Goal: Transaction & Acquisition: Purchase product/service

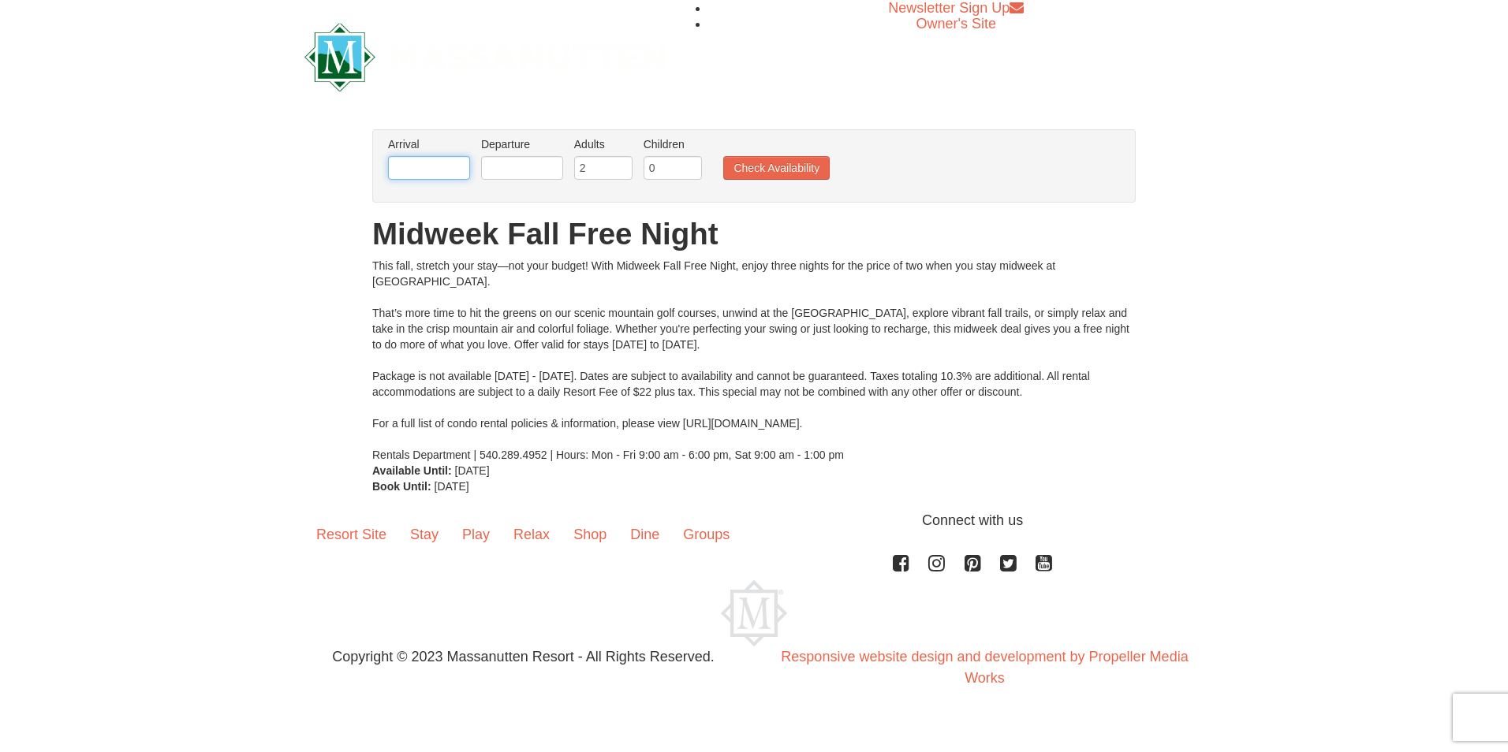
click at [410, 162] on input "text" at bounding box center [429, 168] width 82 height 24
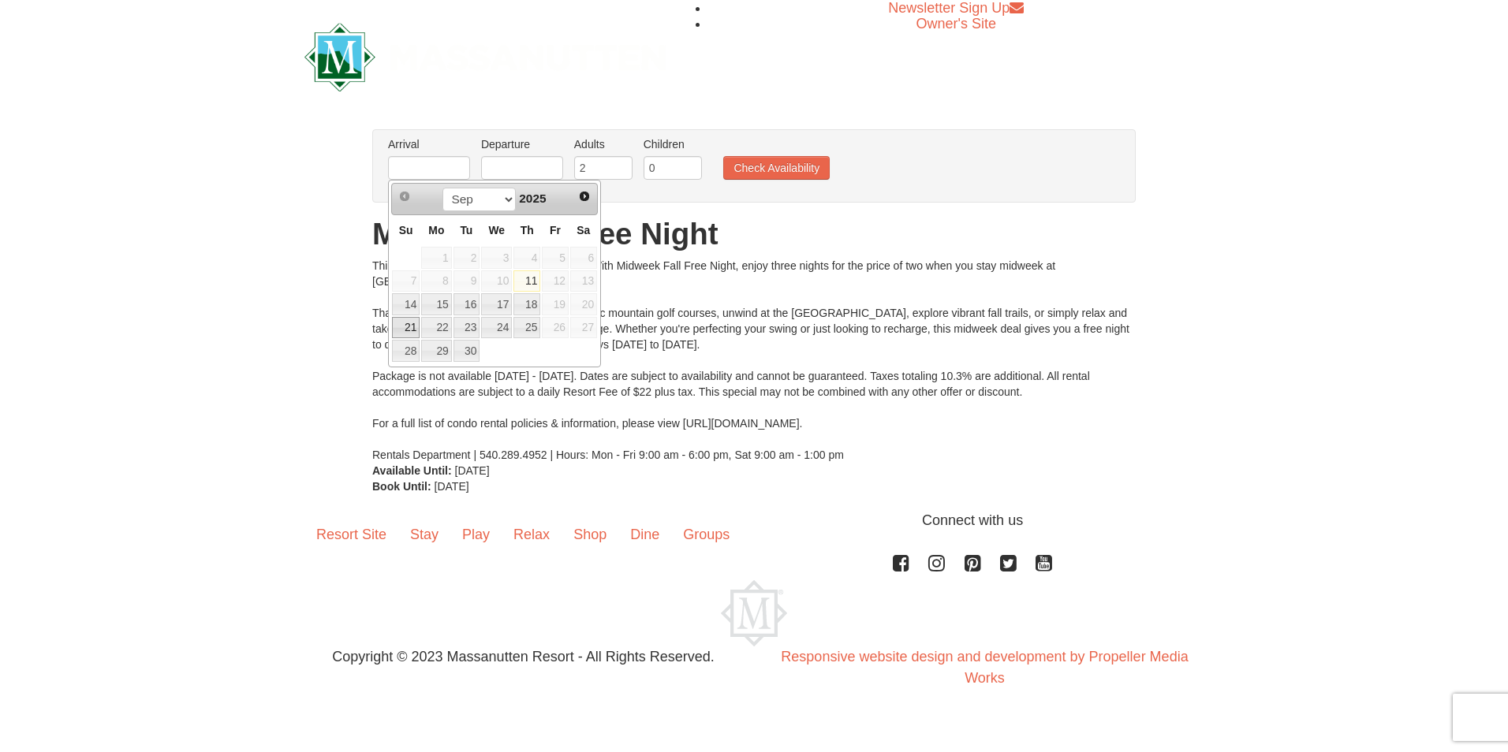
click at [412, 328] on link "21" at bounding box center [406, 328] width 28 height 22
type input "[DATE]"
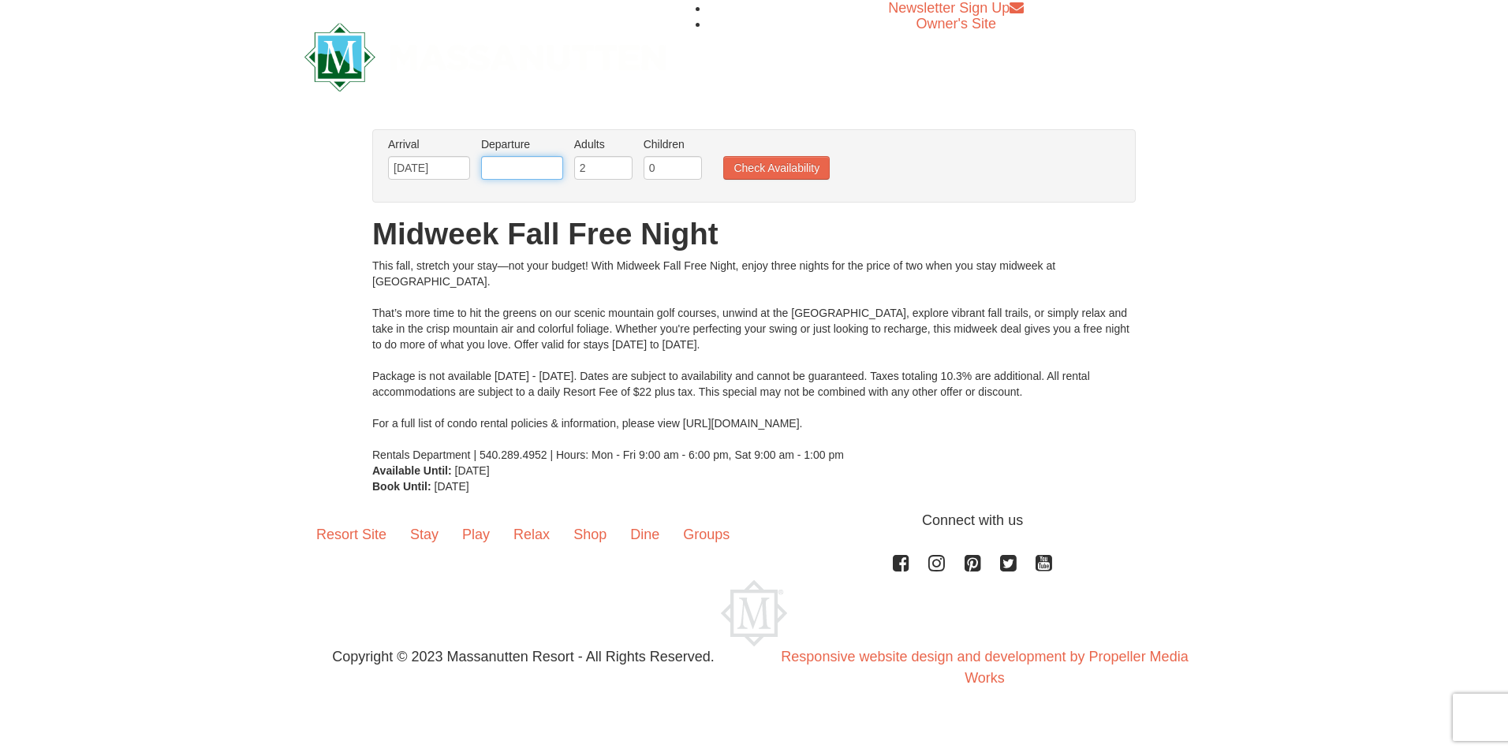
click at [558, 173] on input "text" at bounding box center [522, 168] width 82 height 24
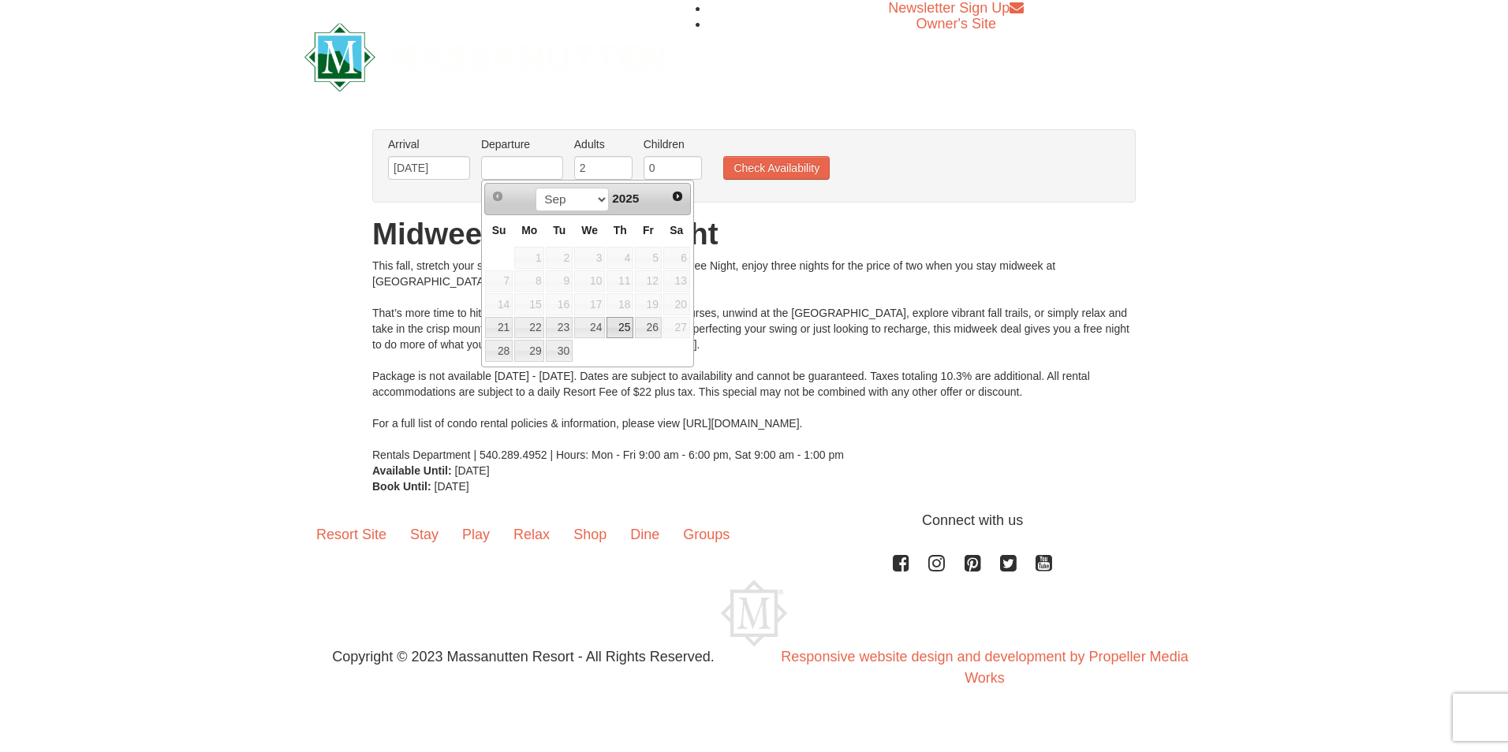
click at [615, 326] on link "25" at bounding box center [619, 328] width 27 height 22
type input "[DATE]"
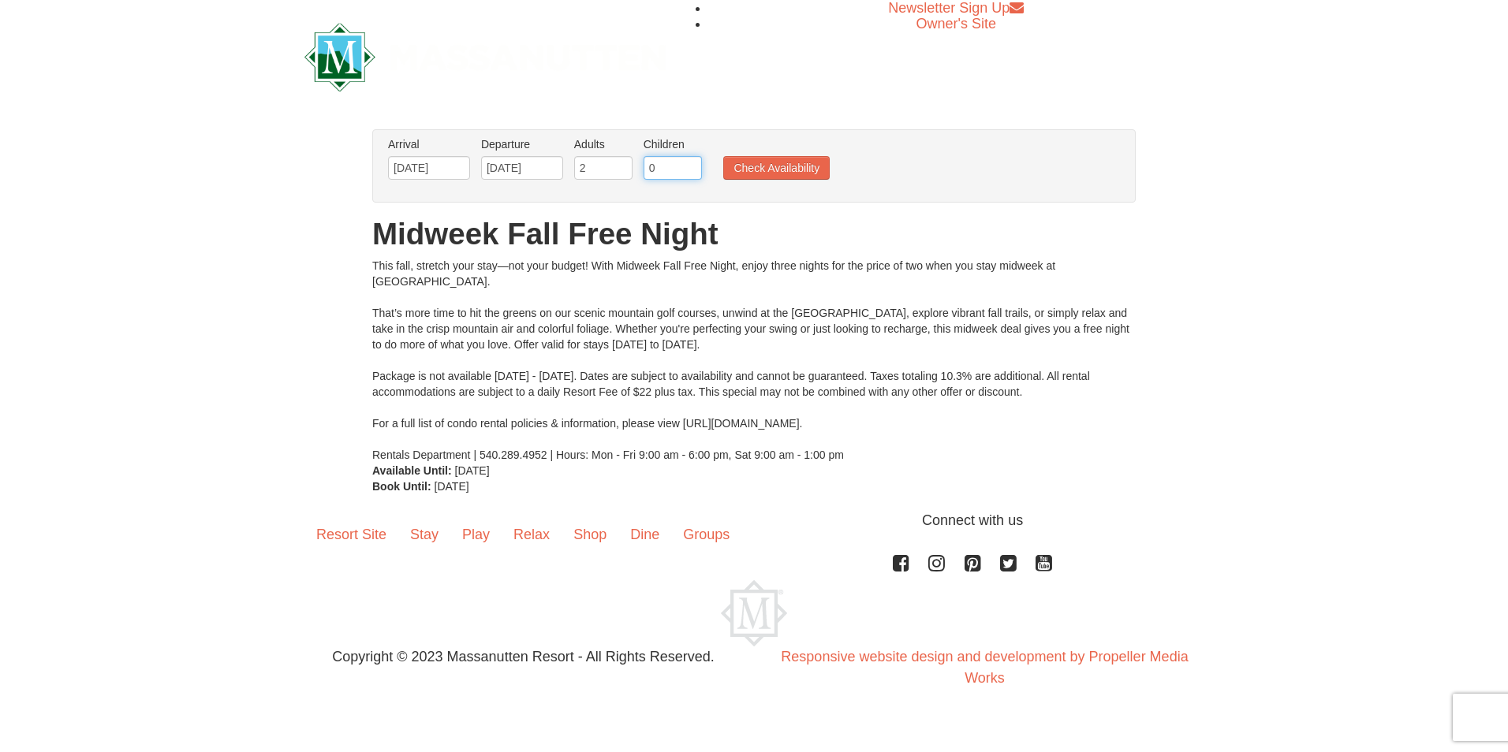
click at [669, 168] on input "0" at bounding box center [673, 168] width 58 height 24
click at [692, 166] on input "1" at bounding box center [673, 168] width 58 height 24
type input "2"
click at [692, 166] on input "2" at bounding box center [673, 168] width 58 height 24
click at [763, 177] on button "Check Availability" at bounding box center [776, 168] width 106 height 24
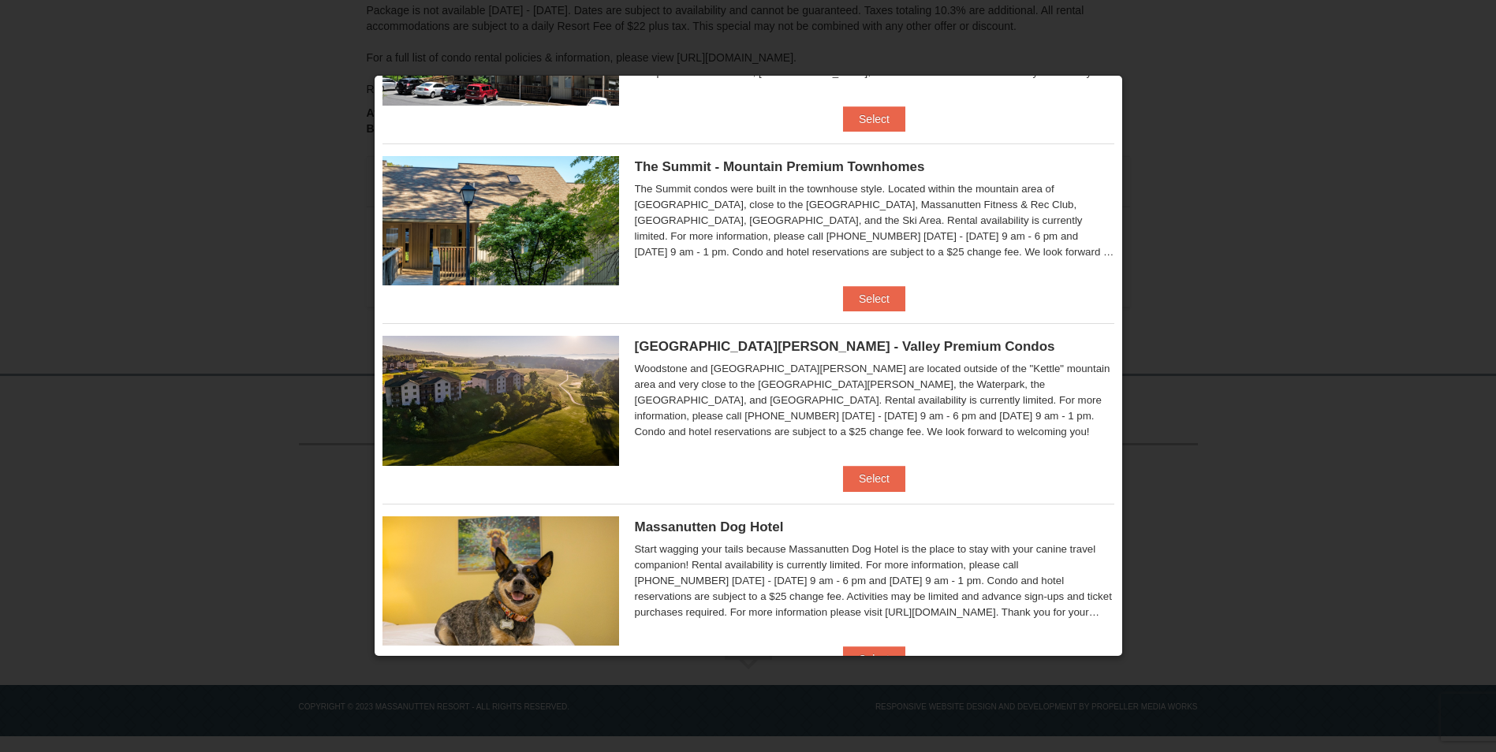
scroll to position [664, 0]
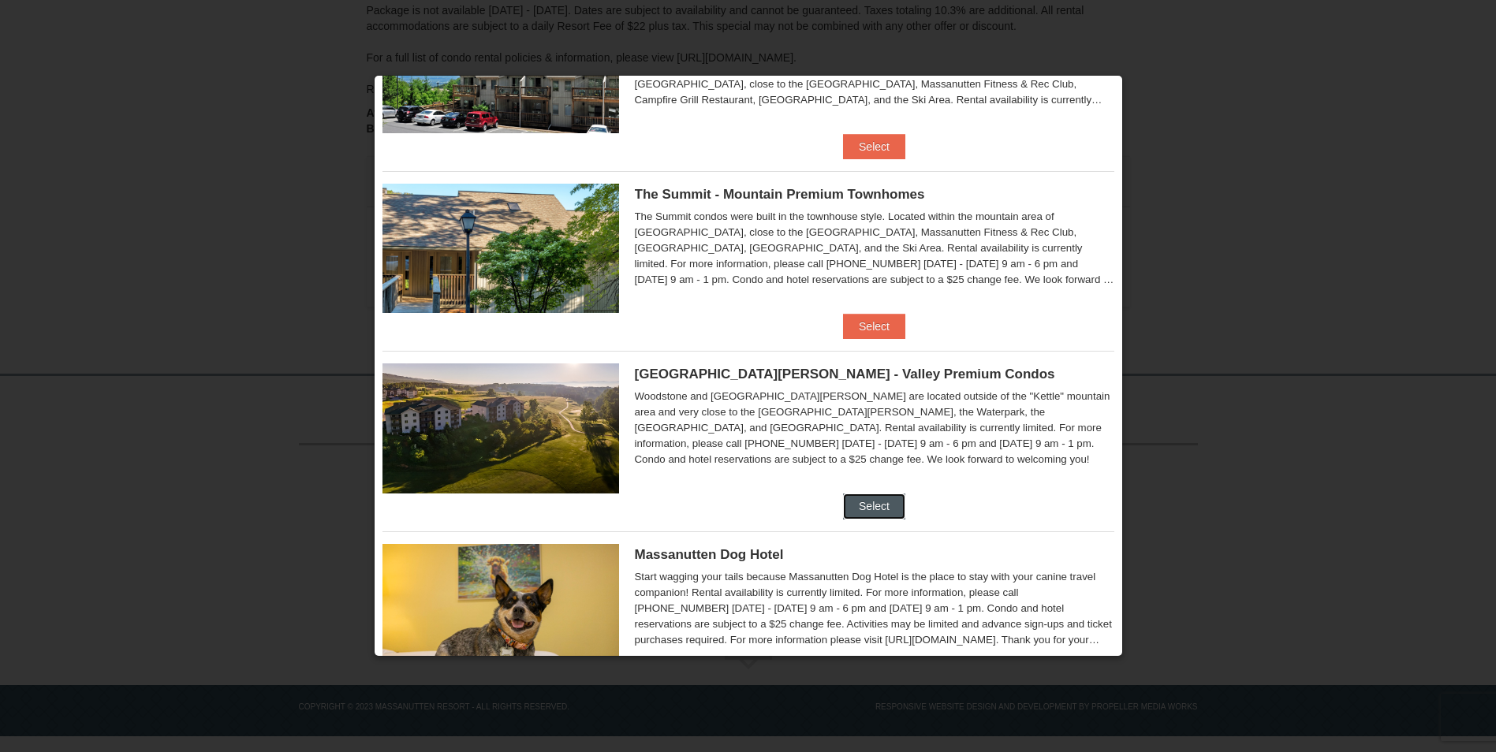
click at [879, 502] on button "Select" at bounding box center [874, 506] width 62 height 25
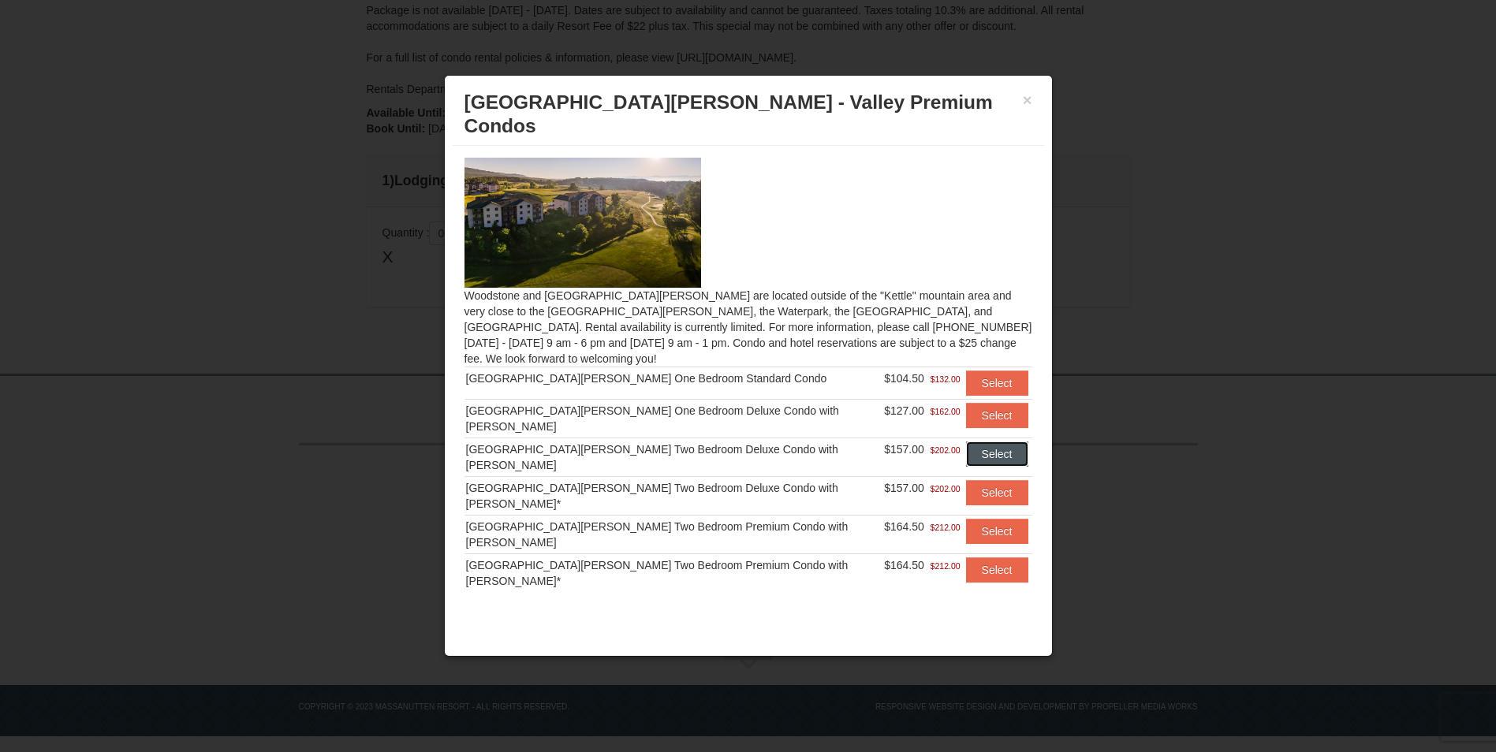
click at [979, 442] on button "Select" at bounding box center [997, 454] width 62 height 25
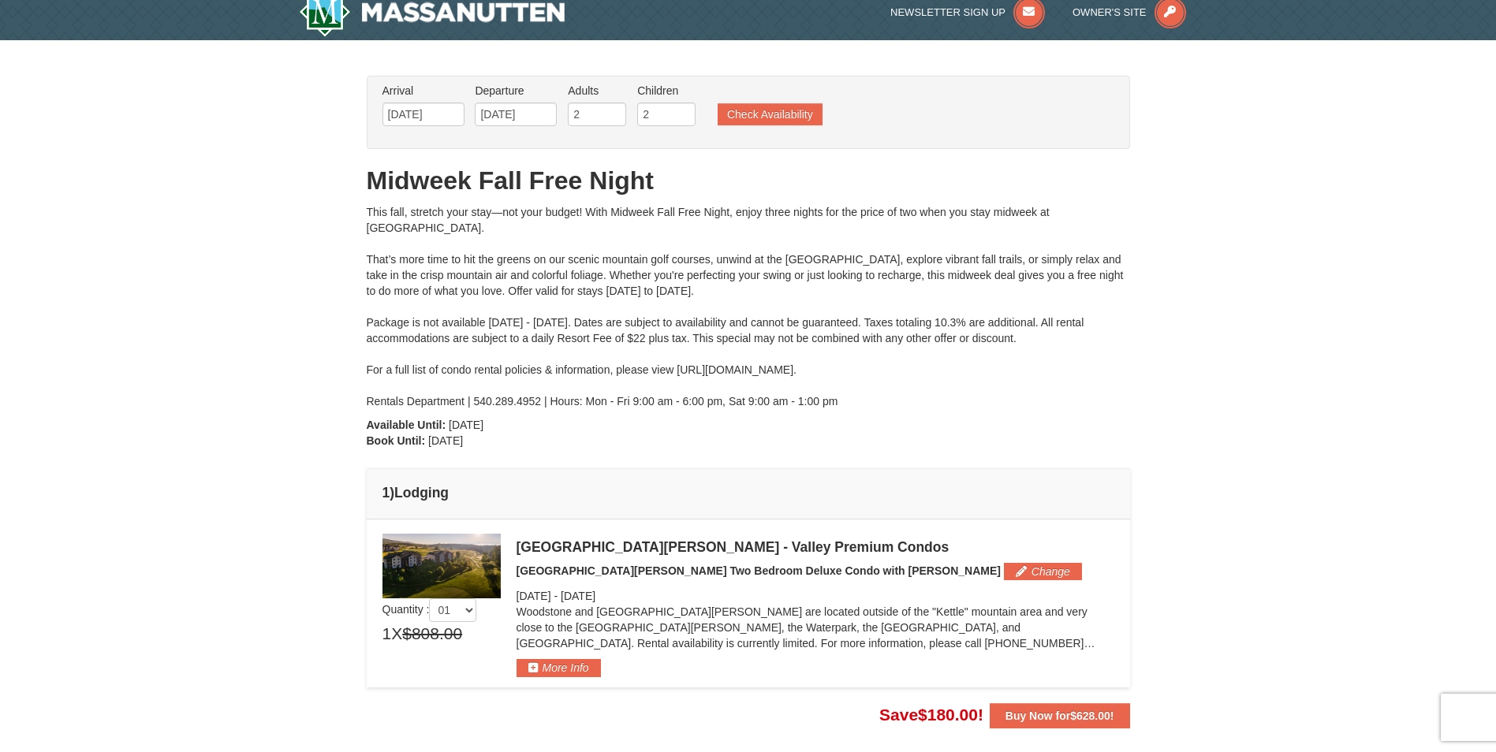
scroll to position [0, 0]
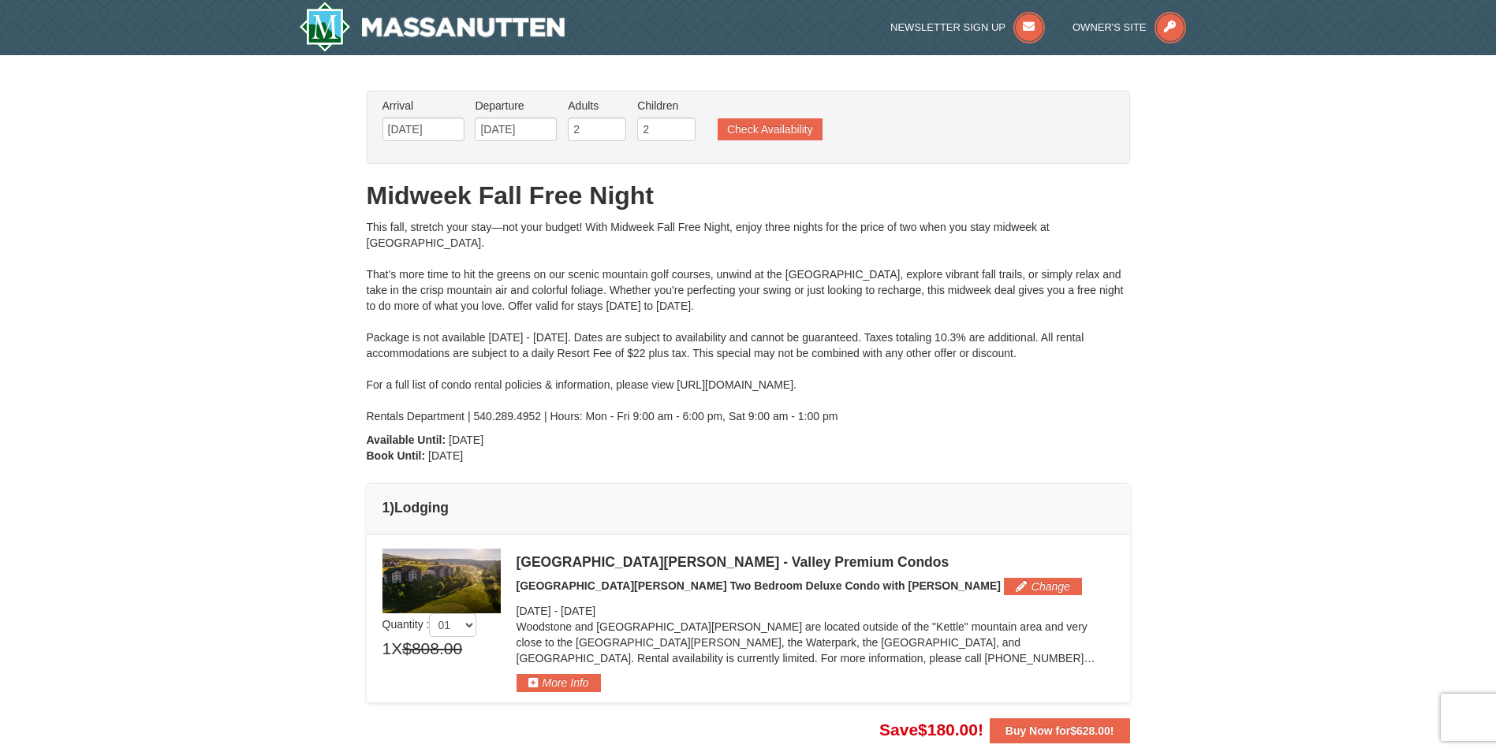
drag, startPoint x: 677, startPoint y: 384, endPoint x: 898, endPoint y: 392, distance: 221.7
click at [898, 392] on div "This fall, stretch your stay—not your budget! With Midweek Fall Free Night, enj…" at bounding box center [748, 321] width 763 height 205
drag, startPoint x: 898, startPoint y: 392, endPoint x: 852, endPoint y: 386, distance: 46.9
copy div "https://www.massresort.com/stay/rental-info/."
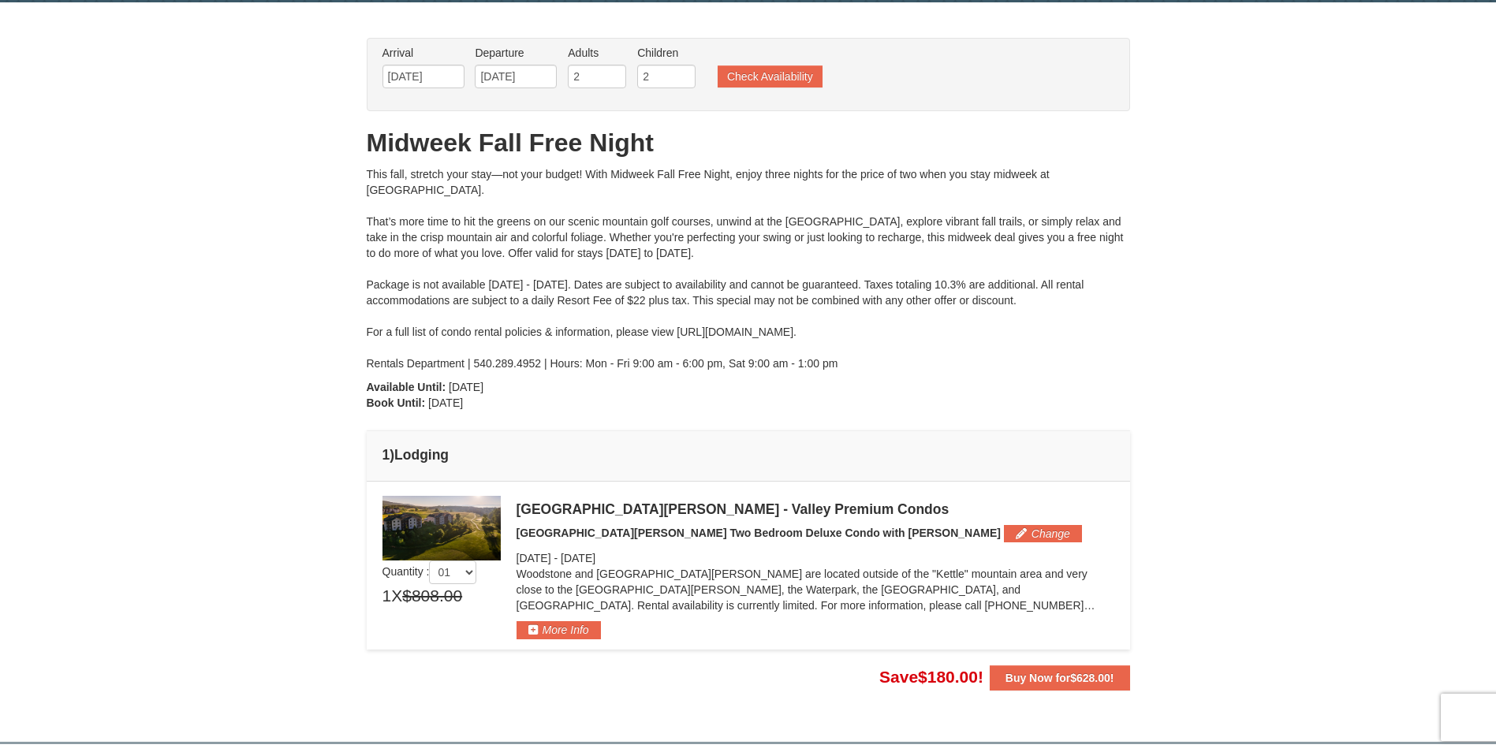
scroll to position [158, 0]
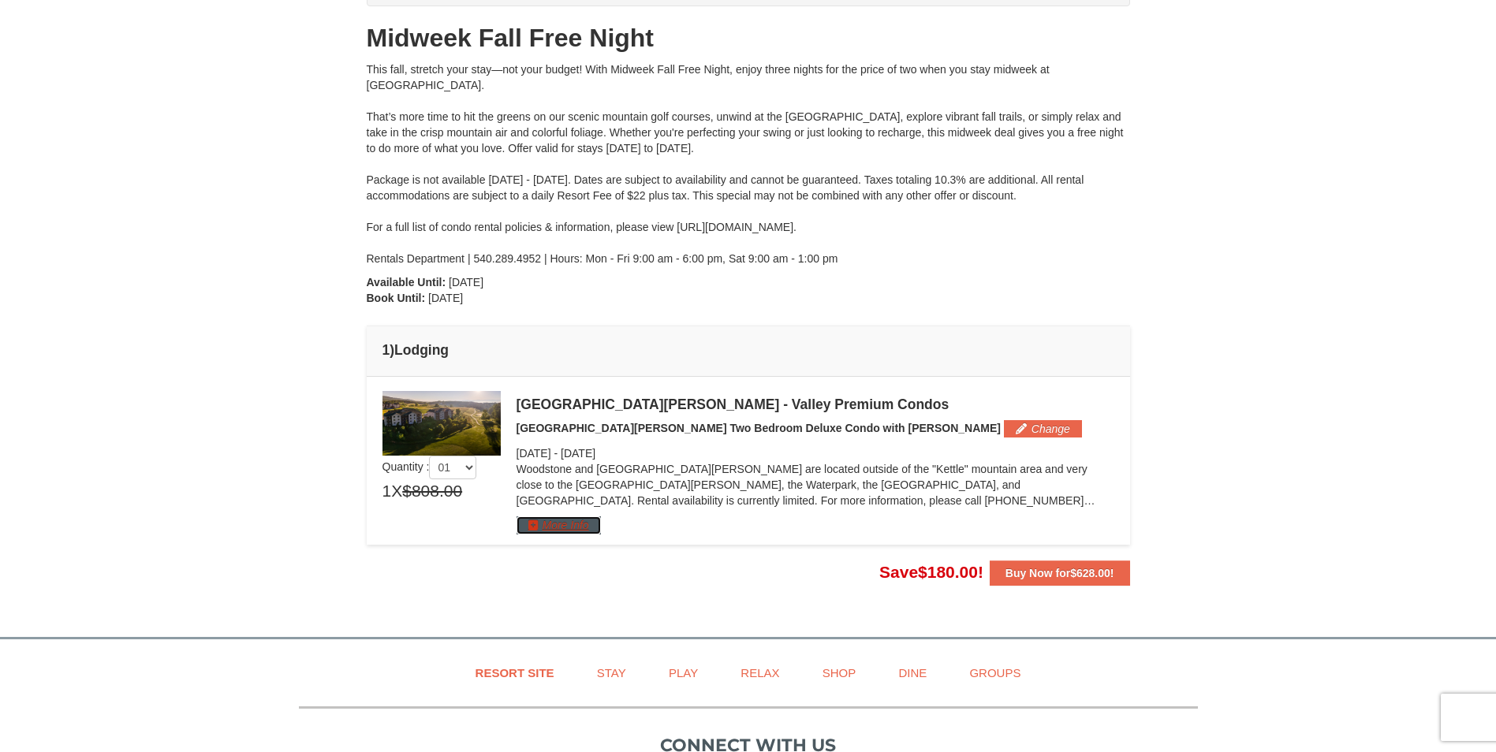
click at [580, 525] on button "More Info" at bounding box center [559, 525] width 84 height 17
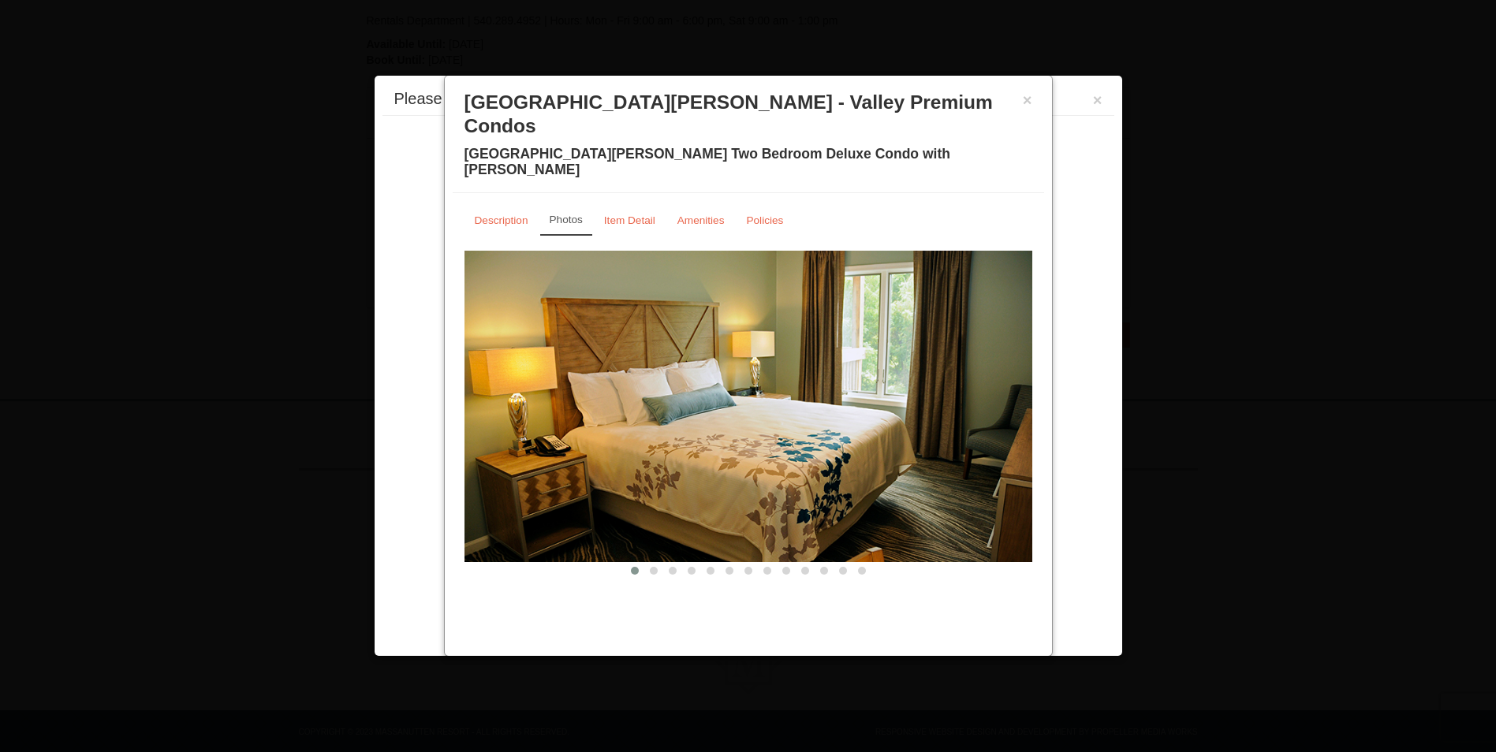
scroll to position [421, 0]
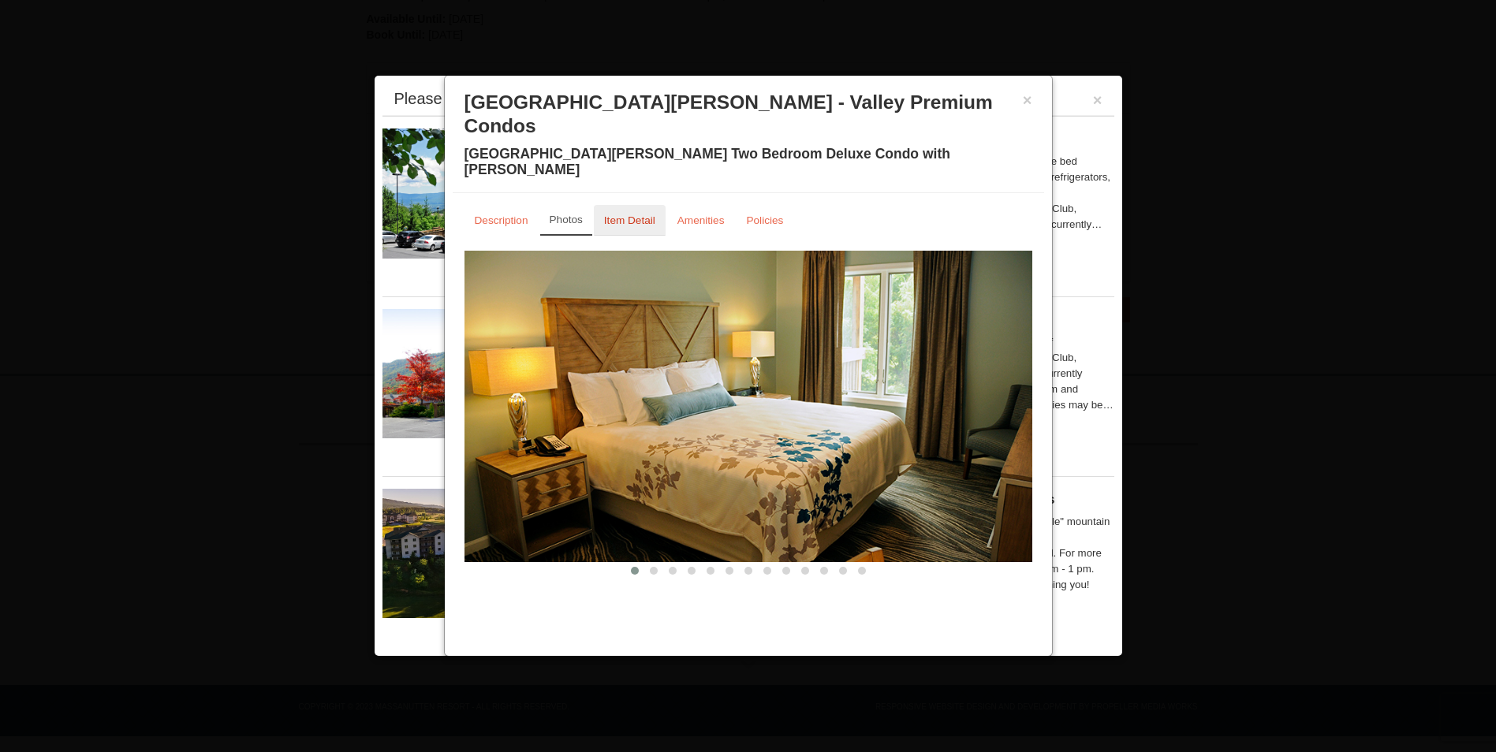
click at [618, 215] on small "Item Detail" at bounding box center [629, 221] width 51 height 12
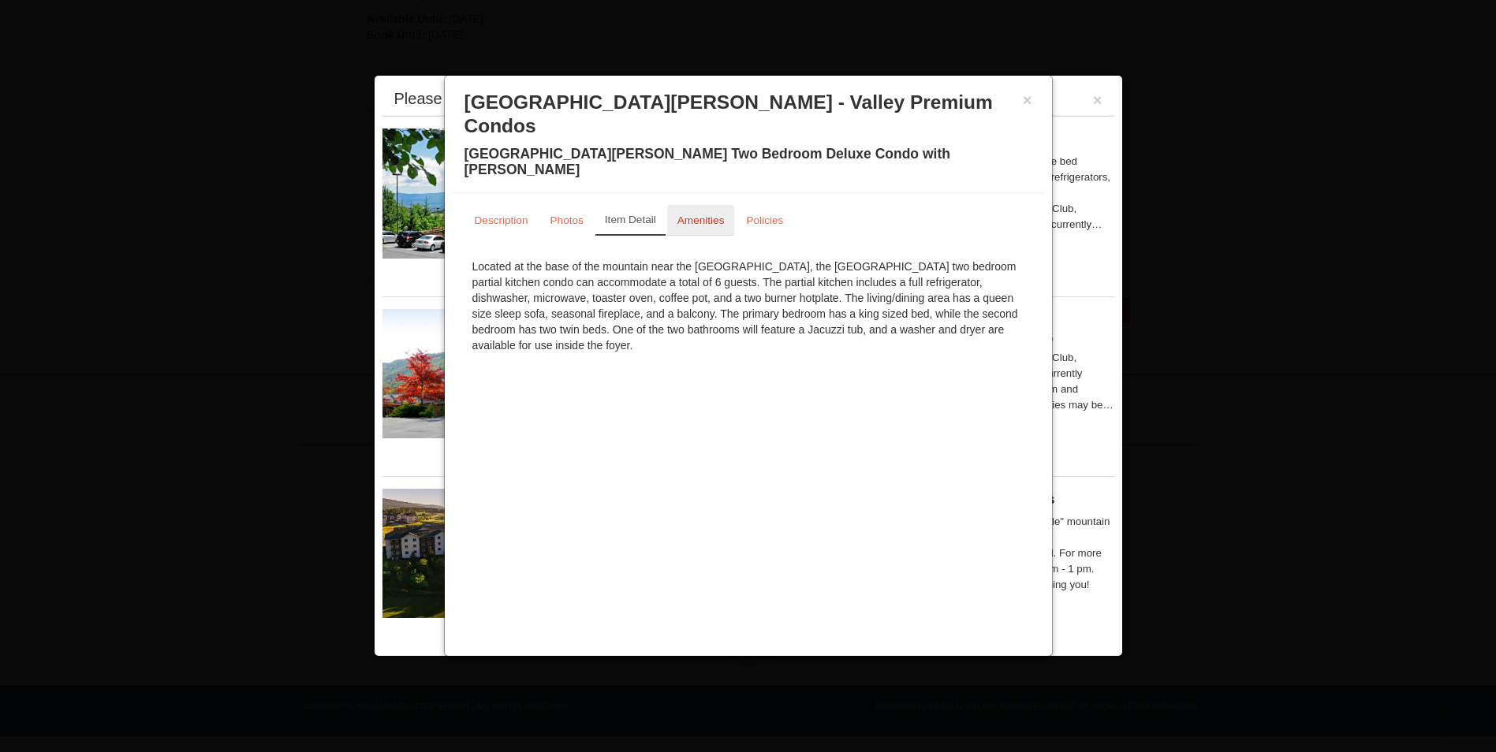
click at [692, 205] on link "Amenities" at bounding box center [701, 220] width 68 height 31
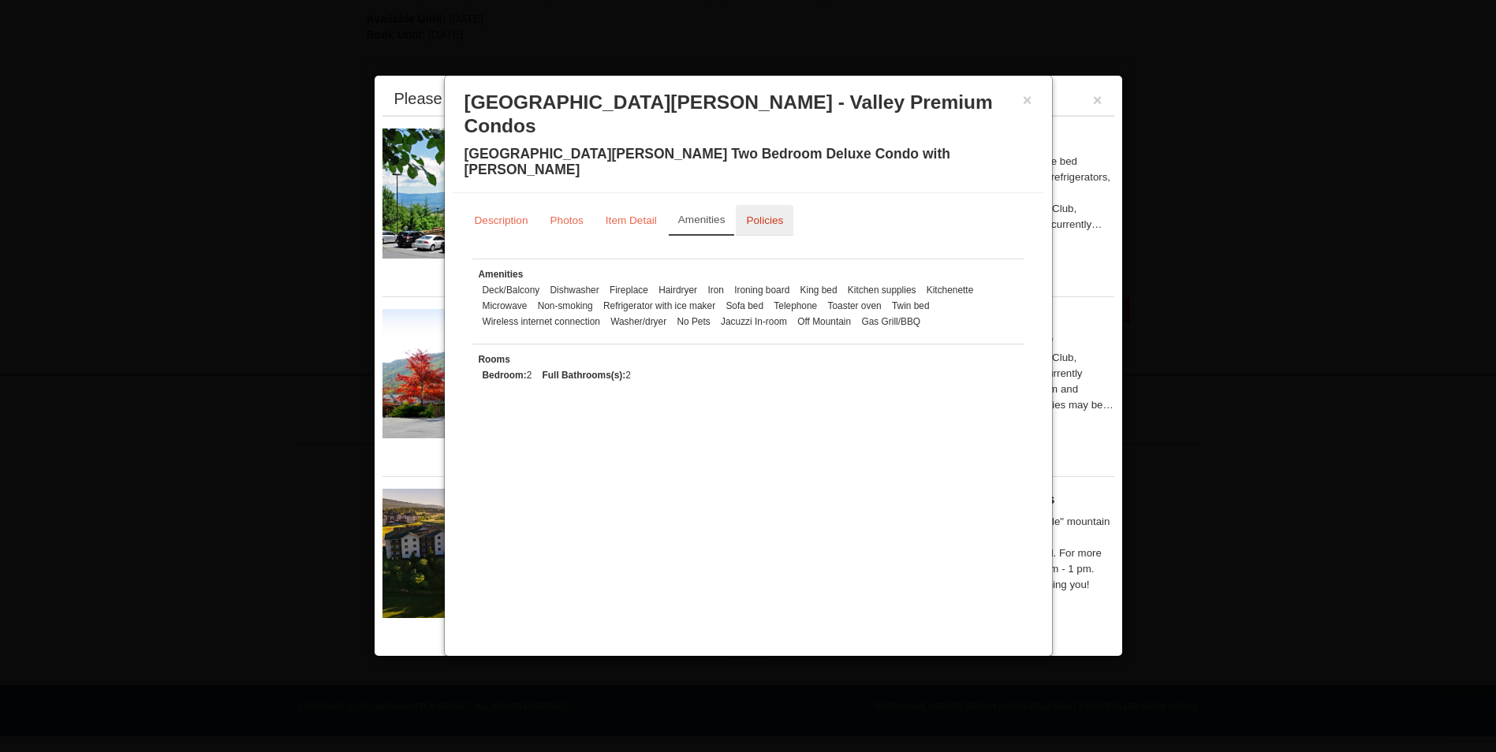
click at [765, 215] on small "Policies" at bounding box center [764, 221] width 37 height 12
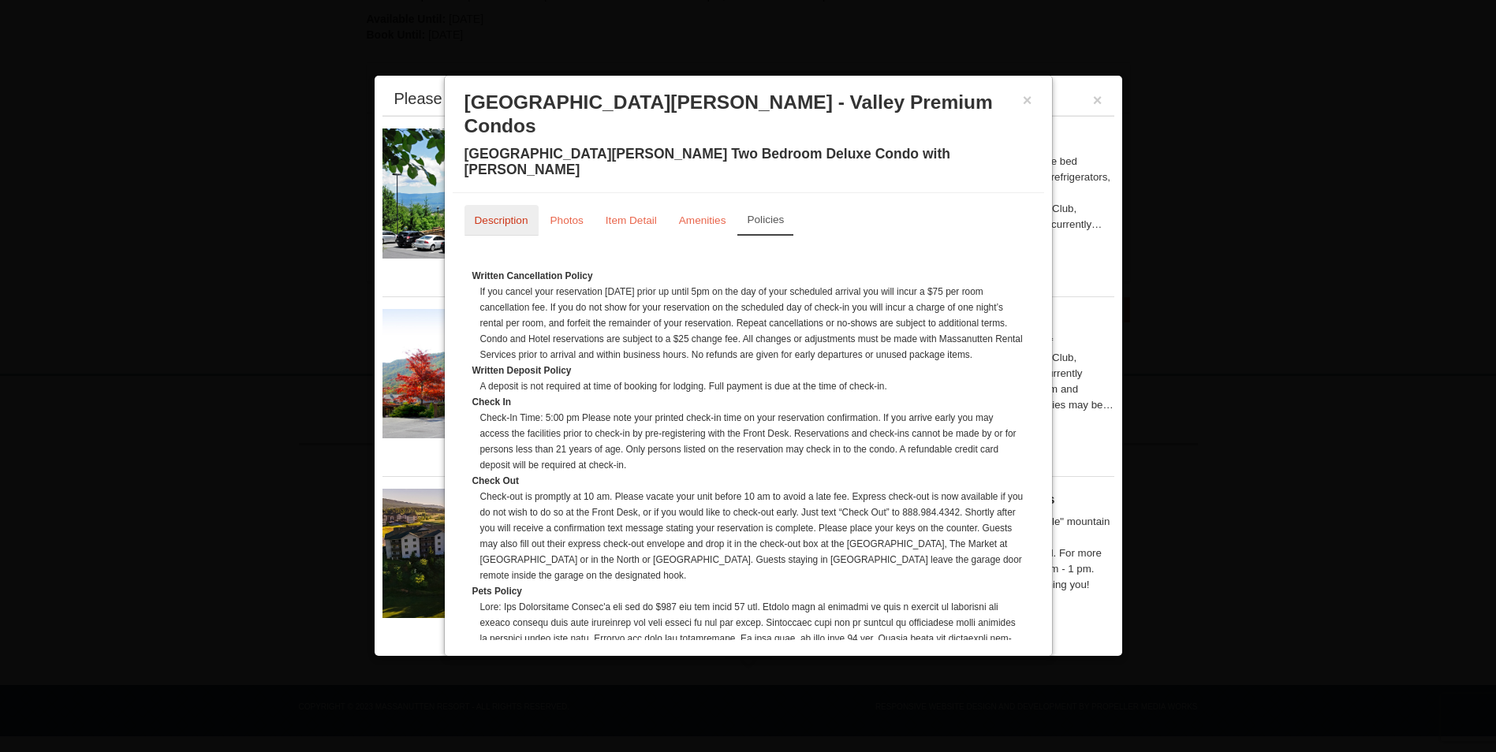
click at [474, 205] on link "Description" at bounding box center [502, 220] width 74 height 31
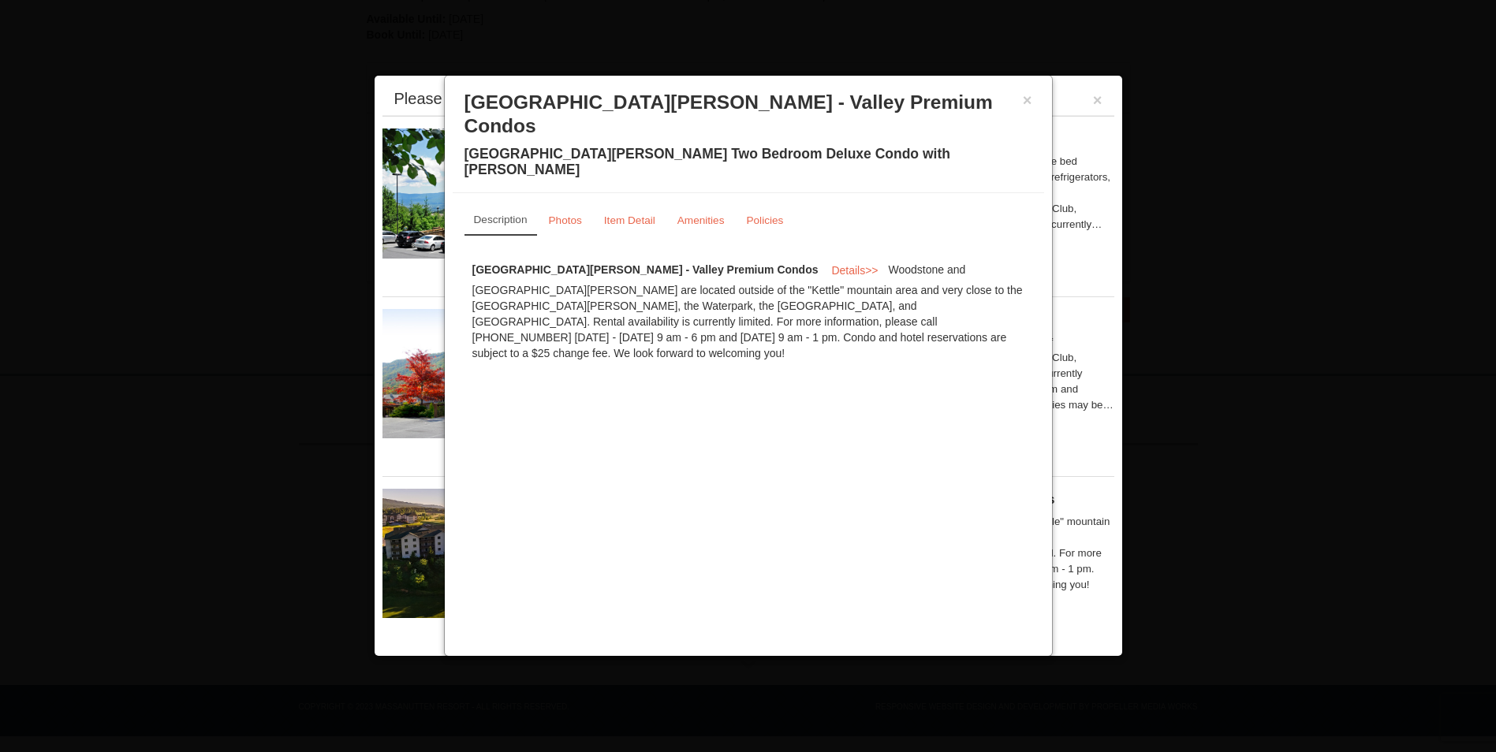
click at [1020, 106] on h3 "[GEOGRAPHIC_DATA][PERSON_NAME] - Valley Premium Condos" at bounding box center [749, 114] width 568 height 47
click at [1030, 100] on button "×" at bounding box center [1027, 100] width 9 height 16
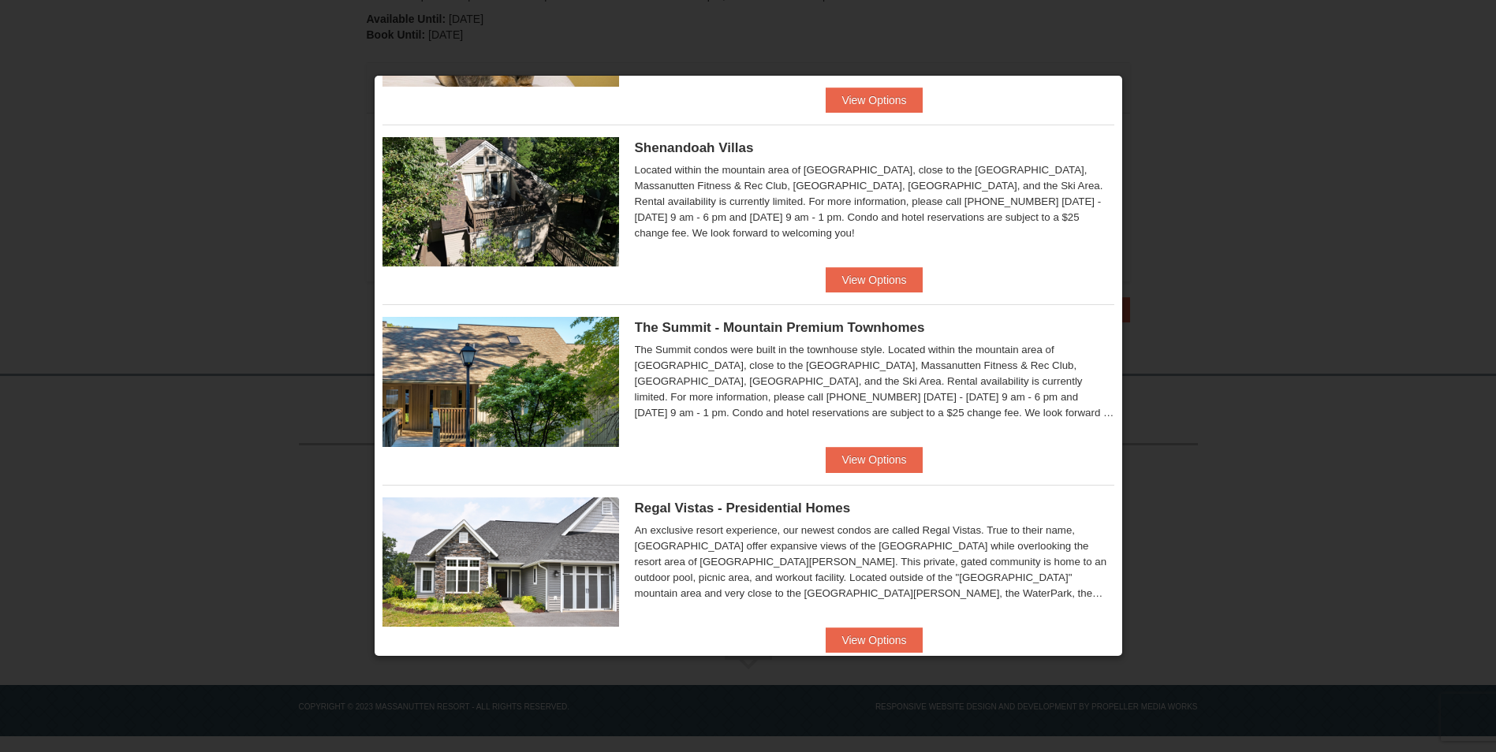
scroll to position [744, 0]
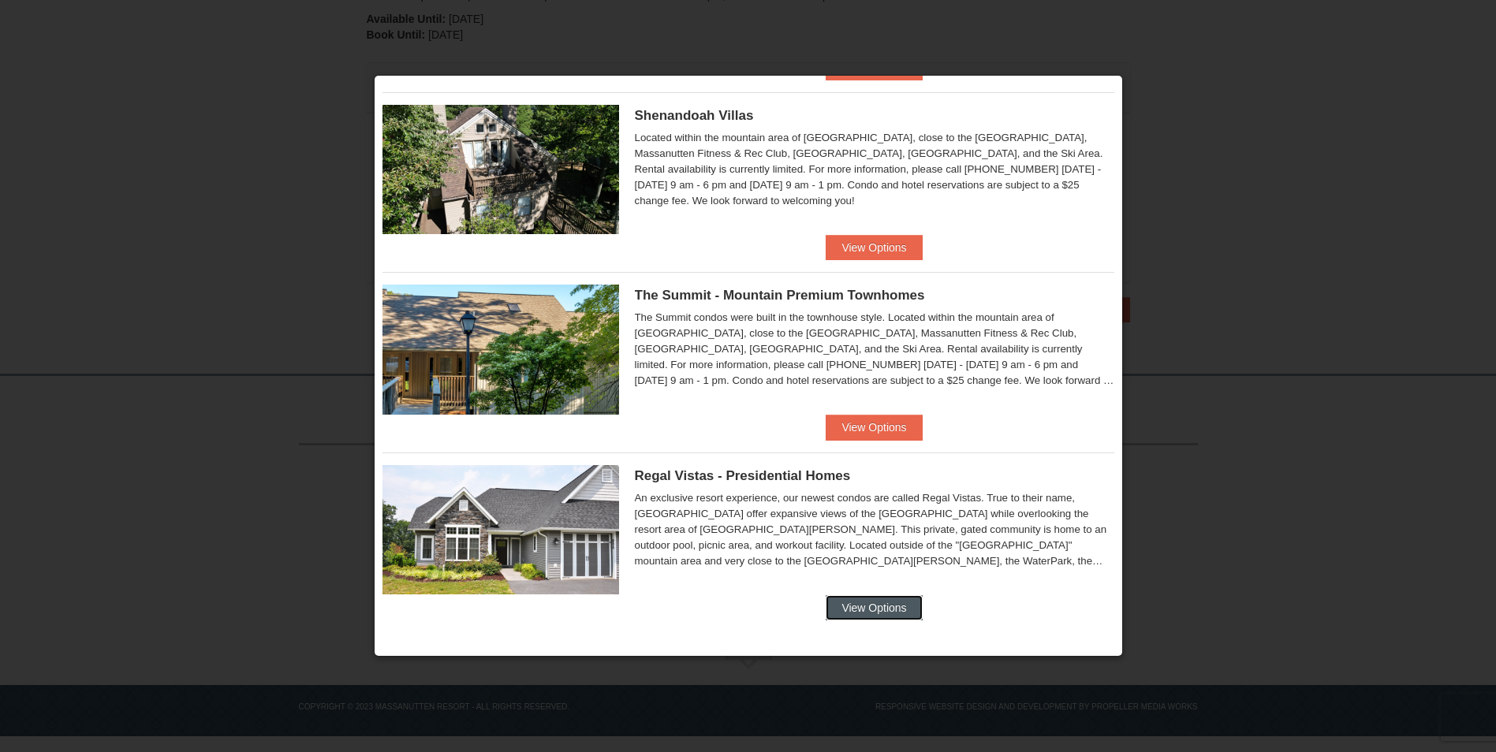
click at [879, 606] on button "View Options" at bounding box center [874, 607] width 96 height 25
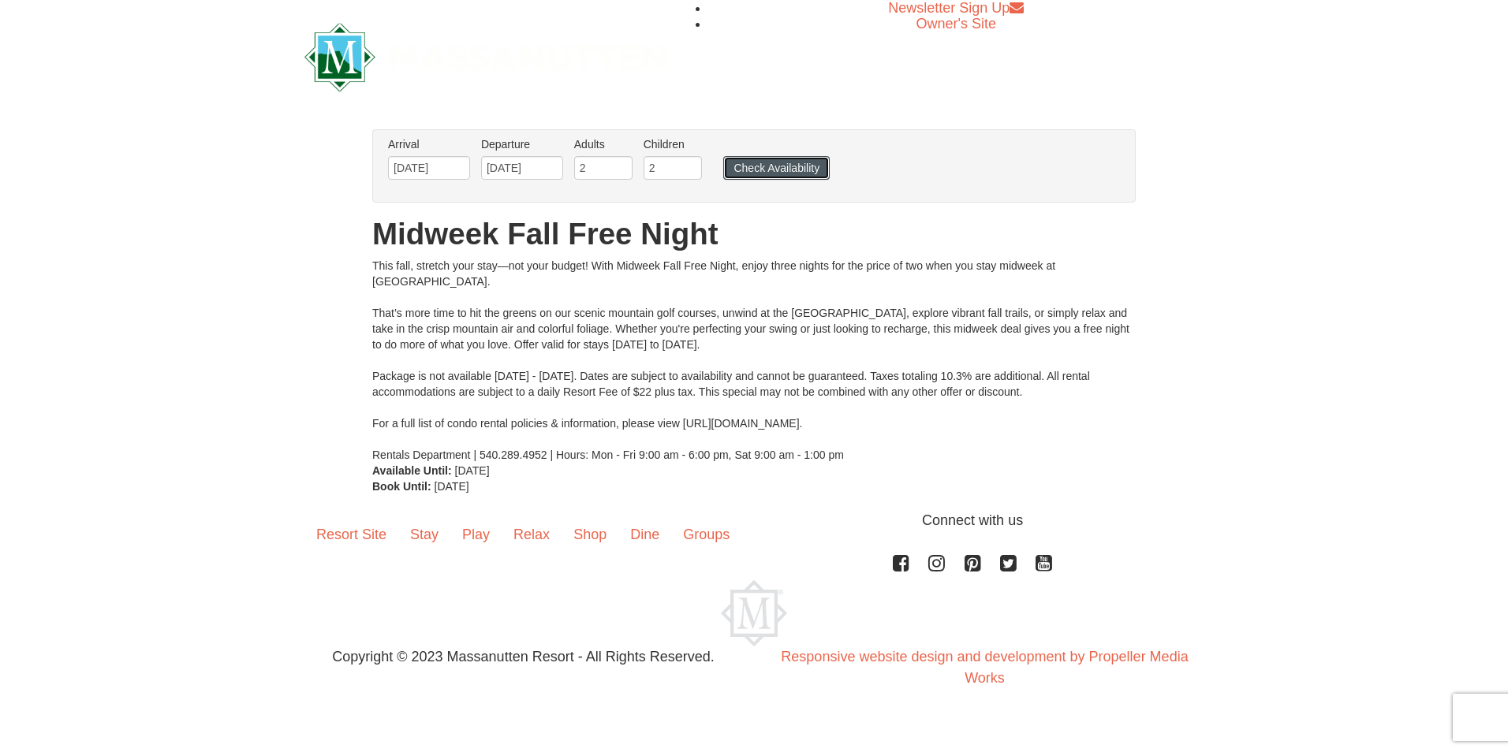
click at [791, 162] on button "Check Availability" at bounding box center [776, 168] width 106 height 24
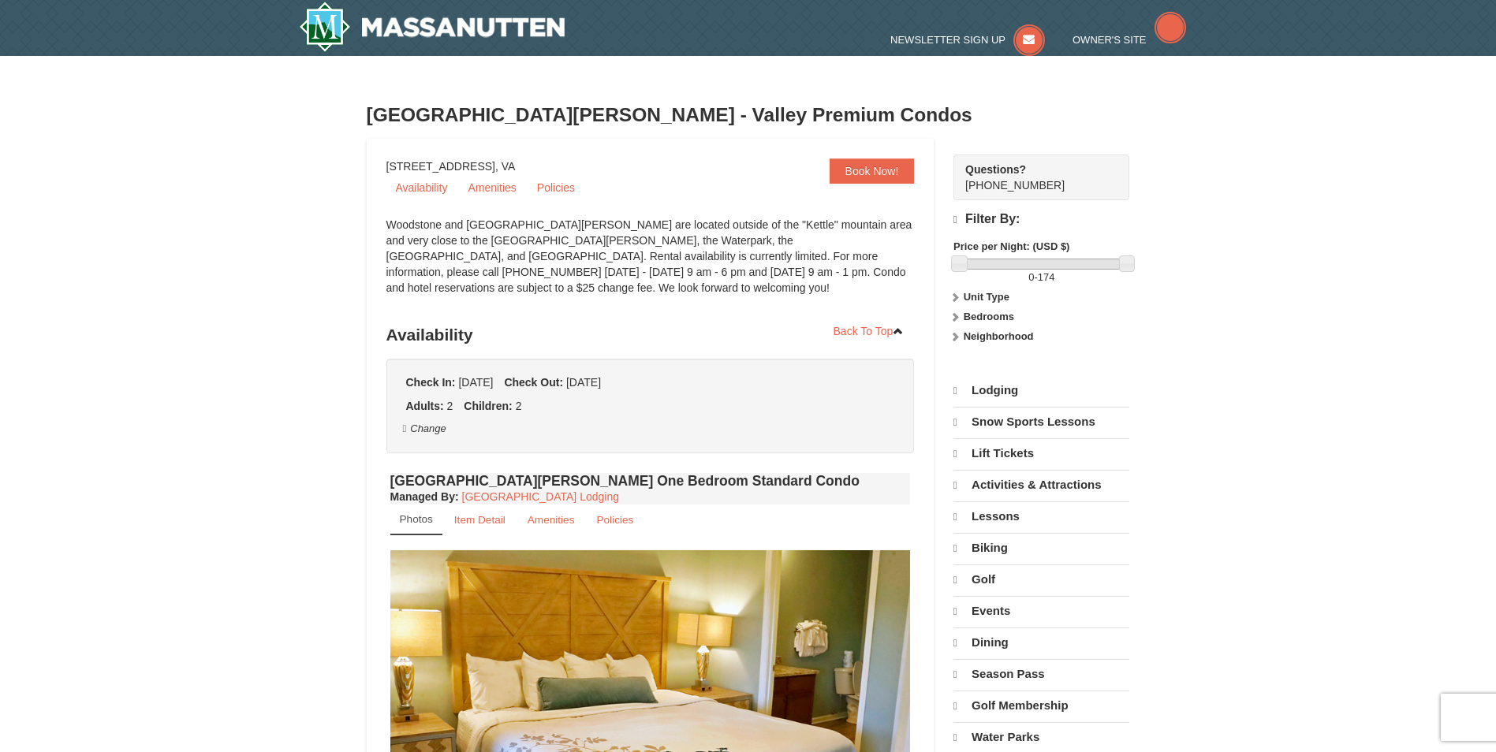
select select "9"
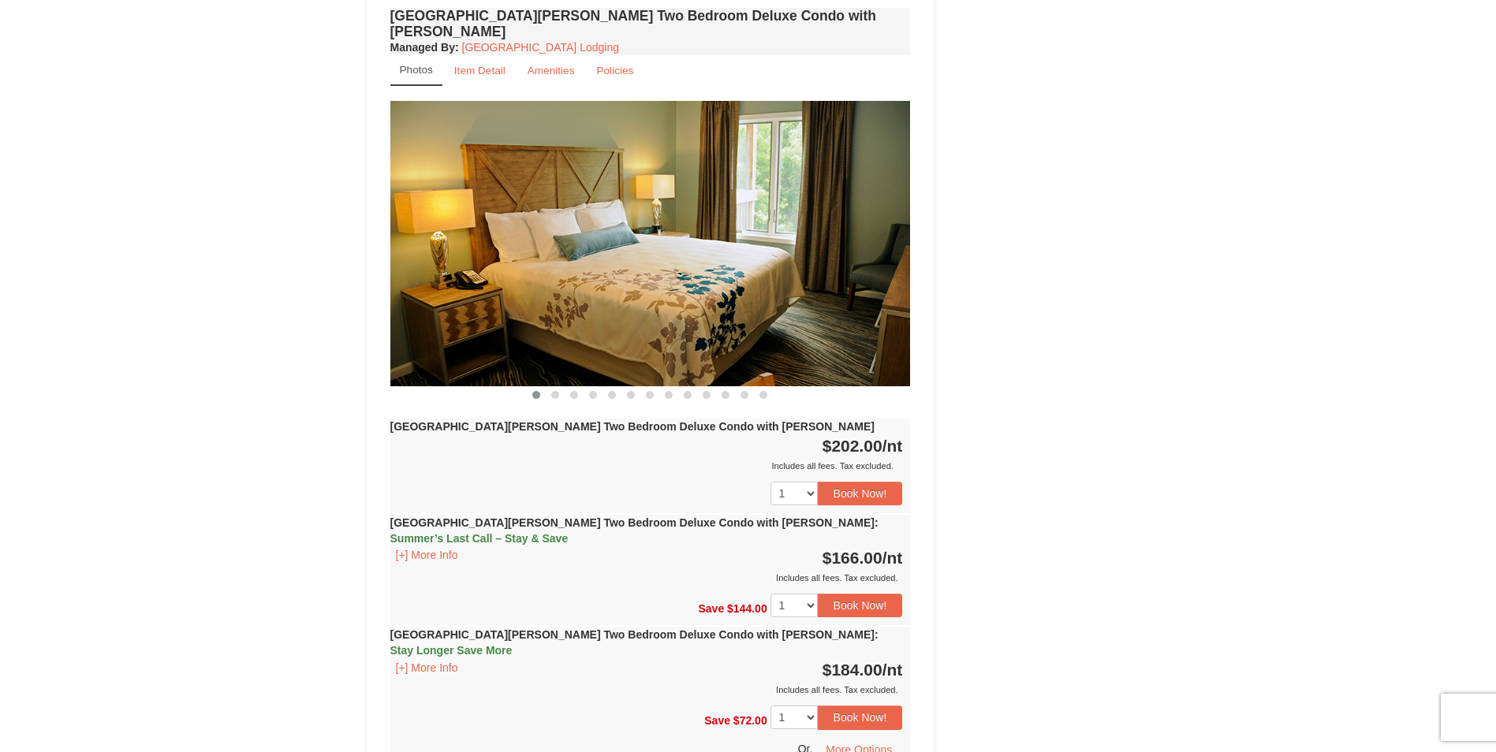
scroll to position [2366, 0]
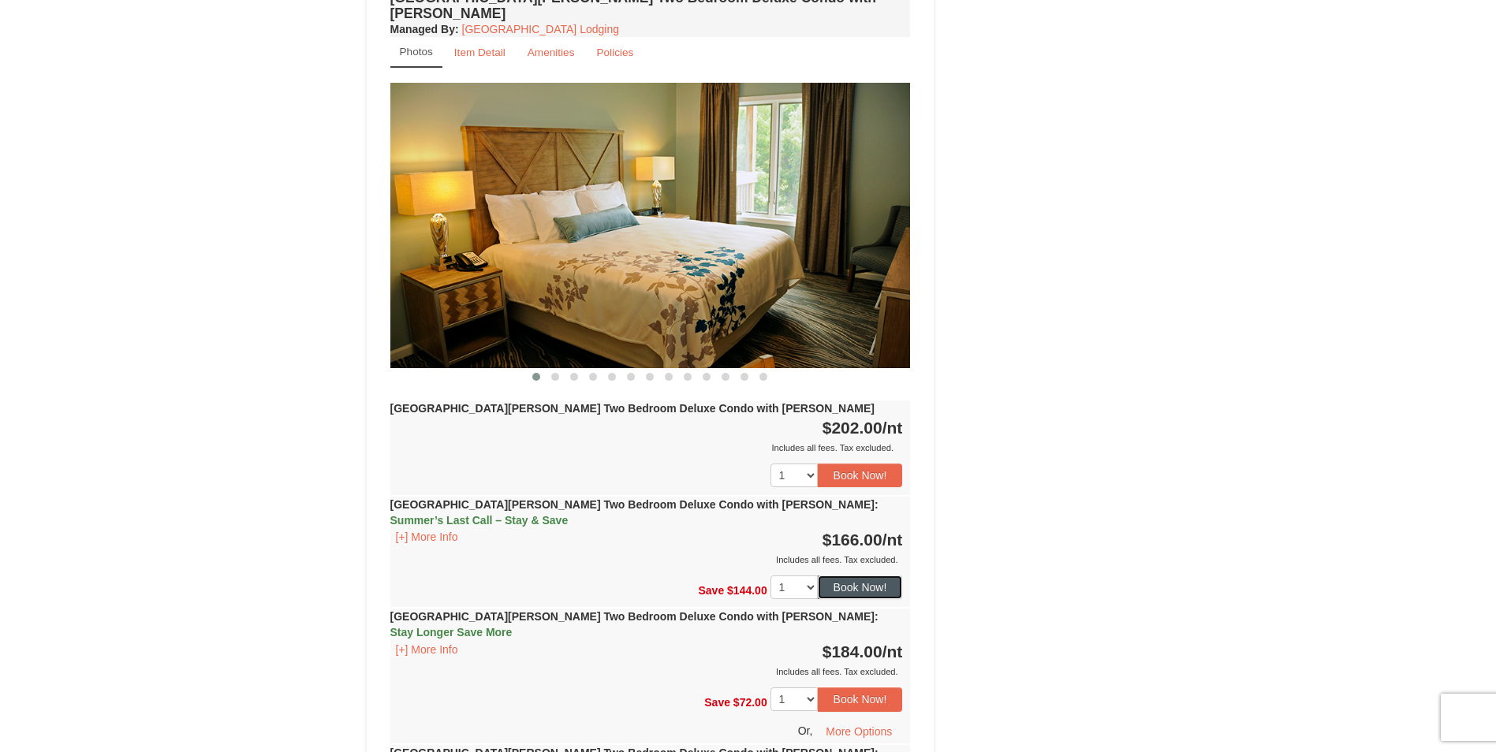
click at [873, 576] on button "Book Now!" at bounding box center [860, 588] width 85 height 24
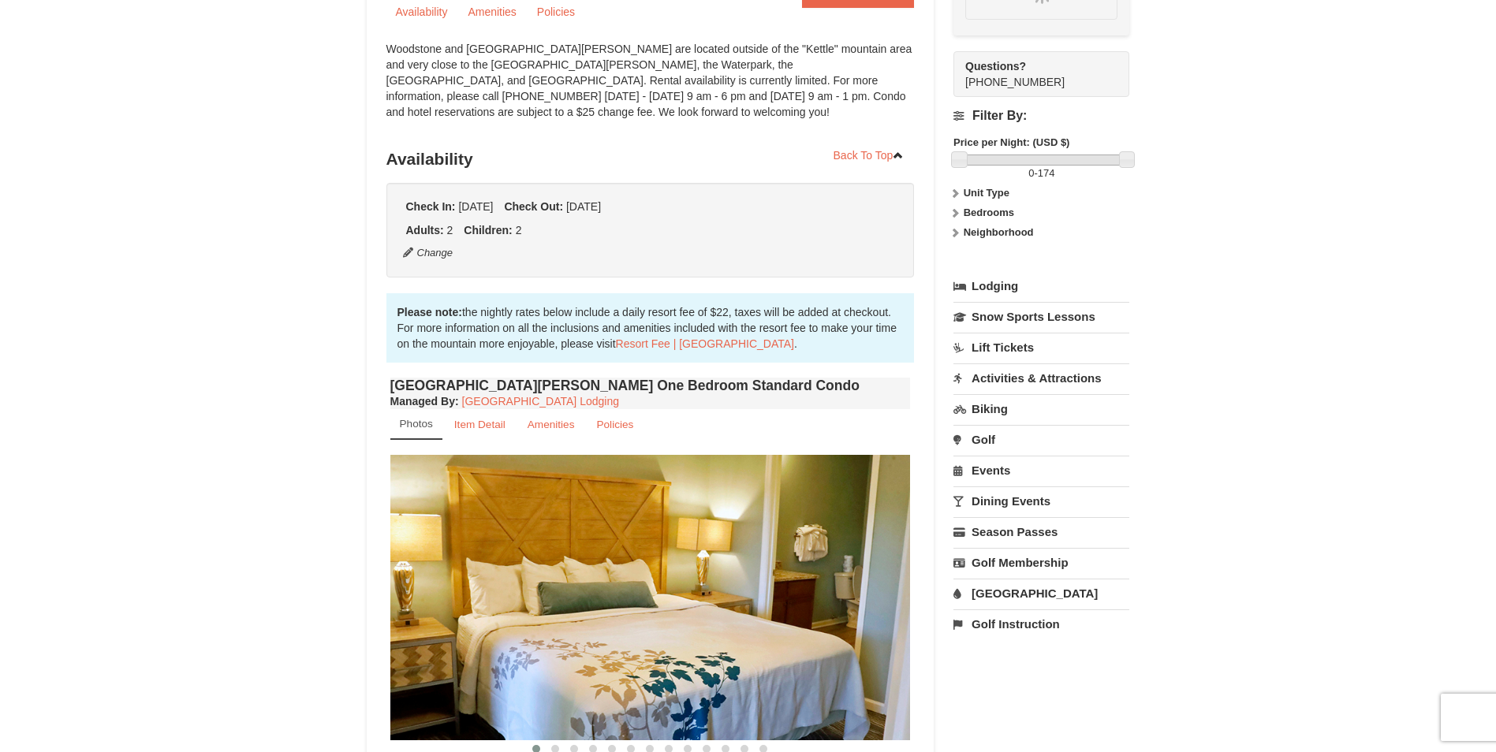
scroll to position [138, 0]
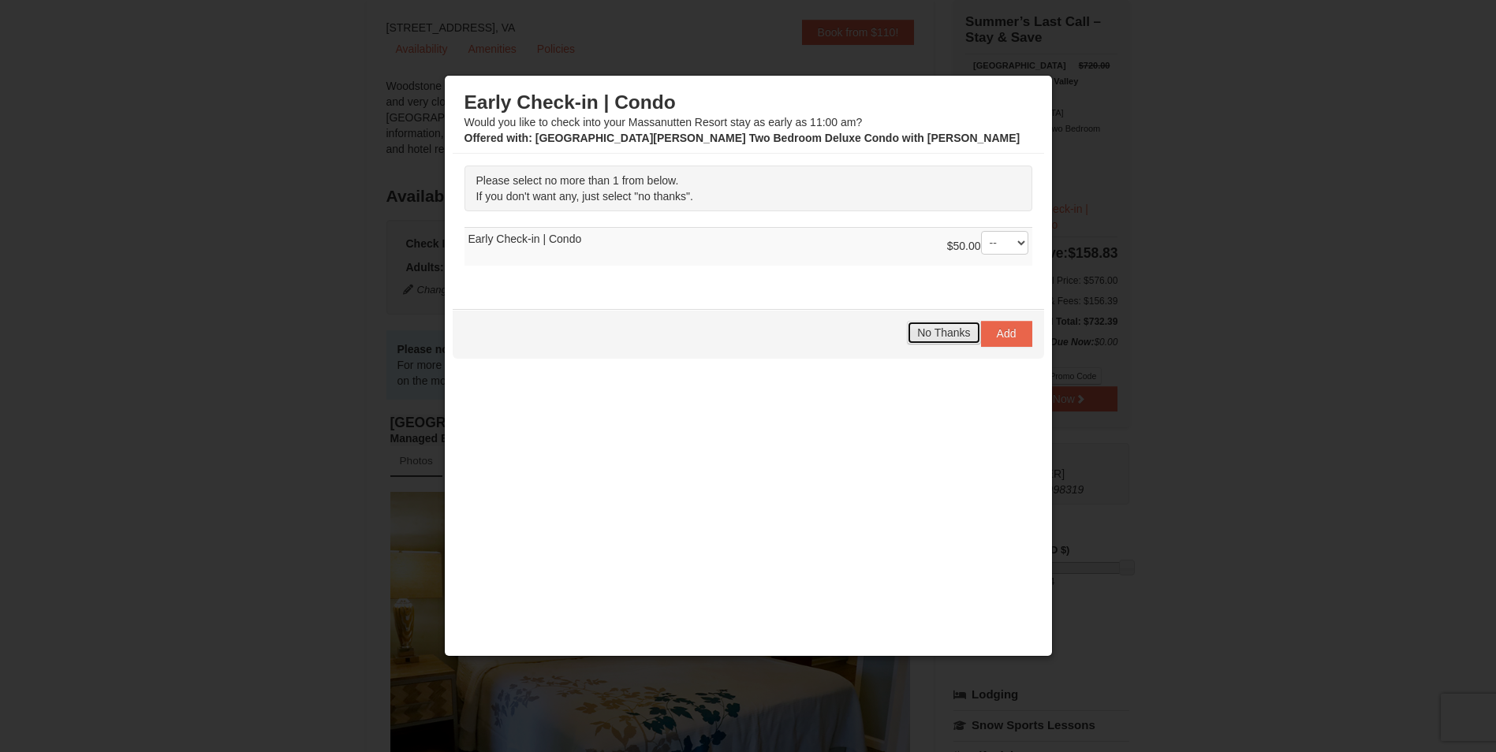
click at [949, 338] on span "No Thanks" at bounding box center [943, 332] width 53 height 13
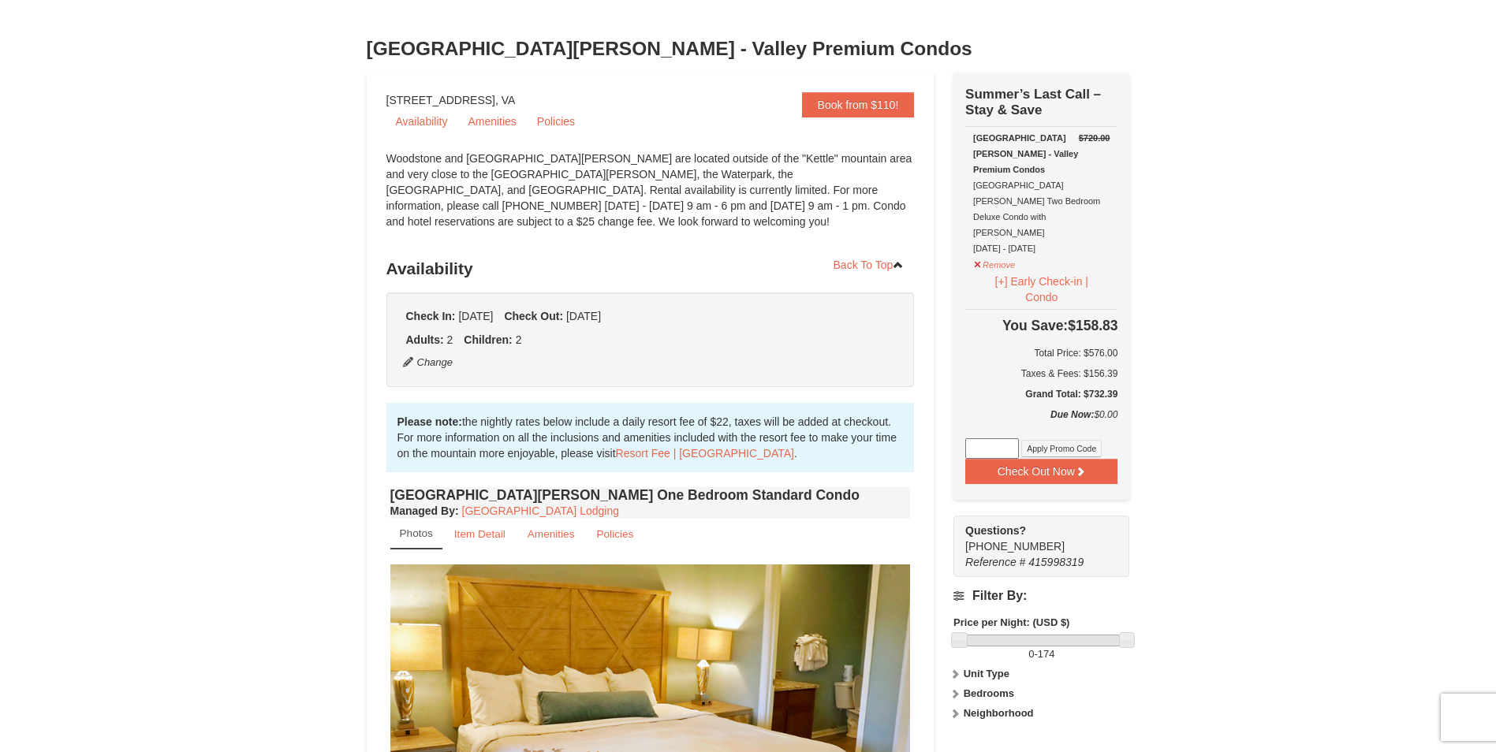
scroll to position [59, 0]
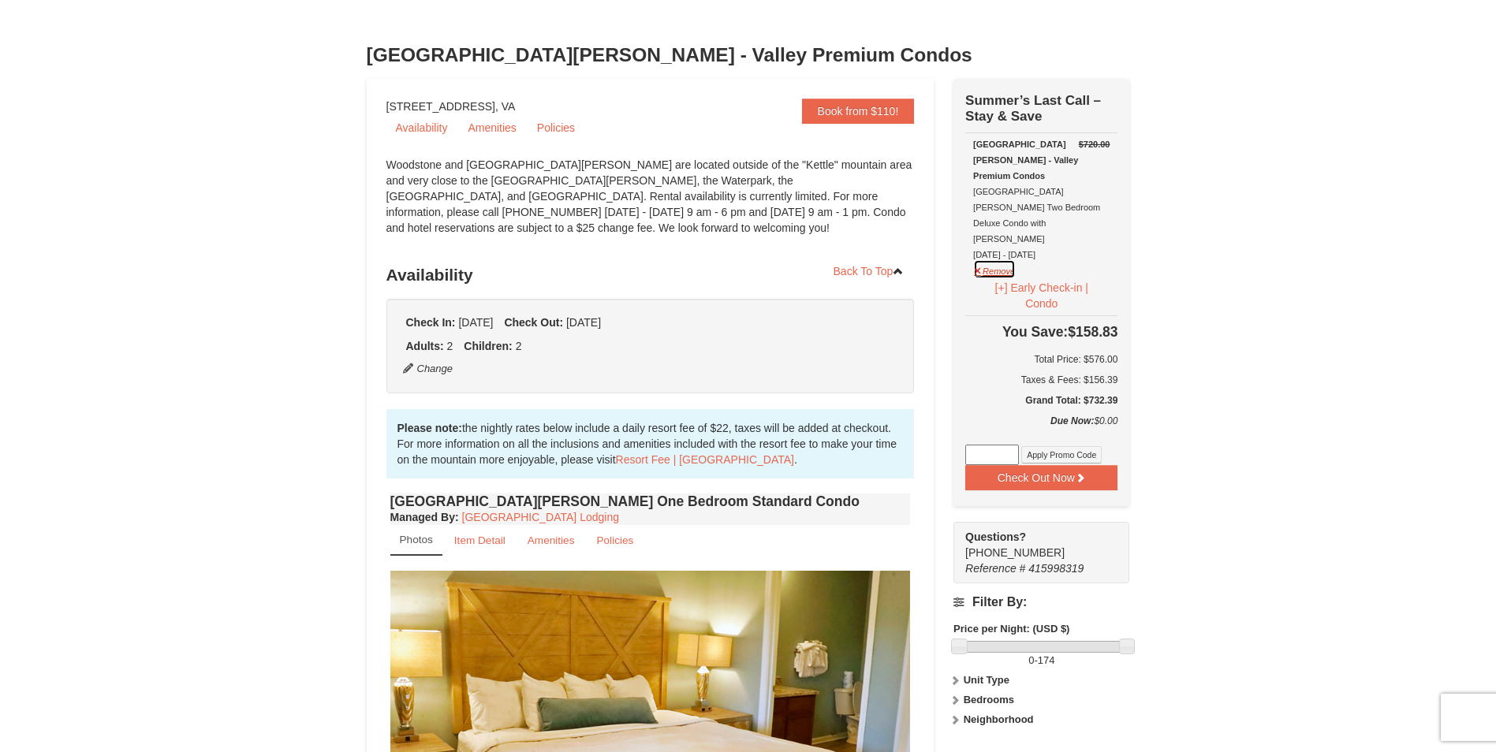
click at [987, 259] on button "Remove" at bounding box center [994, 269] width 43 height 20
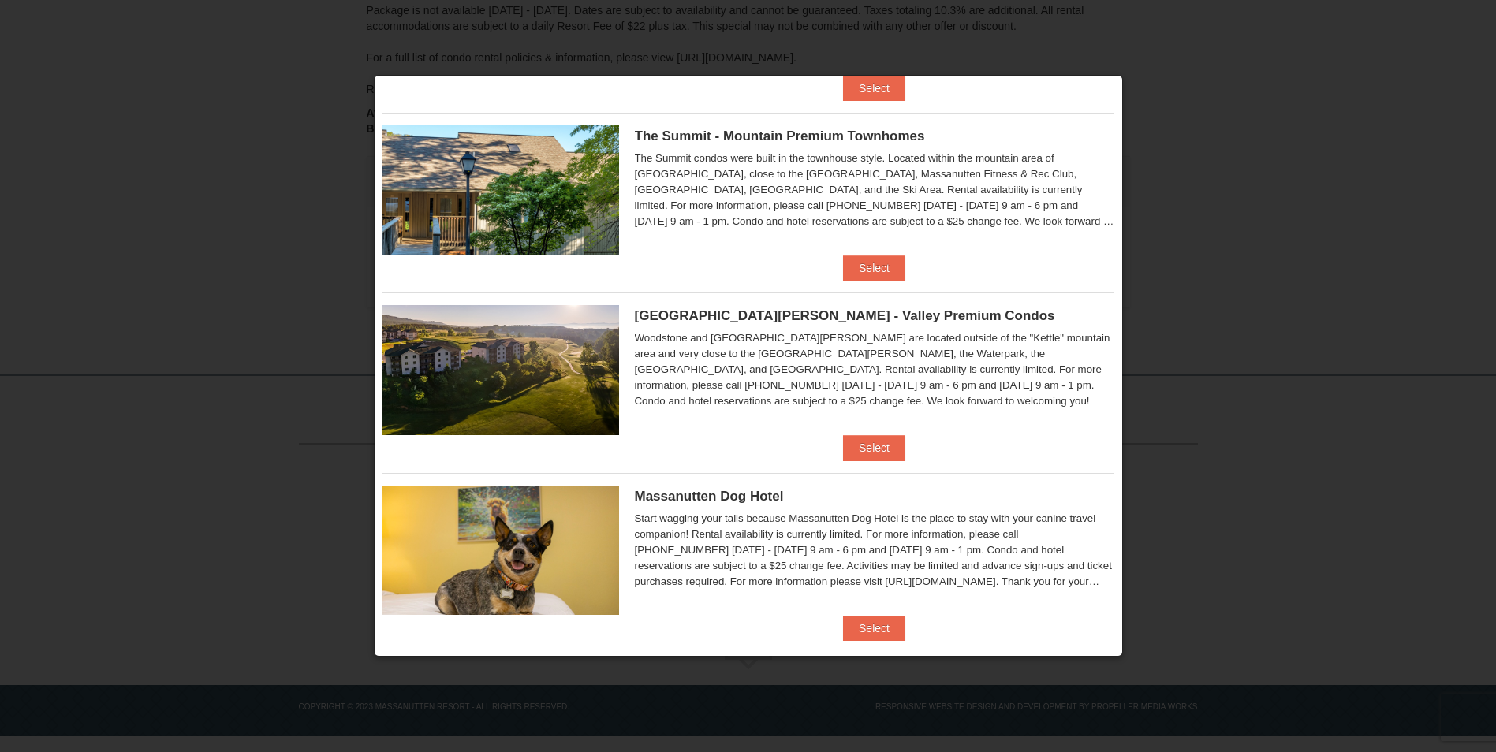
scroll to position [743, 0]
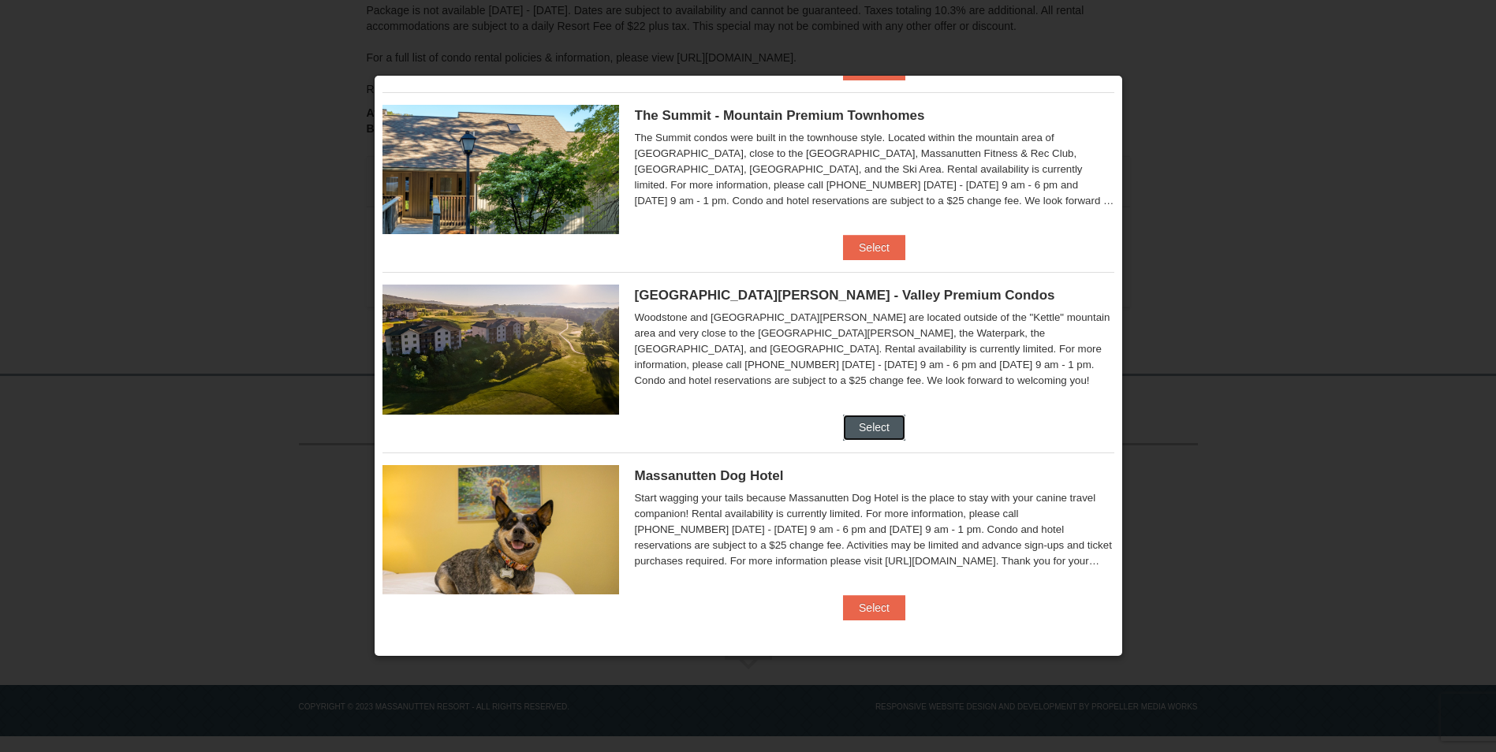
click at [850, 436] on button "Select" at bounding box center [874, 427] width 62 height 25
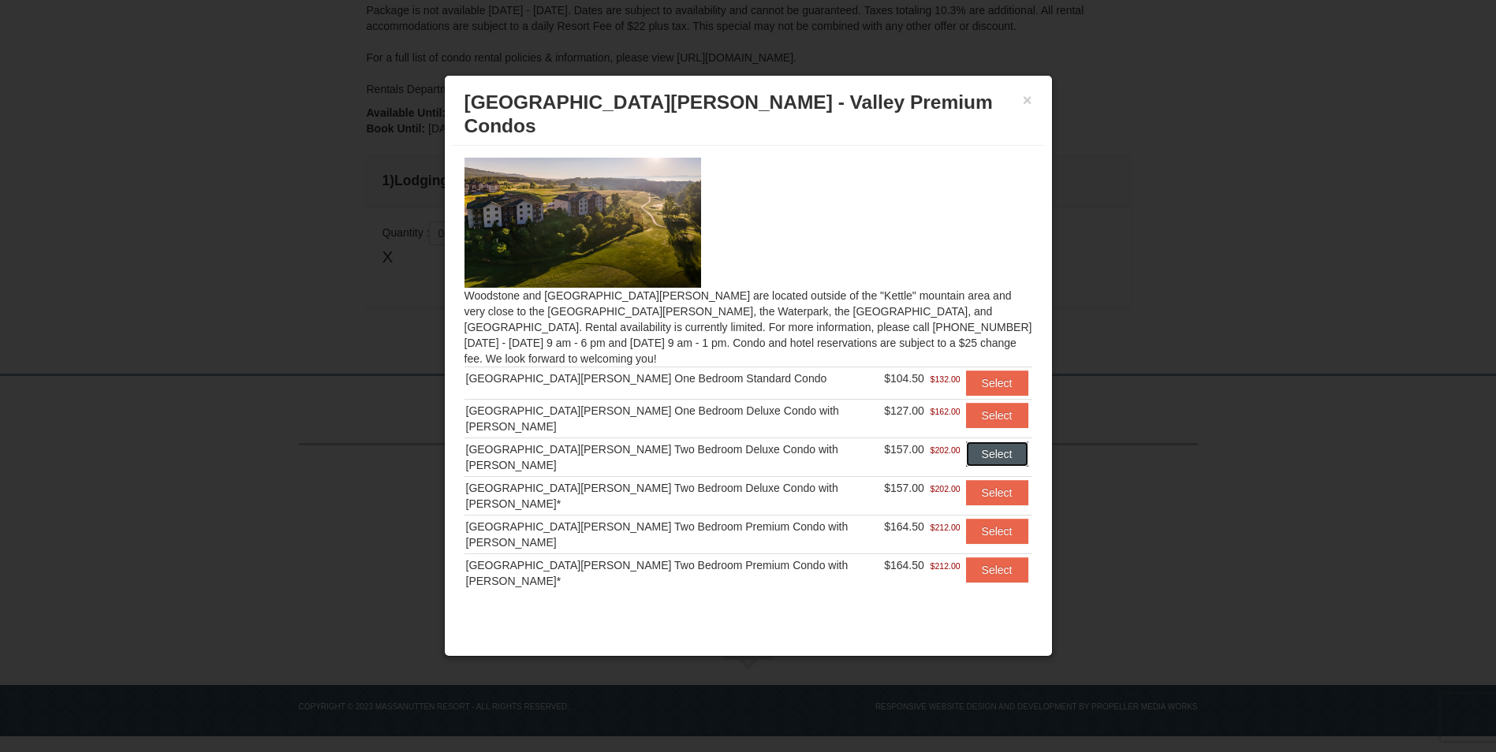
click at [971, 442] on button "Select" at bounding box center [997, 454] width 62 height 25
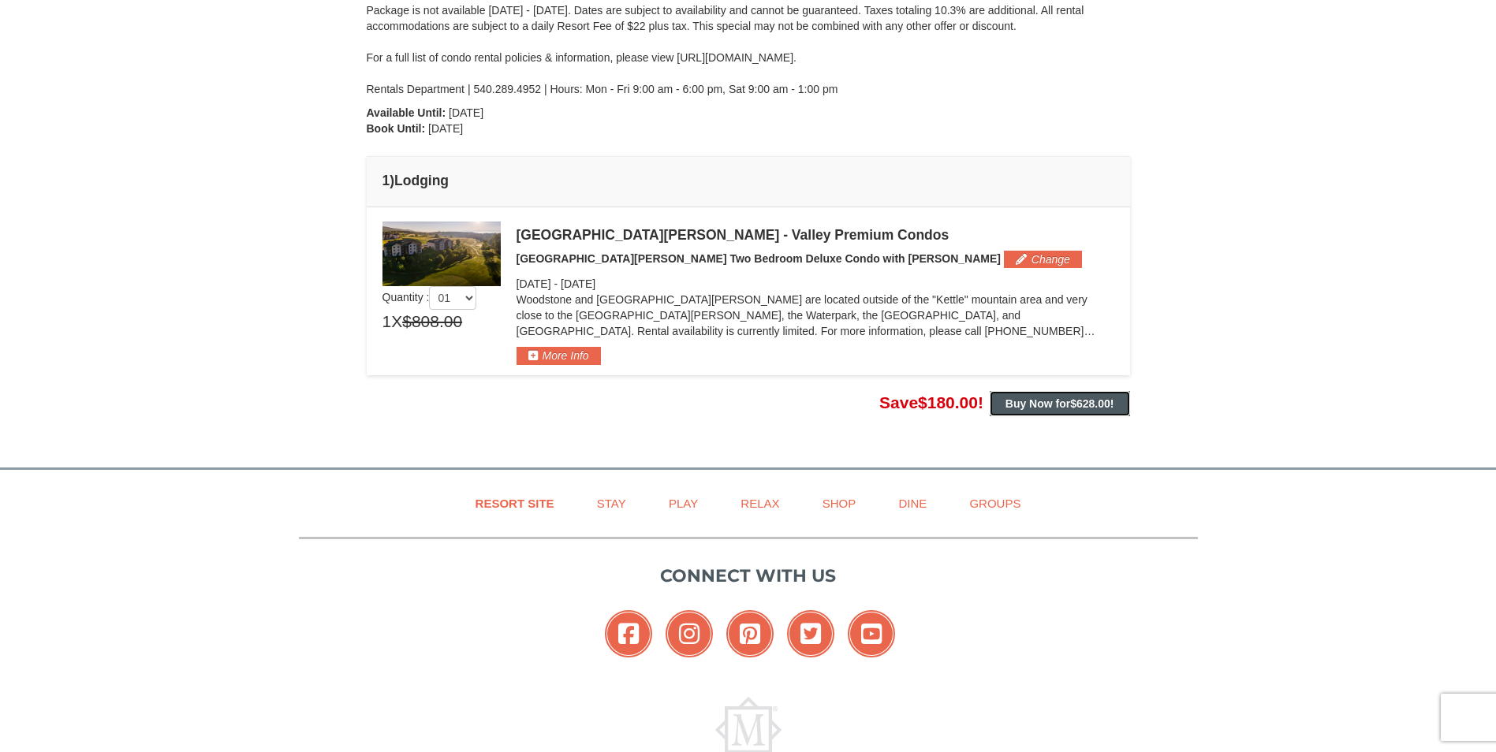
click at [1048, 404] on strong "Buy Now for $628.00 !" at bounding box center [1060, 403] width 109 height 13
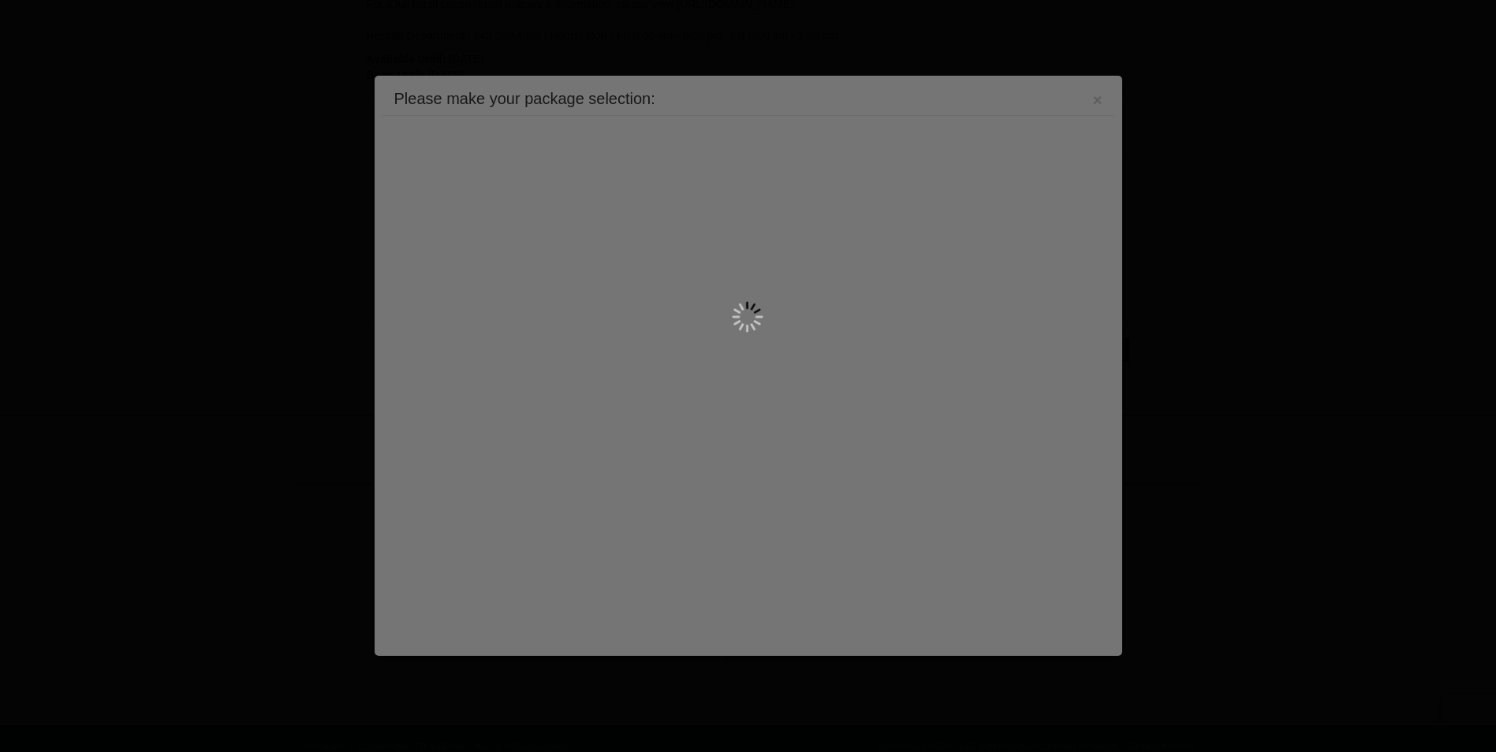
scroll to position [421, 0]
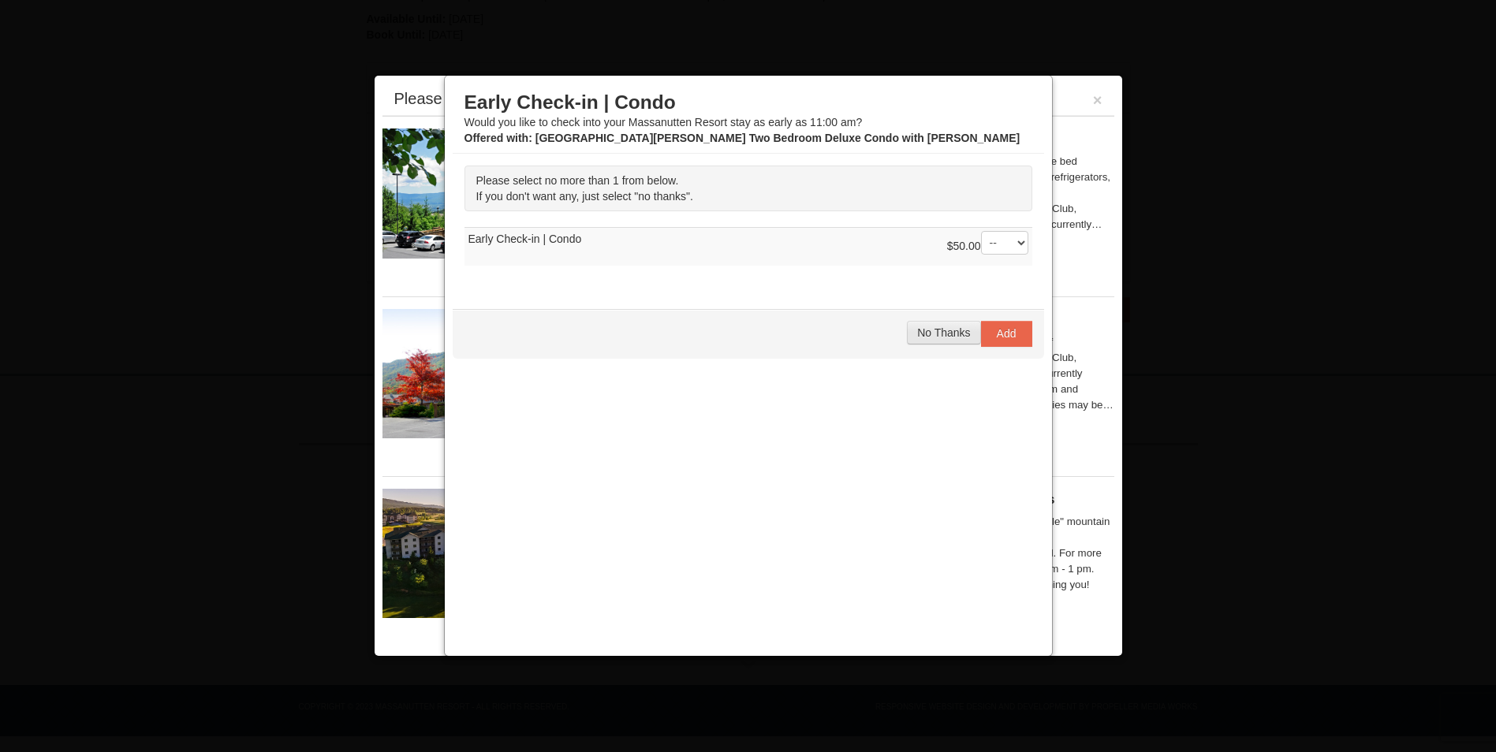
click at [931, 331] on span "No Thanks" at bounding box center [943, 332] width 53 height 13
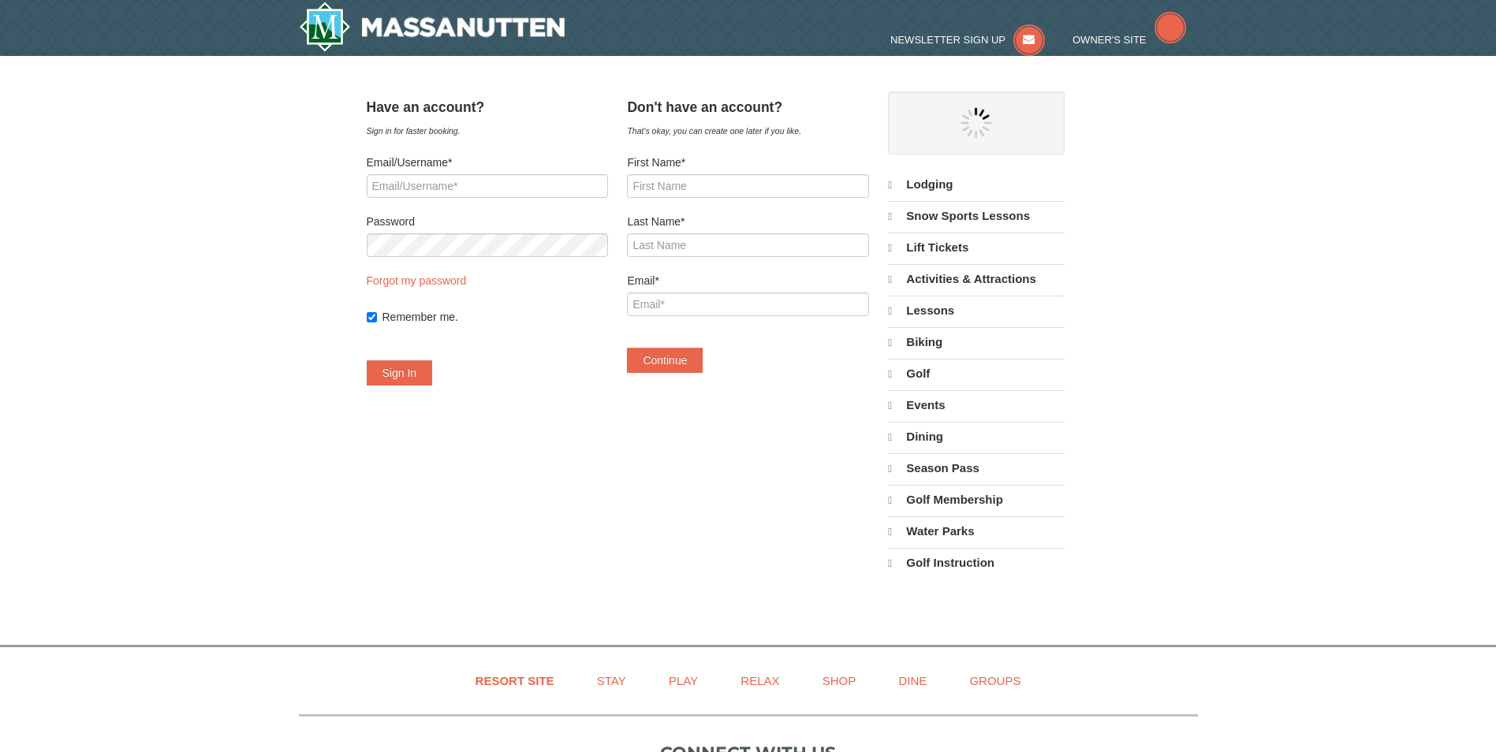
select select "9"
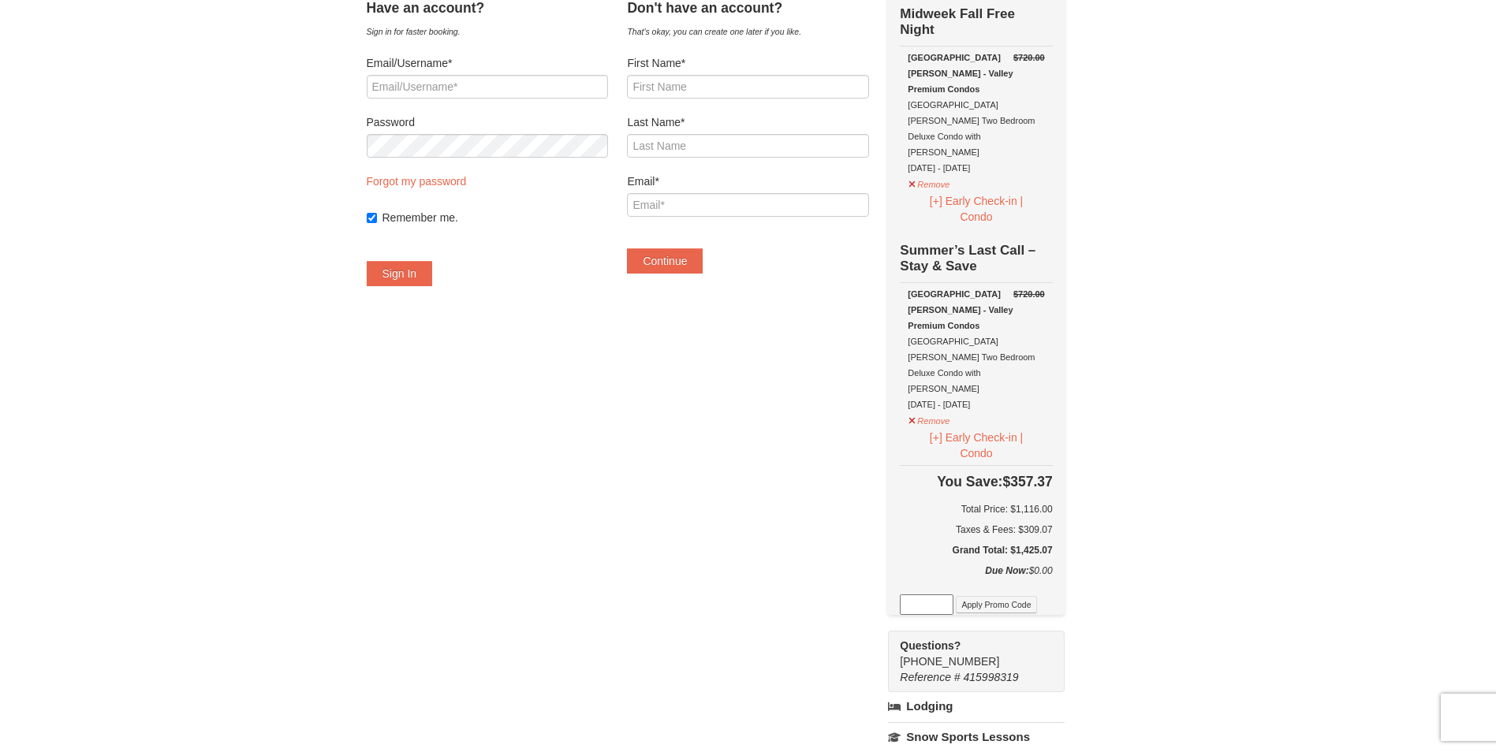
scroll to position [79, 0]
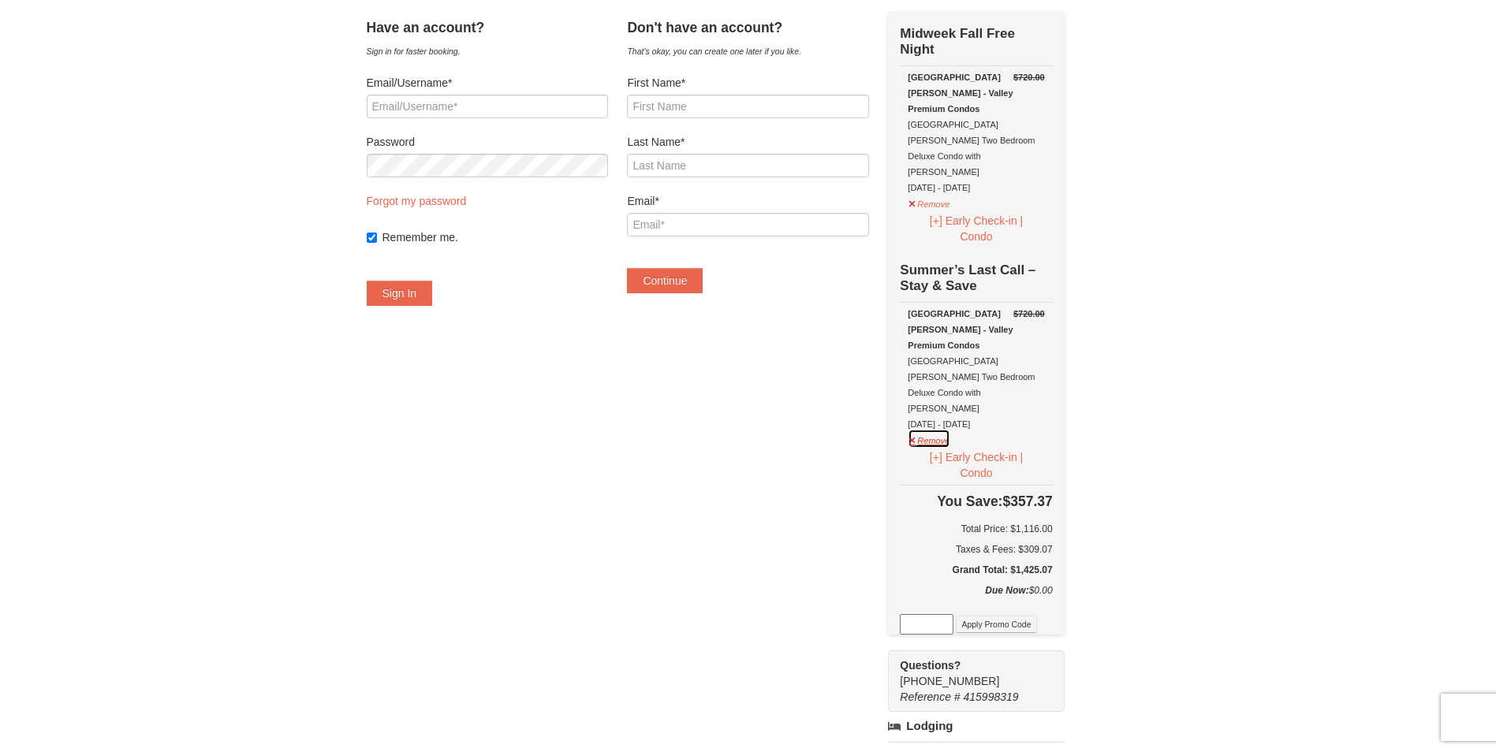
click at [942, 429] on button "Remove" at bounding box center [929, 439] width 43 height 20
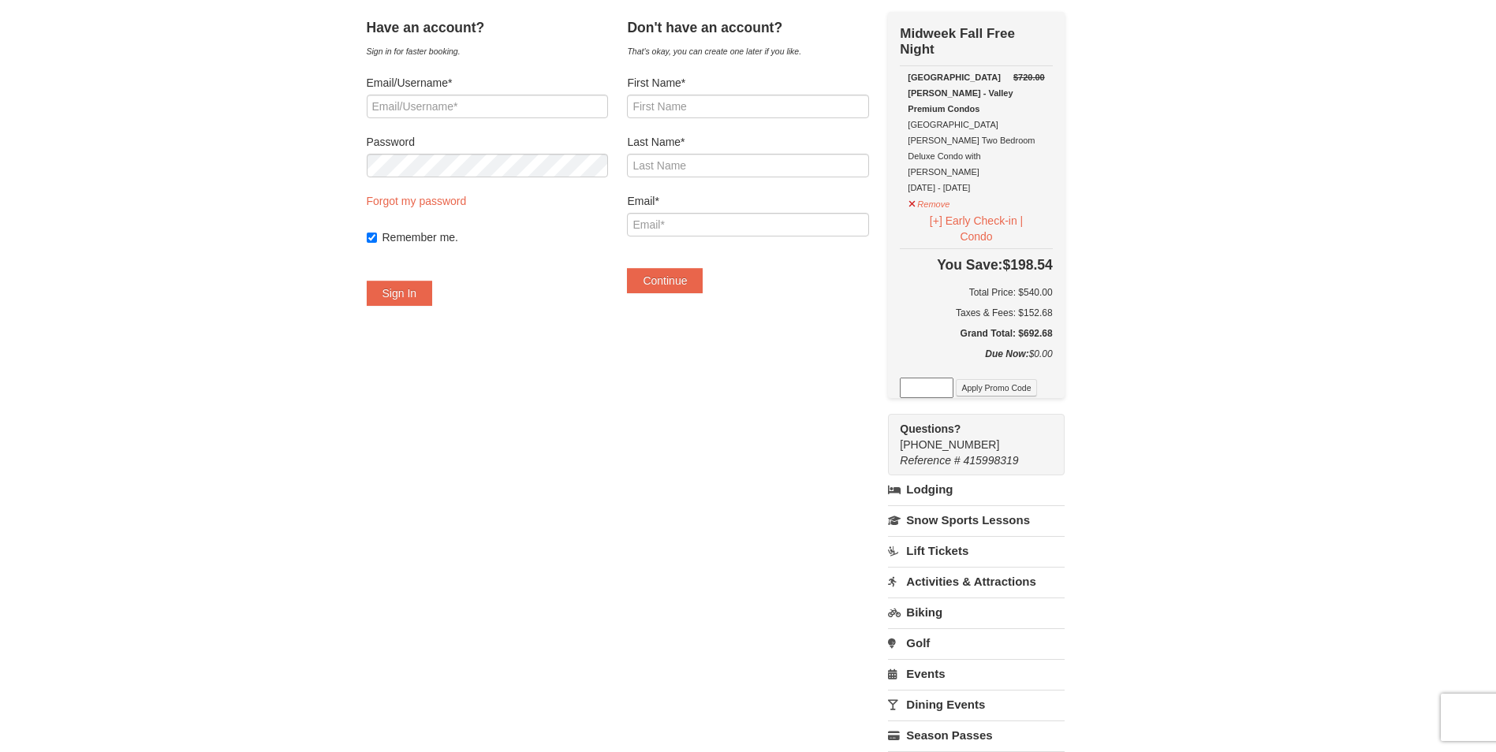
scroll to position [0, 0]
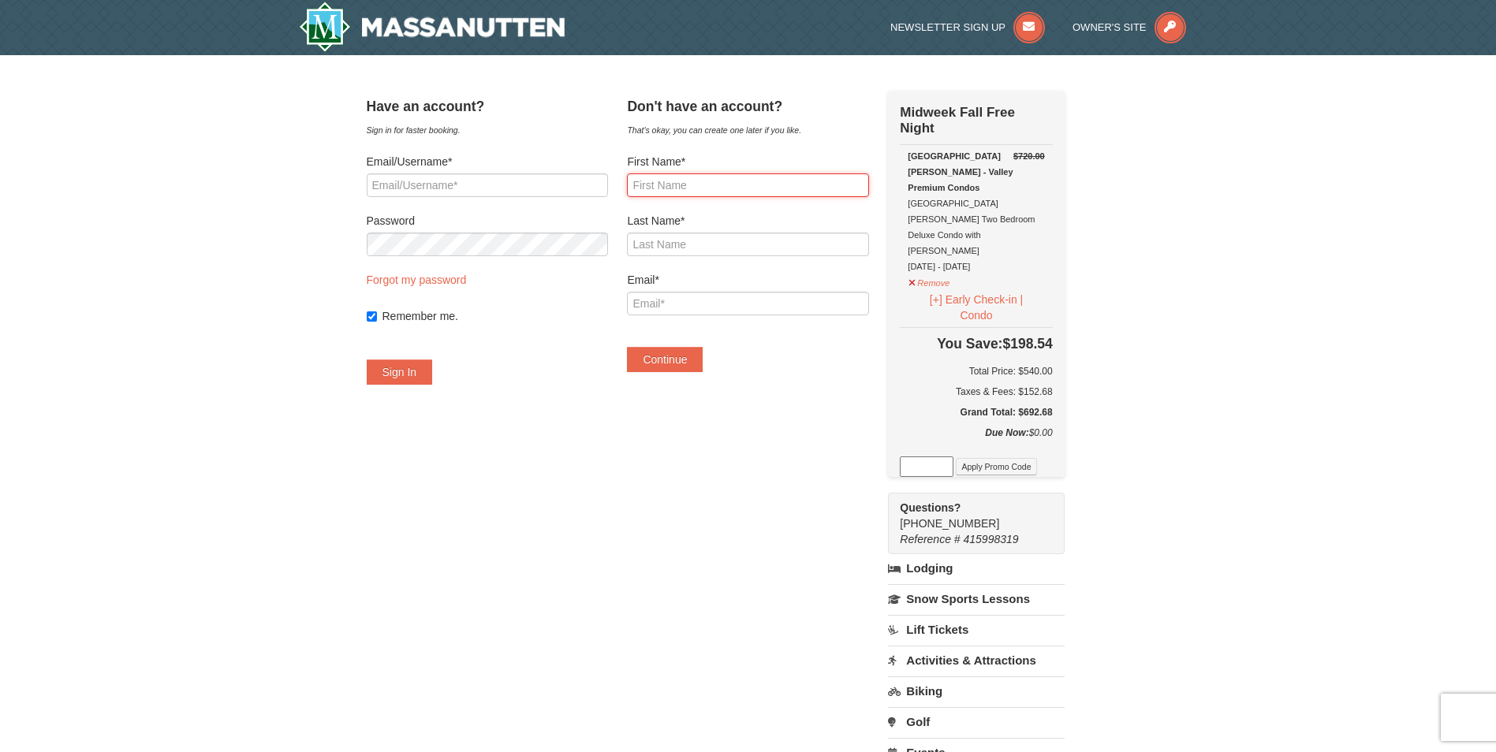
click at [733, 181] on input "First Name*" at bounding box center [747, 186] width 241 height 24
type input "Kellie"
type input "Carter"
type input "specialka0504@aol.com"
click at [667, 356] on button "Continue" at bounding box center [665, 359] width 76 height 25
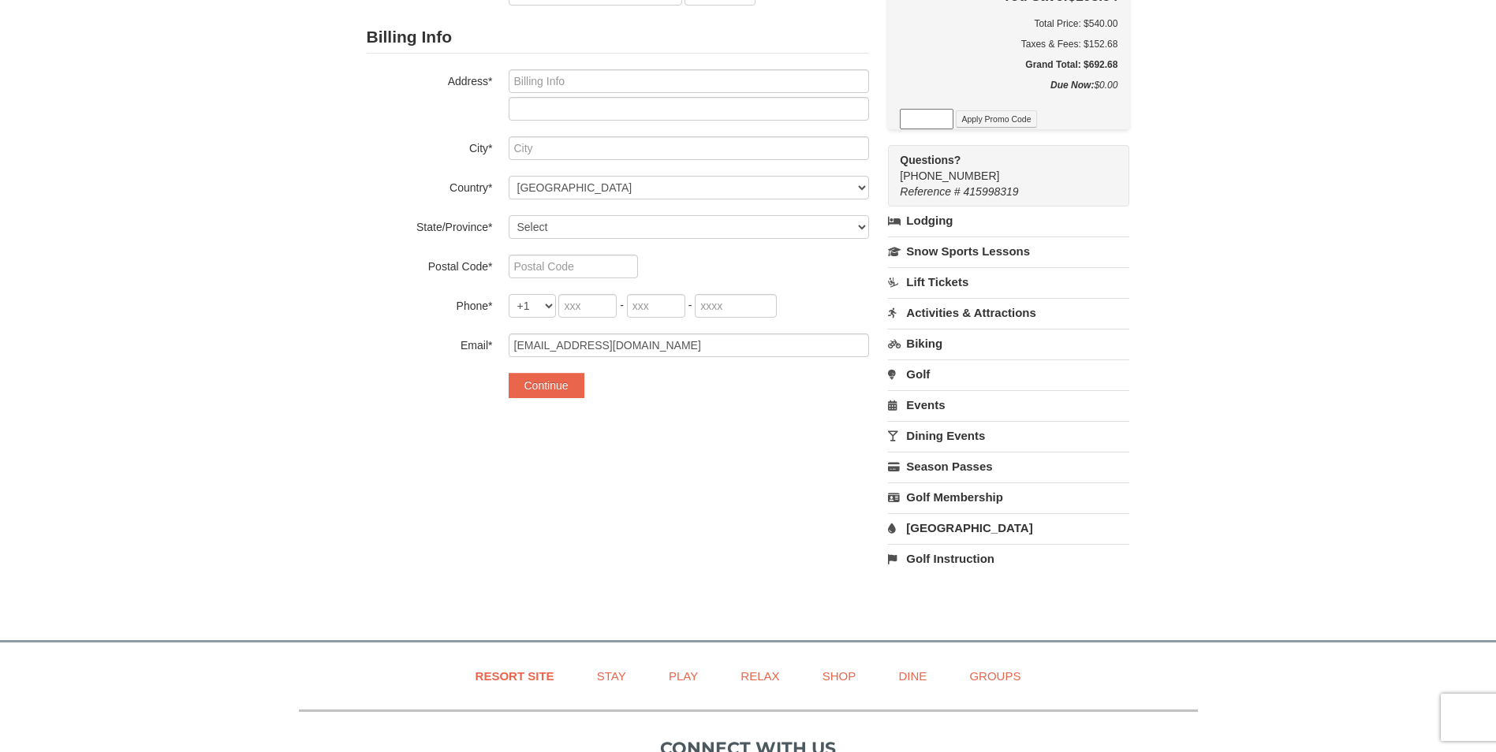
scroll to position [315, 0]
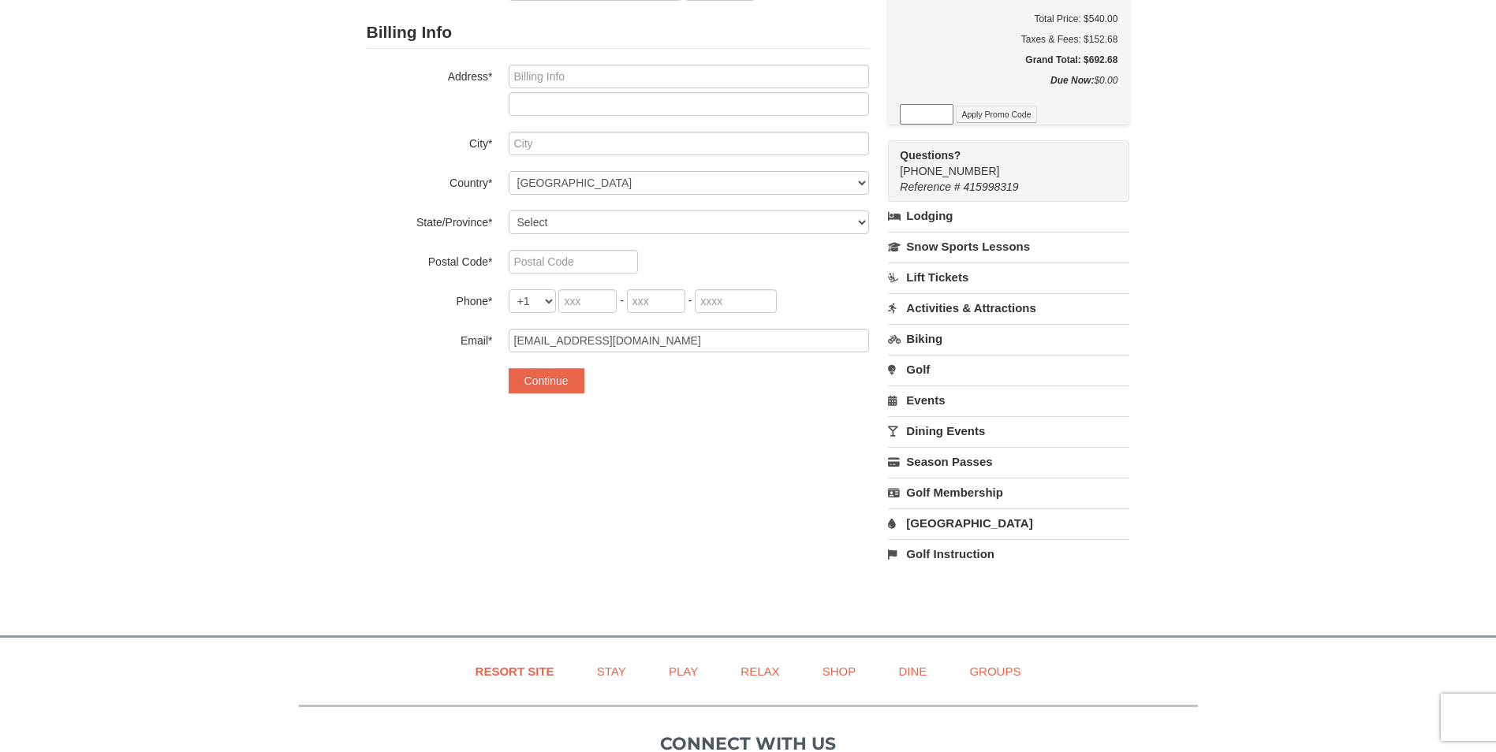
click at [953, 527] on link "[GEOGRAPHIC_DATA]" at bounding box center [1008, 523] width 241 height 29
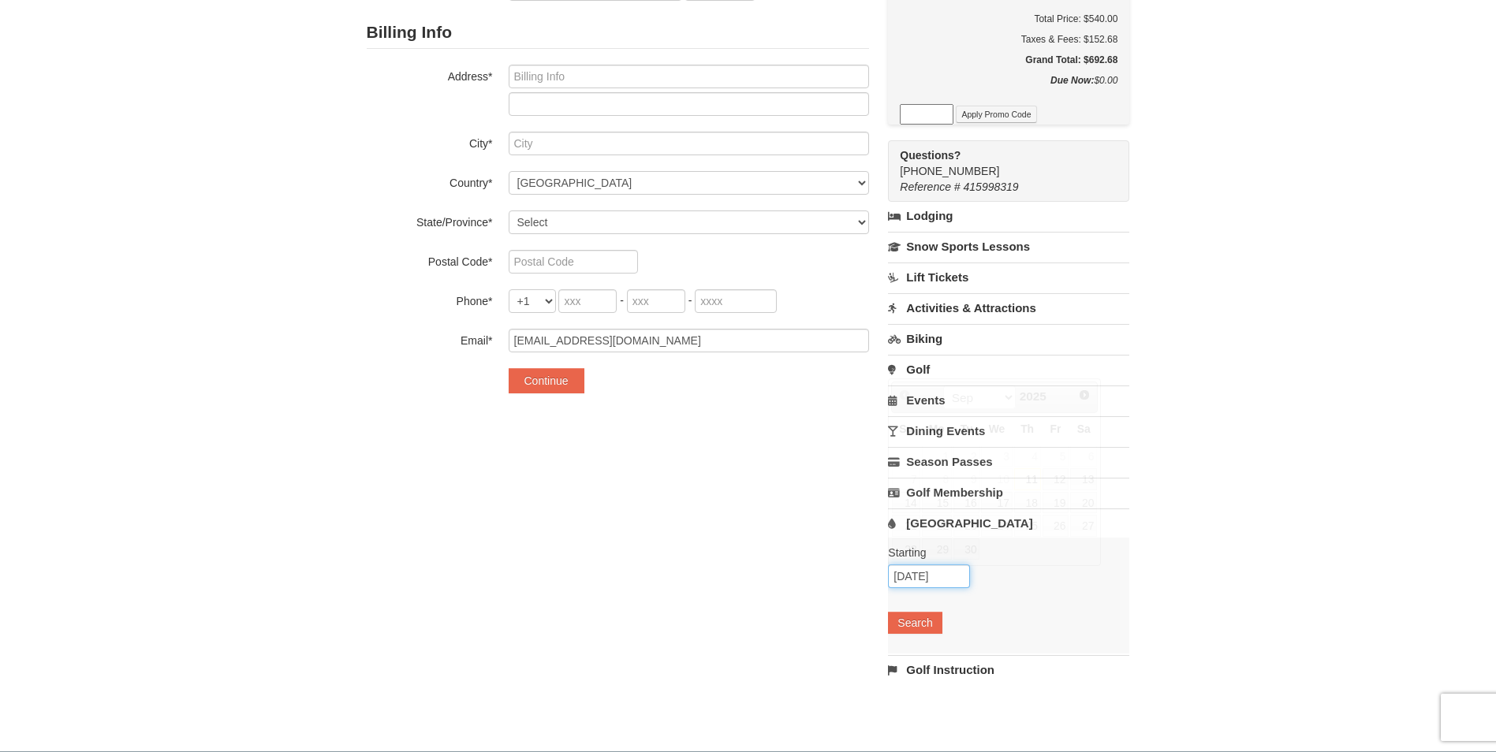
click at [940, 583] on input "09/11/2025" at bounding box center [929, 577] width 82 height 24
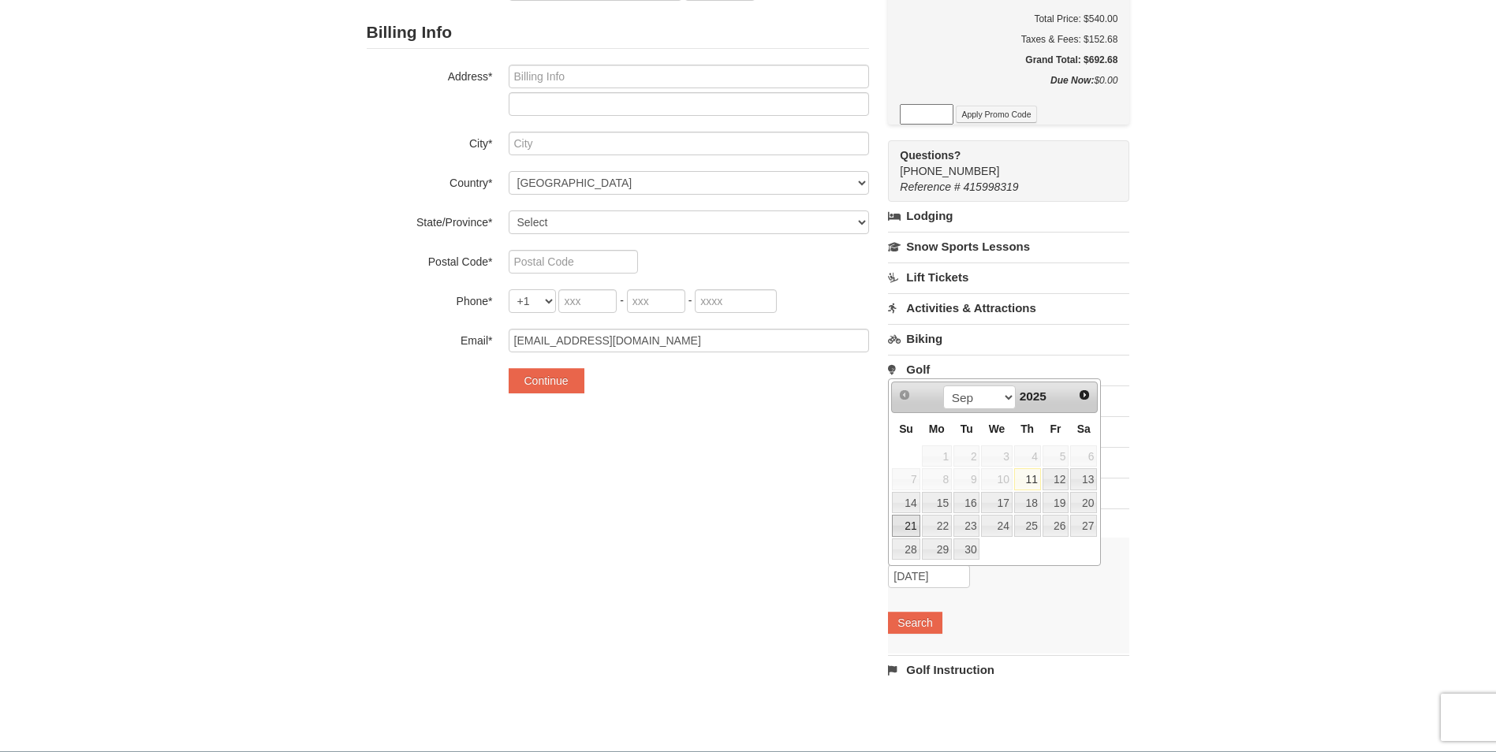
click at [892, 527] on link "21" at bounding box center [906, 526] width 28 height 22
type input "[DATE]"
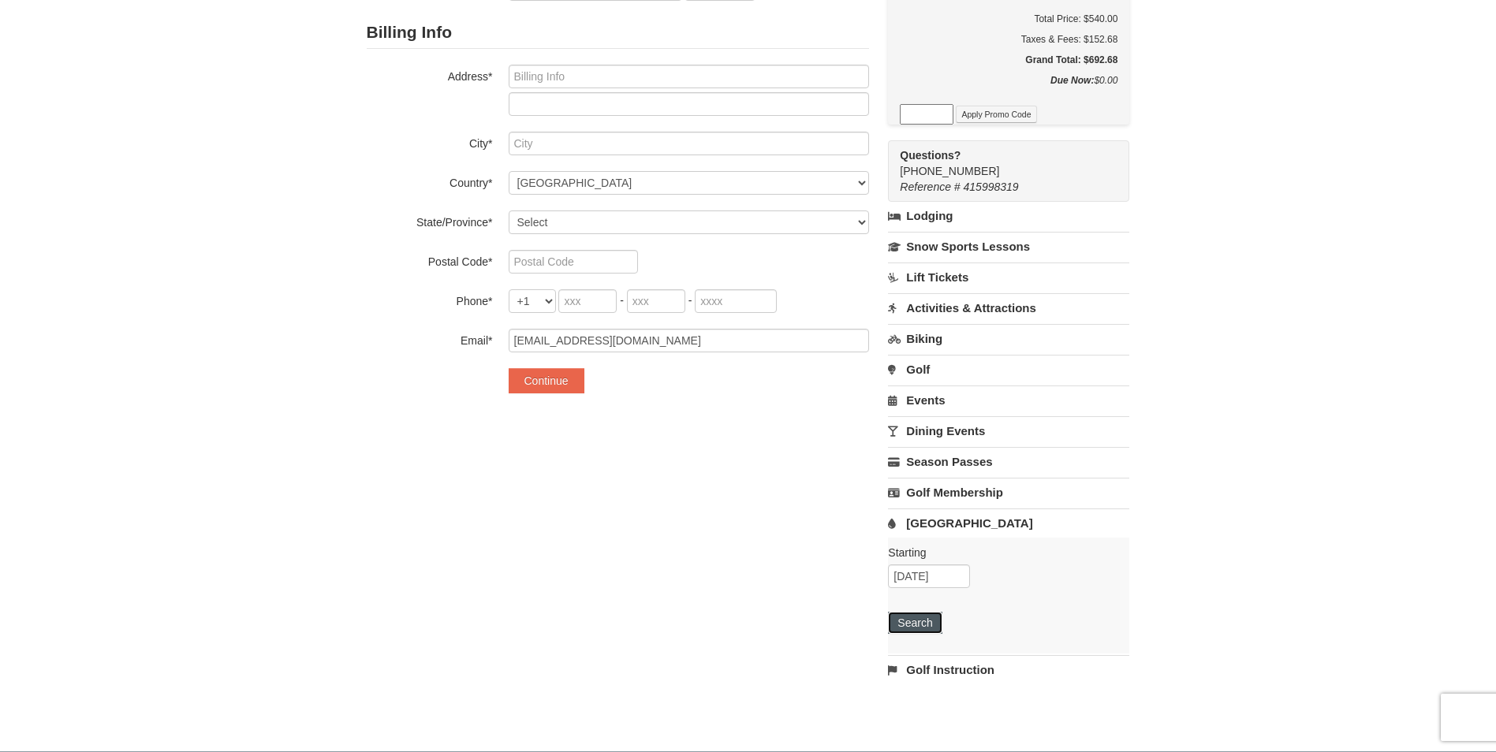
click at [917, 630] on button "Search" at bounding box center [915, 623] width 54 height 22
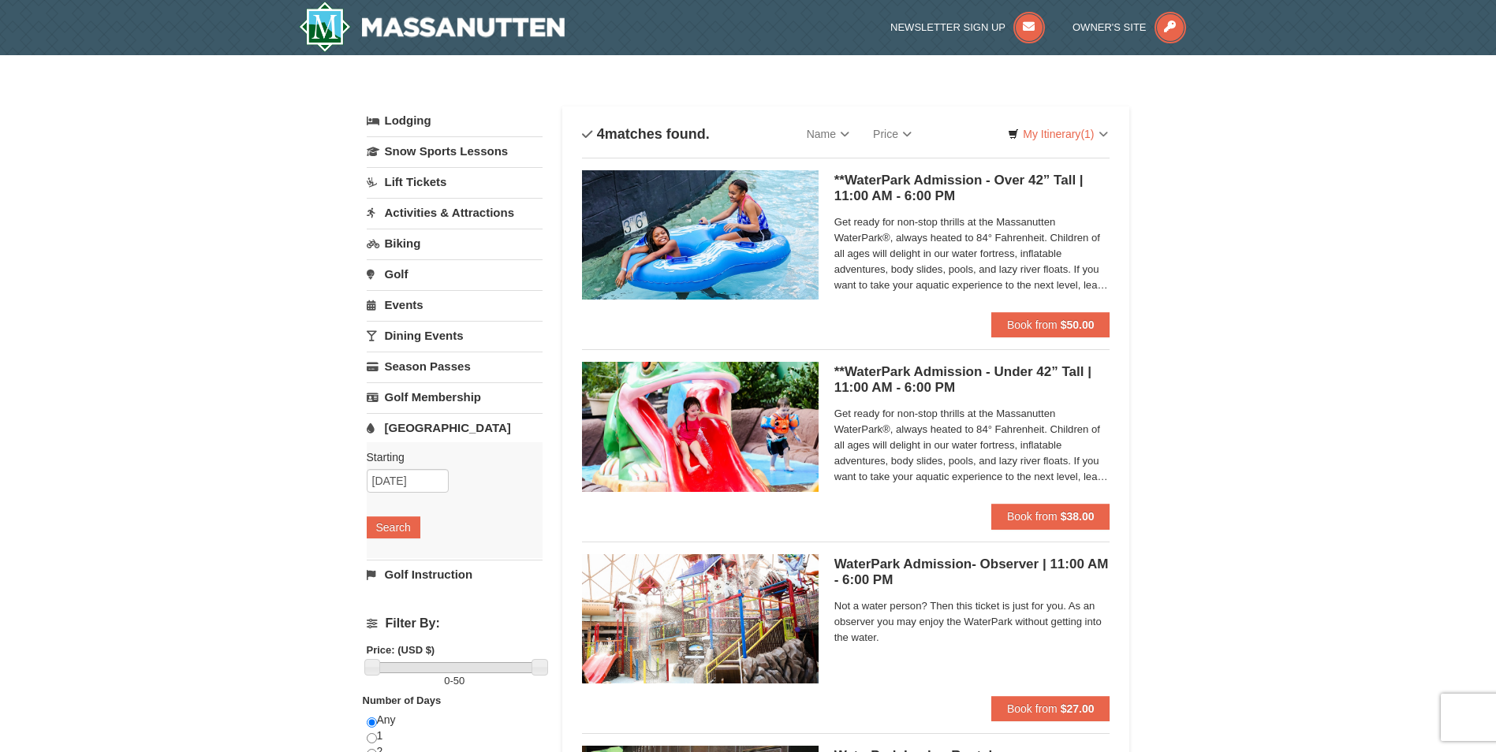
click at [454, 304] on link "Events" at bounding box center [455, 304] width 176 height 29
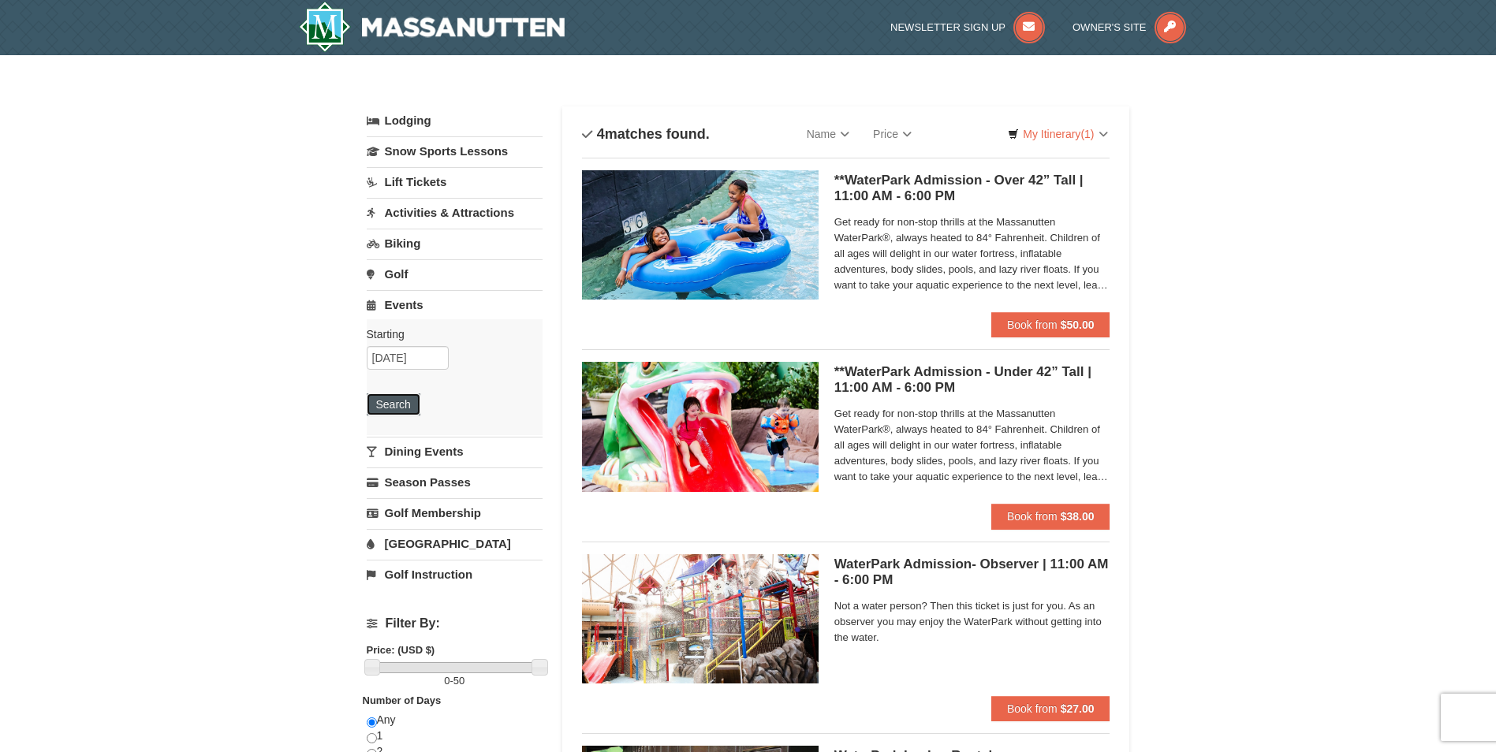
click at [405, 401] on button "Search" at bounding box center [394, 405] width 54 height 22
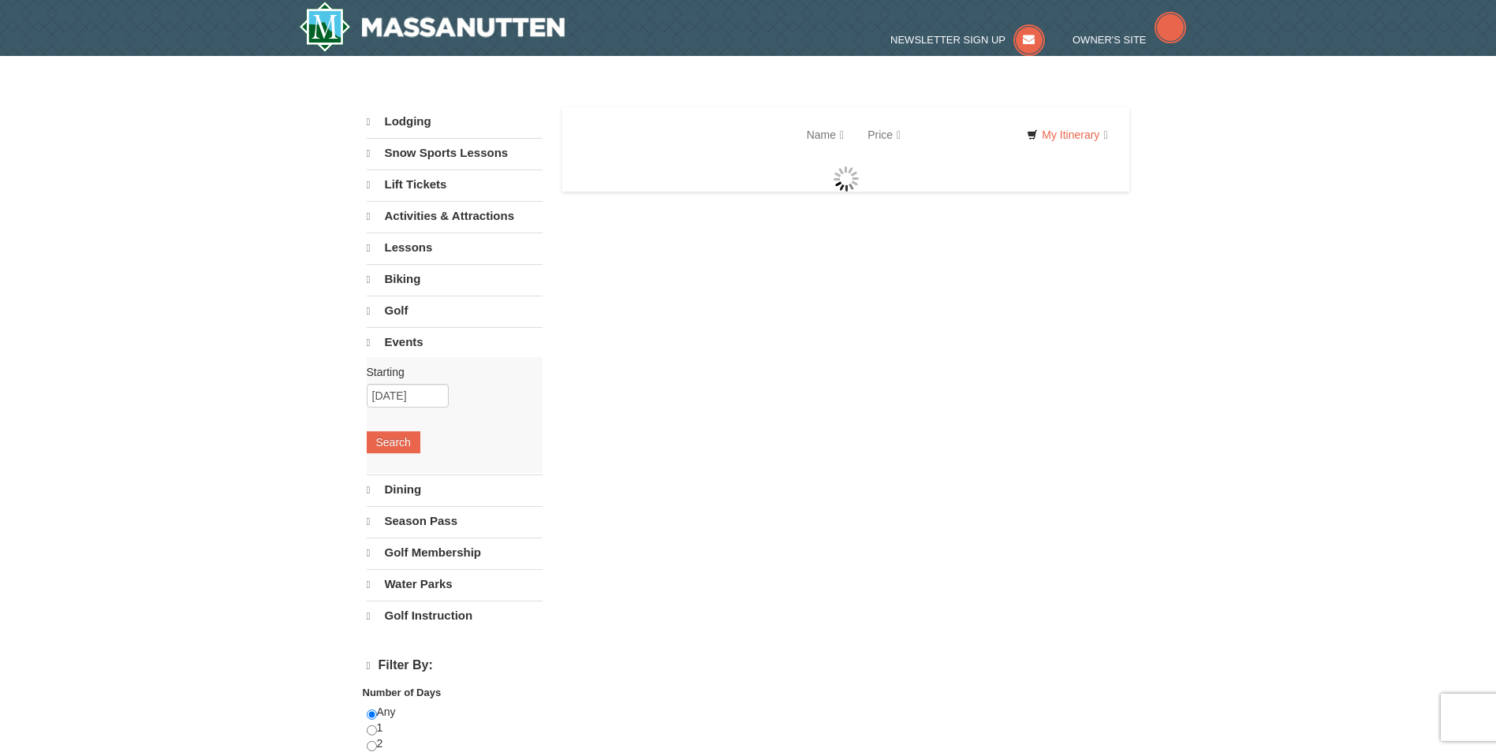
select select "9"
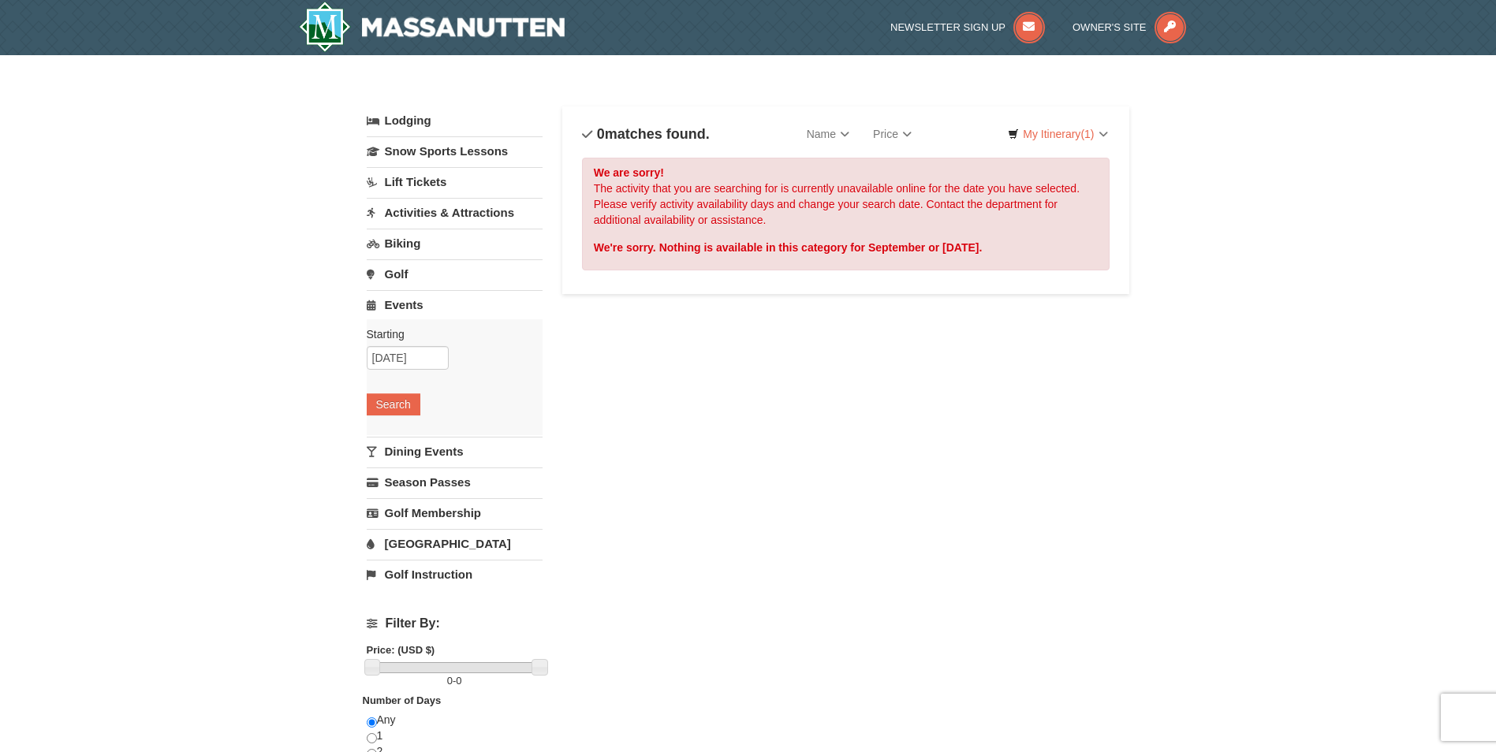
click at [397, 448] on link "Dining Events" at bounding box center [455, 451] width 176 height 29
click at [395, 435] on button "Search" at bounding box center [394, 435] width 54 height 22
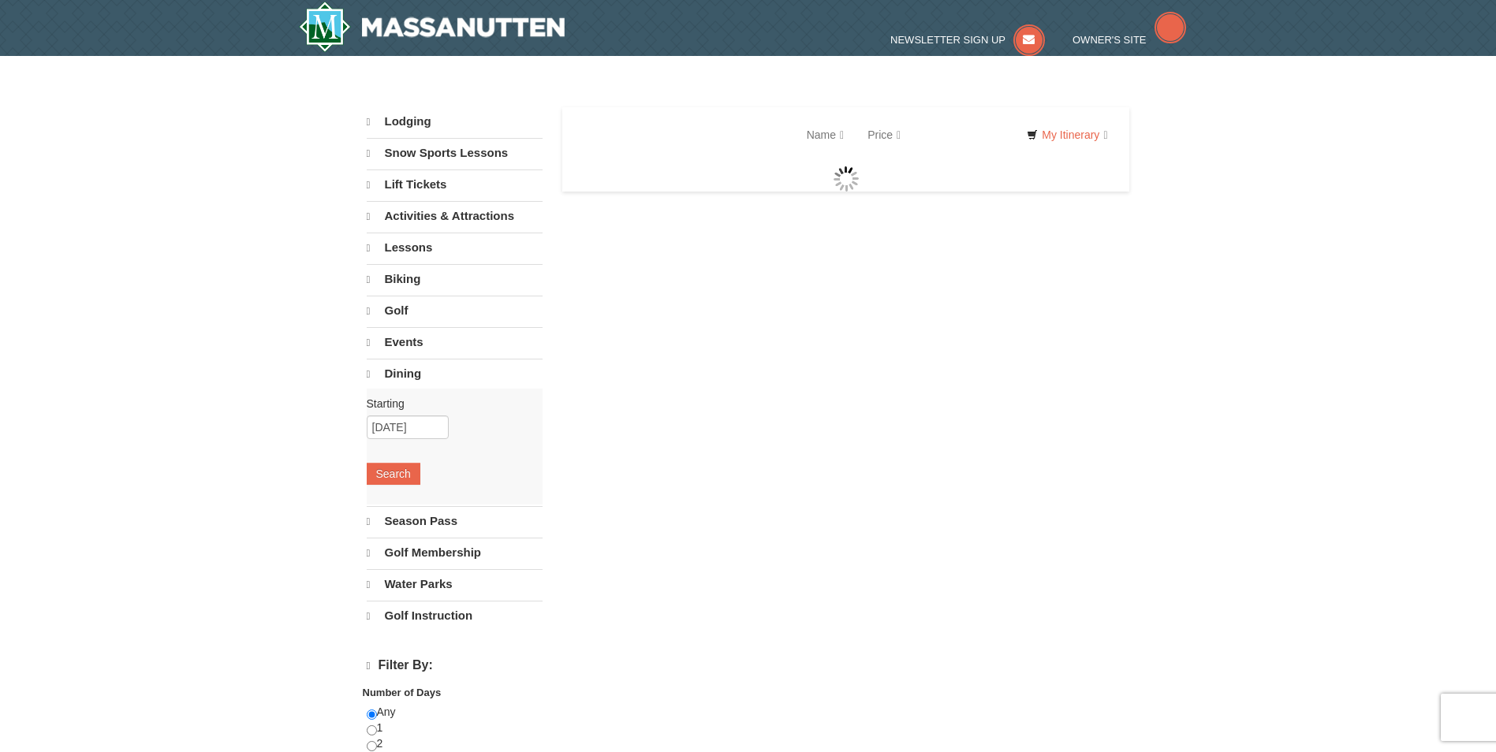
select select "9"
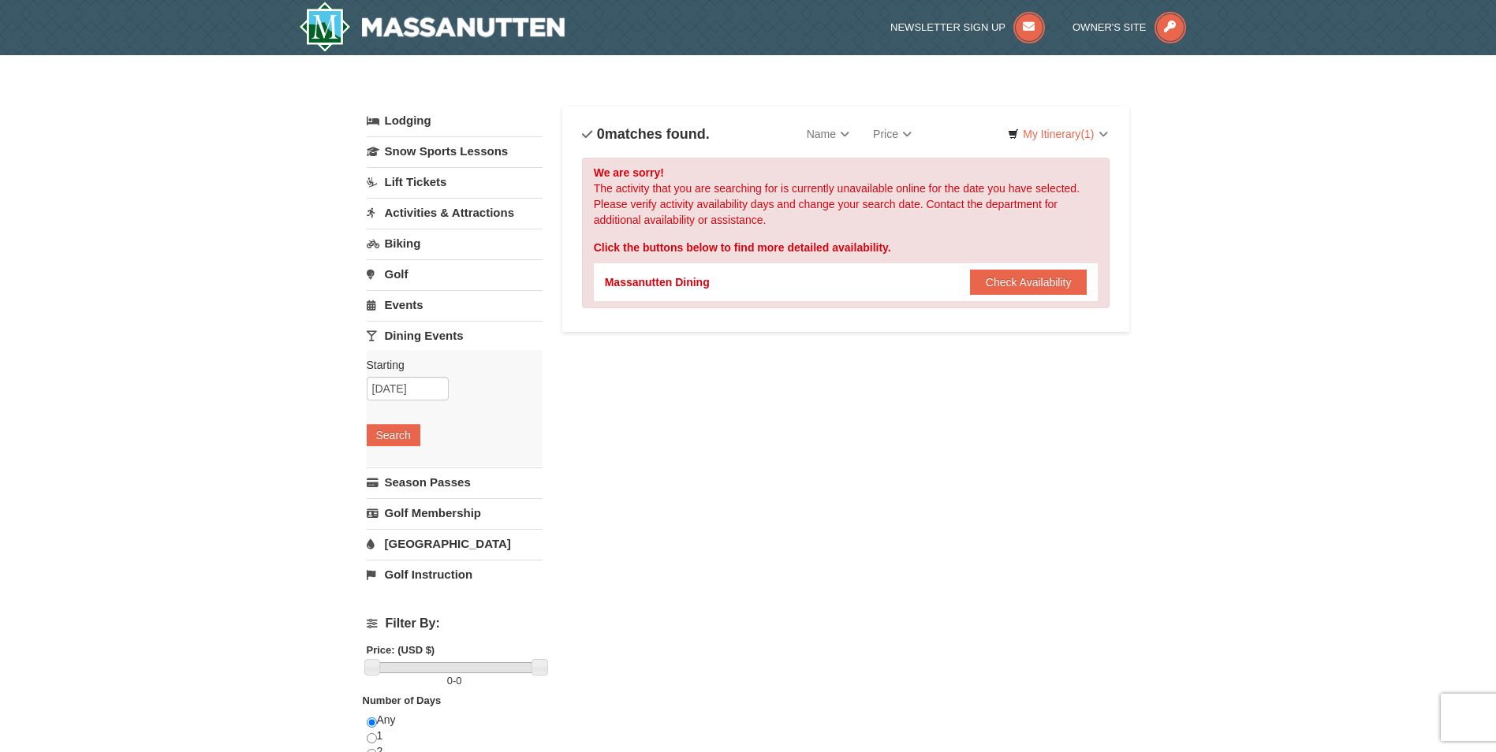
click at [417, 215] on link "Activities & Attractions" at bounding box center [455, 212] width 176 height 29
click at [392, 318] on button "Search" at bounding box center [394, 312] width 54 height 22
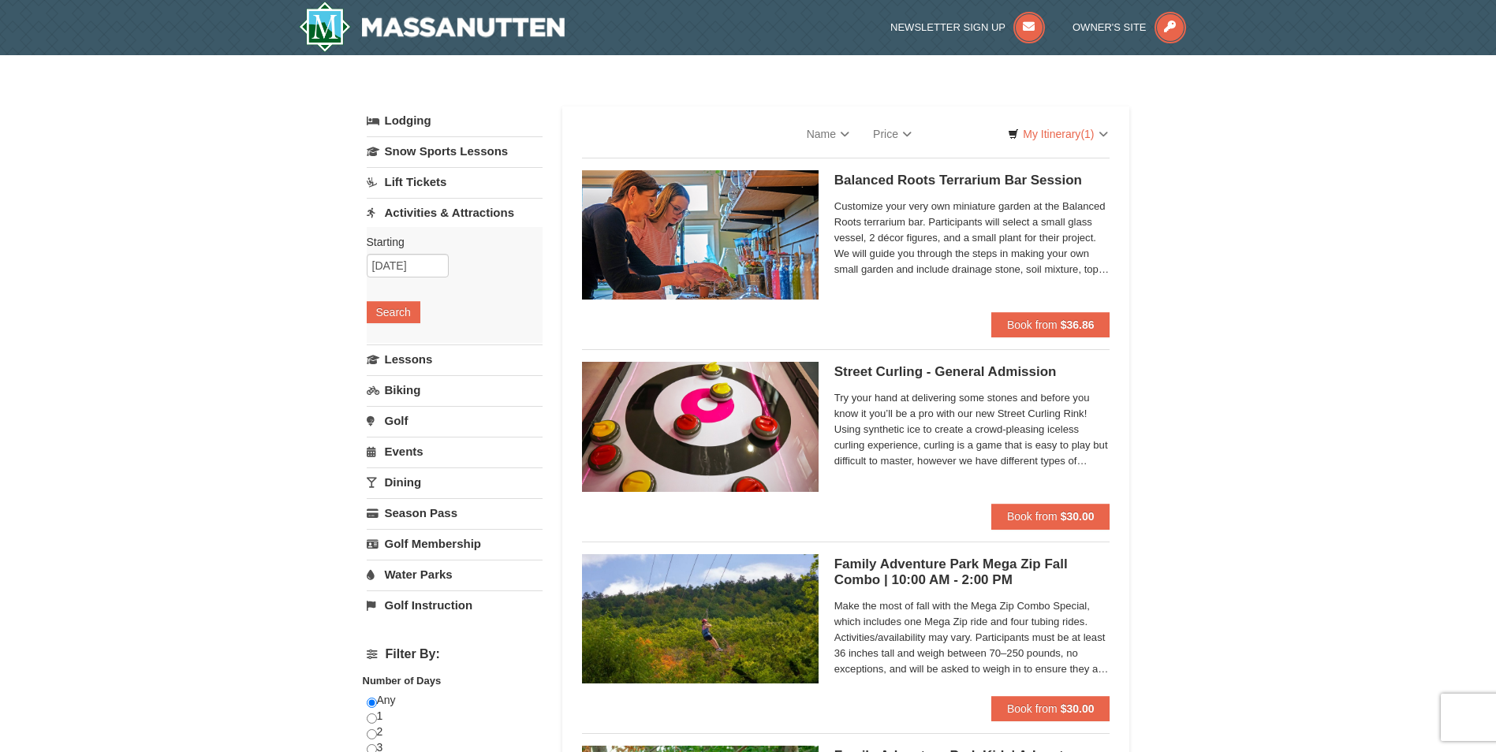
select select "9"
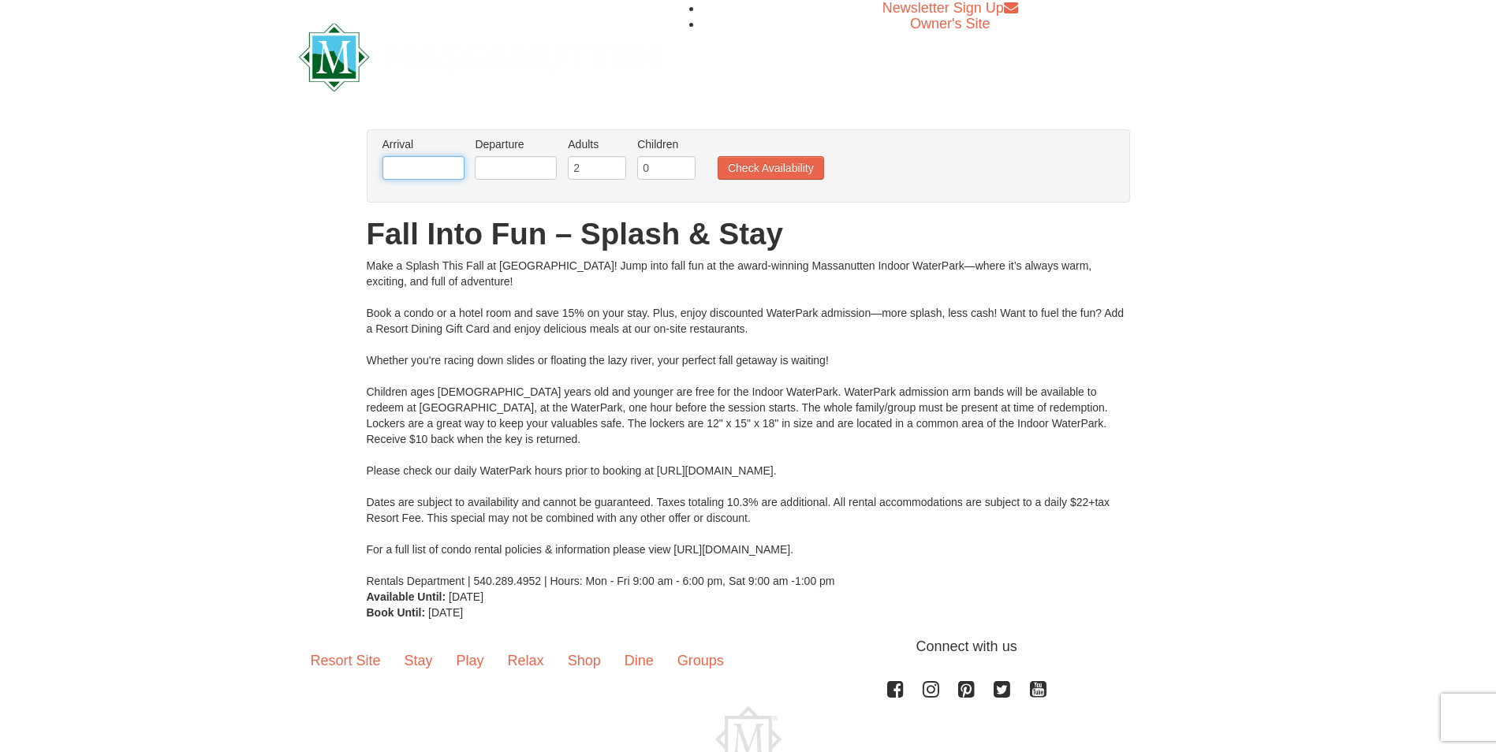
click at [437, 174] on input "text" at bounding box center [423, 168] width 82 height 24
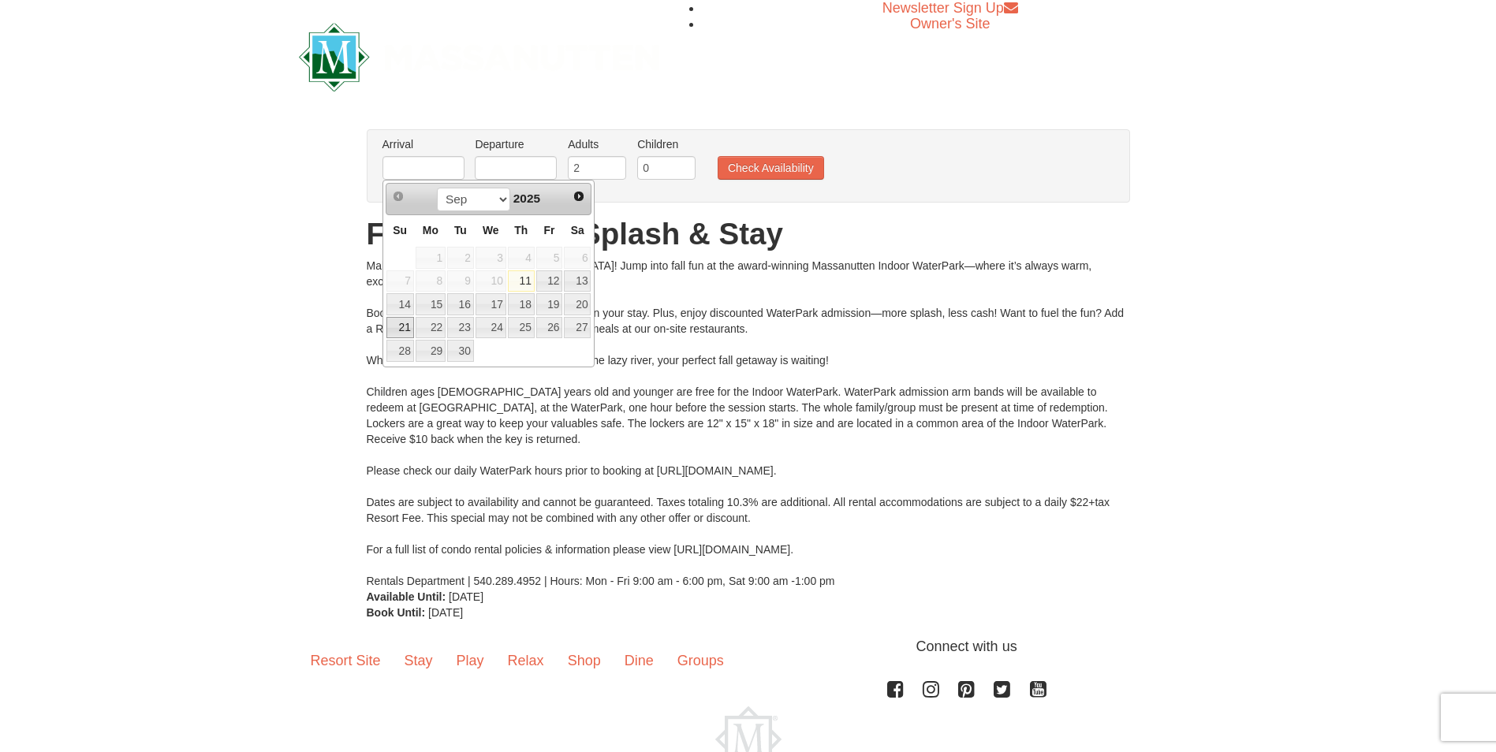
click at [408, 329] on link "21" at bounding box center [400, 328] width 28 height 22
type input "[DATE]"
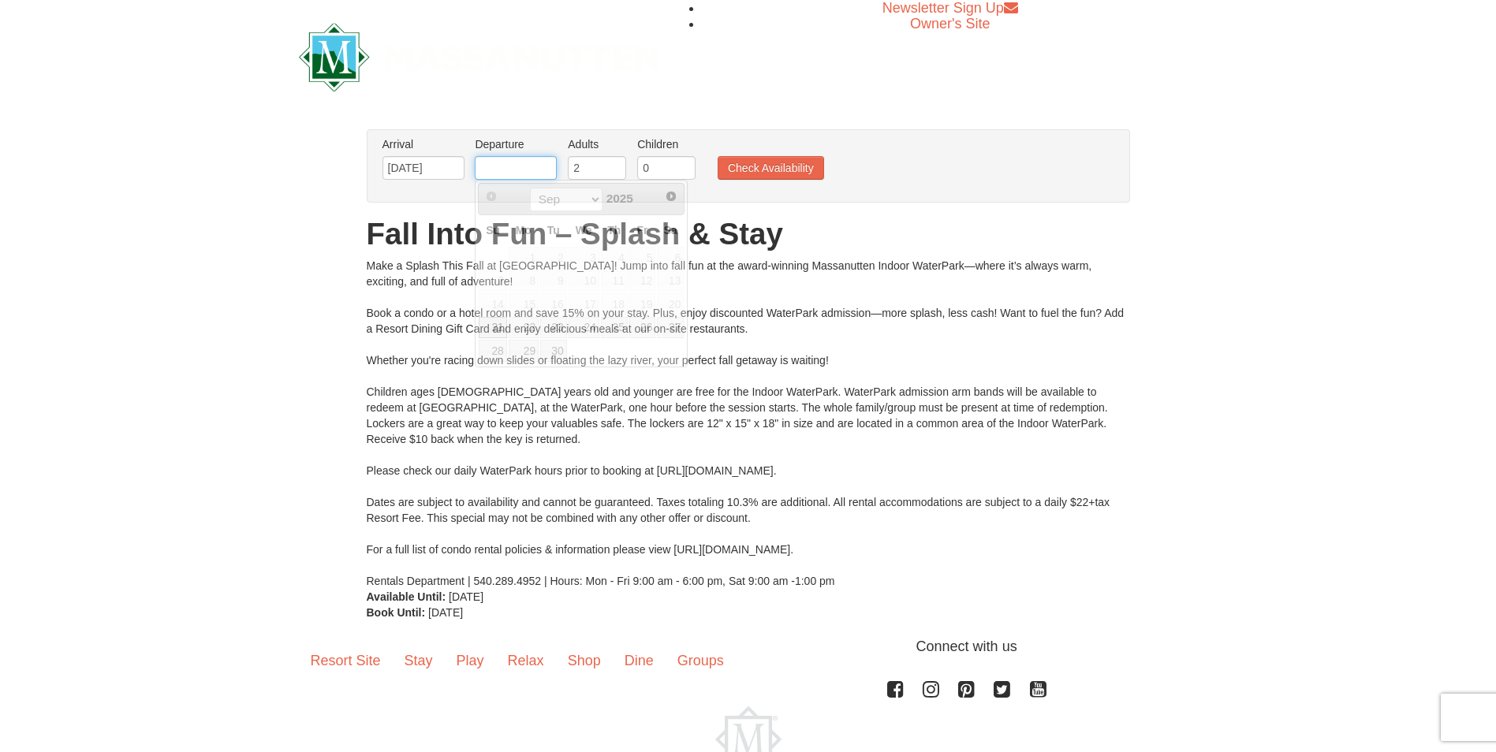
click at [532, 161] on input "text" at bounding box center [516, 168] width 82 height 24
click at [614, 330] on link "25" at bounding box center [614, 328] width 27 height 22
type input "[DATE]"
click at [670, 170] on input "0" at bounding box center [666, 168] width 58 height 24
click at [681, 164] on input "1" at bounding box center [666, 168] width 58 height 24
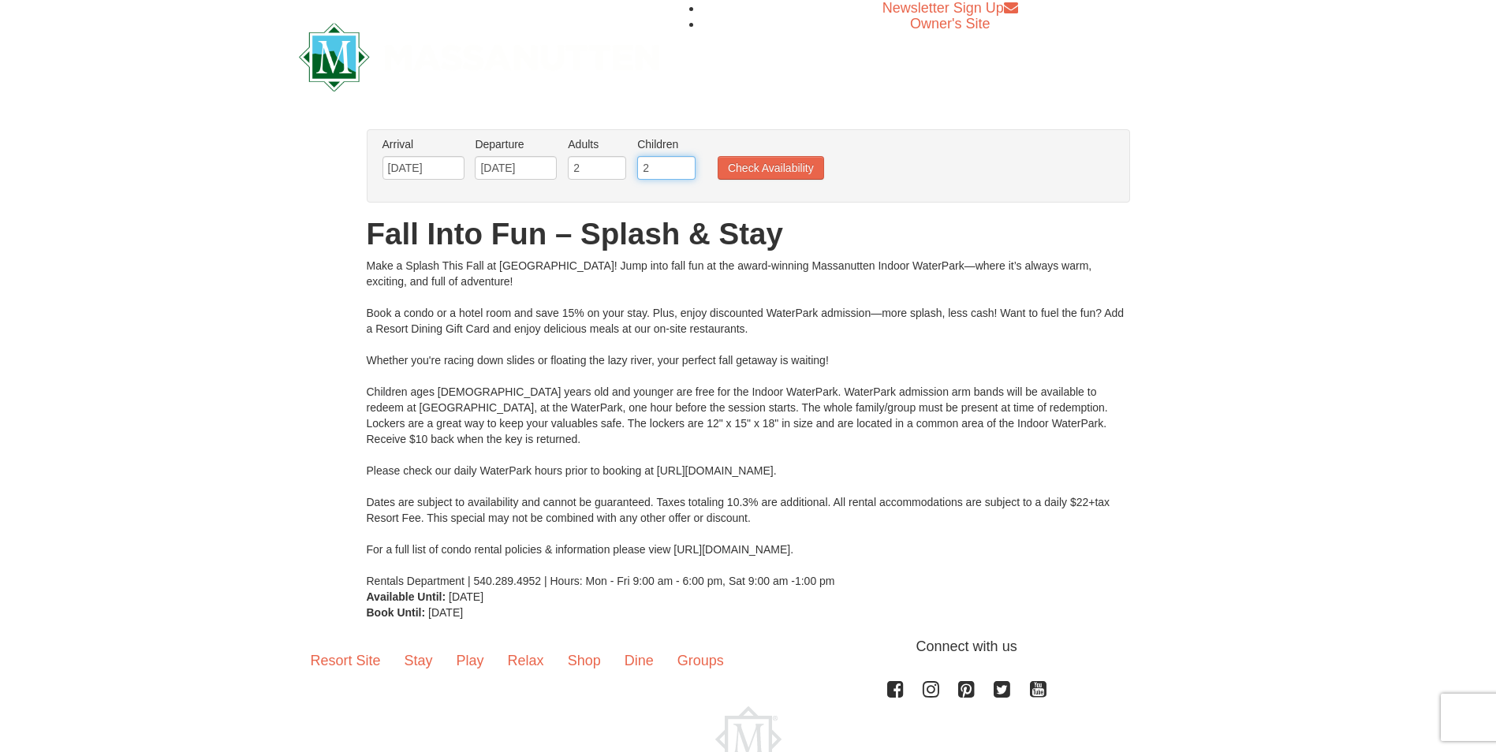
type input "2"
click at [685, 160] on input "2" at bounding box center [666, 168] width 58 height 24
click at [779, 169] on button "Check Availability" at bounding box center [771, 168] width 106 height 24
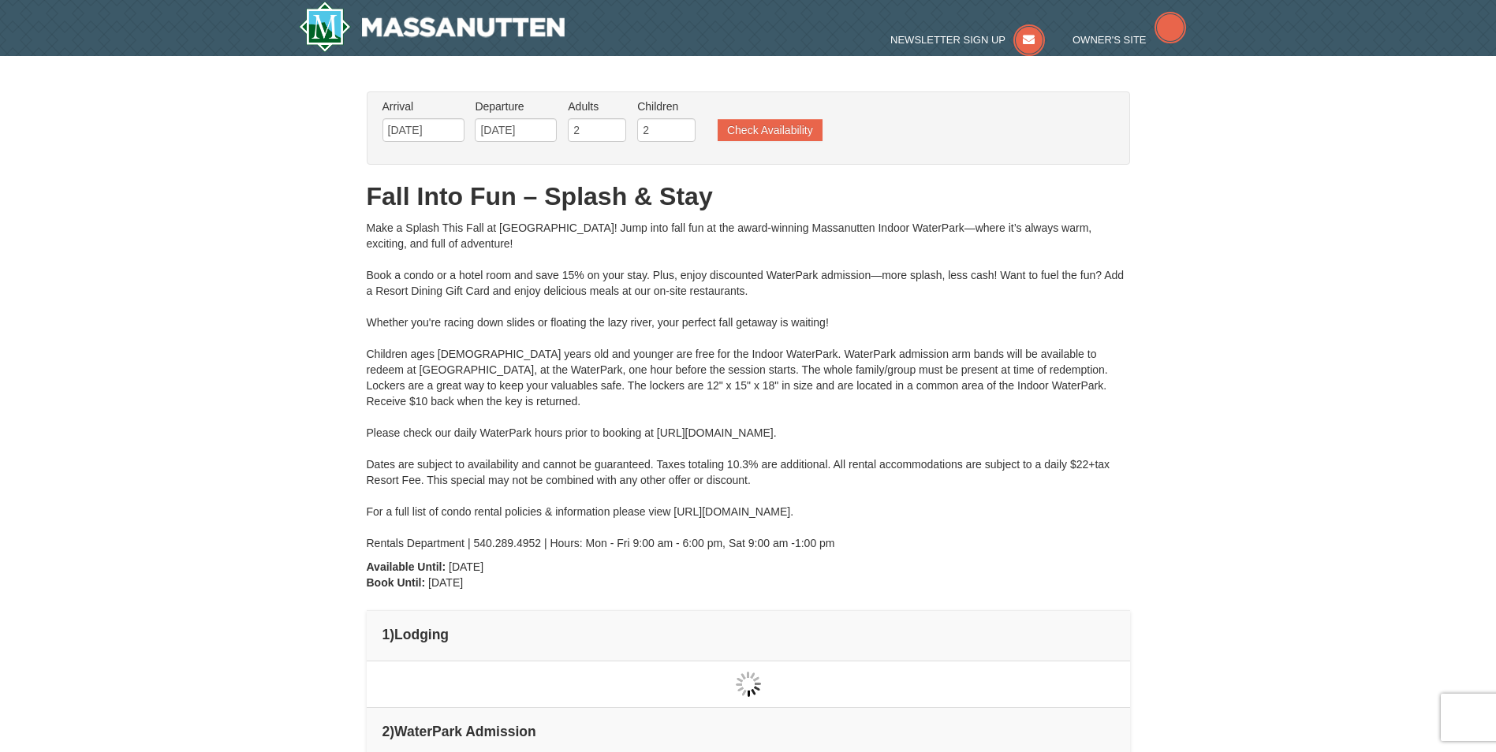
type input "[DATE]"
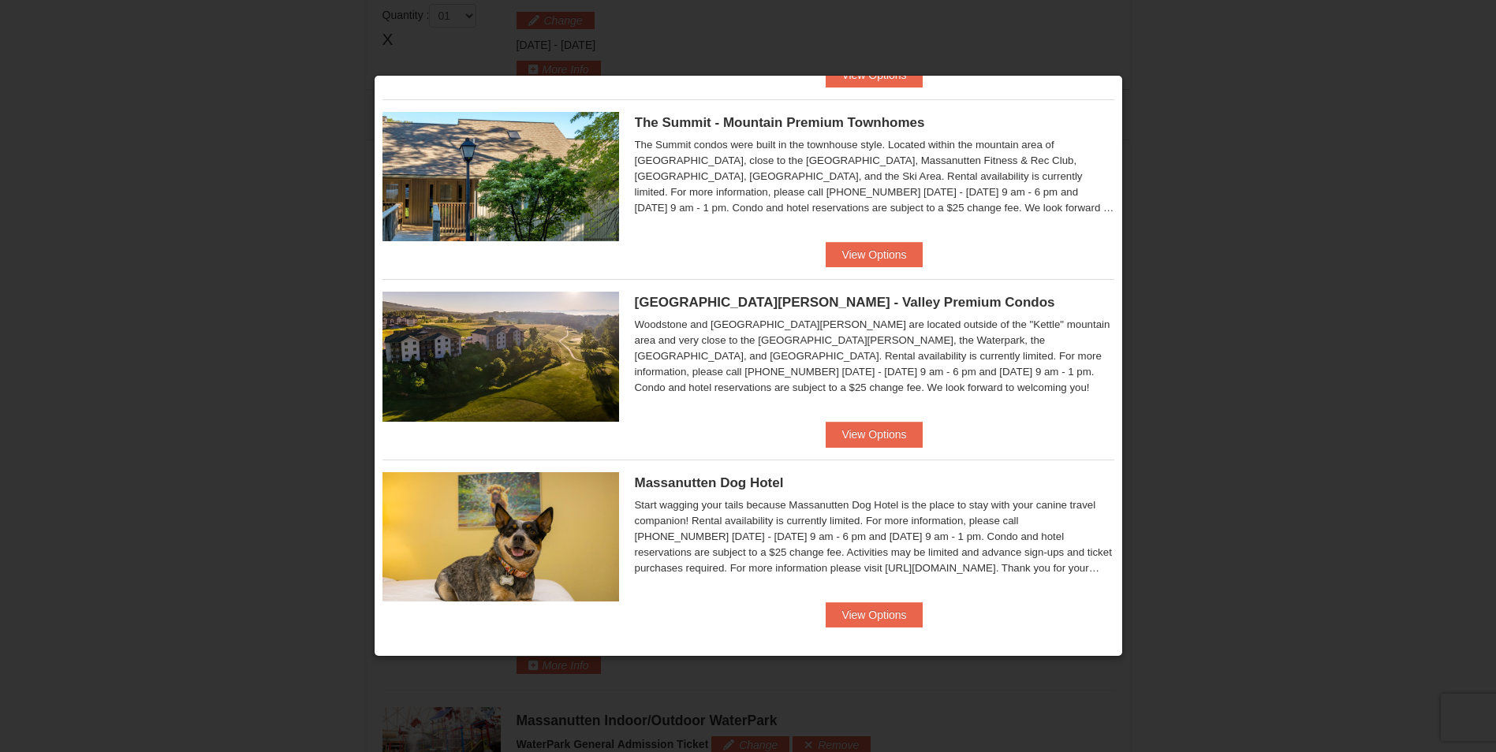
scroll to position [744, 0]
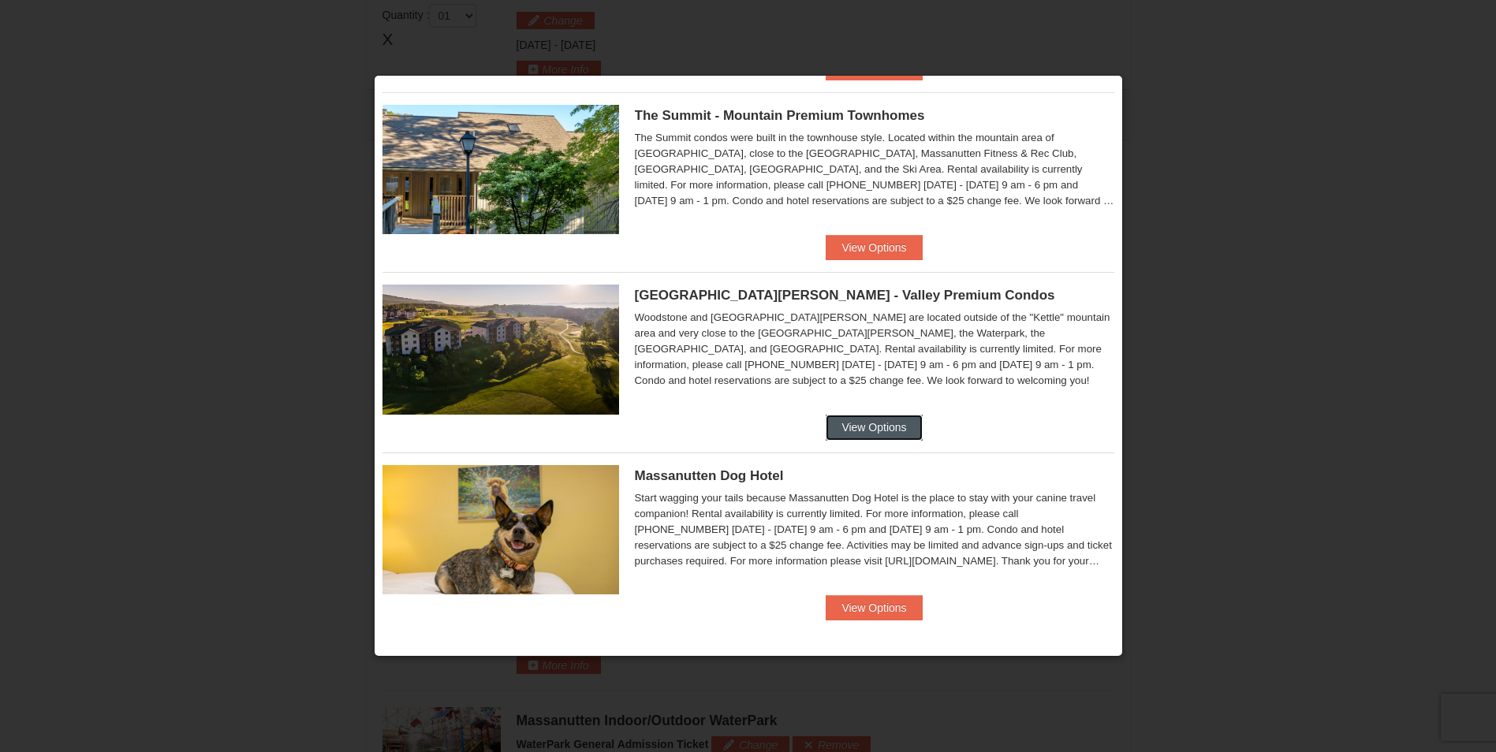
click at [851, 420] on button "View Options" at bounding box center [874, 427] width 96 height 25
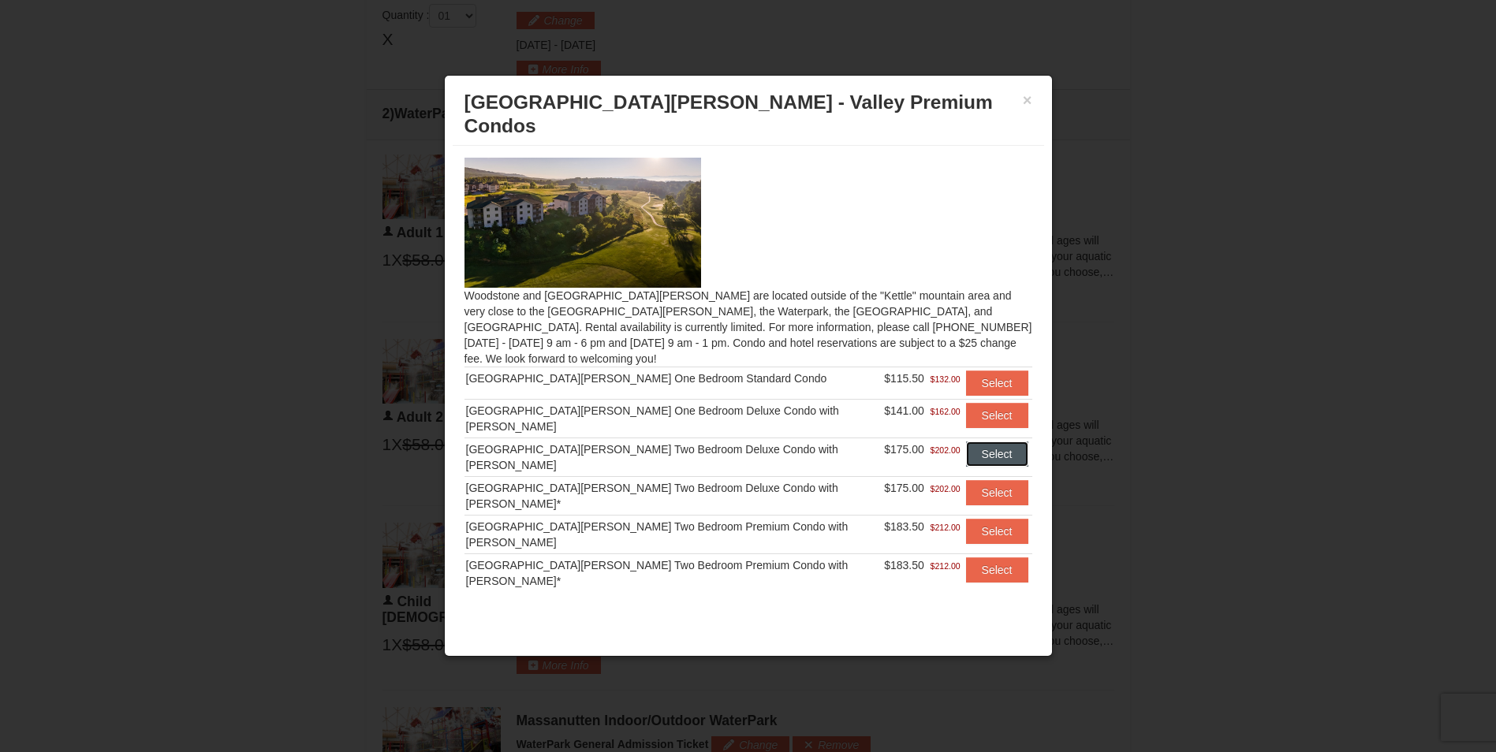
click at [987, 442] on button "Select" at bounding box center [997, 454] width 62 height 25
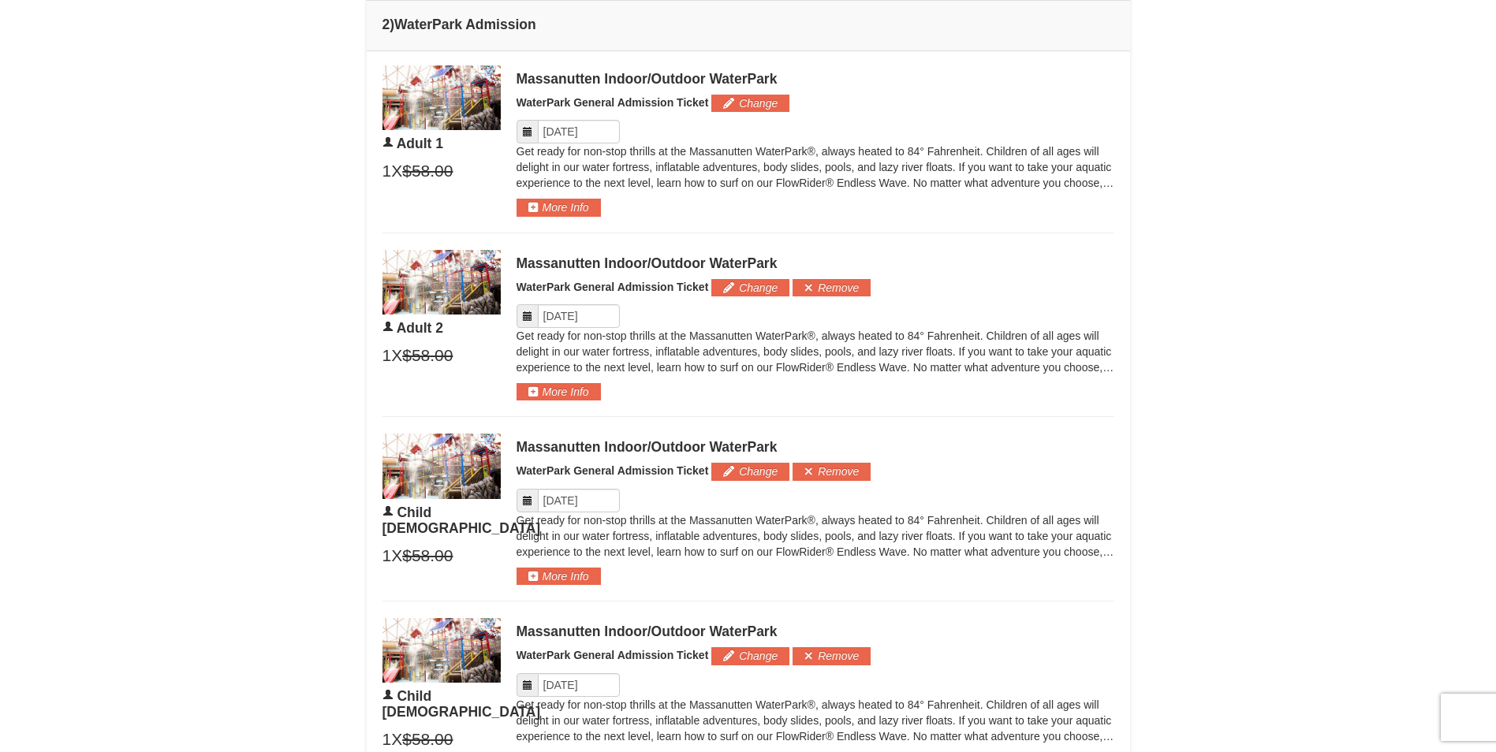
scroll to position [750, 0]
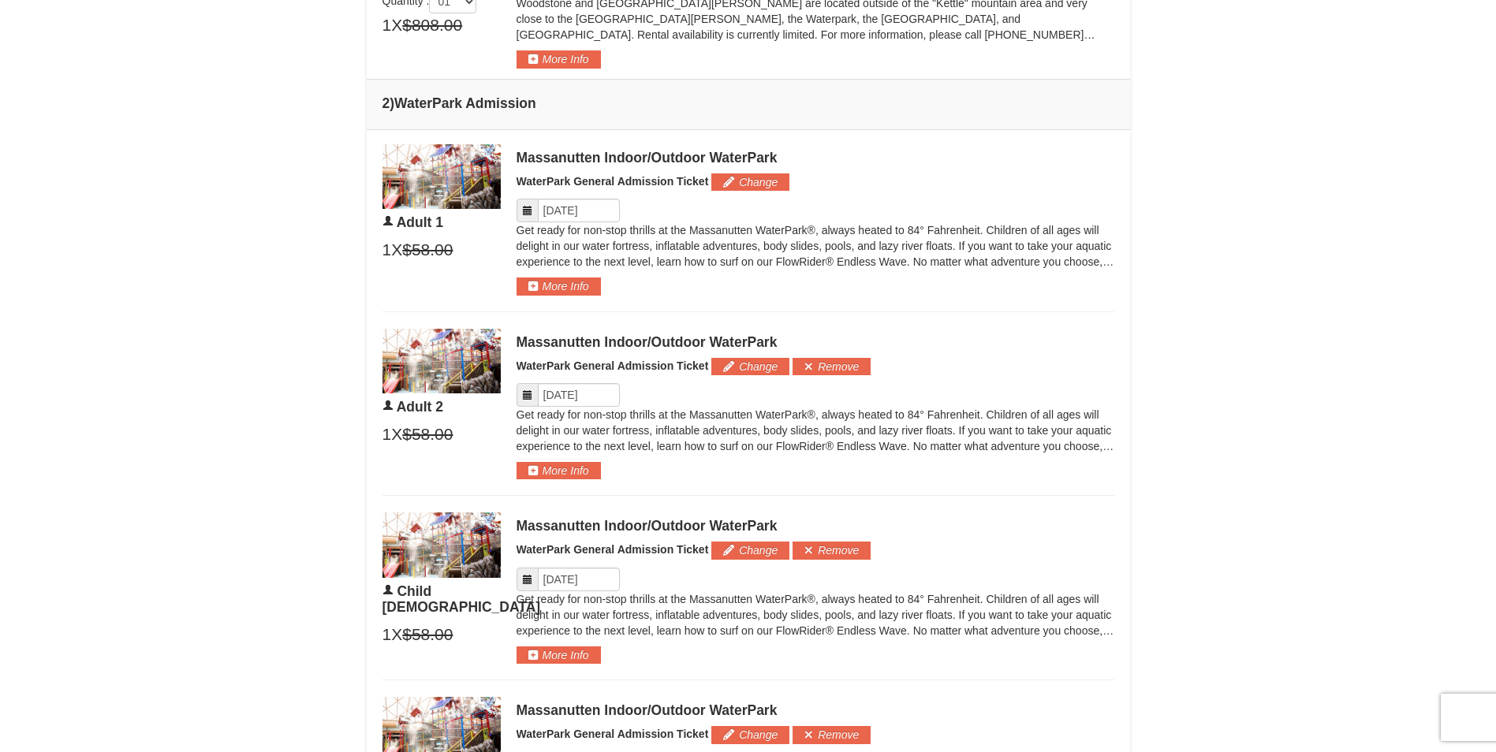
click at [524, 211] on icon at bounding box center [527, 210] width 11 height 11
click at [573, 209] on input "Please format dates MM/DD/YYYY" at bounding box center [579, 211] width 82 height 24
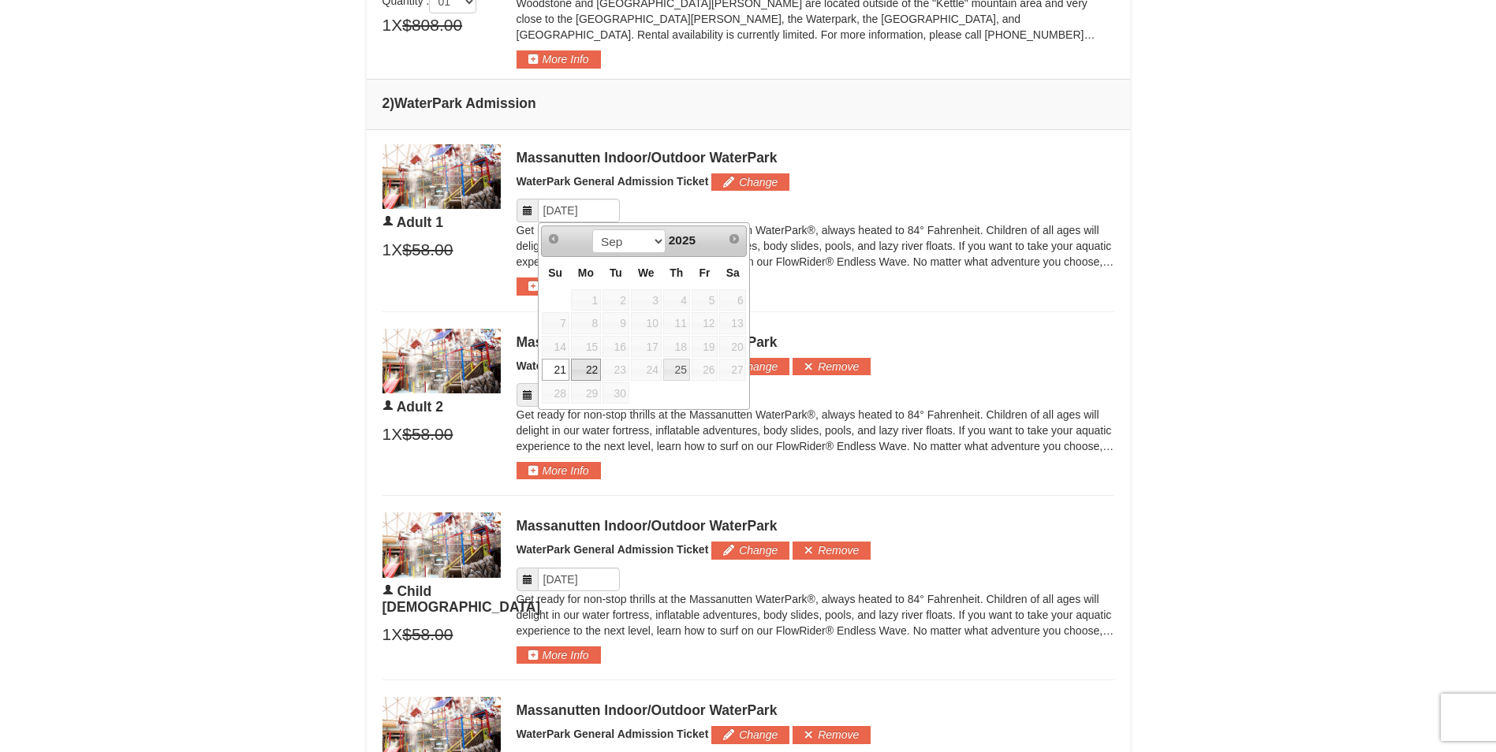
click at [591, 371] on link "22" at bounding box center [586, 370] width 30 height 22
type input "[DATE]"
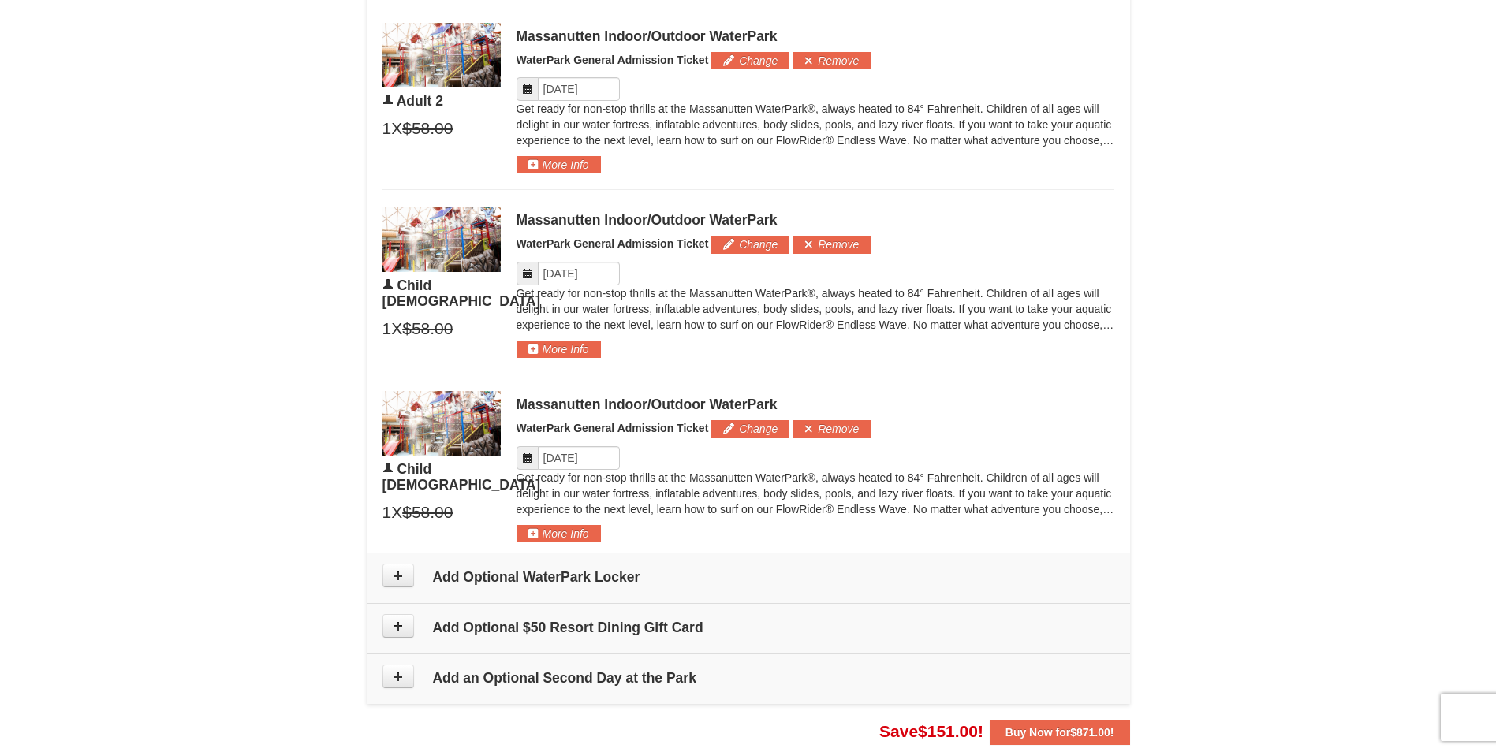
scroll to position [1065, 0]
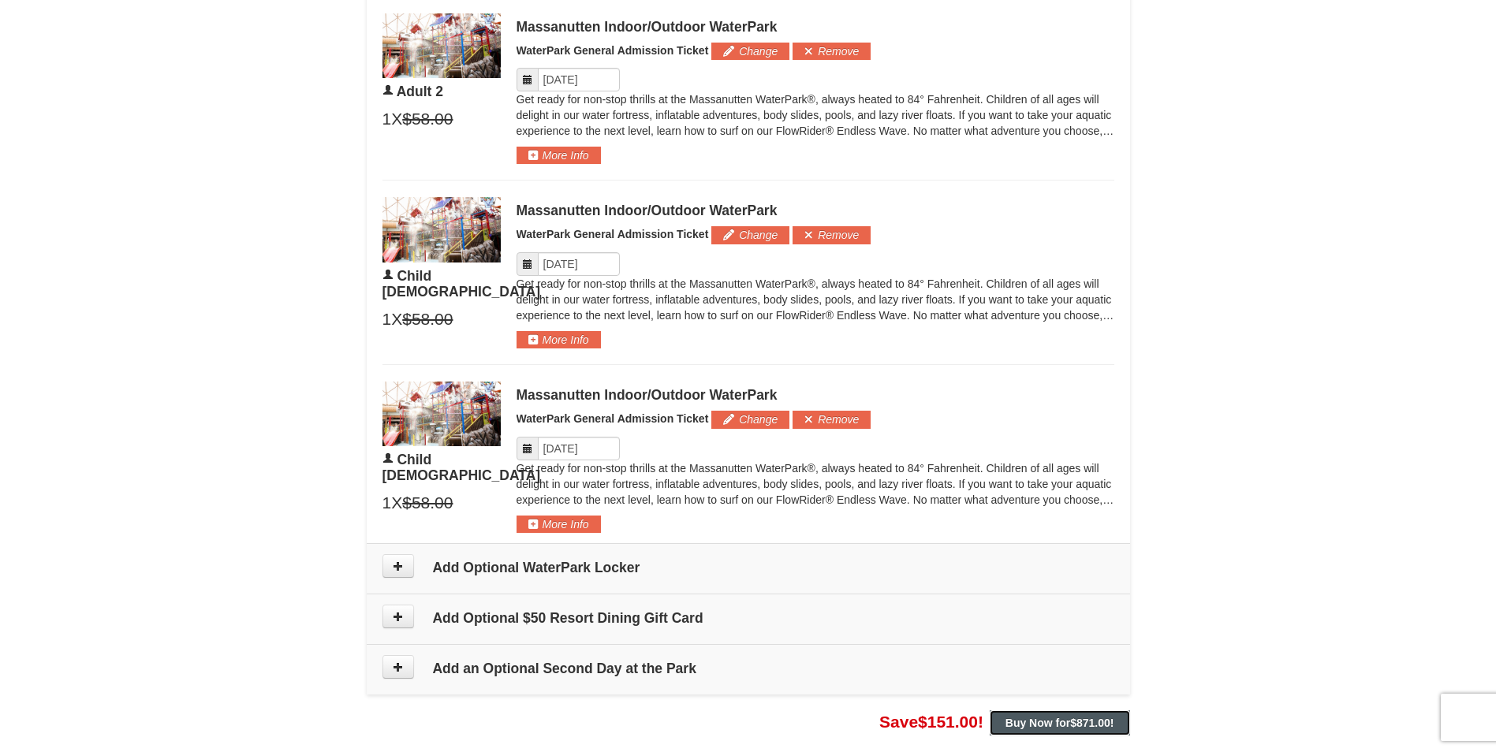
click at [1047, 717] on strong "Buy Now for $871.00 !" at bounding box center [1060, 723] width 109 height 13
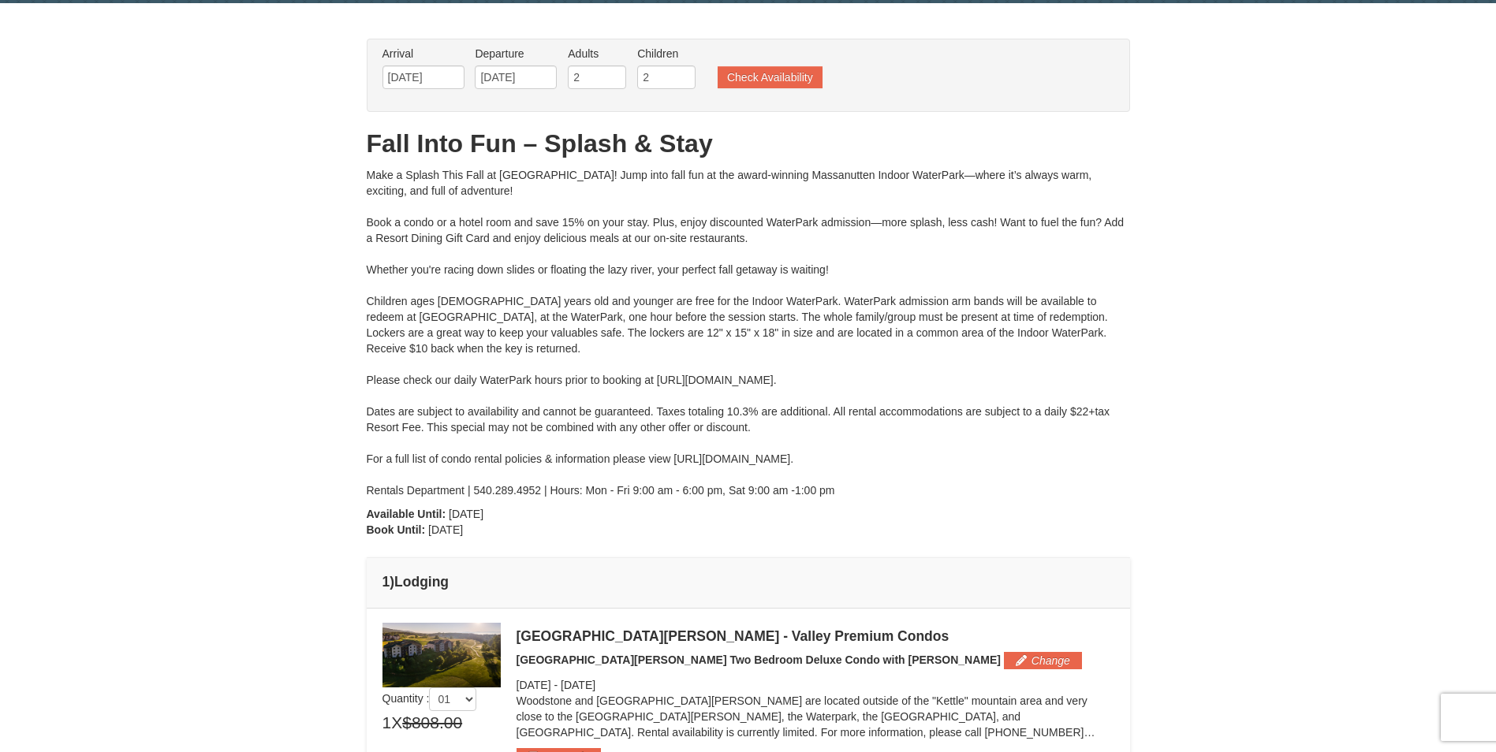
scroll to position [0, 0]
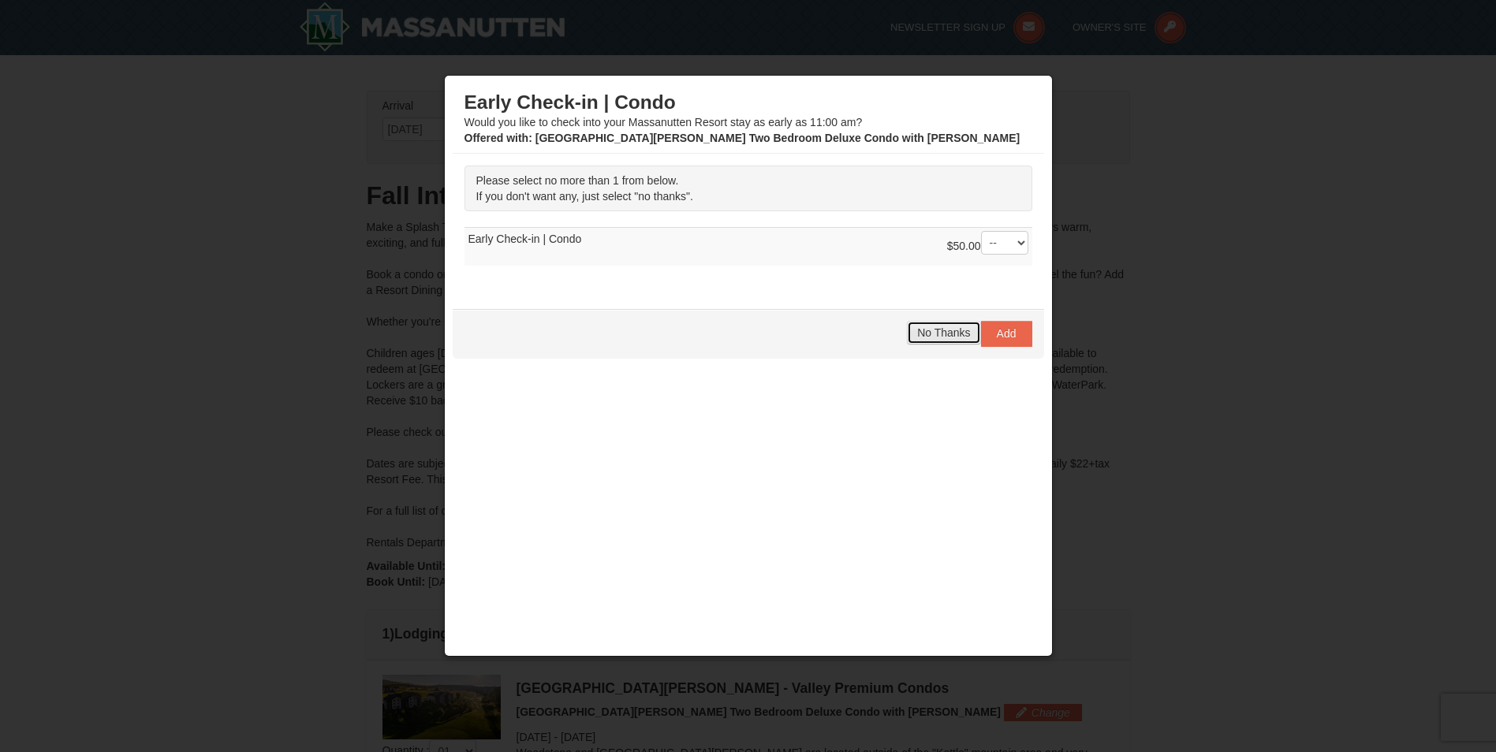
click at [957, 334] on span "No Thanks" at bounding box center [943, 332] width 53 height 13
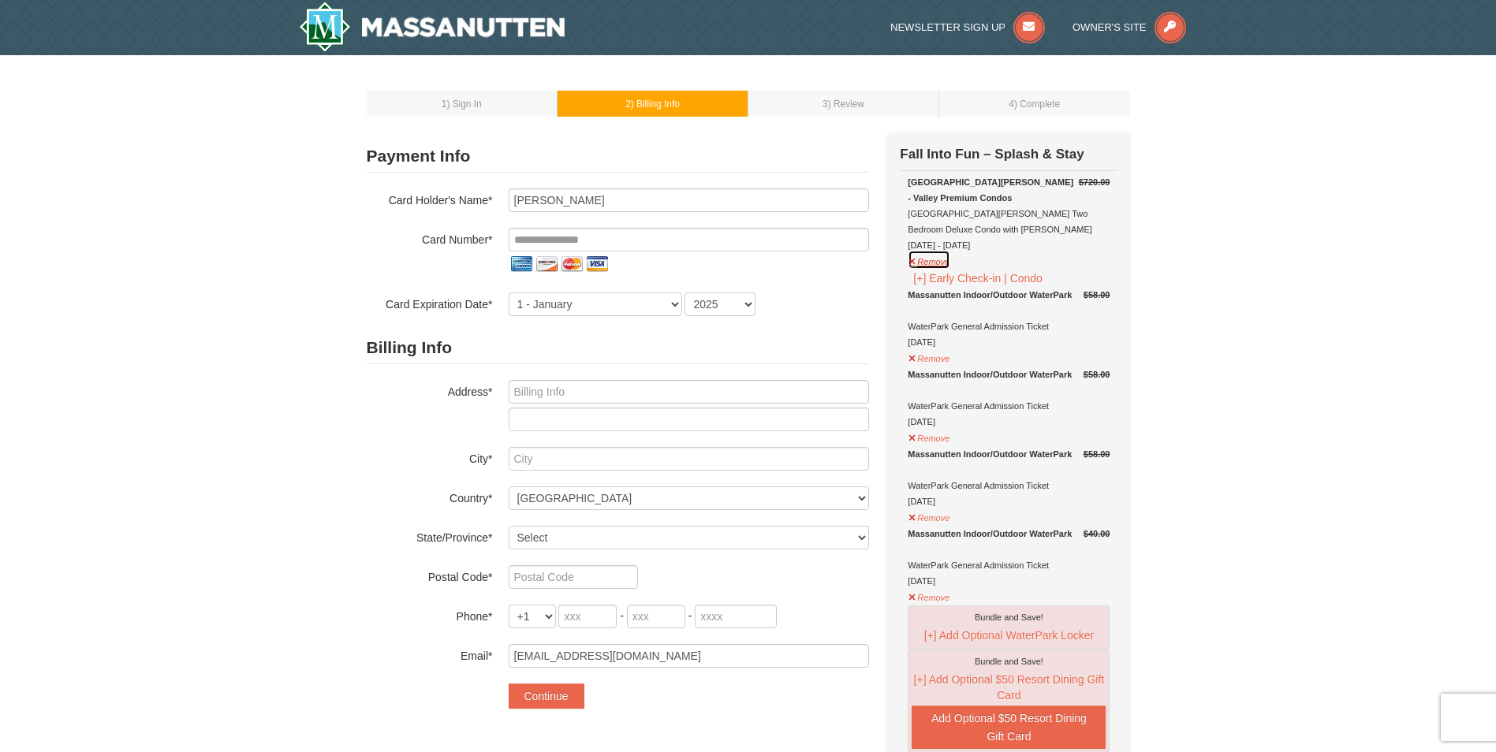
click at [931, 261] on button "Remove" at bounding box center [929, 260] width 43 height 20
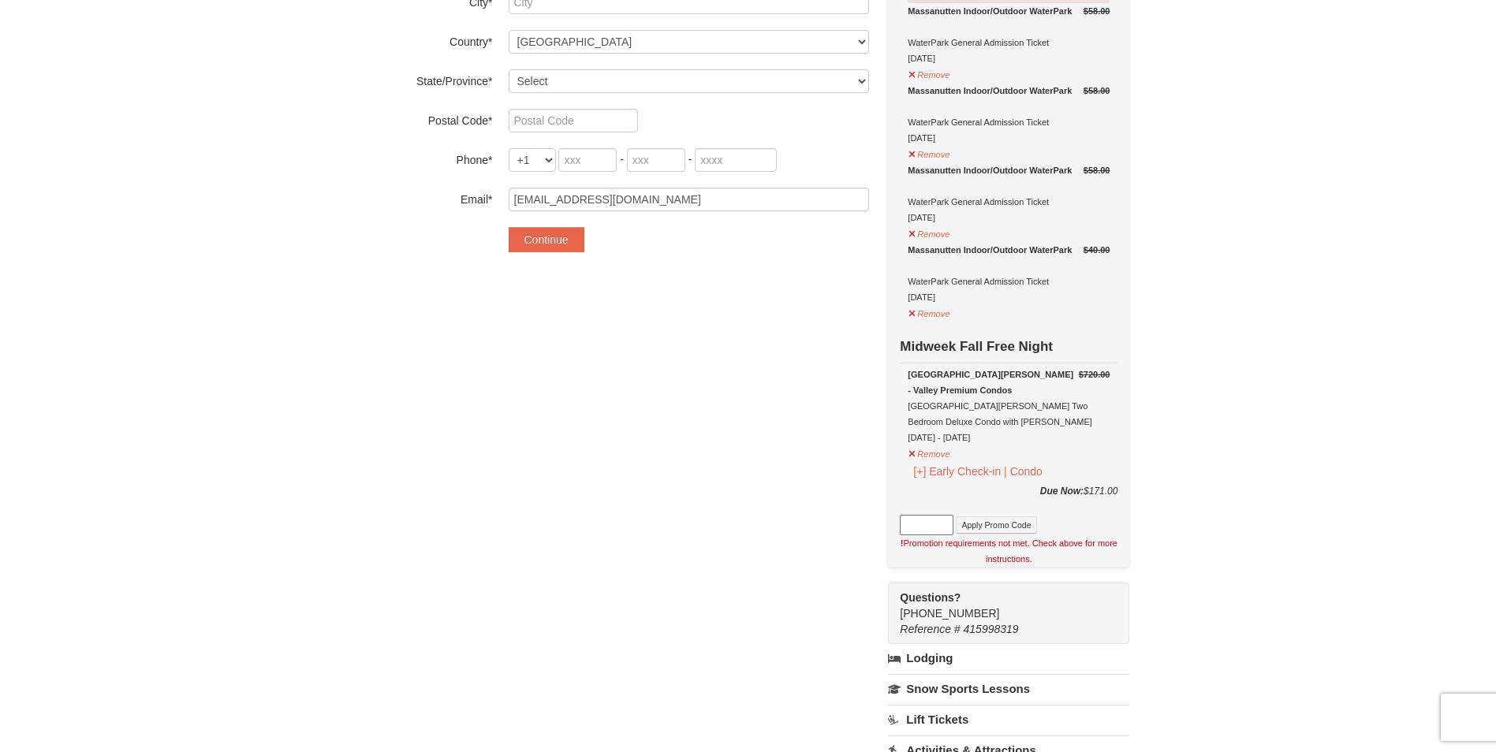
scroll to position [473, 0]
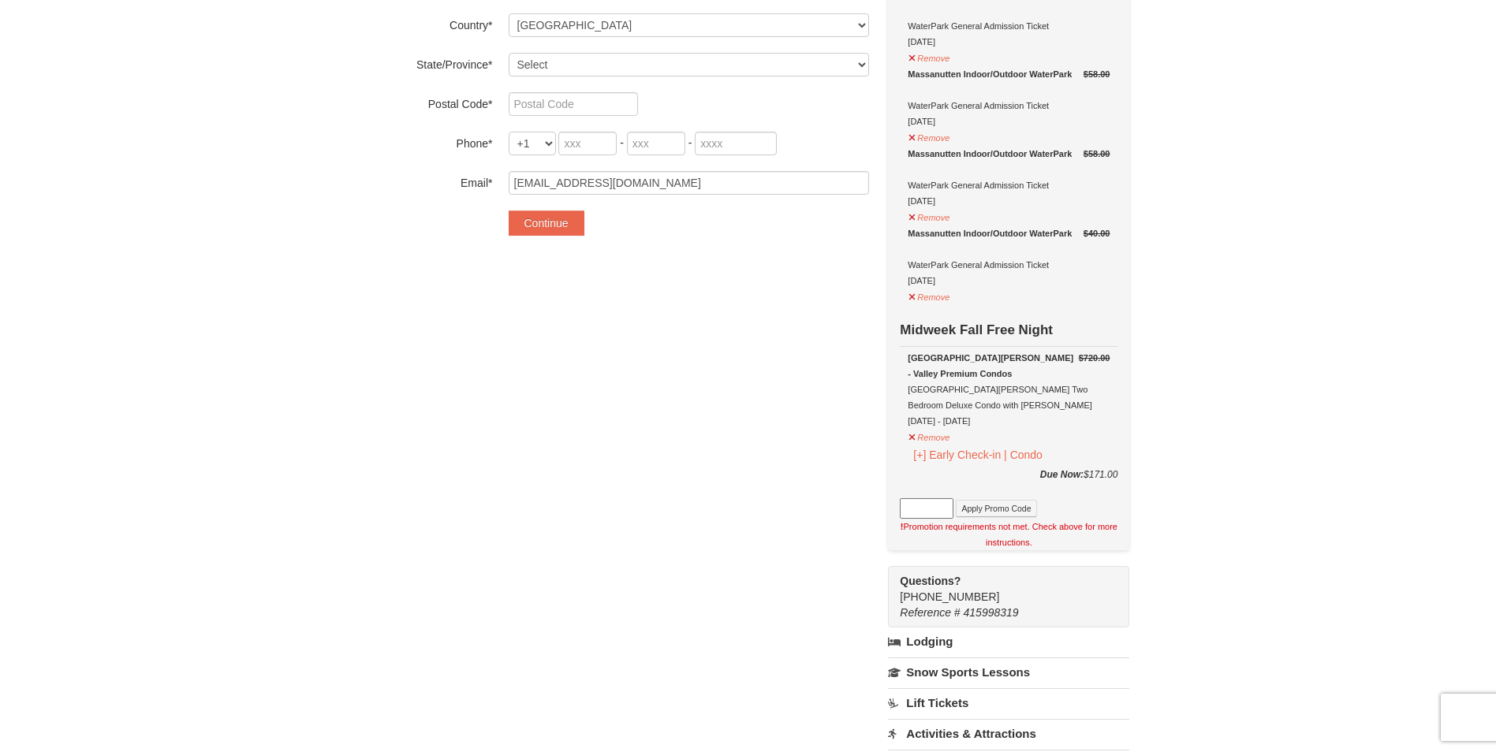
click at [1188, 452] on div "1 ) Sign In 2 ) Billing Info 3 ) Review ) Complete ×" at bounding box center [748, 314] width 1496 height 1464
click at [1086, 428] on div "Woodstone Meadows - Valley Premium Condos Woodstone Meadows Two Bedroom Deluxe …" at bounding box center [1009, 389] width 202 height 79
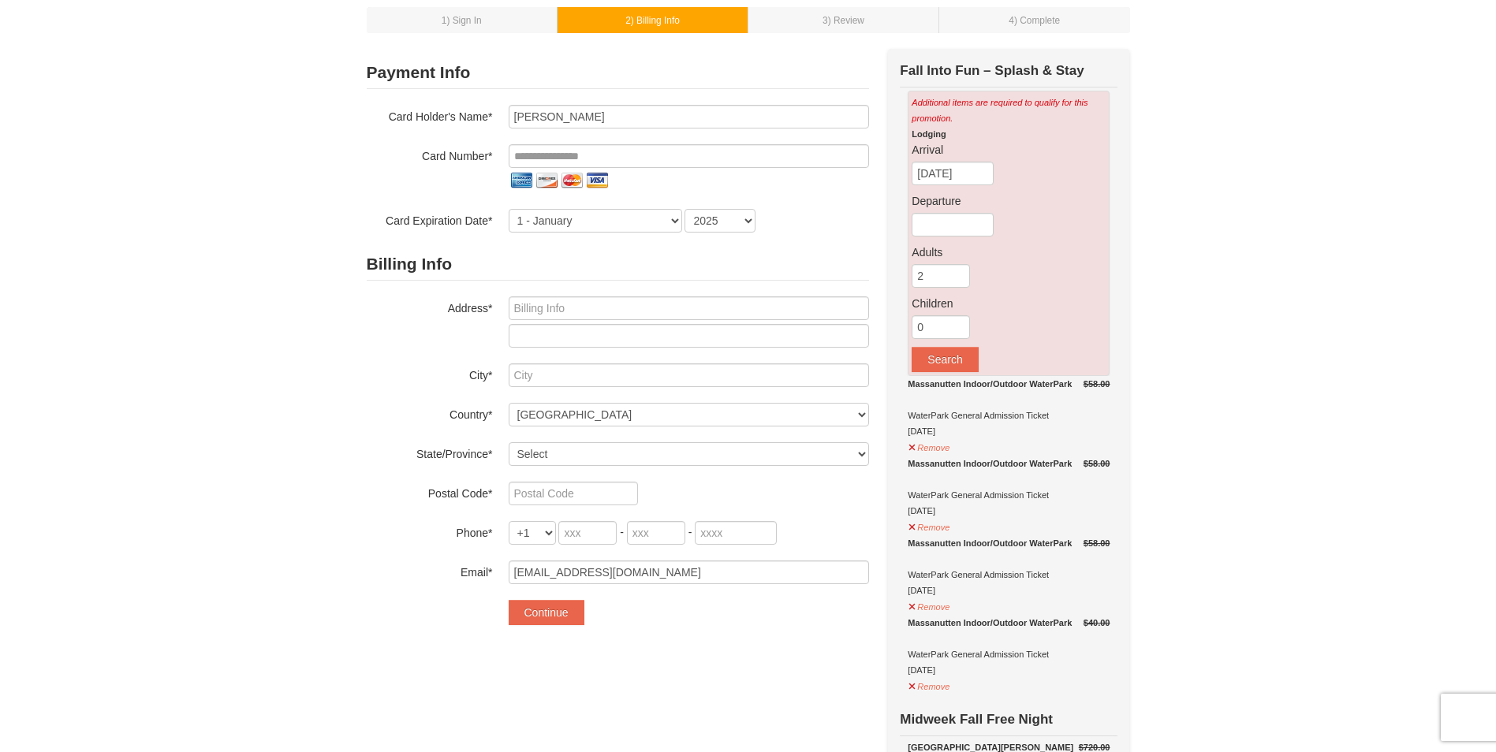
scroll to position [0, 0]
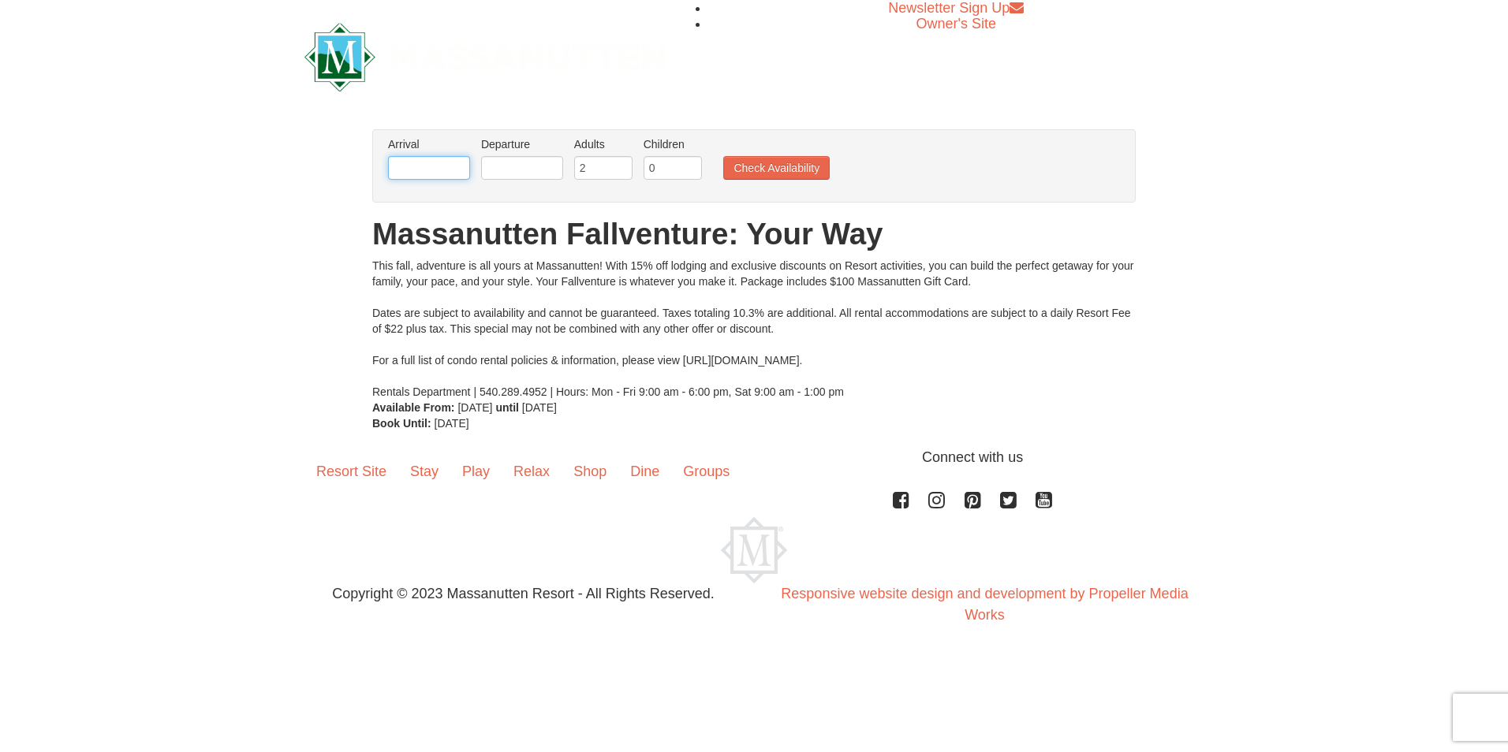
click at [427, 166] on input "text" at bounding box center [429, 168] width 82 height 24
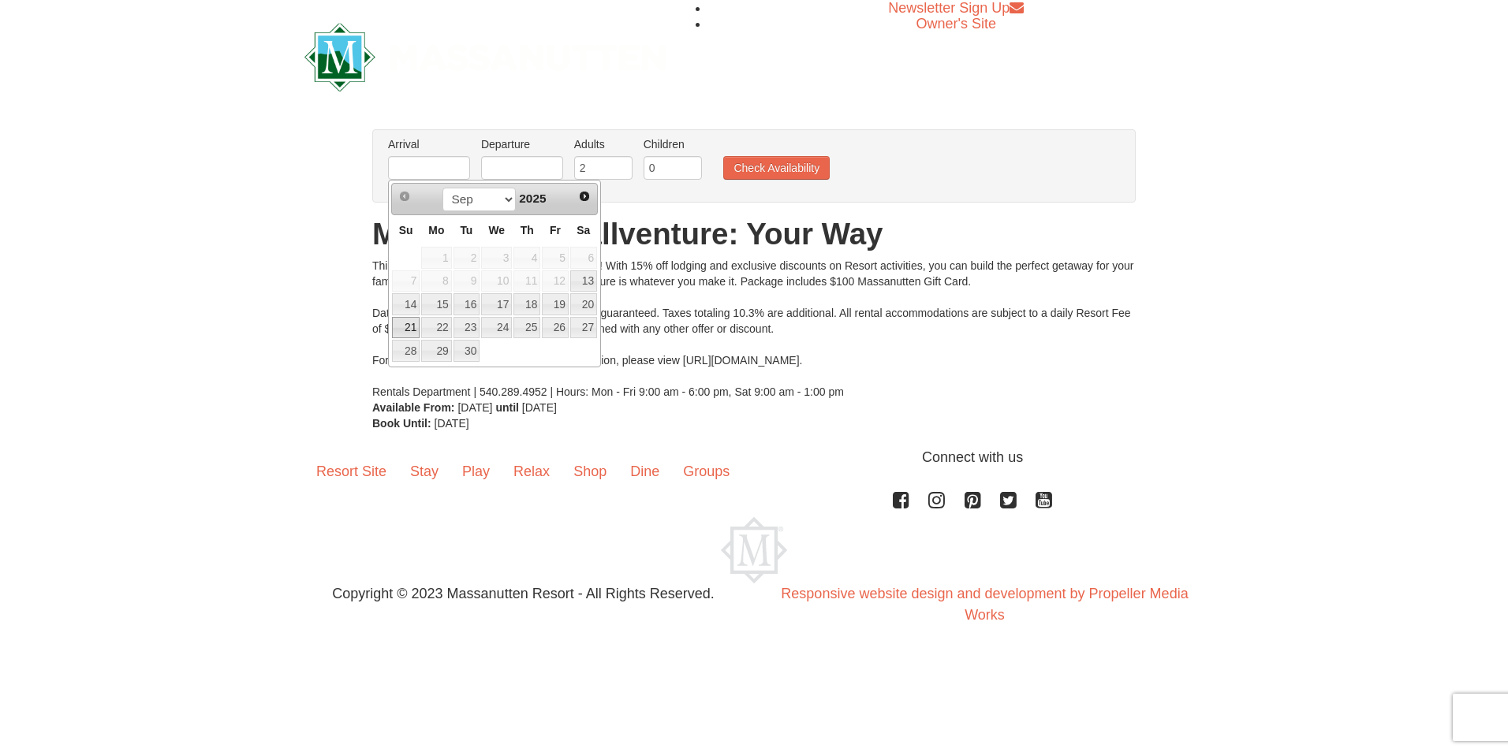
click at [405, 327] on link "21" at bounding box center [406, 328] width 28 height 22
type input "[DATE]"
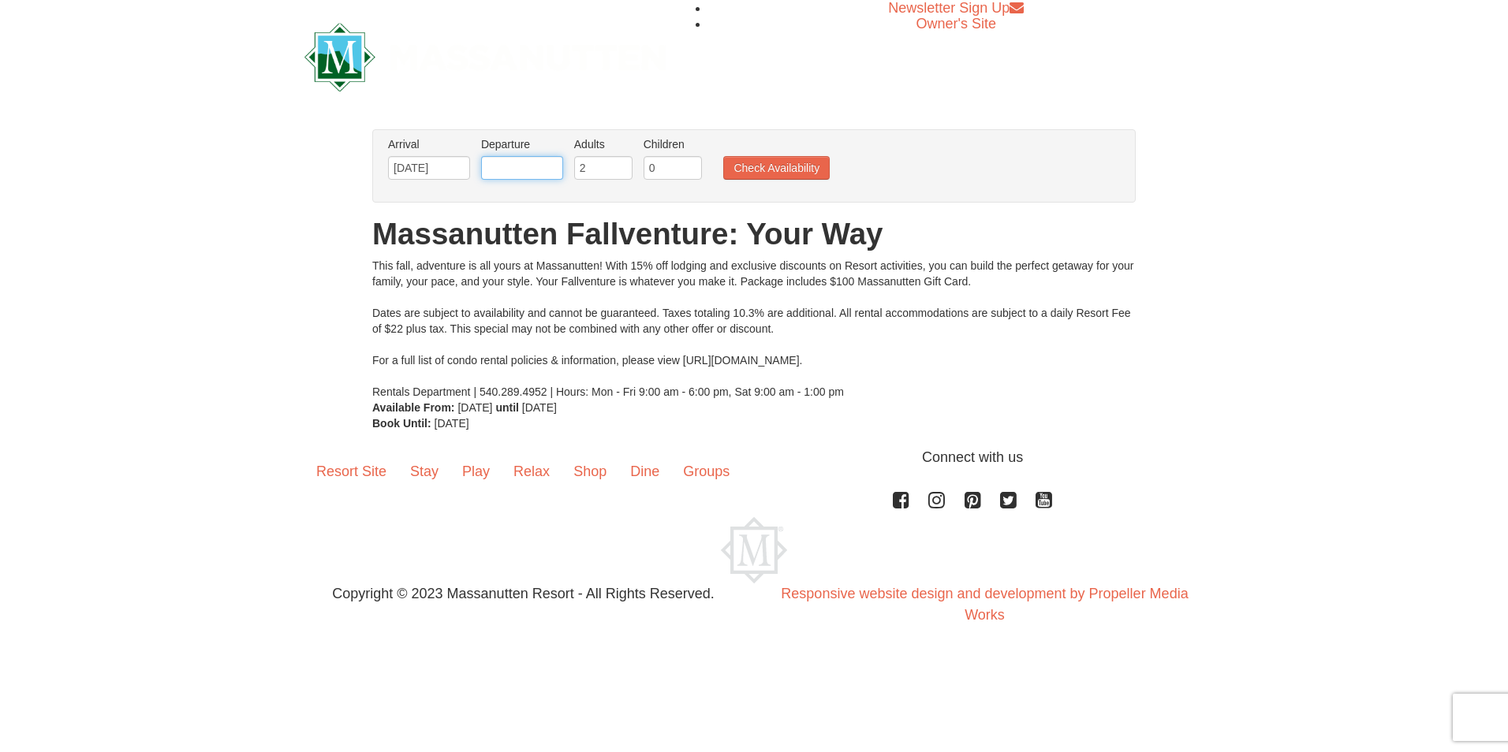
click at [522, 162] on input "text" at bounding box center [522, 168] width 82 height 24
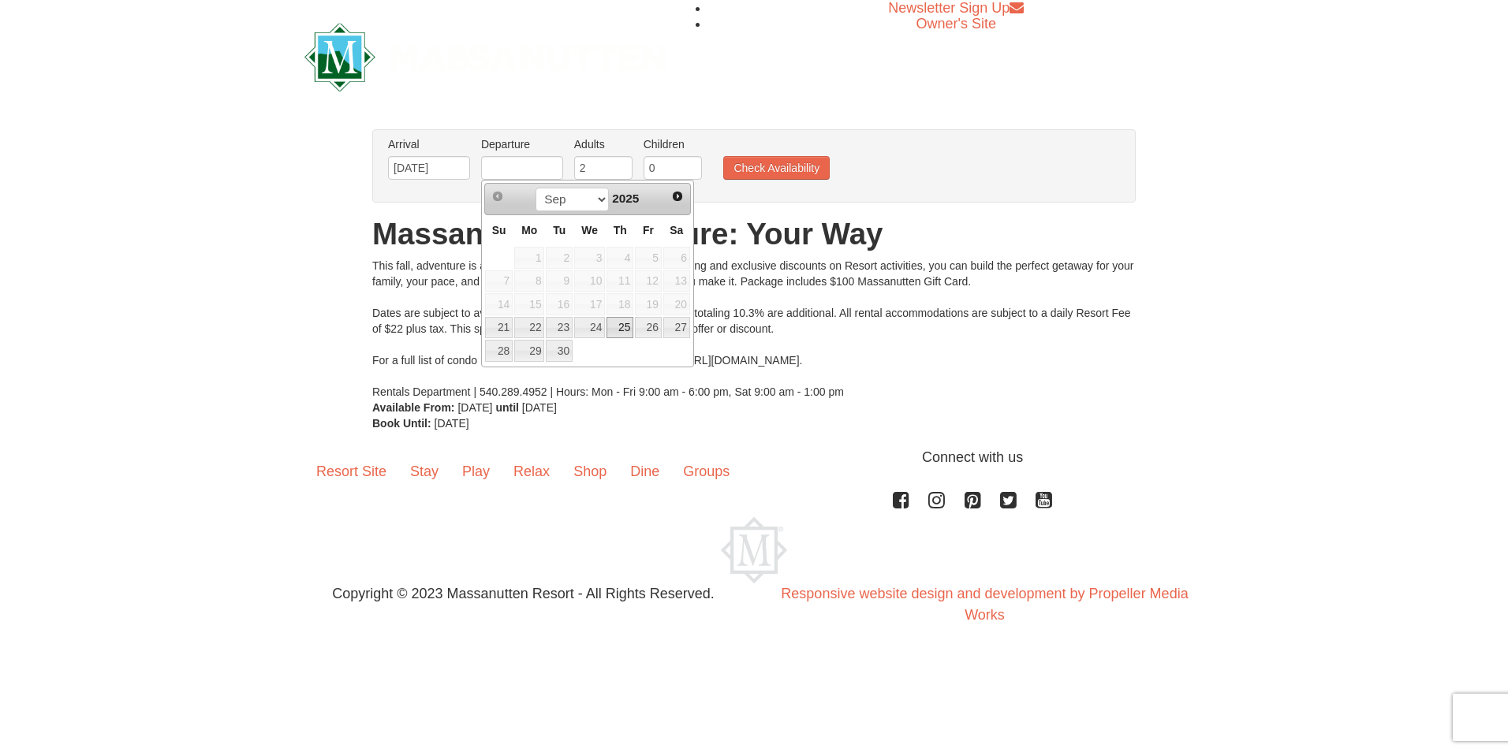
click at [621, 324] on link "25" at bounding box center [619, 328] width 27 height 22
type input "[DATE]"
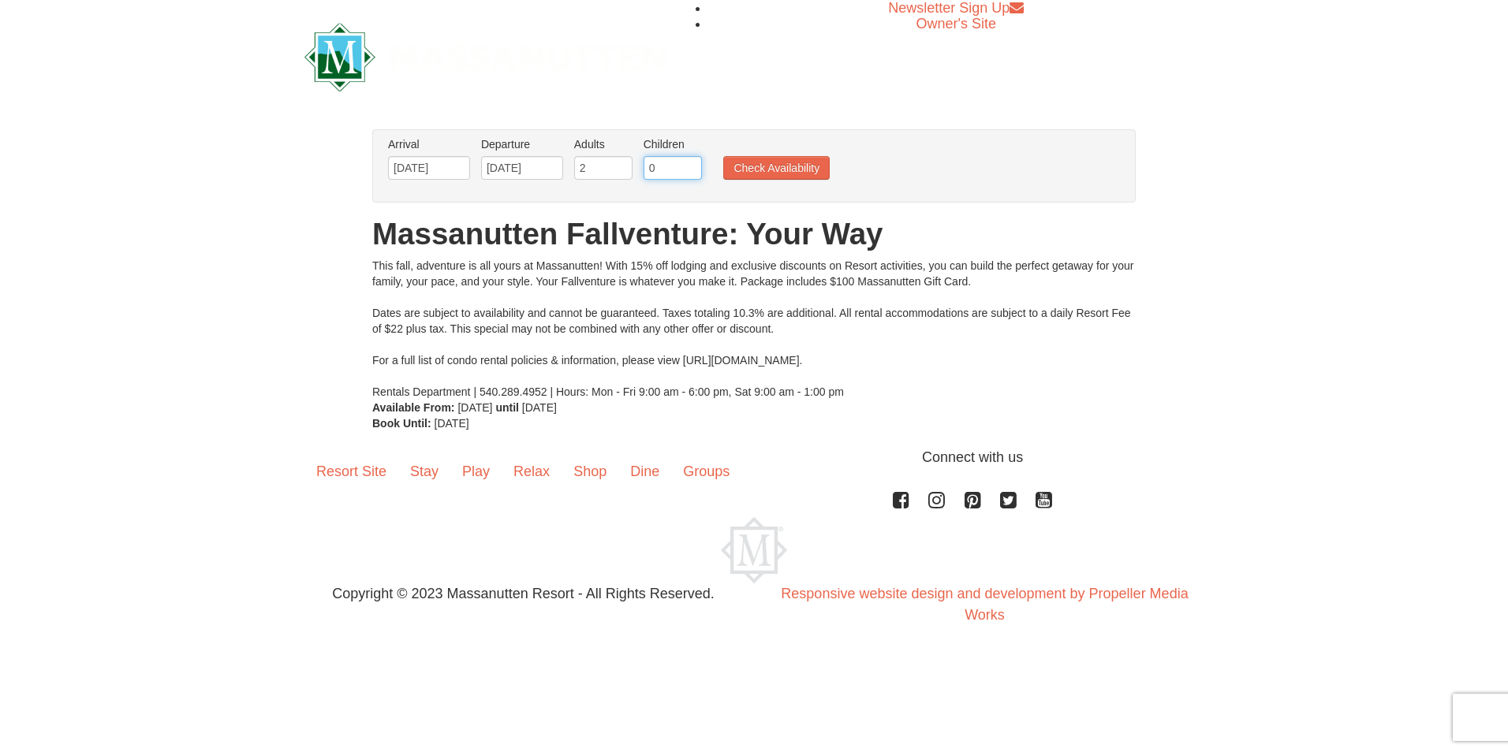
click at [677, 170] on input "0" at bounding box center [673, 168] width 58 height 24
click at [687, 159] on input "0" at bounding box center [673, 168] width 58 height 24
click at [690, 165] on input "1" at bounding box center [673, 168] width 58 height 24
type input "2"
click at [690, 165] on input "2" at bounding box center [673, 168] width 58 height 24
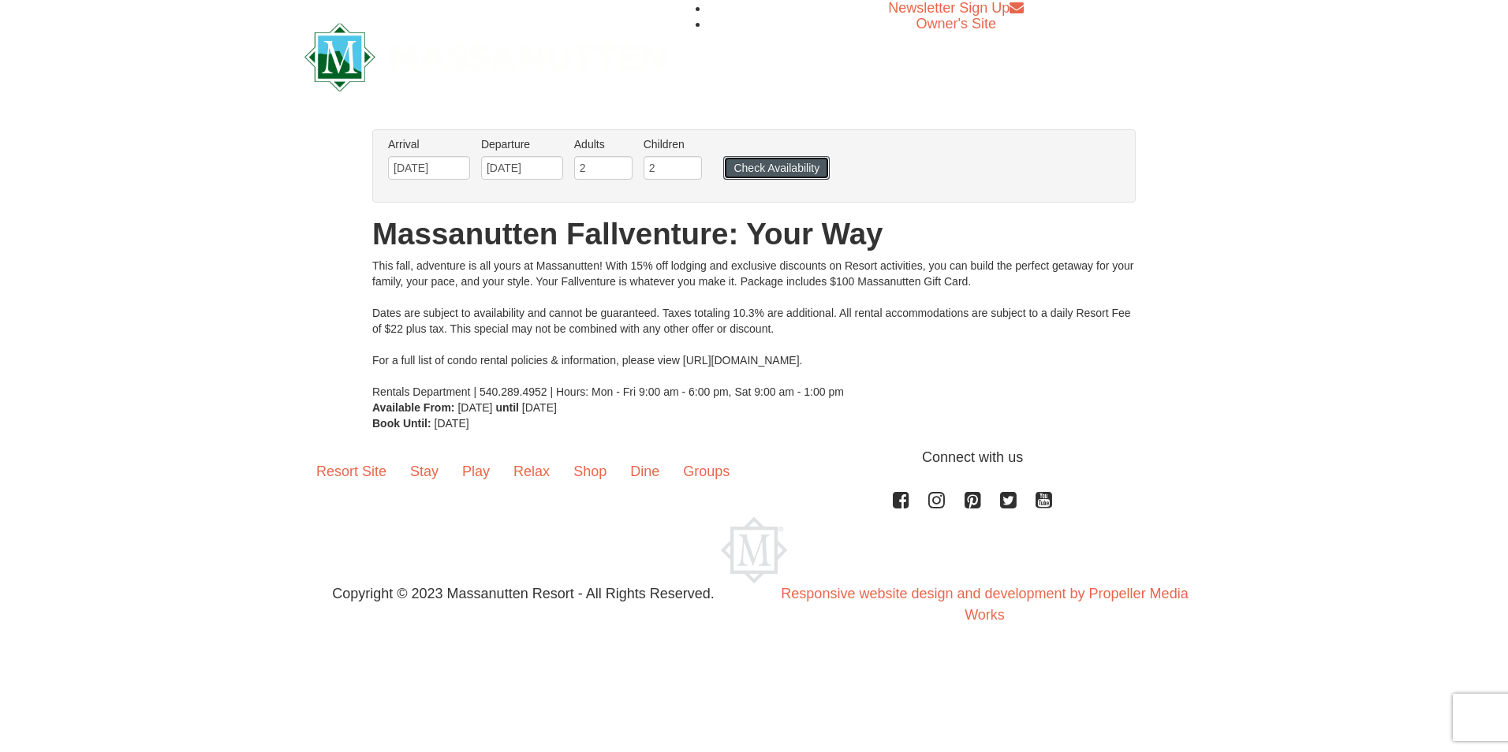
click at [765, 169] on button "Check Availability" at bounding box center [776, 168] width 106 height 24
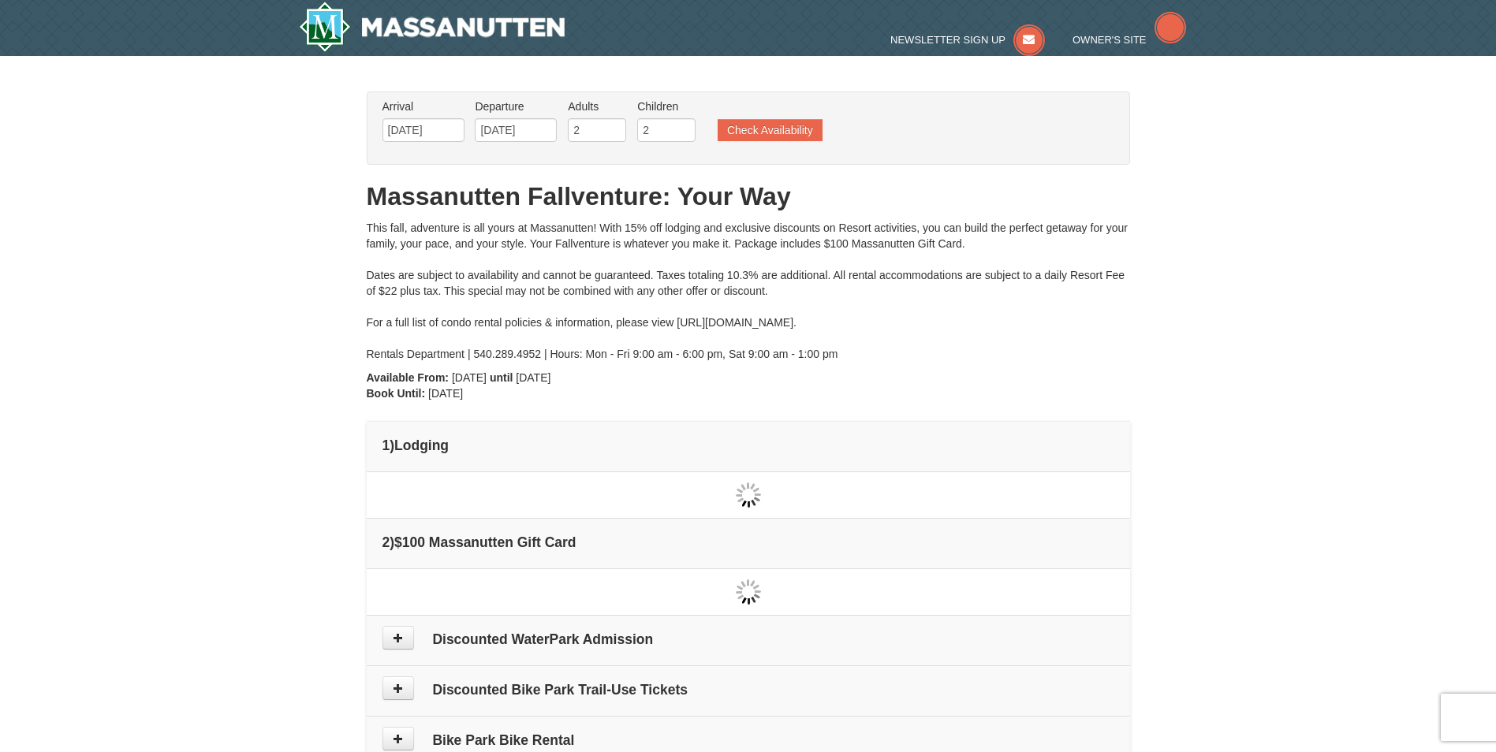
type input "[DATE]"
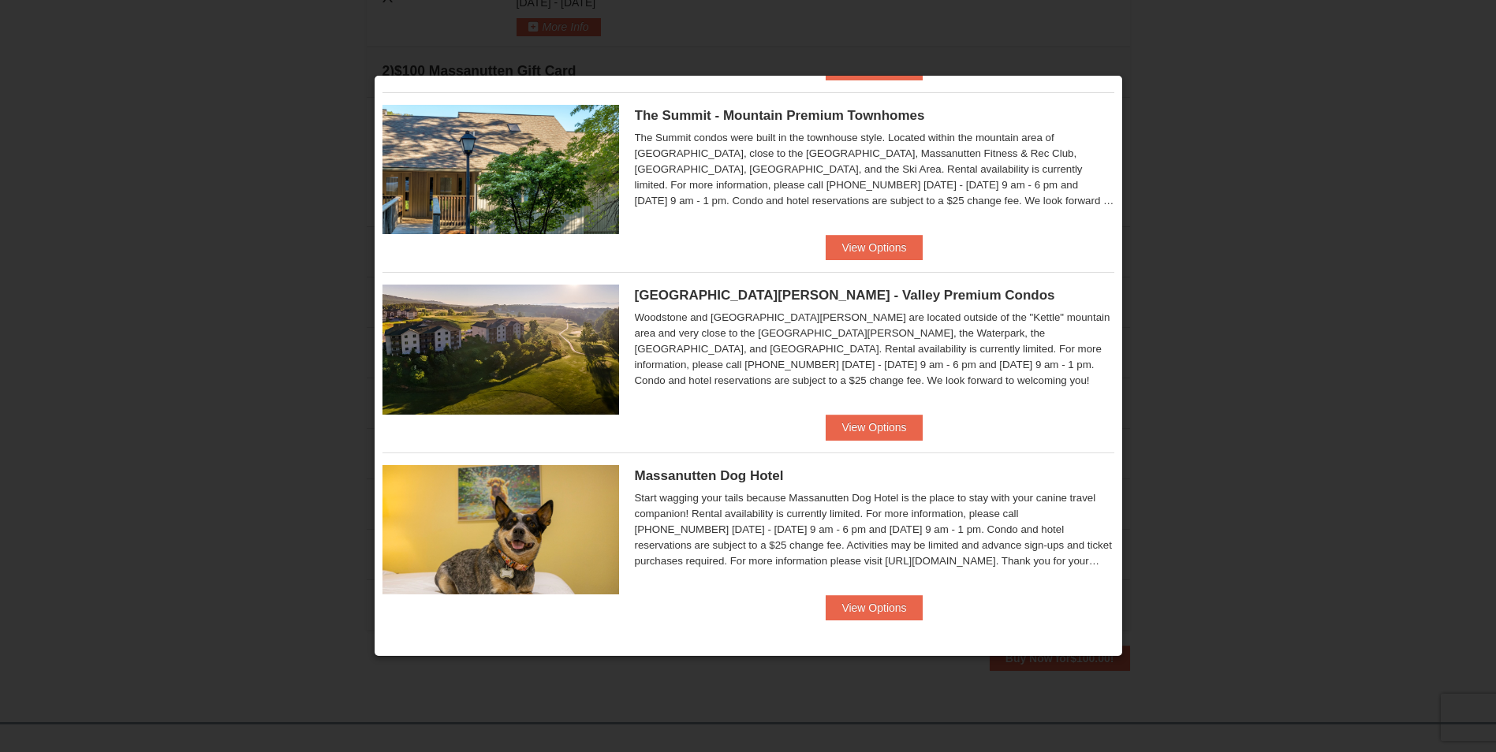
scroll to position [561, 0]
drag, startPoint x: 879, startPoint y: 425, endPoint x: 888, endPoint y: 429, distance: 9.5
click at [879, 426] on button "View Options" at bounding box center [874, 427] width 96 height 25
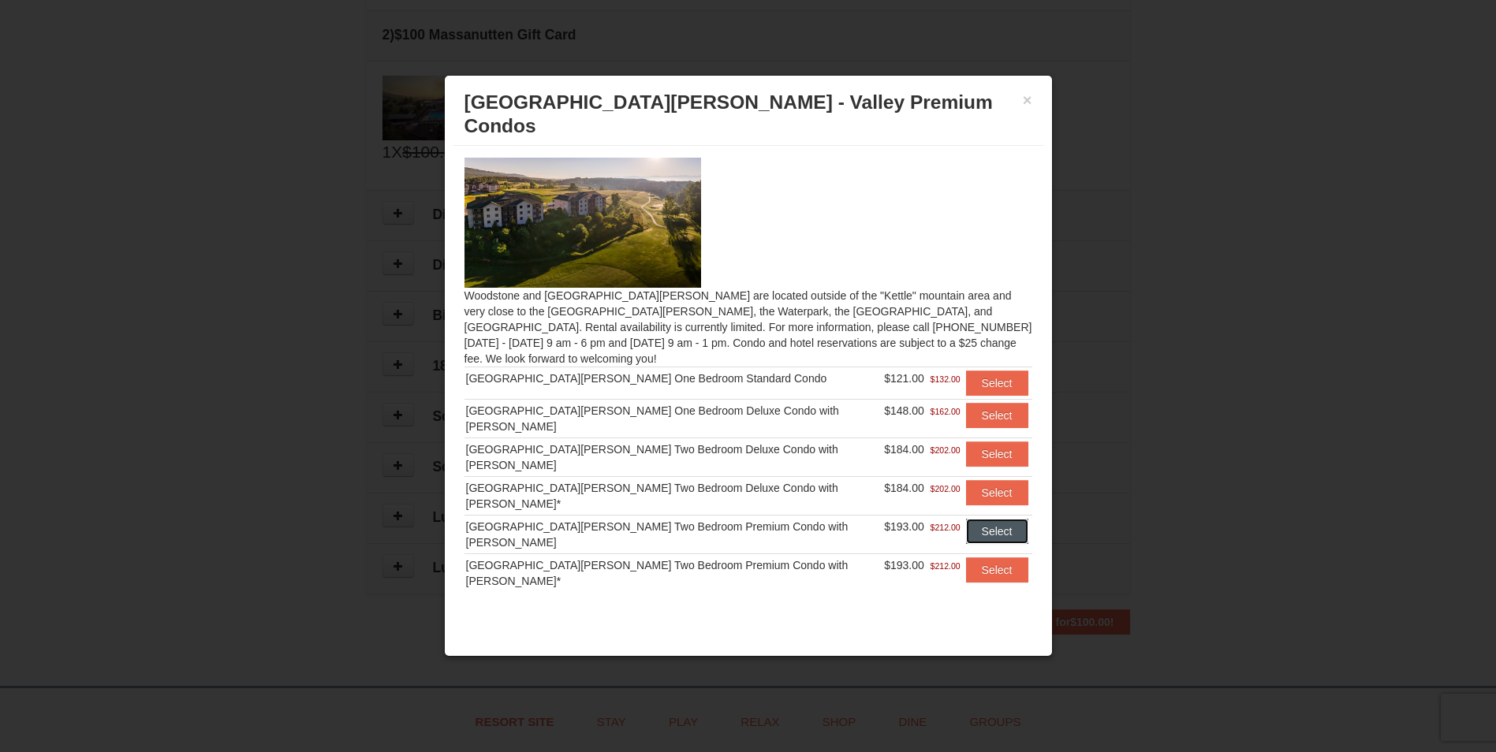
click at [995, 519] on button "Select" at bounding box center [997, 531] width 62 height 25
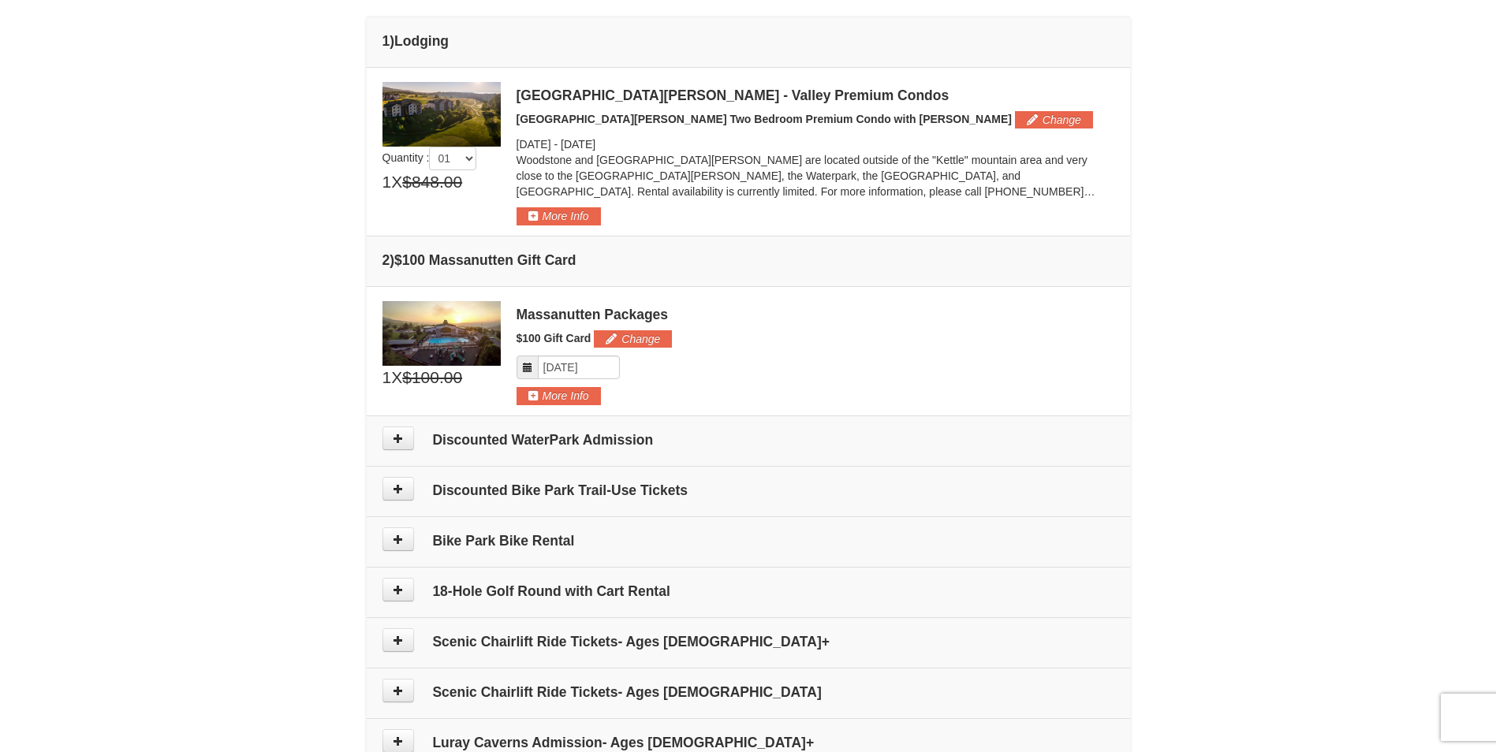
scroll to position [403, 0]
click at [570, 215] on button "More Info" at bounding box center [559, 216] width 84 height 17
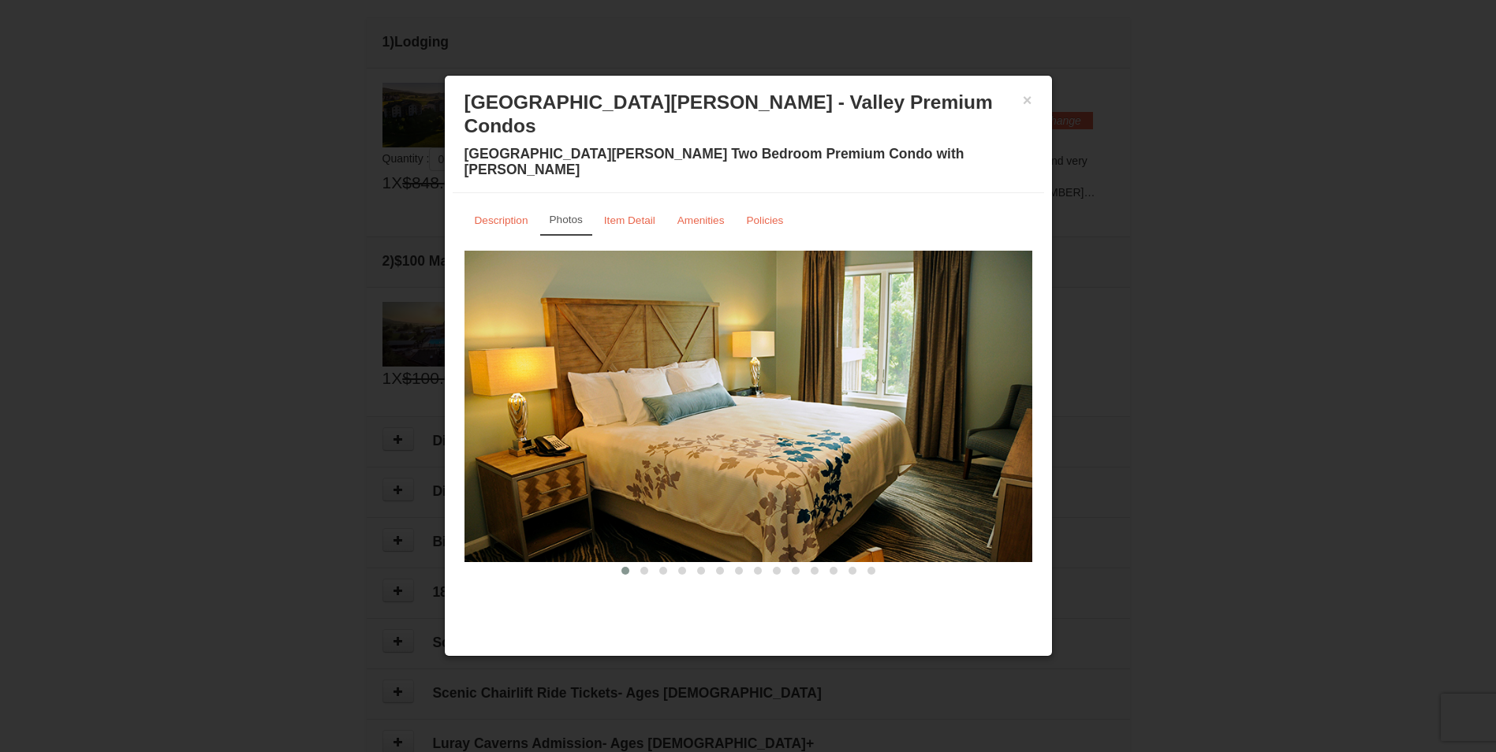
click at [1019, 387] on img at bounding box center [749, 406] width 568 height 311
click at [1028, 360] on img at bounding box center [749, 406] width 568 height 311
click at [812, 568] on div "× [GEOGRAPHIC_DATA][PERSON_NAME] - Valley Premium Condos [GEOGRAPHIC_DATA][PERS…" at bounding box center [748, 366] width 609 height 582
click at [726, 610] on div "× [GEOGRAPHIC_DATA][PERSON_NAME] - Valley Premium Condos [GEOGRAPHIC_DATA][PERS…" at bounding box center [748, 366] width 609 height 582
click at [672, 405] on img at bounding box center [749, 406] width 568 height 311
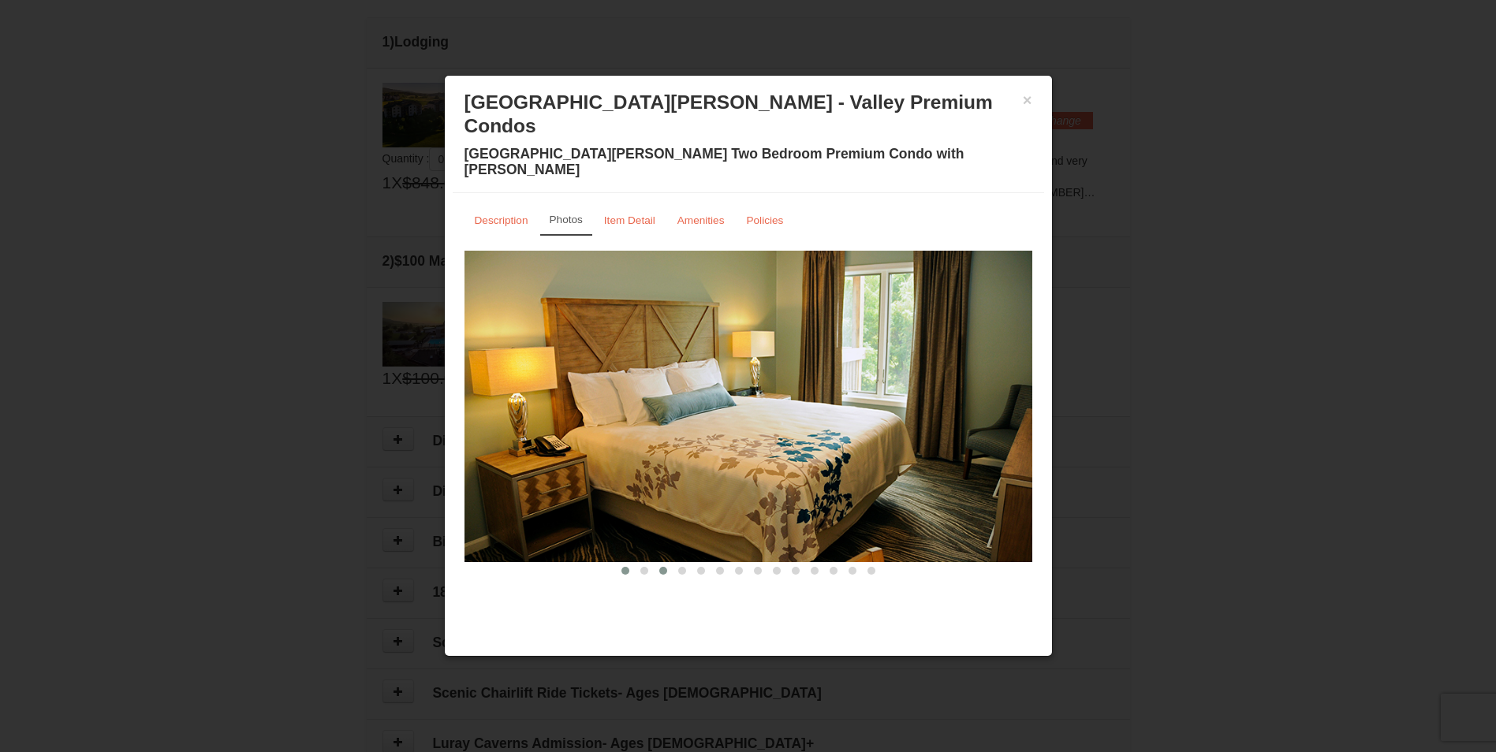
drag, startPoint x: 689, startPoint y: 549, endPoint x: 664, endPoint y: 534, distance: 29.3
click at [680, 535] on div "Description Photos Item Detail Amenities Policies [GEOGRAPHIC_DATA][PERSON_NAME…" at bounding box center [748, 391] width 591 height 397
click at [643, 563] on button at bounding box center [644, 571] width 19 height 16
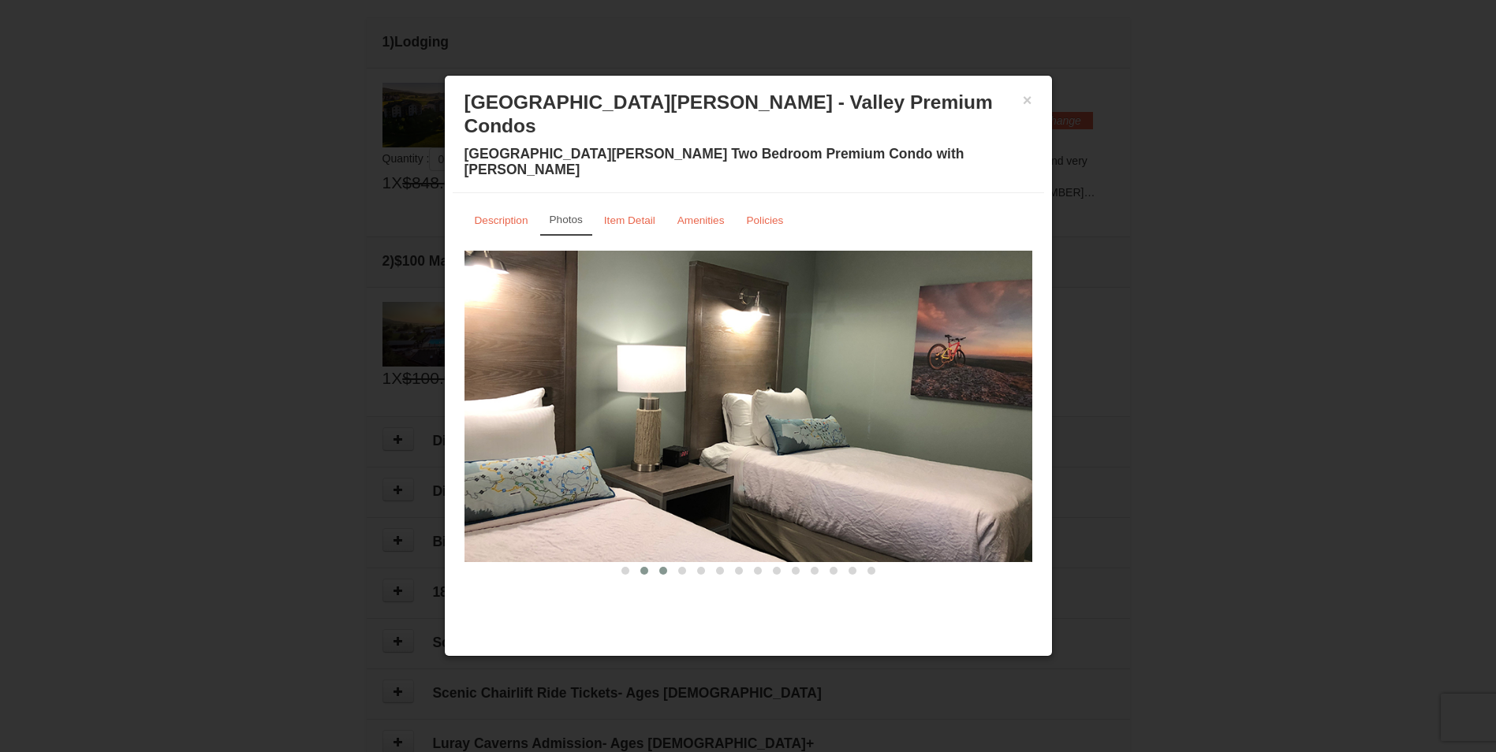
click at [666, 567] on span at bounding box center [663, 571] width 8 height 8
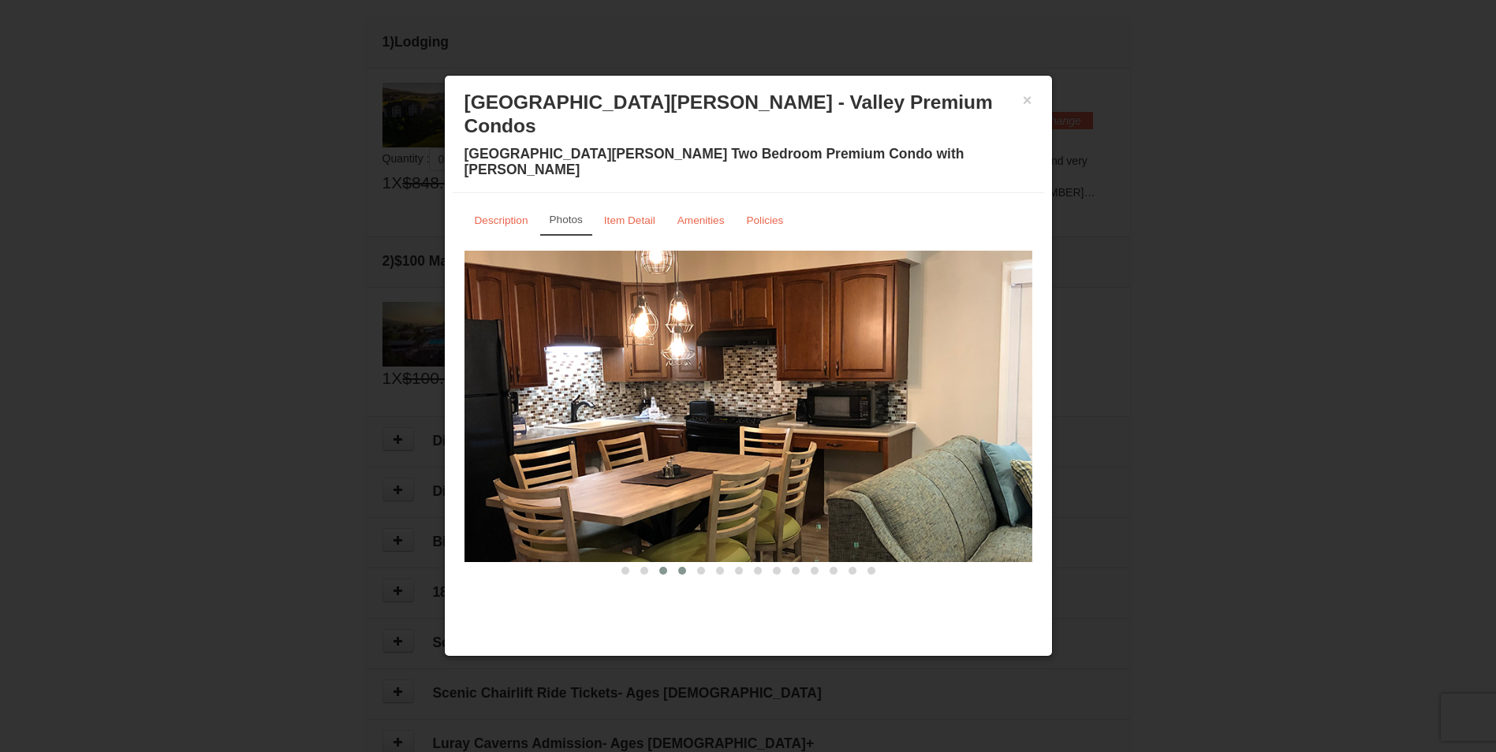
click at [681, 567] on span at bounding box center [682, 571] width 8 height 8
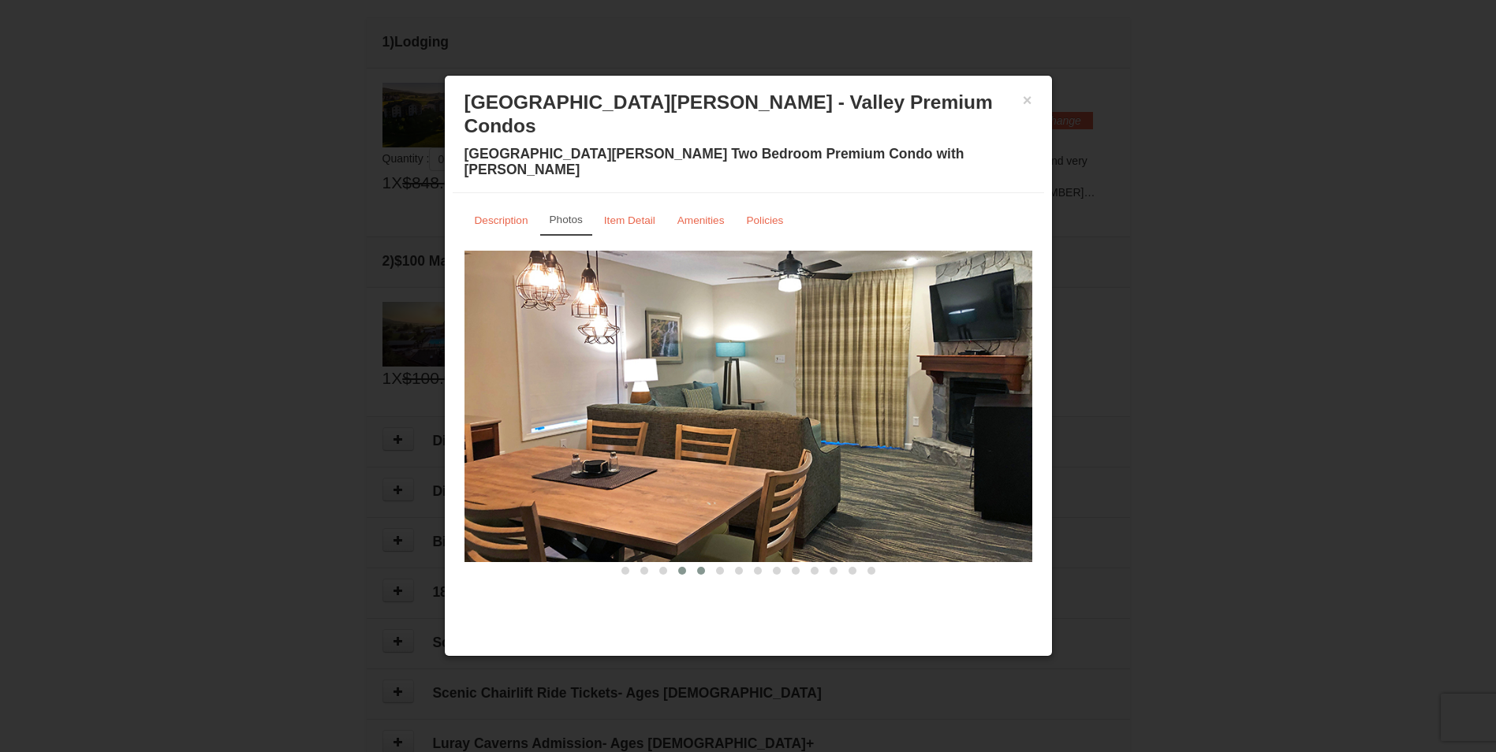
click at [696, 563] on button at bounding box center [701, 571] width 19 height 16
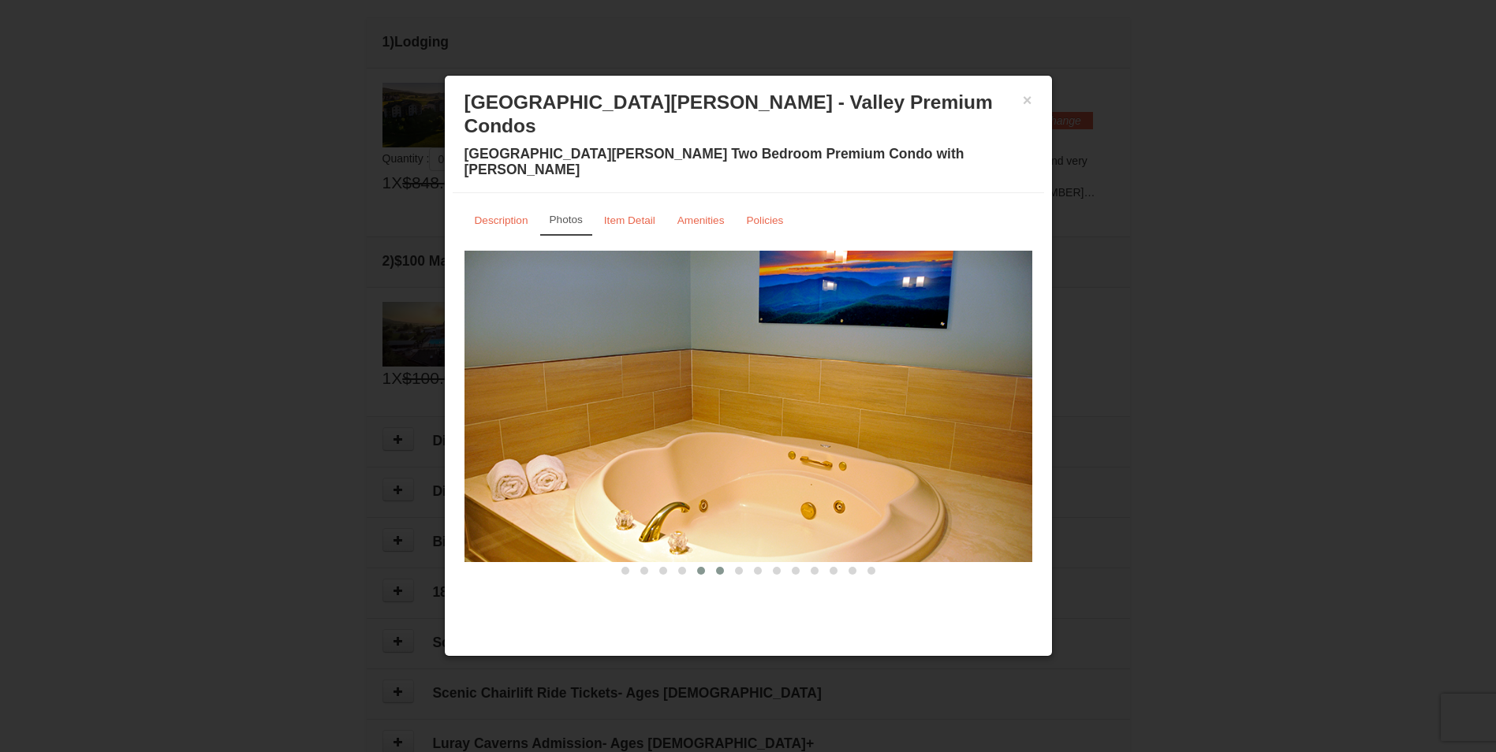
click at [714, 563] on button at bounding box center [720, 571] width 19 height 16
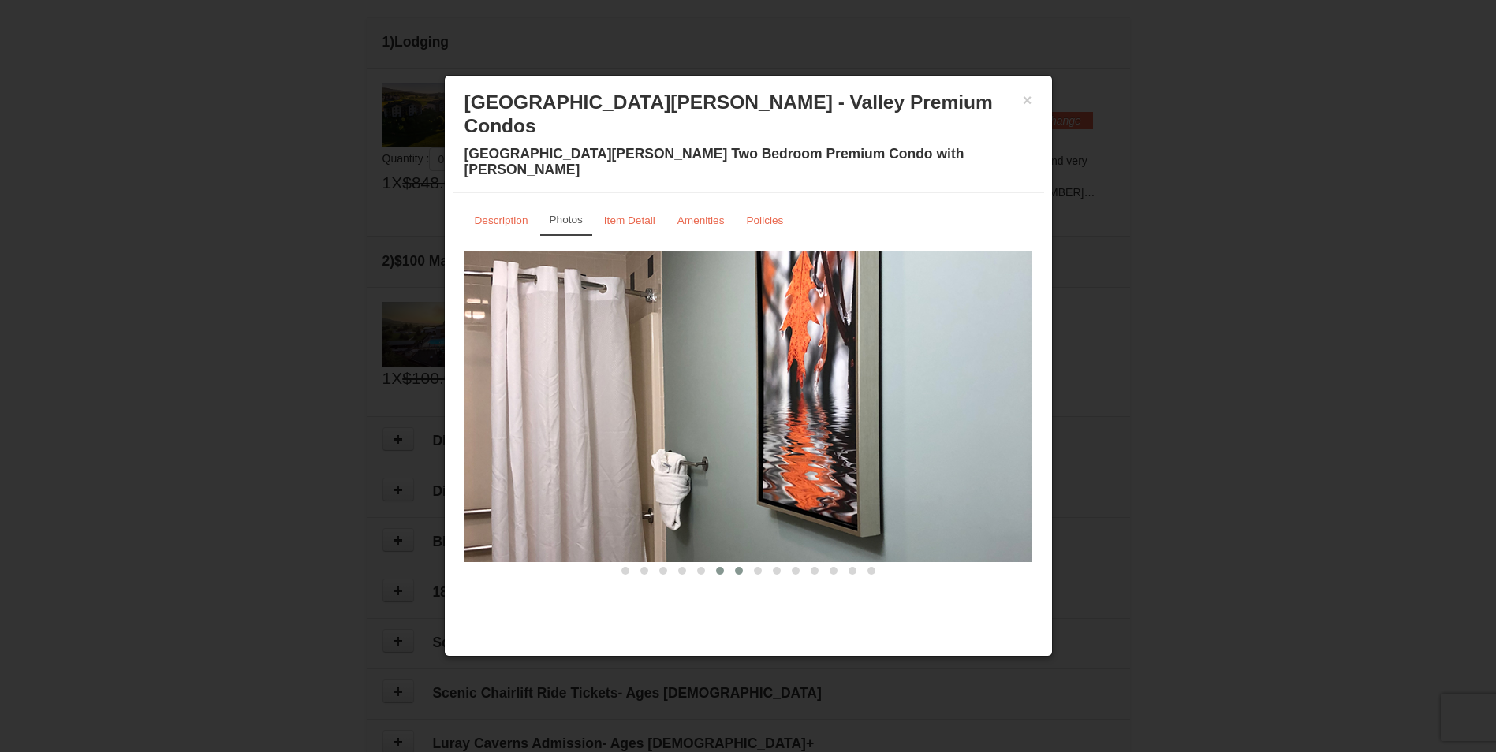
click at [733, 563] on button at bounding box center [738, 571] width 19 height 16
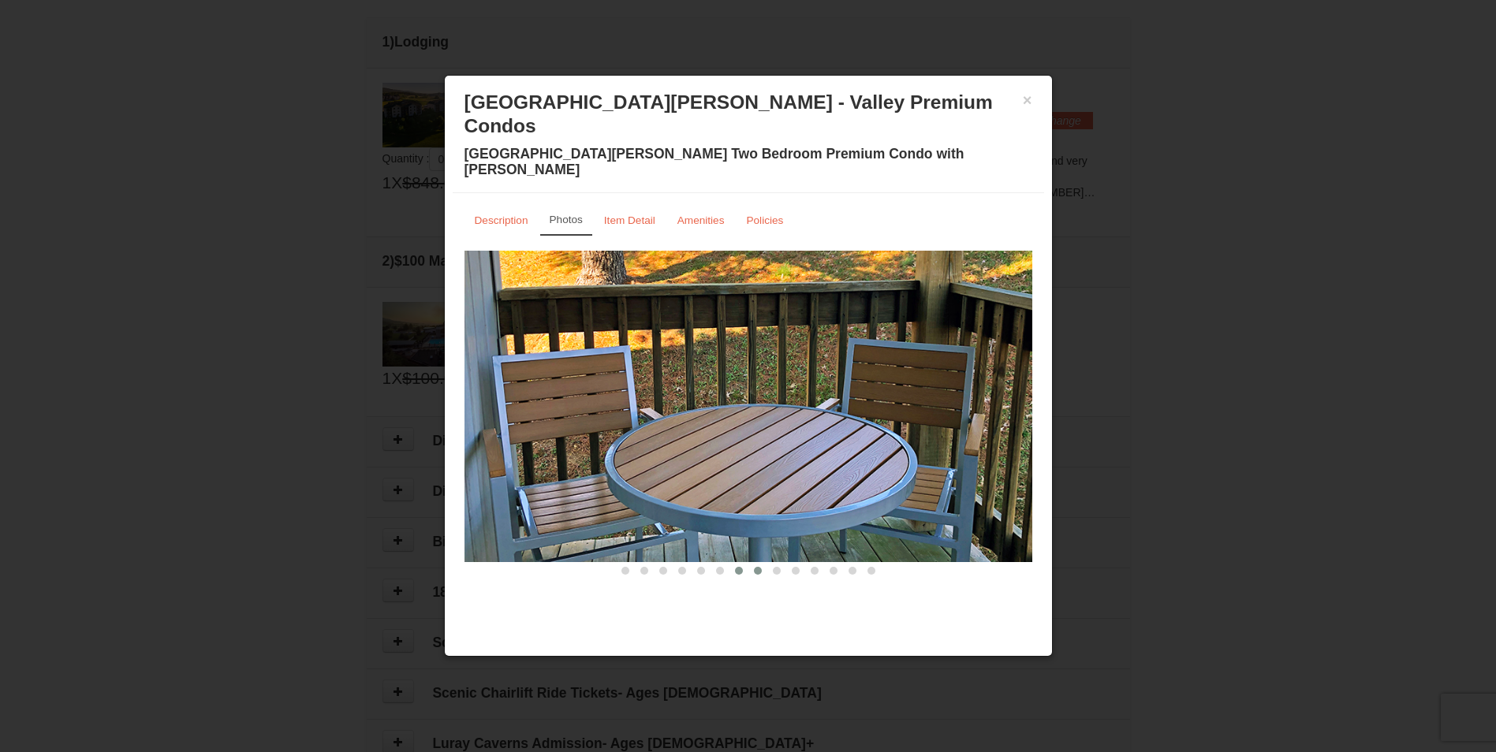
click at [754, 567] on span at bounding box center [758, 571] width 8 height 8
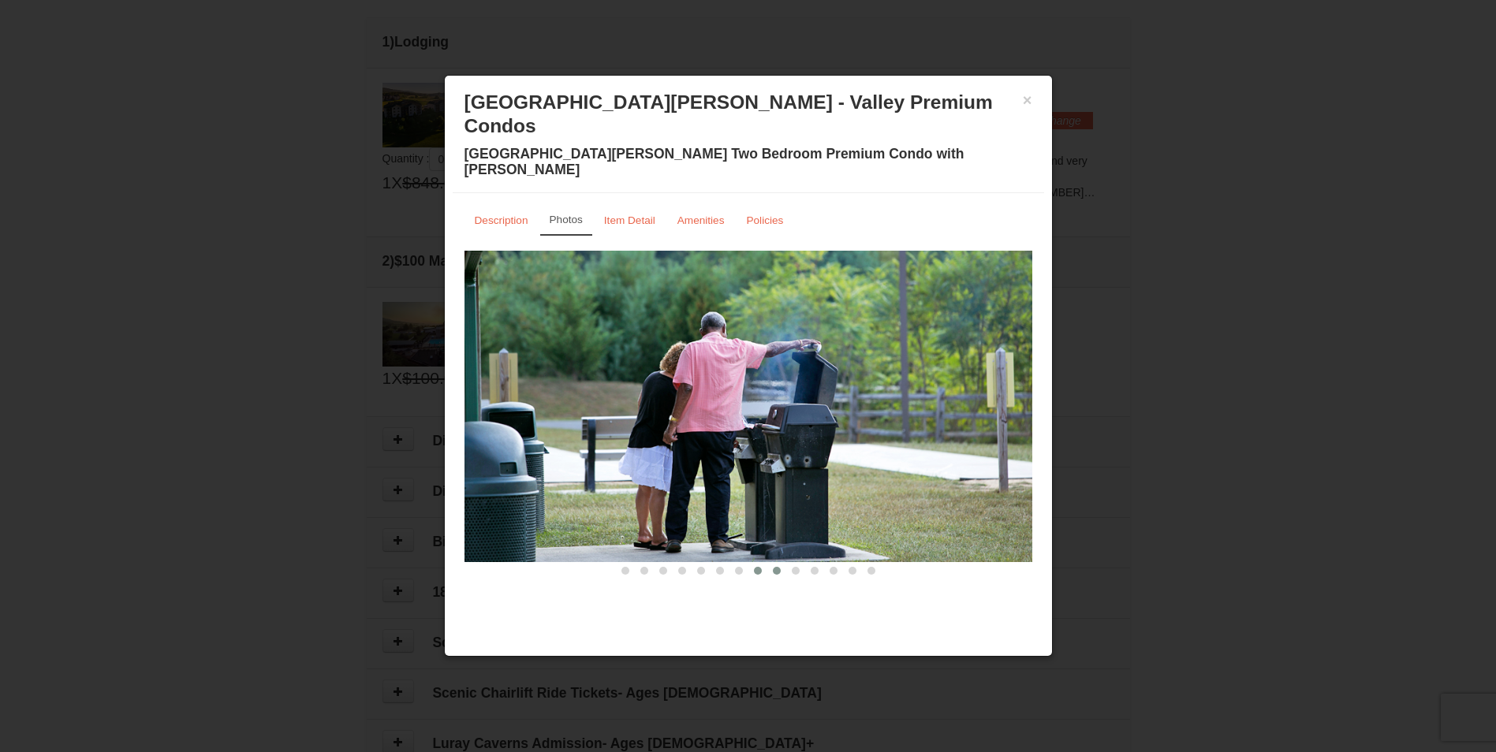
click at [768, 563] on button at bounding box center [776, 571] width 19 height 16
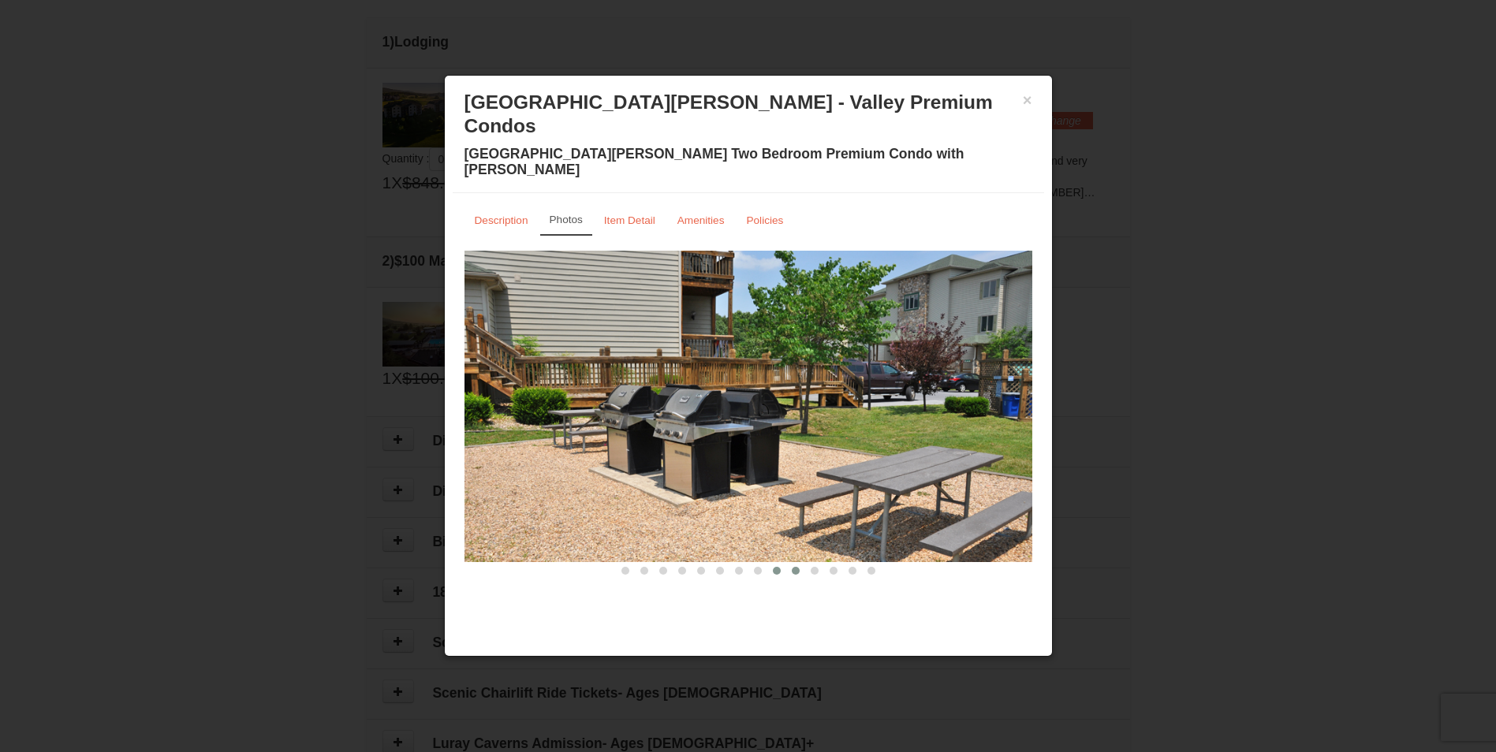
click at [786, 563] on button at bounding box center [795, 571] width 19 height 16
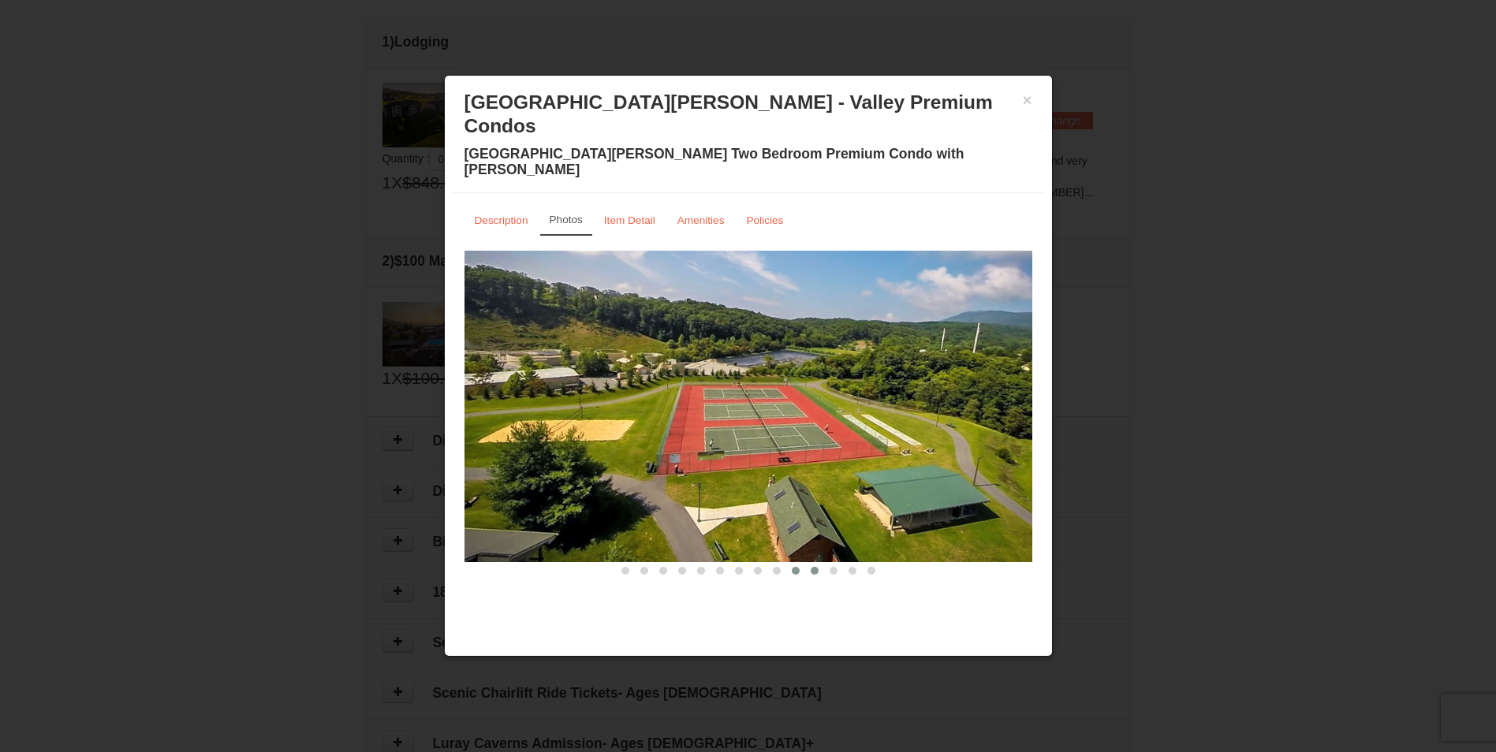
click at [808, 563] on button at bounding box center [814, 571] width 19 height 16
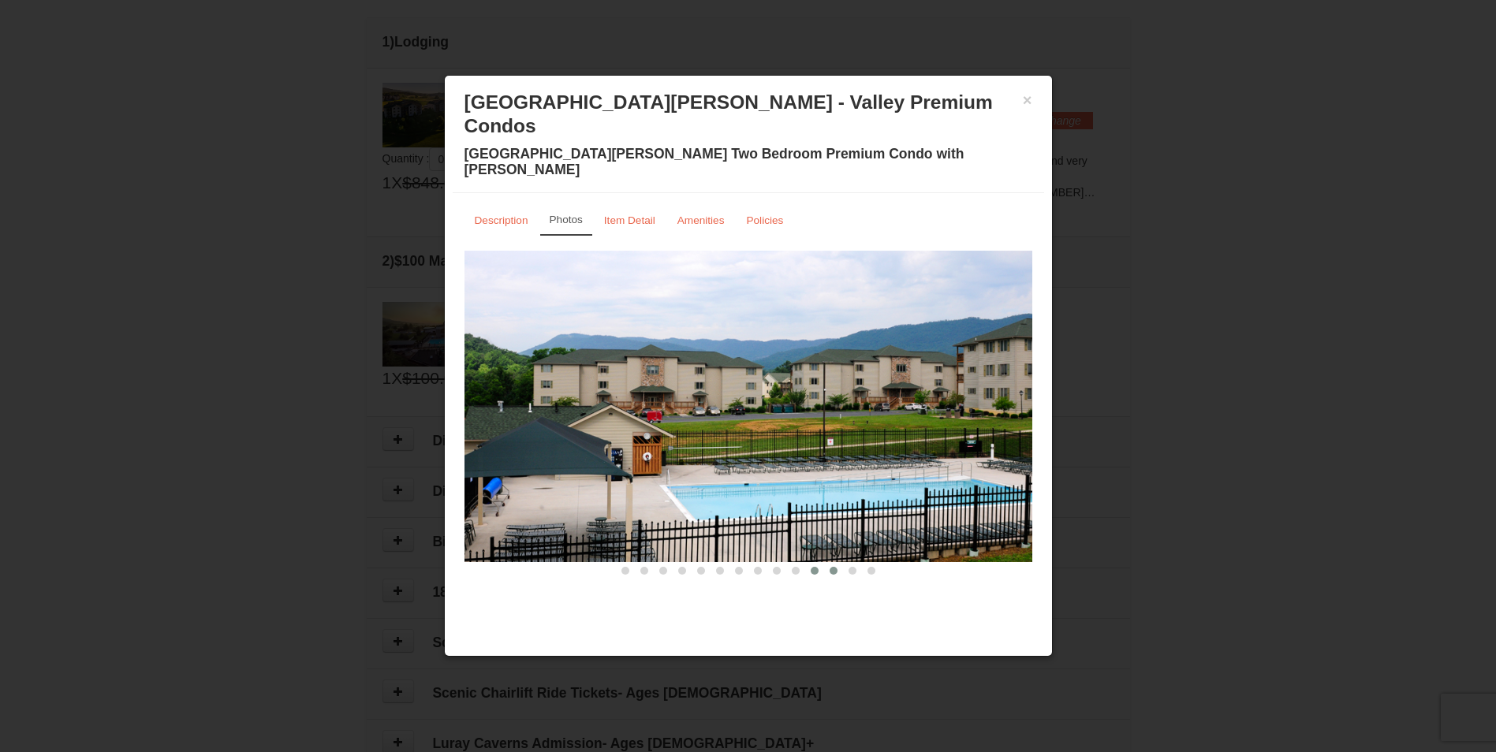
click at [824, 563] on button at bounding box center [833, 571] width 19 height 16
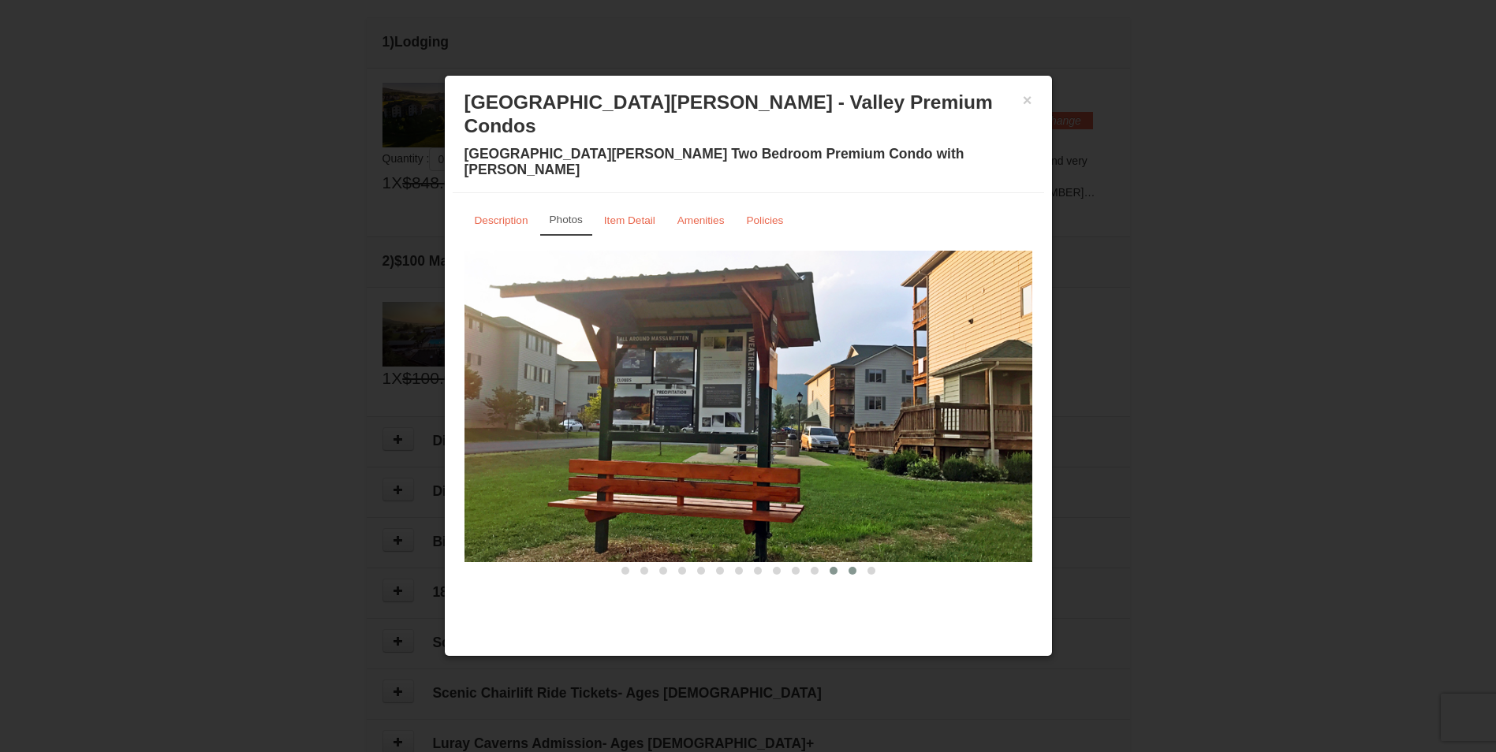
click at [852, 567] on span at bounding box center [853, 571] width 8 height 8
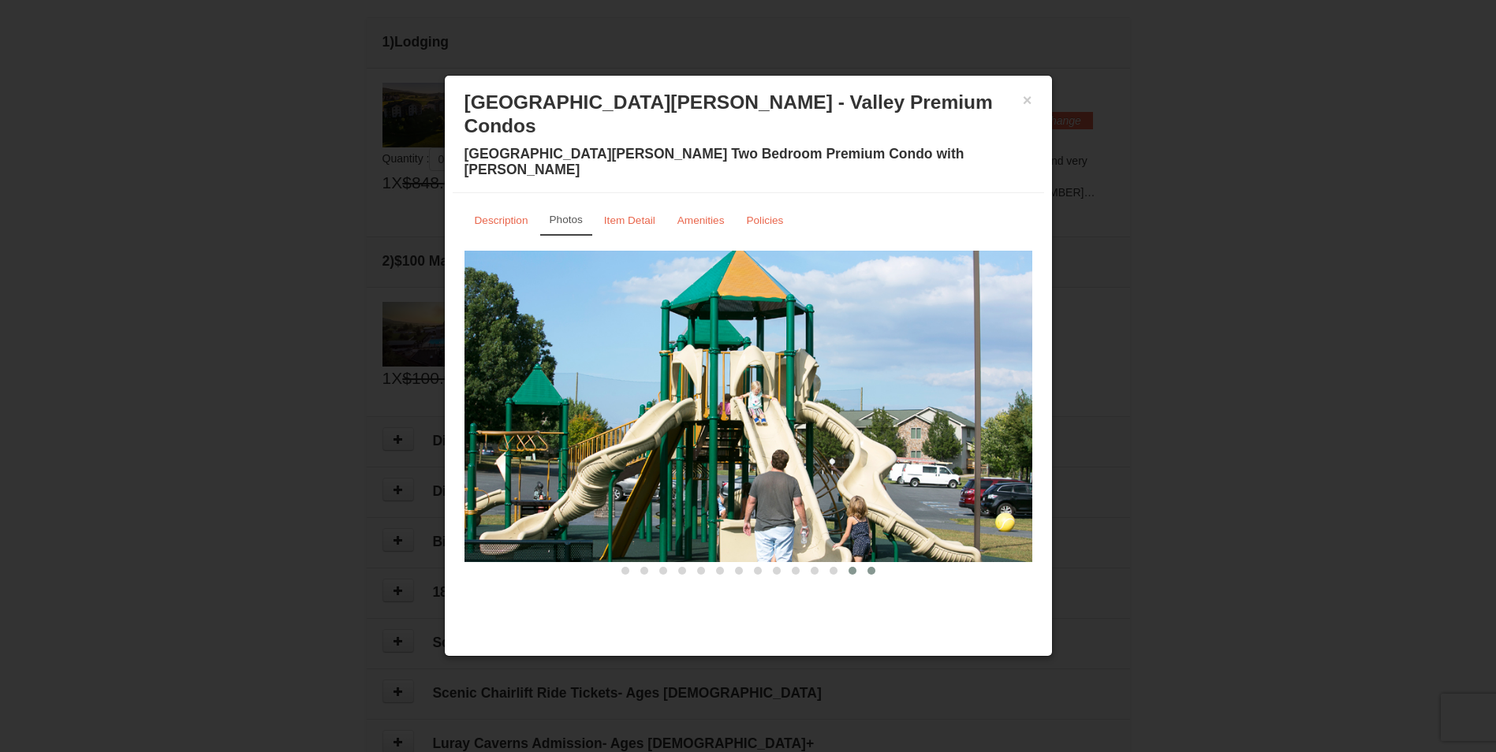
click at [868, 567] on span at bounding box center [872, 571] width 8 height 8
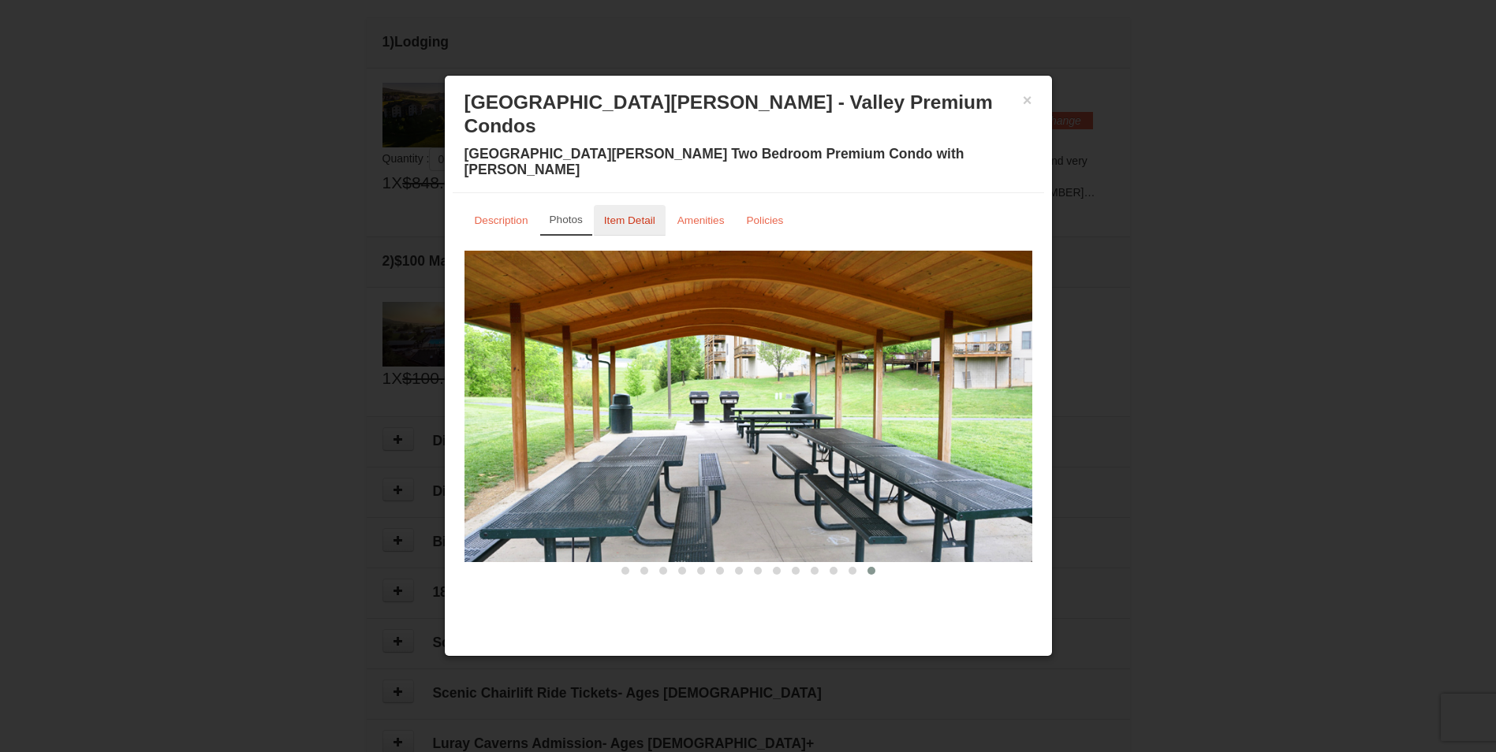
click at [636, 215] on small "Item Detail" at bounding box center [629, 221] width 51 height 12
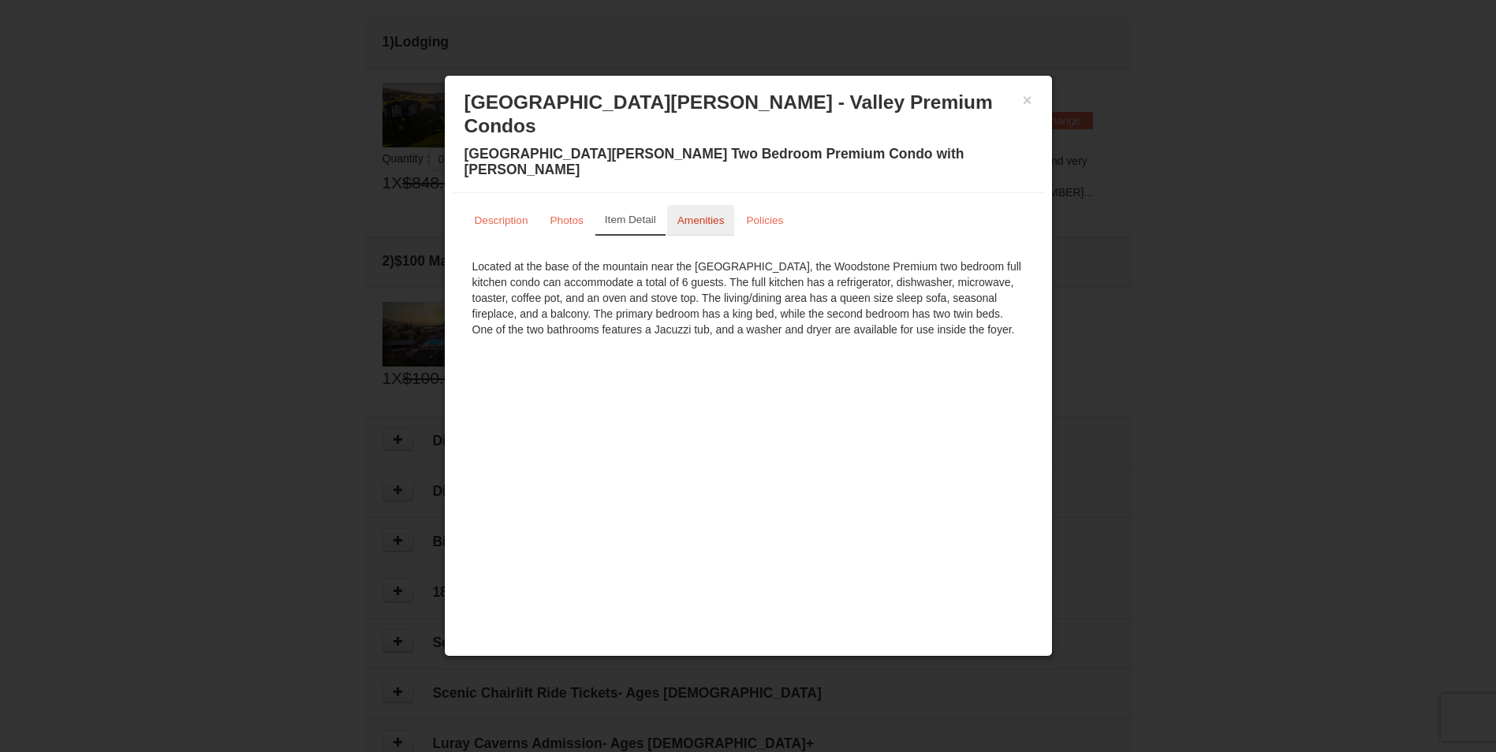
click at [709, 205] on link "Amenities" at bounding box center [701, 220] width 68 height 31
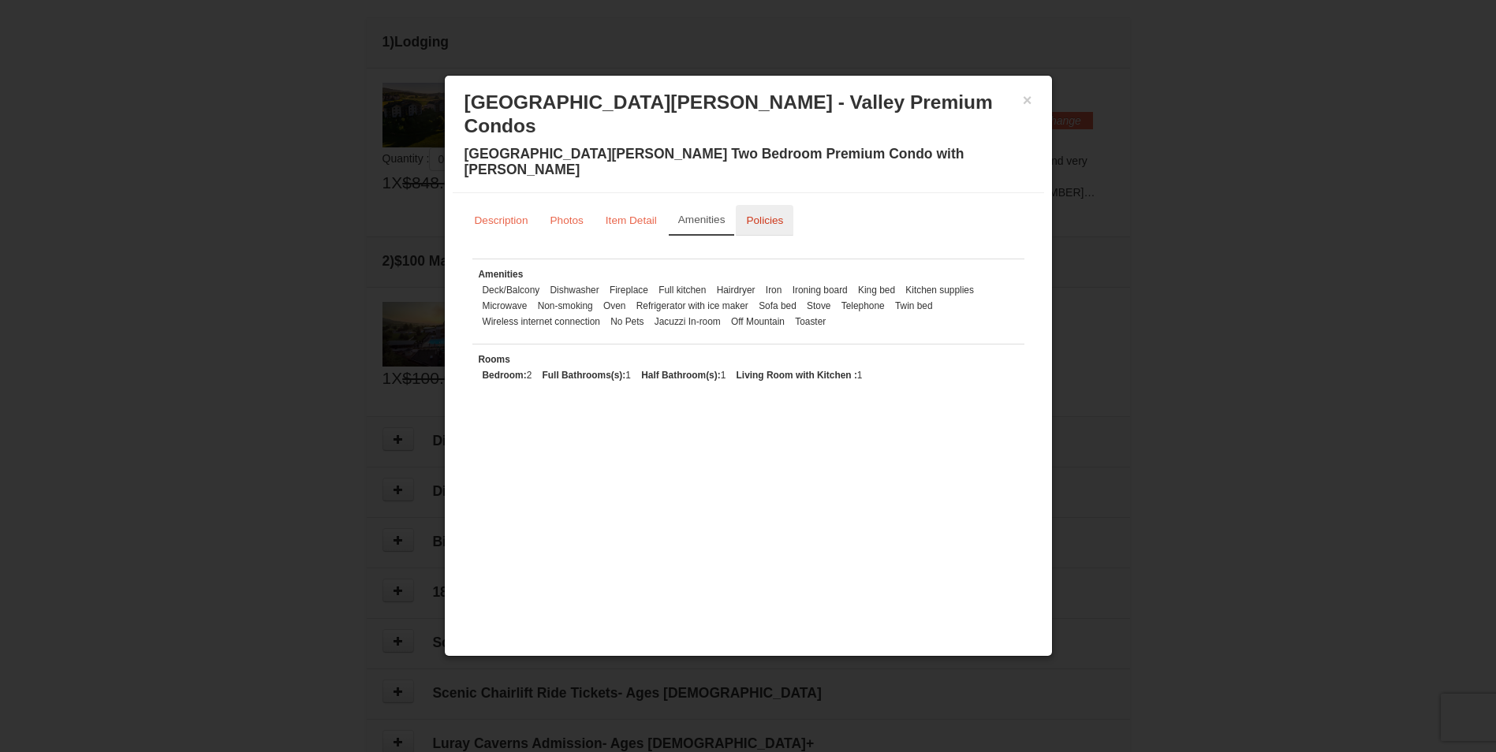
click at [763, 215] on small "Policies" at bounding box center [764, 221] width 37 height 12
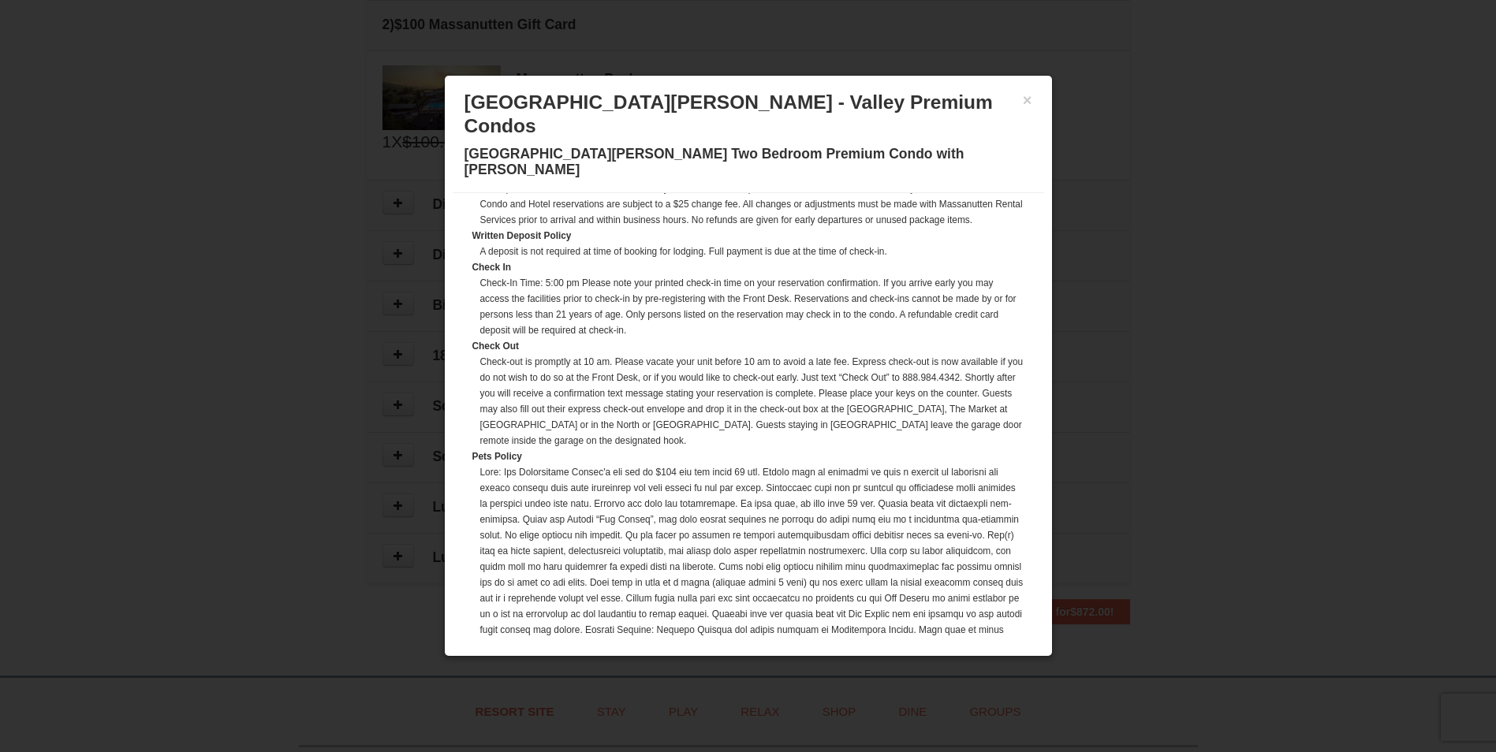
scroll to position [0, 0]
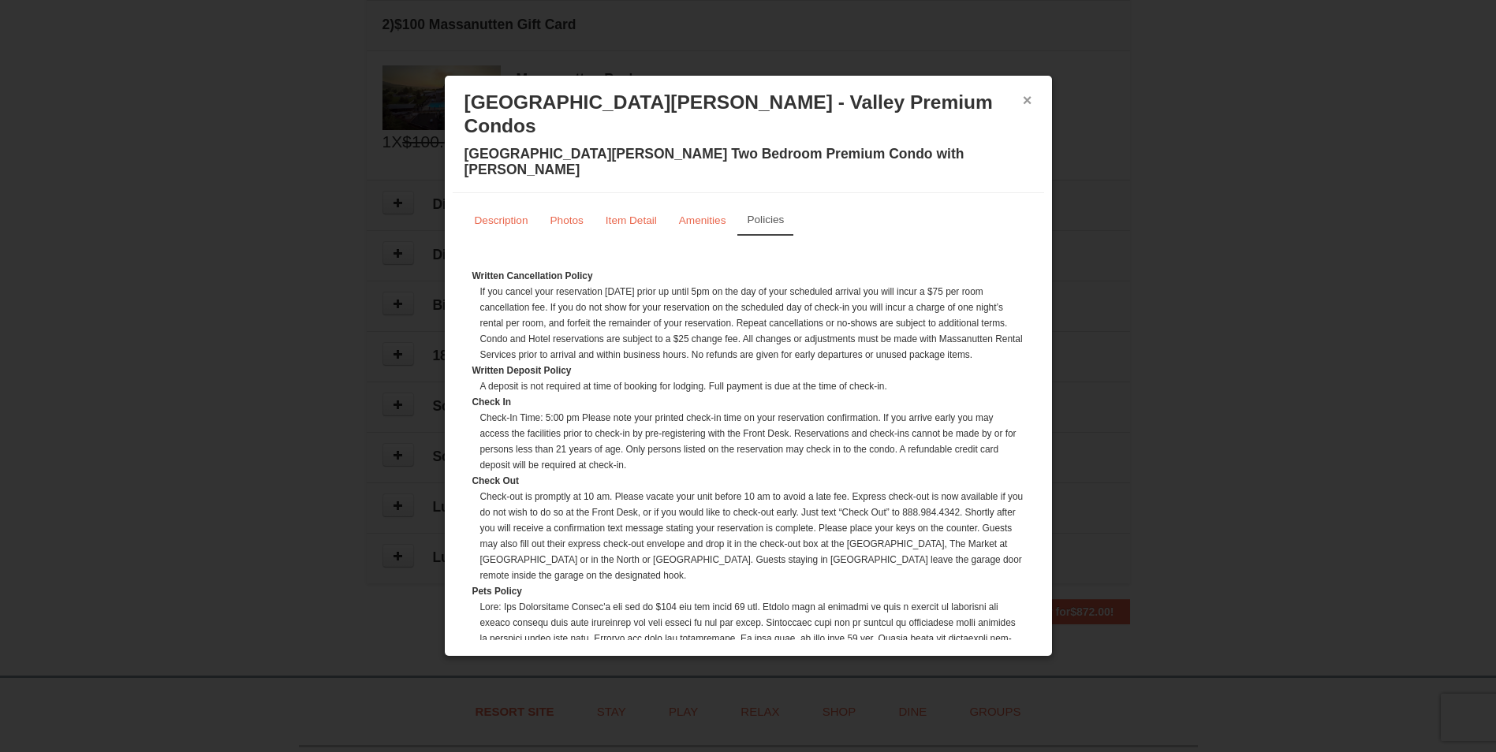
click at [1027, 106] on button "×" at bounding box center [1027, 100] width 9 height 16
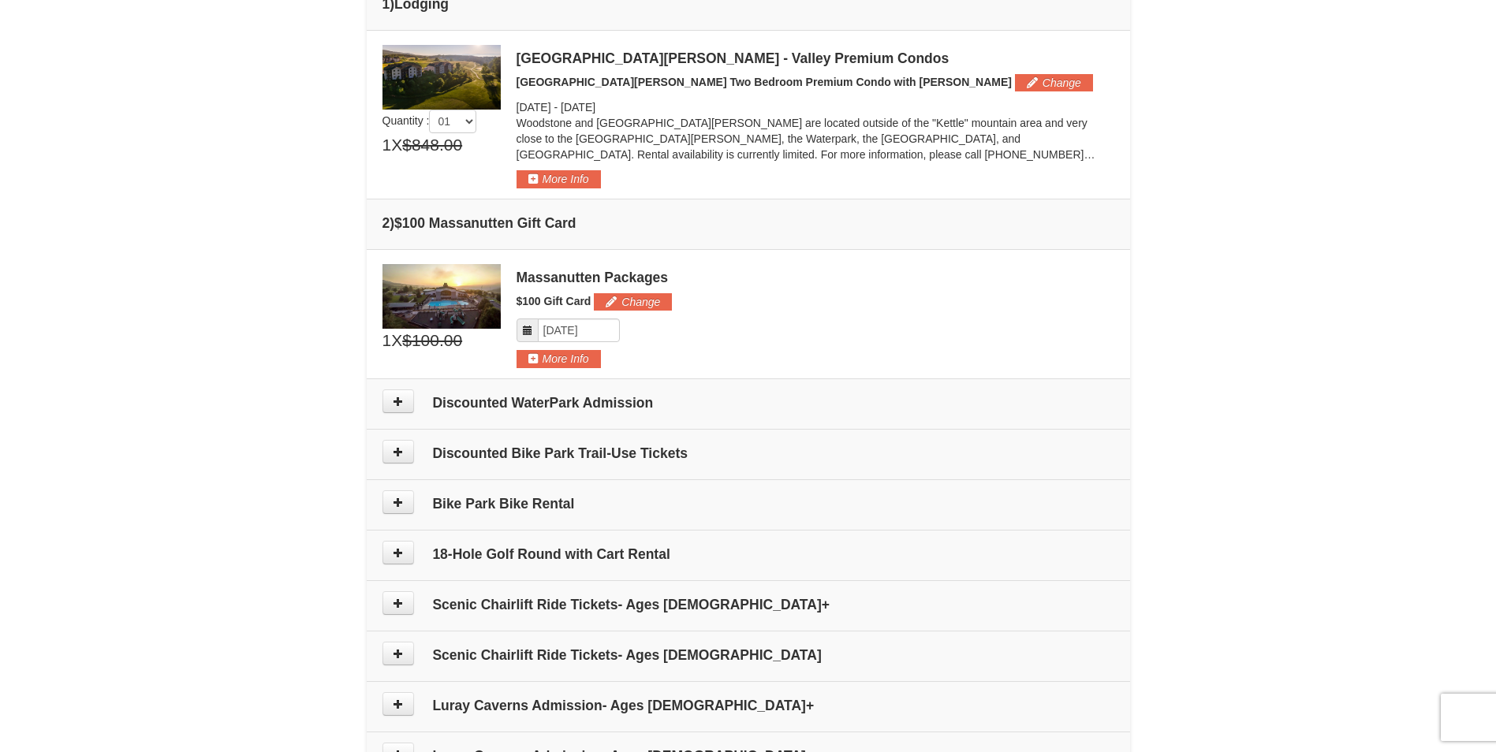
scroll to position [403, 0]
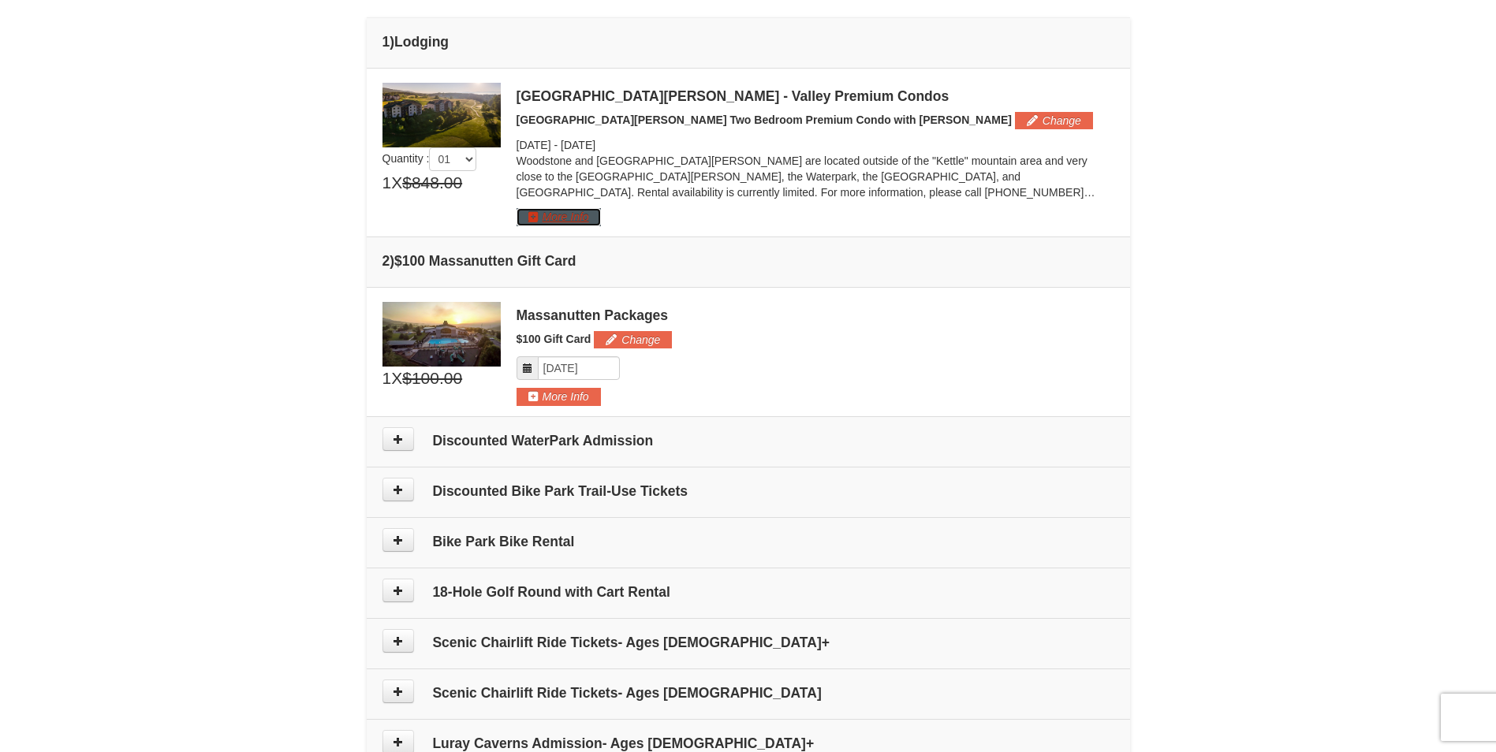
click at [577, 218] on button "More Info" at bounding box center [559, 216] width 84 height 17
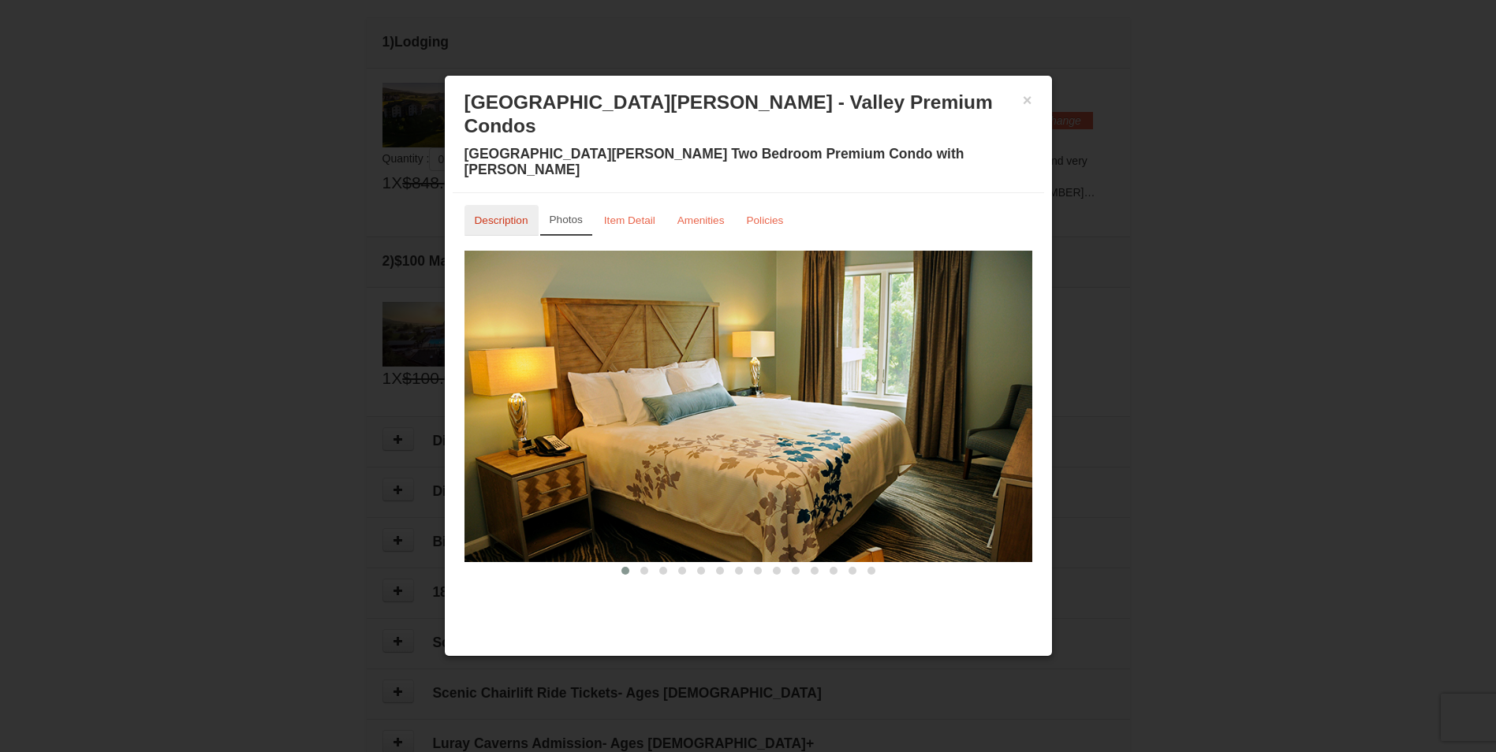
click at [522, 215] on small "Description" at bounding box center [502, 221] width 54 height 12
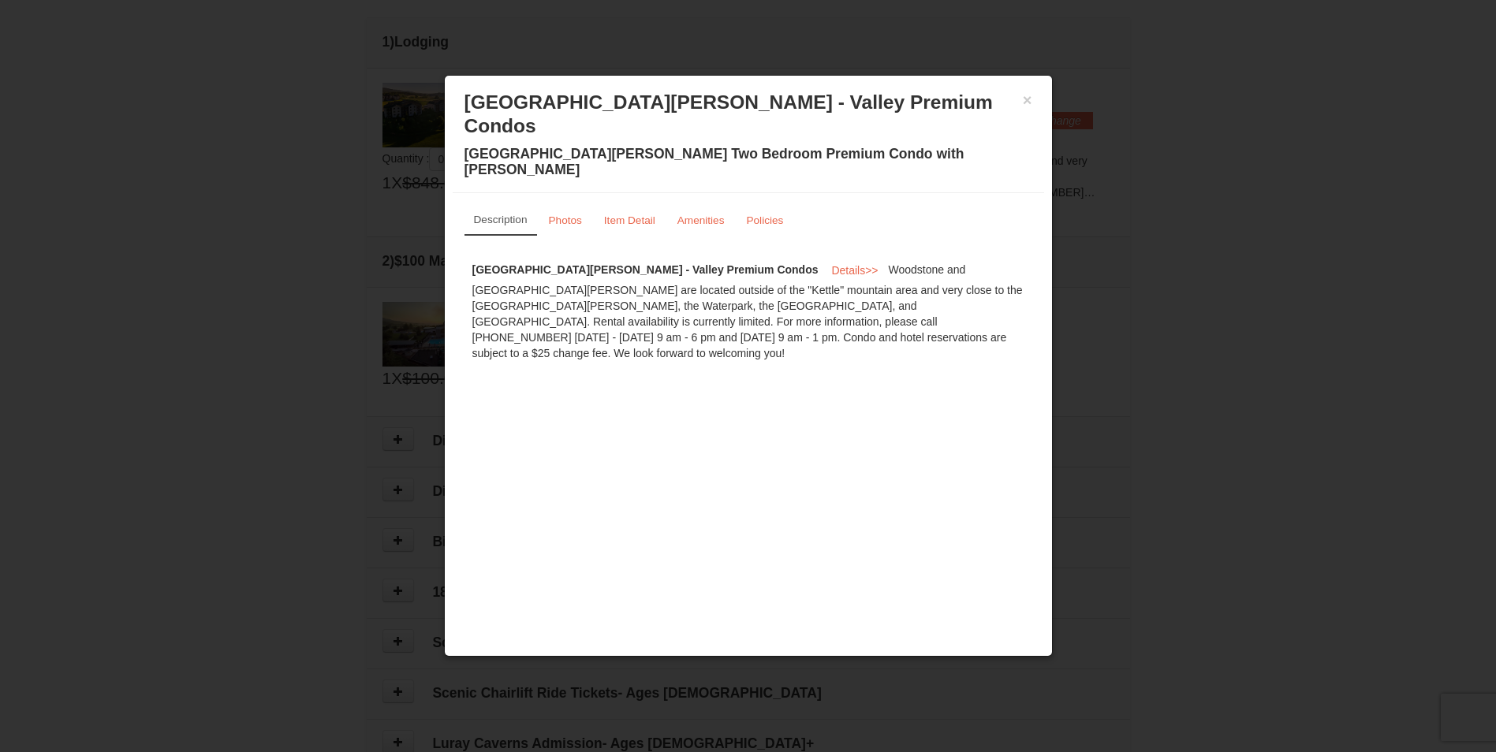
click at [1034, 98] on div "× [GEOGRAPHIC_DATA][PERSON_NAME] - Valley Premium Condos [GEOGRAPHIC_DATA][PERS…" at bounding box center [748, 139] width 591 height 110
click at [1028, 103] on button "×" at bounding box center [1027, 100] width 9 height 16
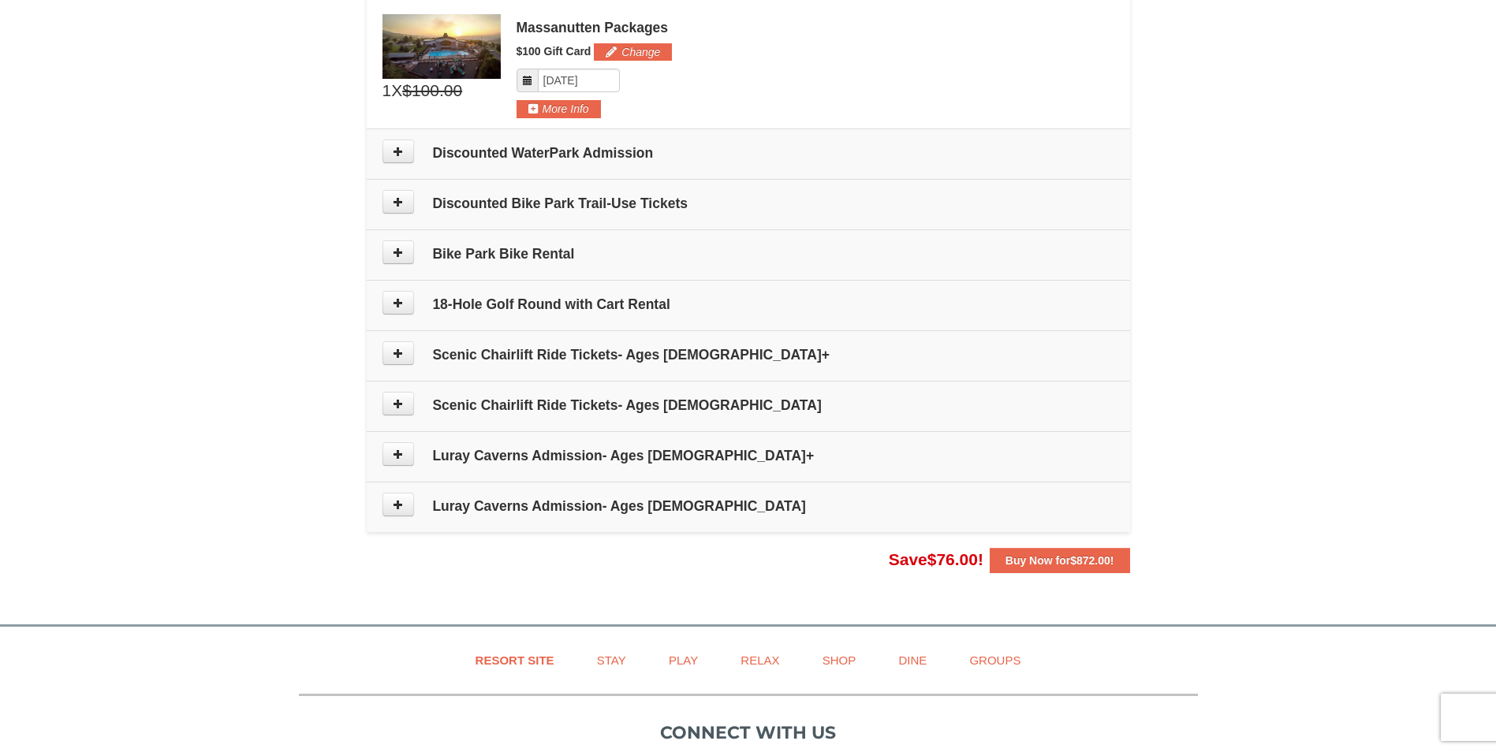
scroll to position [718, 0]
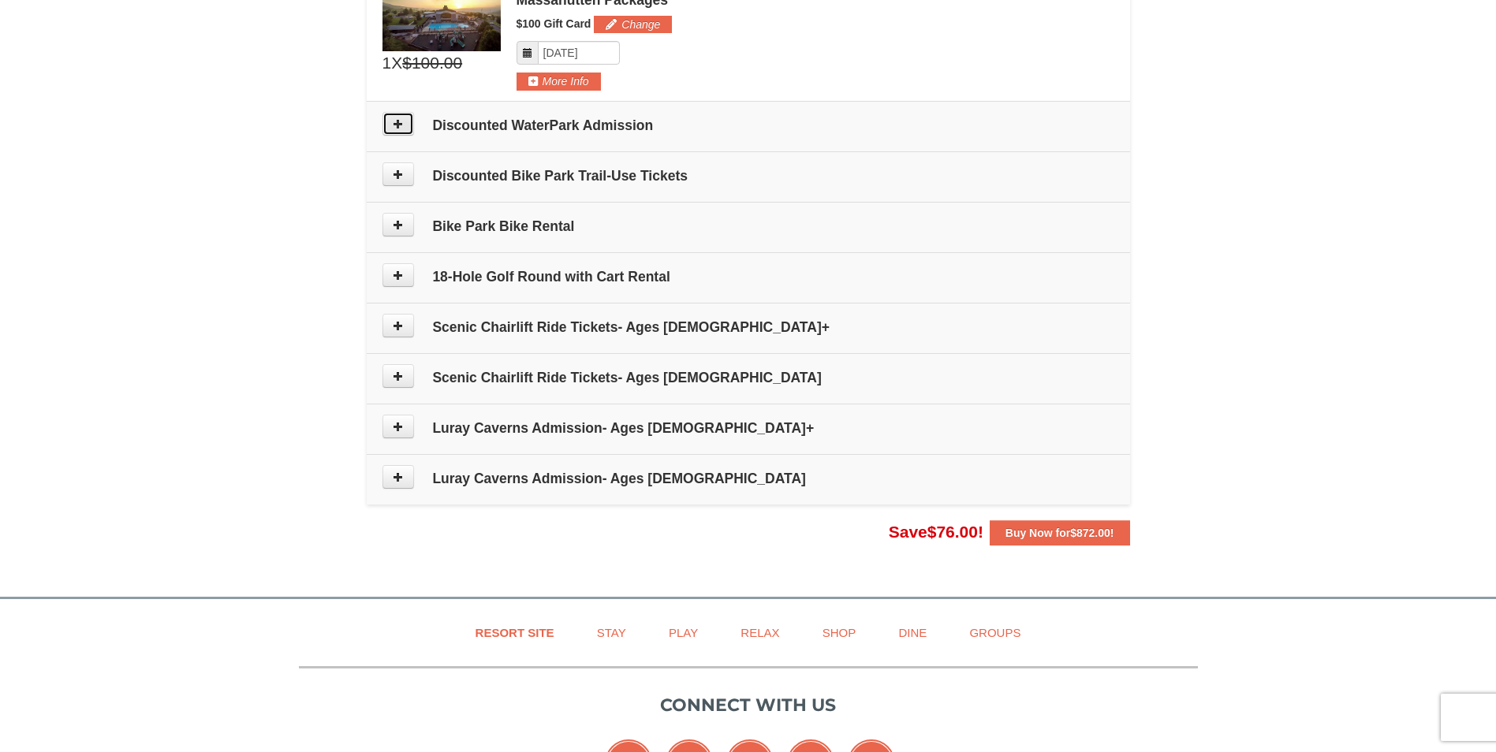
click at [404, 127] on button at bounding box center [398, 124] width 32 height 24
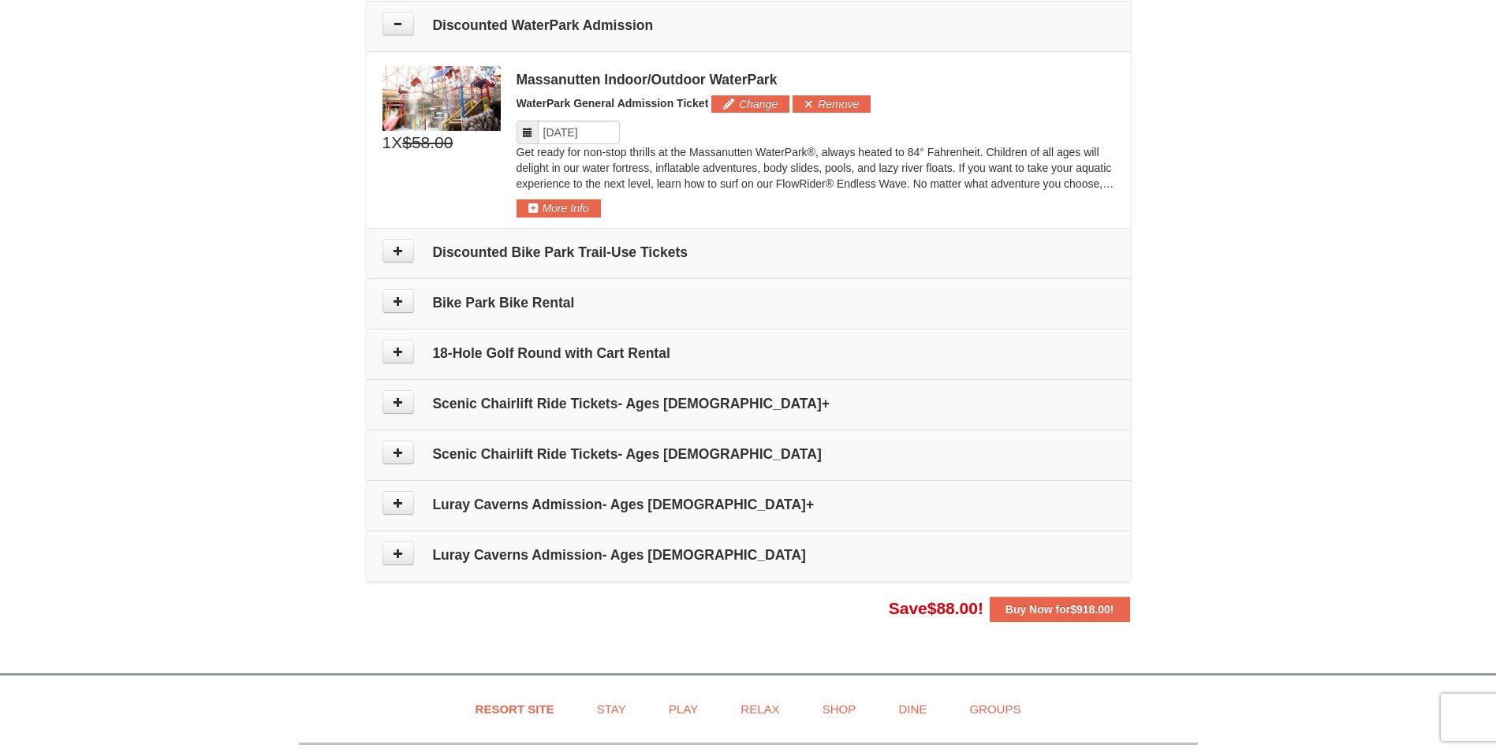
scroll to position [819, 0]
click at [525, 129] on icon at bounding box center [527, 131] width 11 height 11
click at [570, 129] on input "Please format dates MM/DD/YYYY" at bounding box center [579, 132] width 82 height 24
click at [587, 293] on link "22" at bounding box center [586, 292] width 30 height 22
type input "[DATE]"
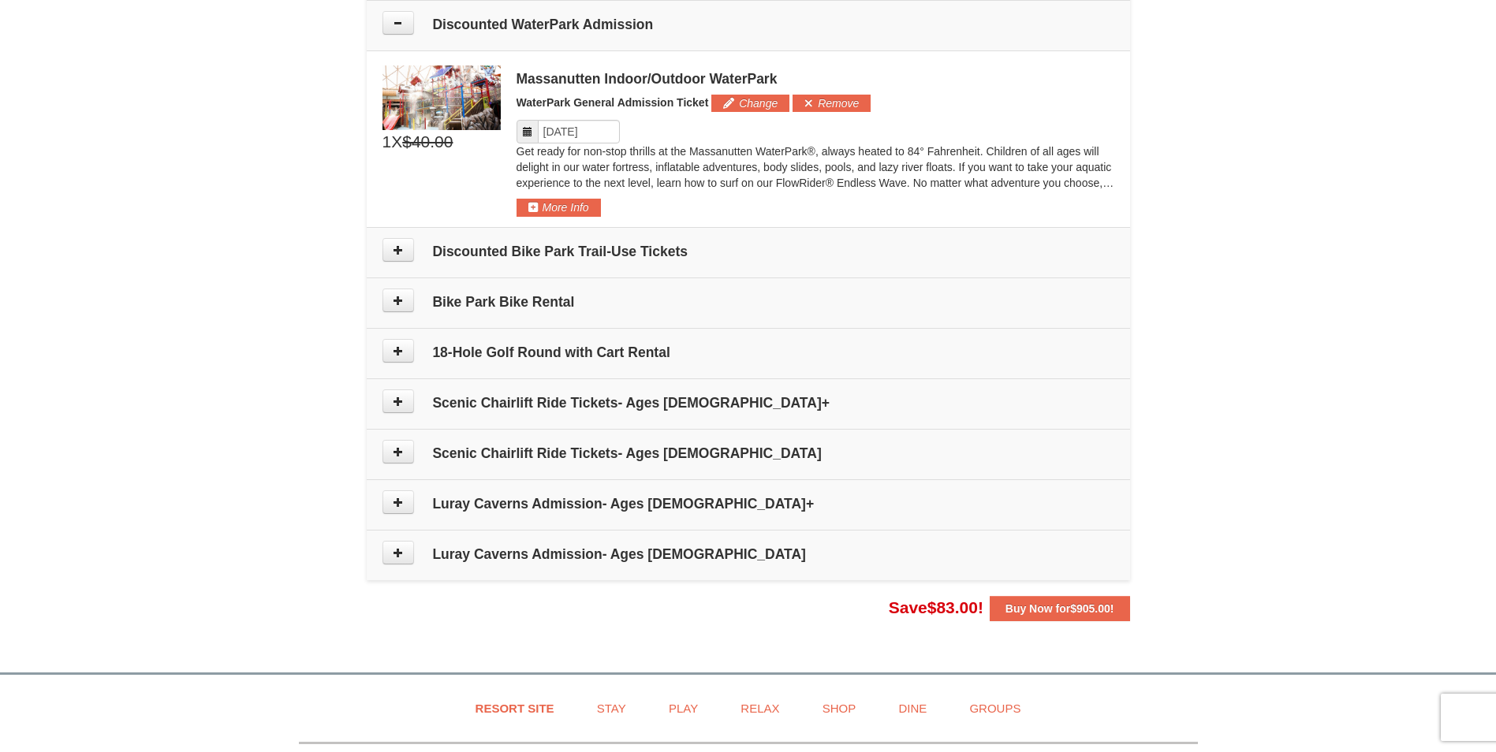
click at [691, 203] on div "Massanutten Indoor/Outdoor WaterPark WaterPark General Admission Ticket Change …" at bounding box center [816, 140] width 598 height 151
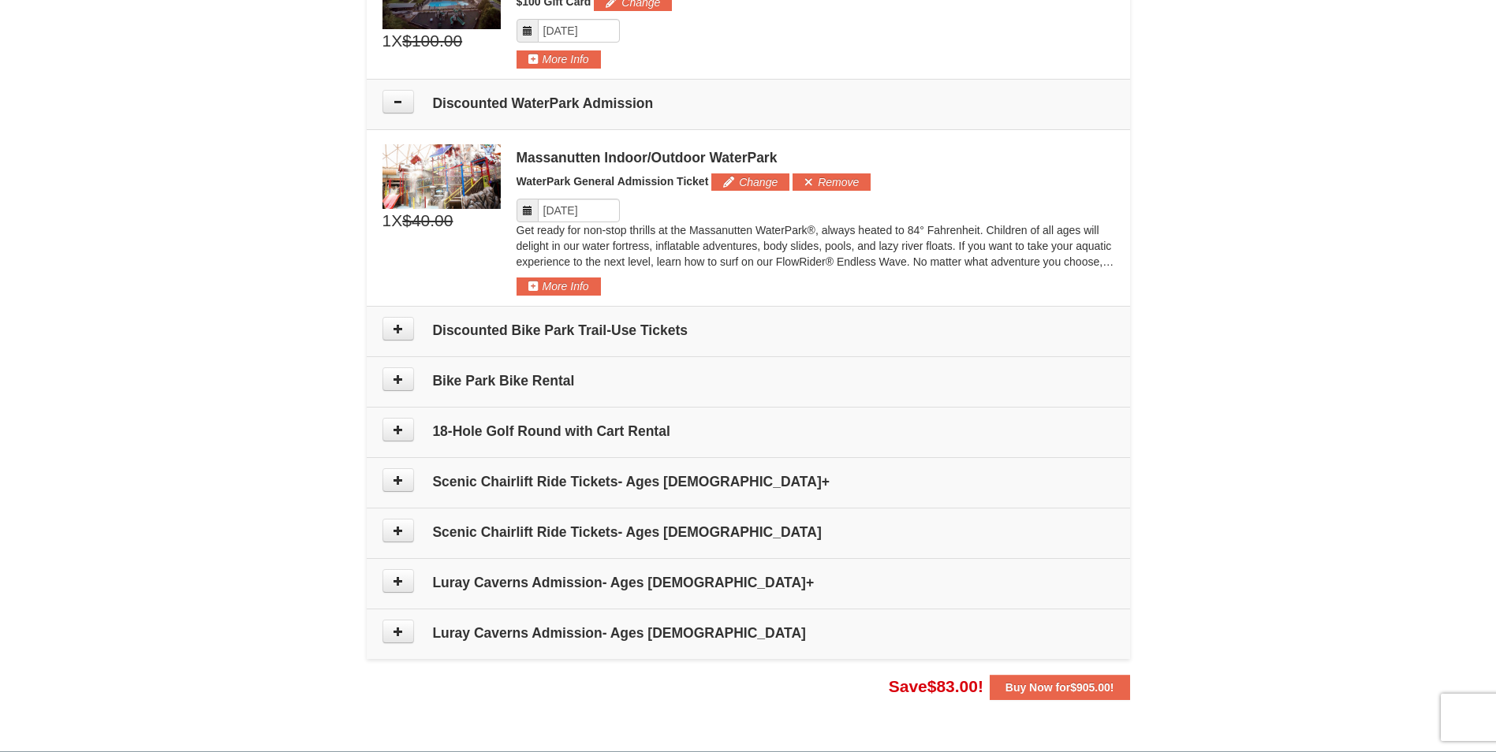
click at [401, 232] on span "X" at bounding box center [396, 221] width 11 height 24
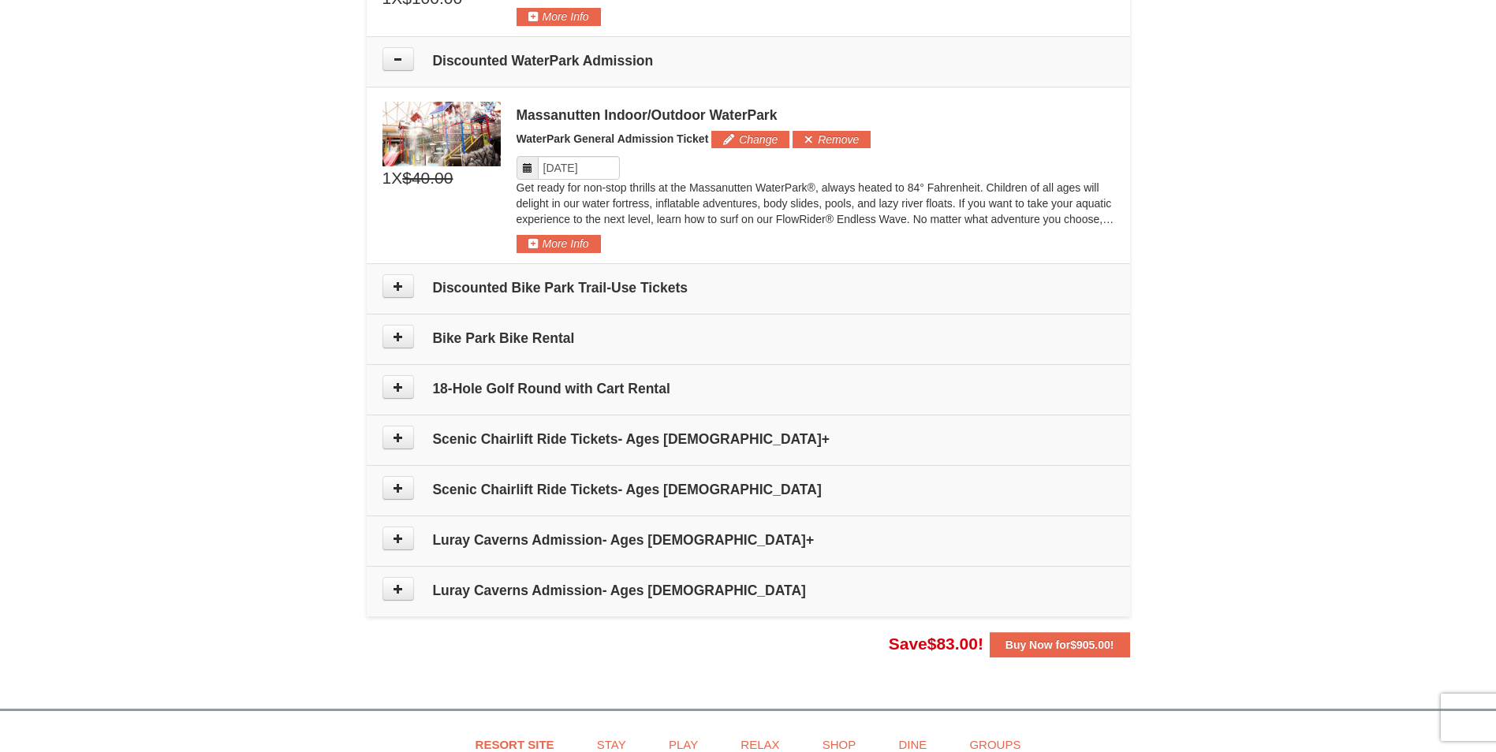
scroll to position [819, 0]
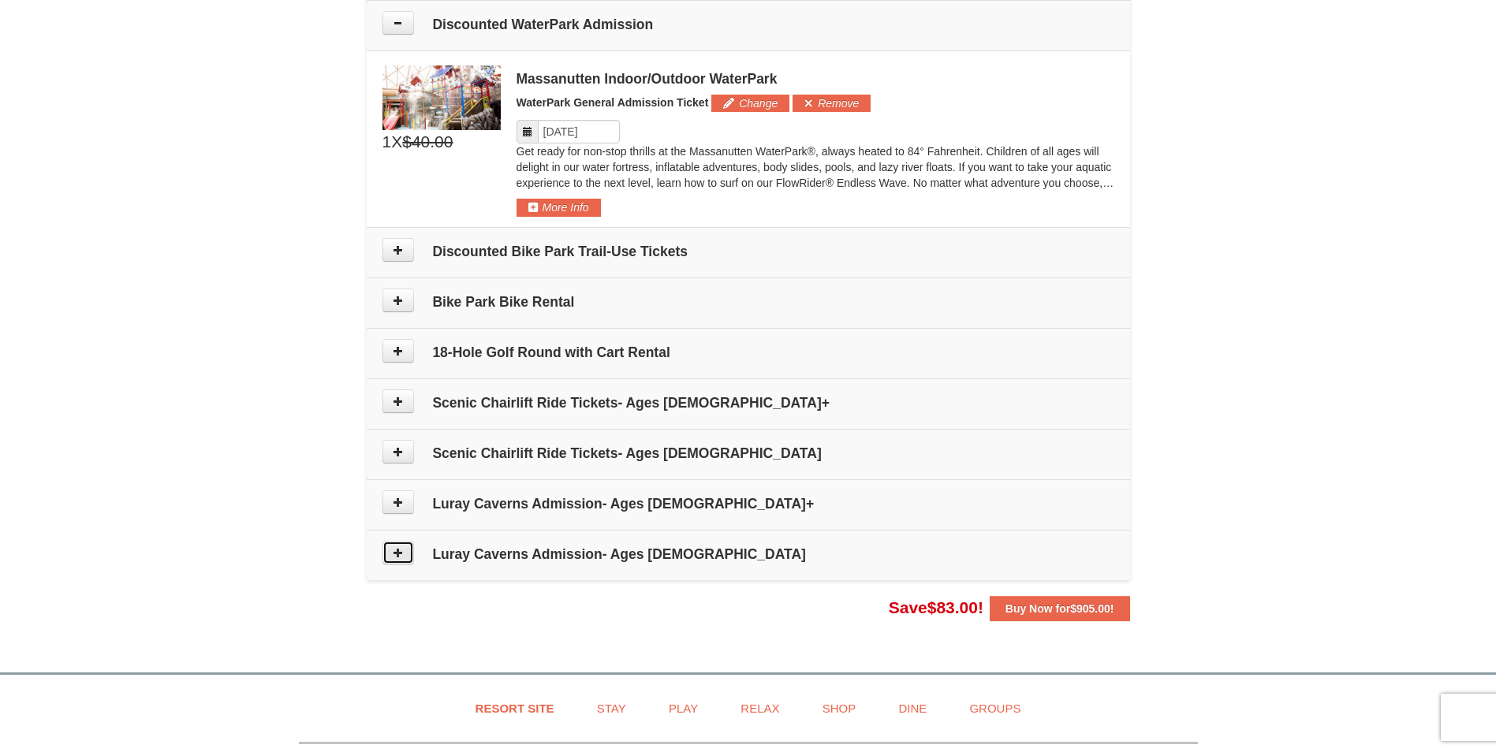
click at [401, 558] on icon at bounding box center [398, 552] width 11 height 11
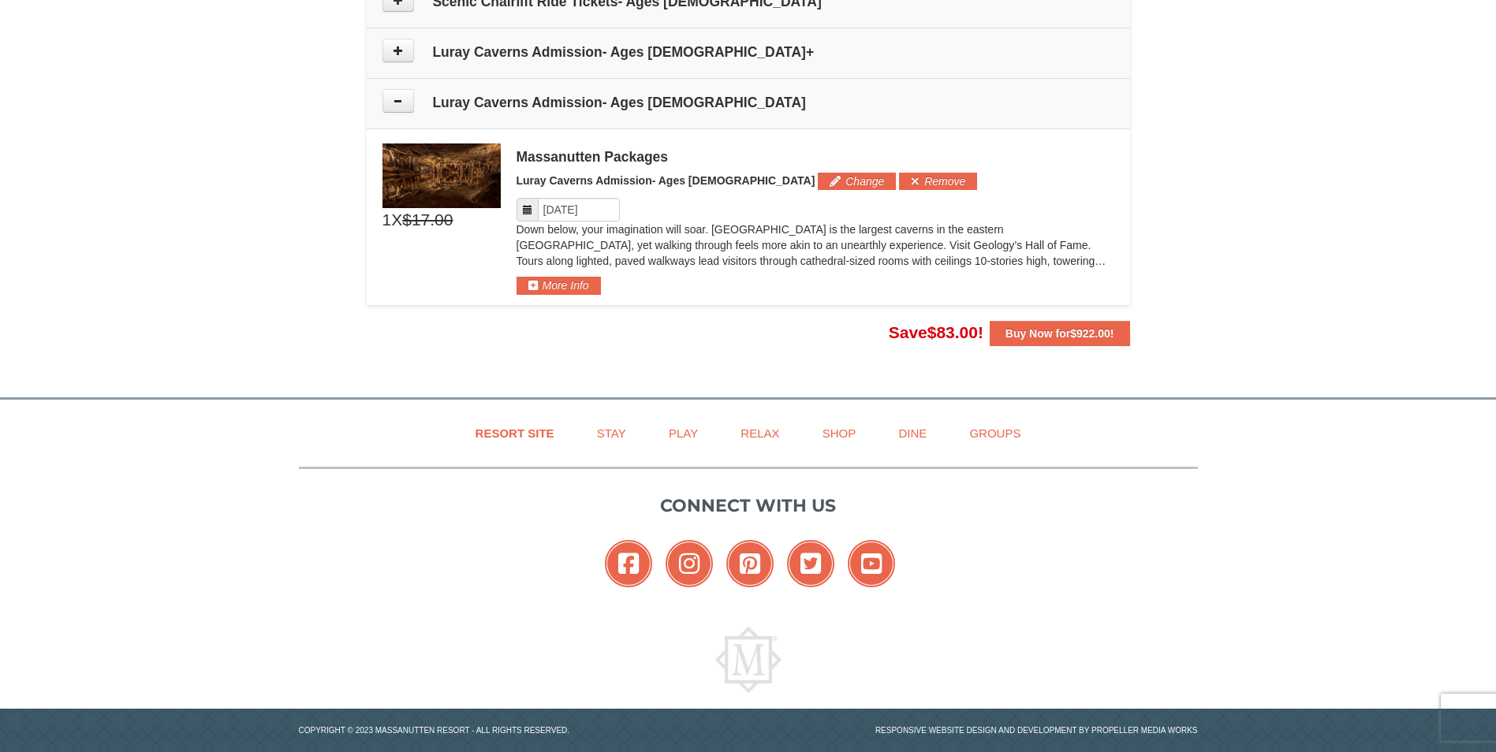
scroll to position [1295, 0]
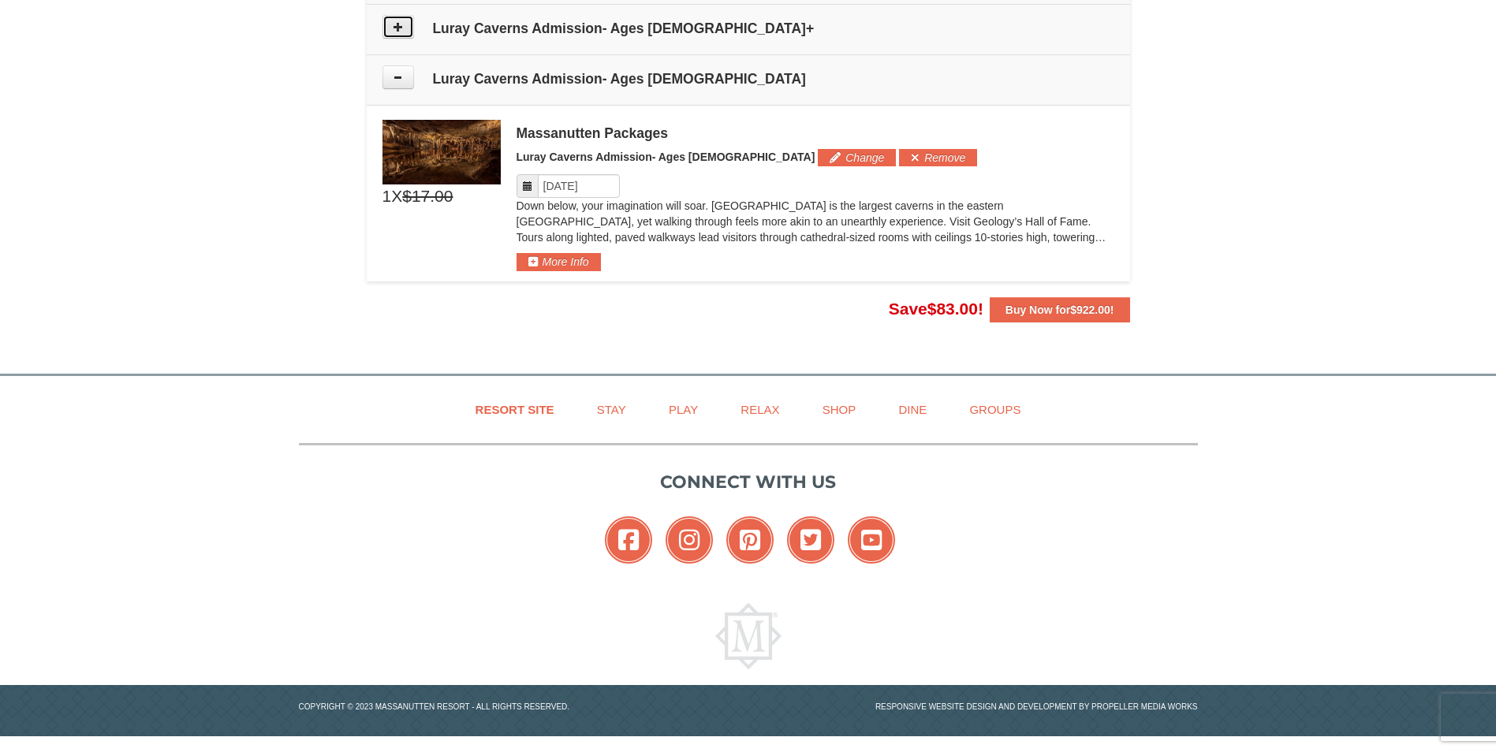
click at [396, 36] on button at bounding box center [398, 27] width 32 height 24
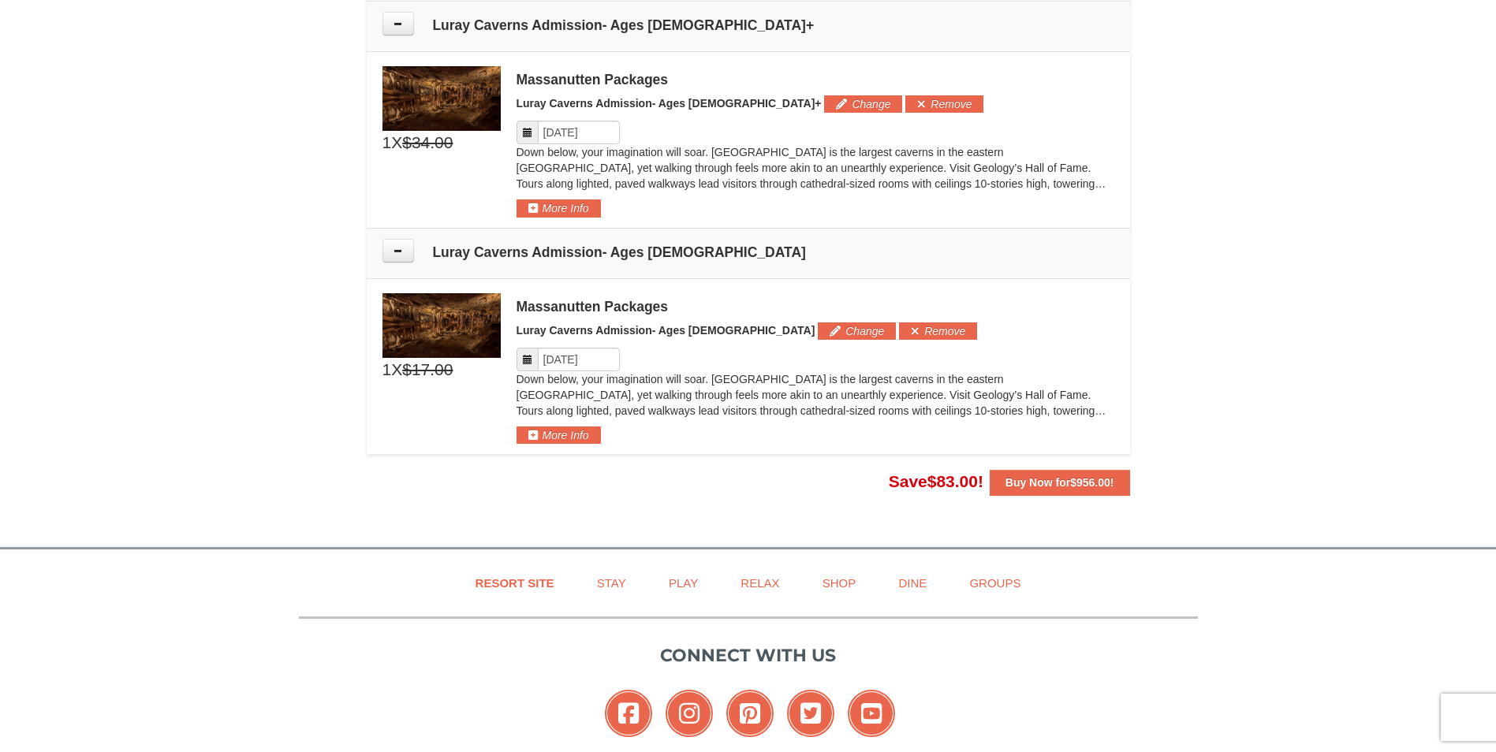
scroll to position [1299, 0]
click at [571, 207] on button "More Info" at bounding box center [559, 207] width 84 height 17
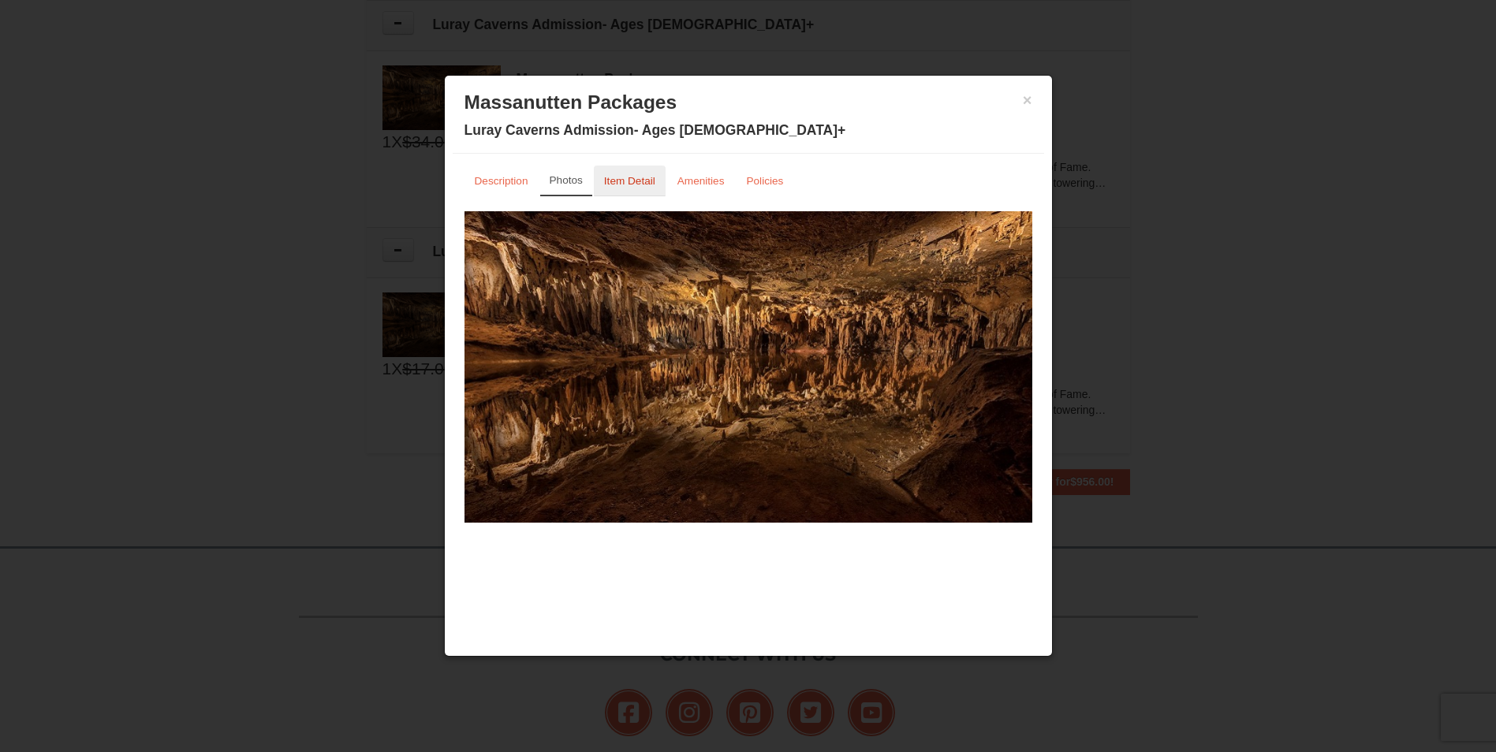
click at [610, 170] on link "Item Detail" at bounding box center [630, 181] width 72 height 31
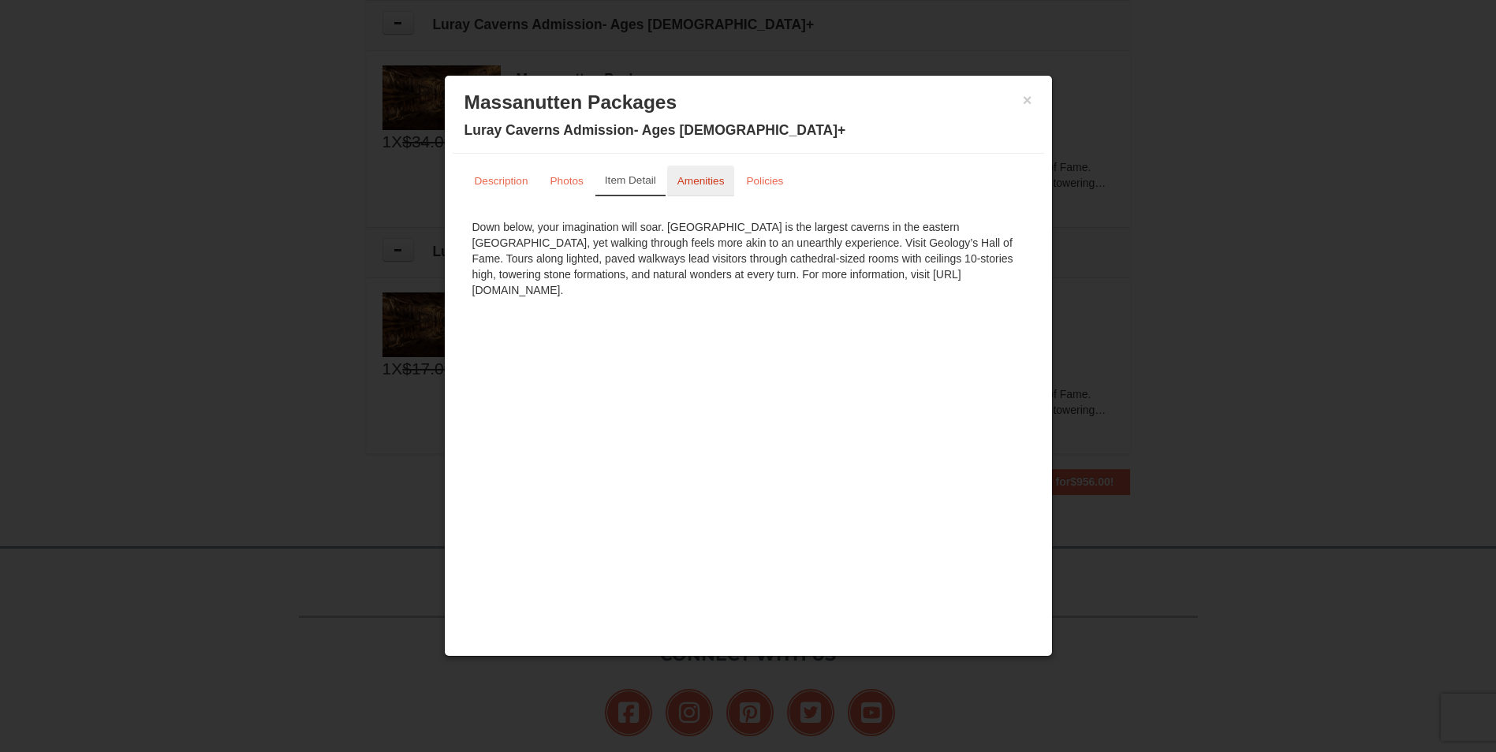
click at [700, 182] on small "Amenities" at bounding box center [700, 181] width 47 height 12
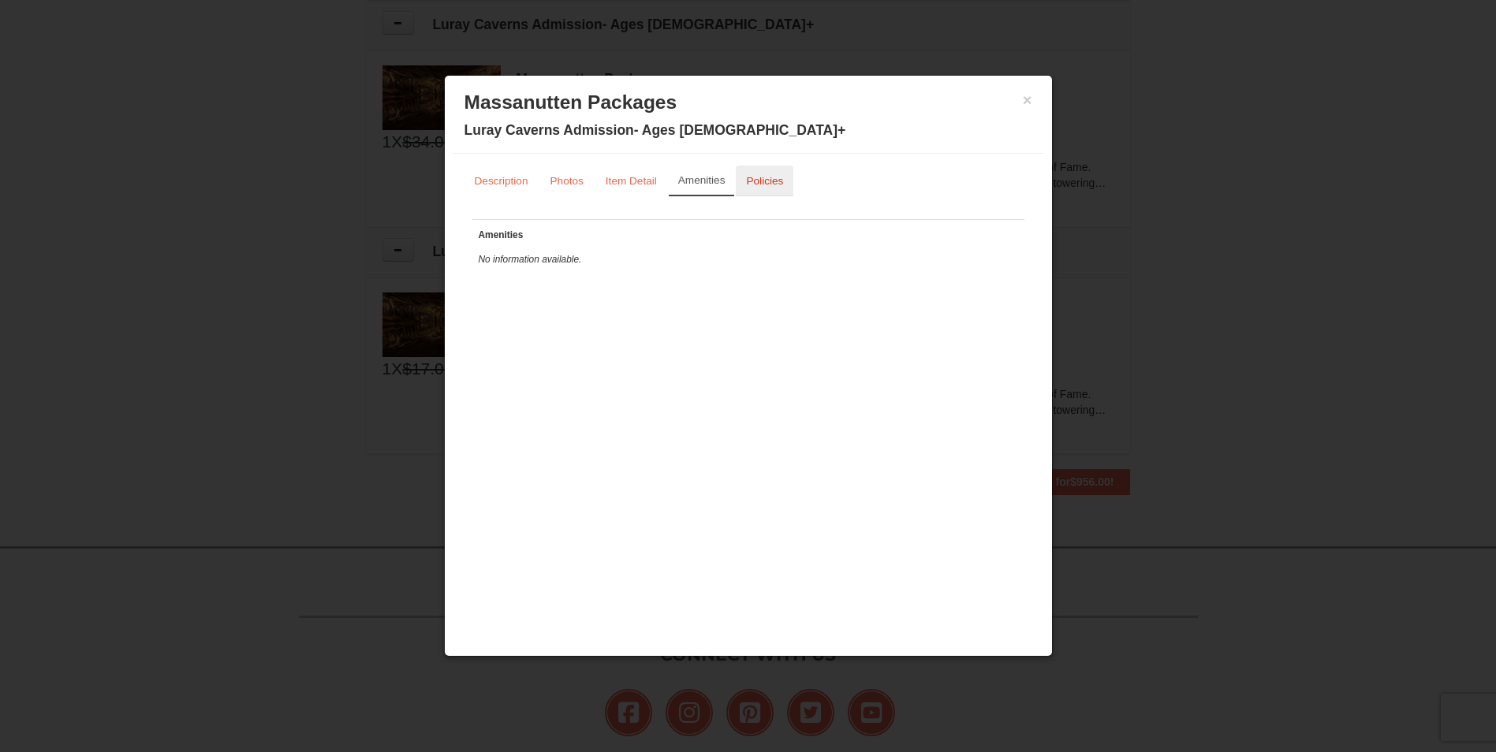
click at [778, 186] on small "Policies" at bounding box center [764, 181] width 37 height 12
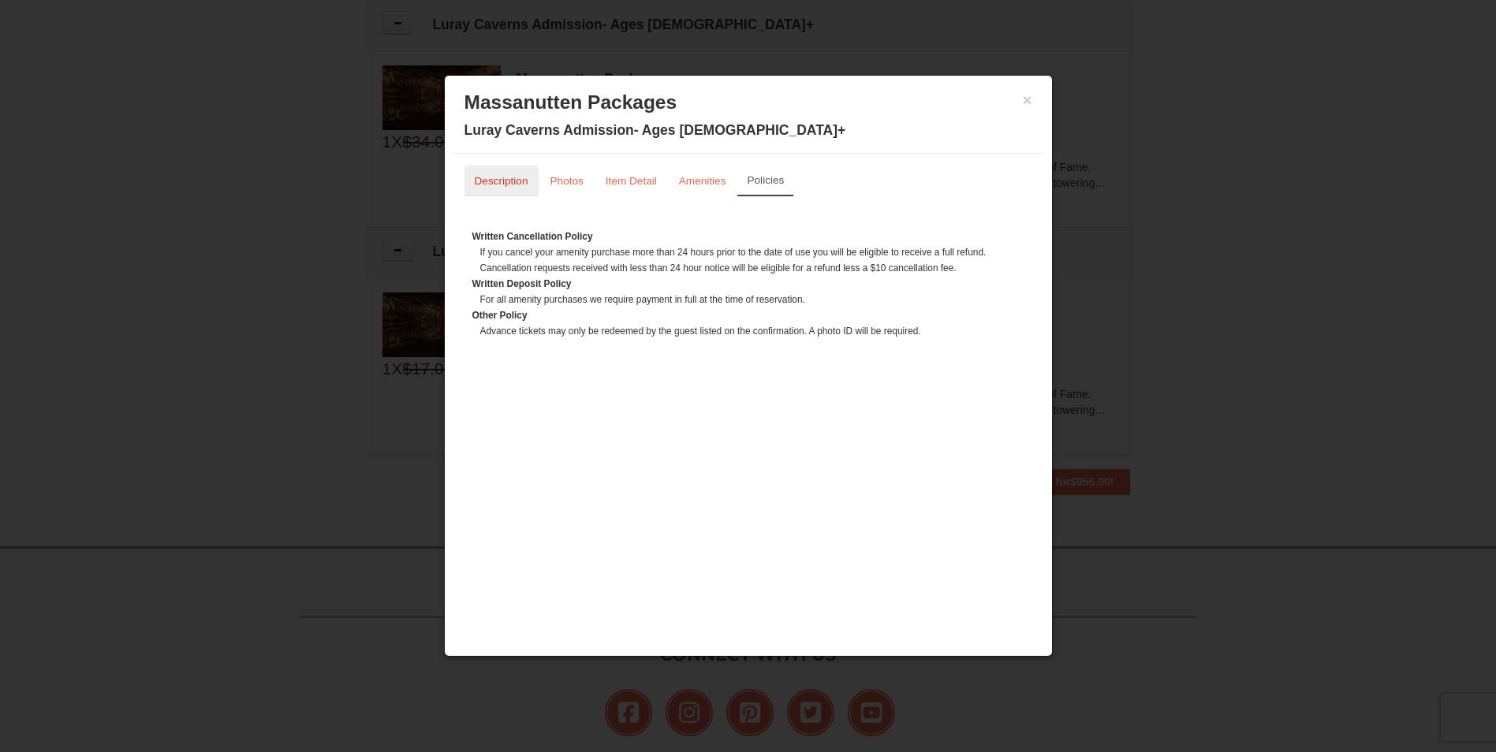
click at [498, 191] on link "Description" at bounding box center [502, 181] width 74 height 31
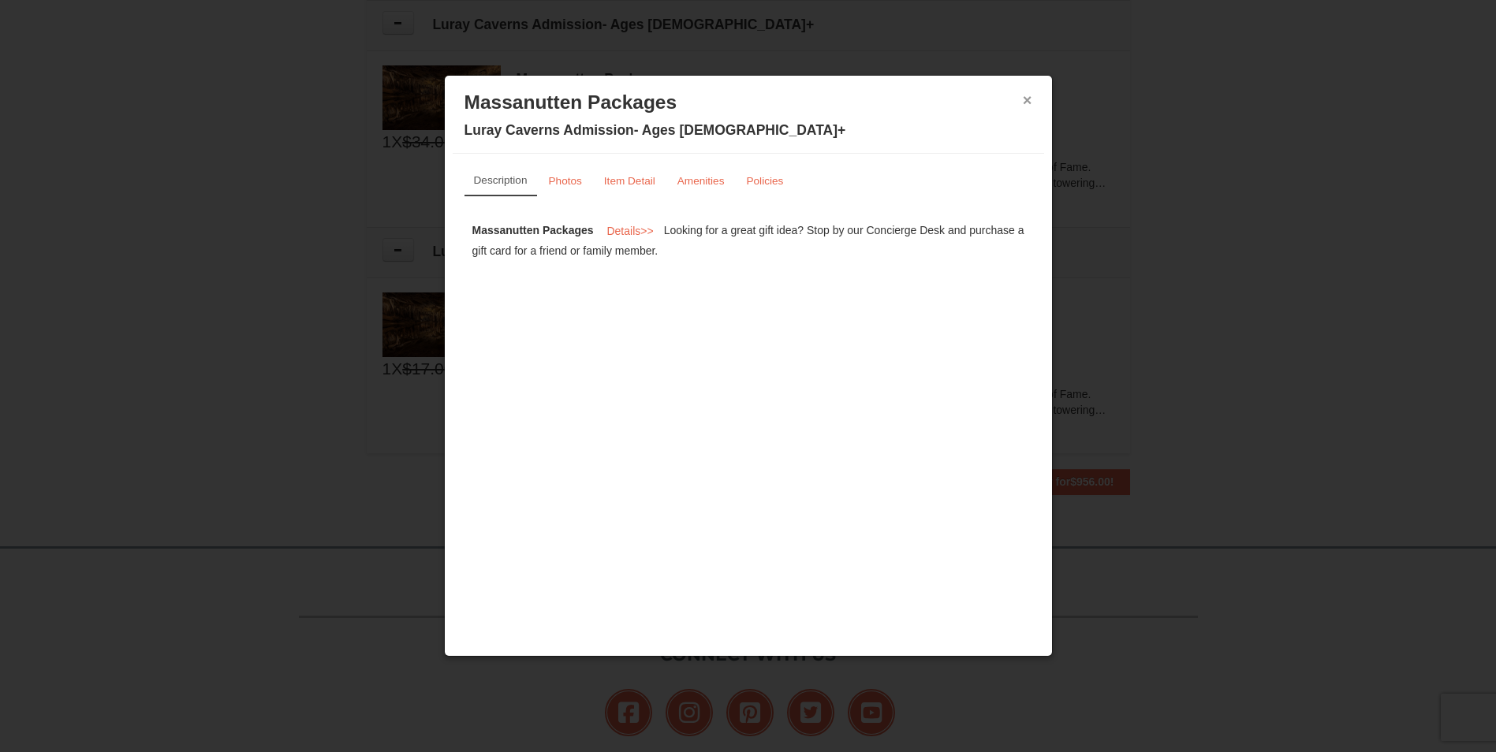
click at [1030, 95] on button "×" at bounding box center [1027, 100] width 9 height 16
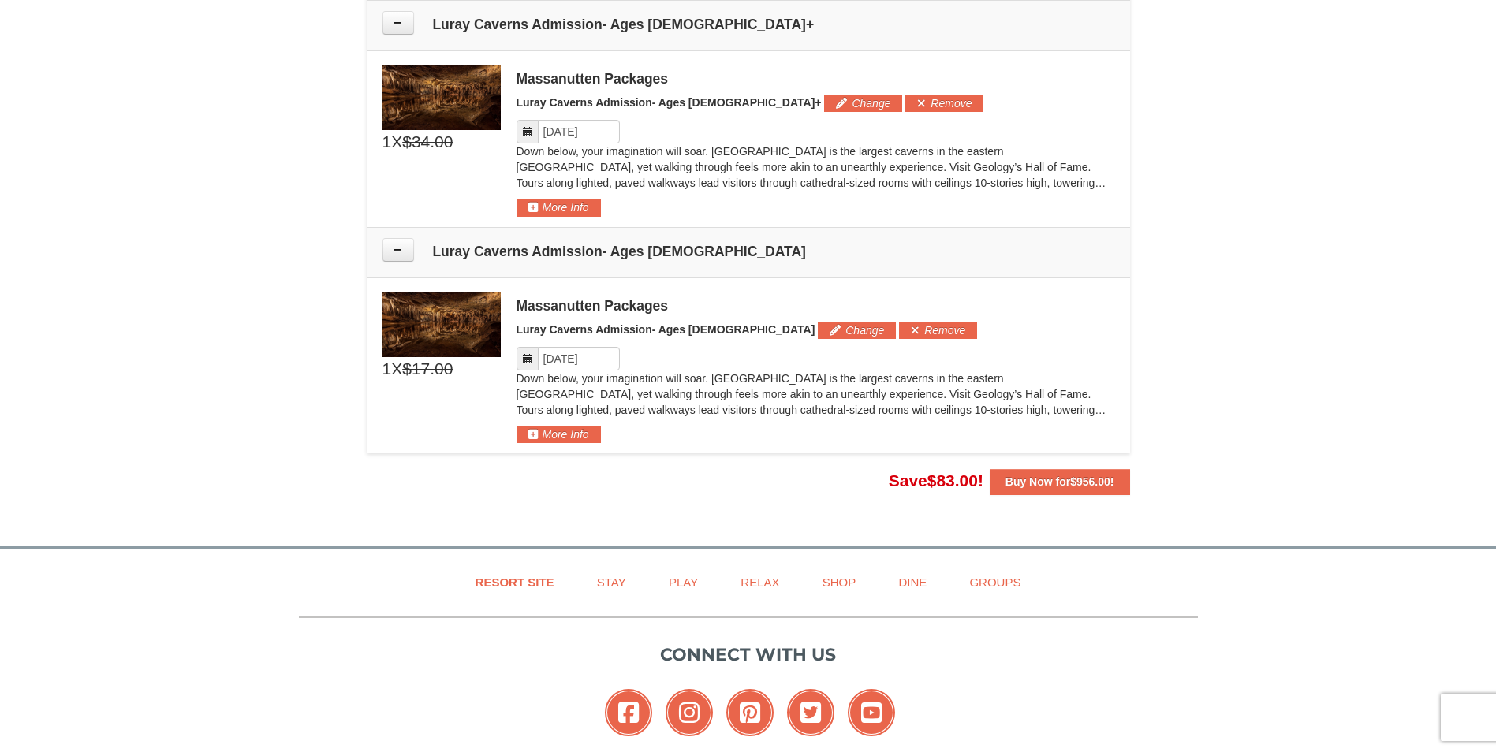
click at [474, 162] on span "1 X $34.00 $34.00" at bounding box center [441, 117] width 118 height 104
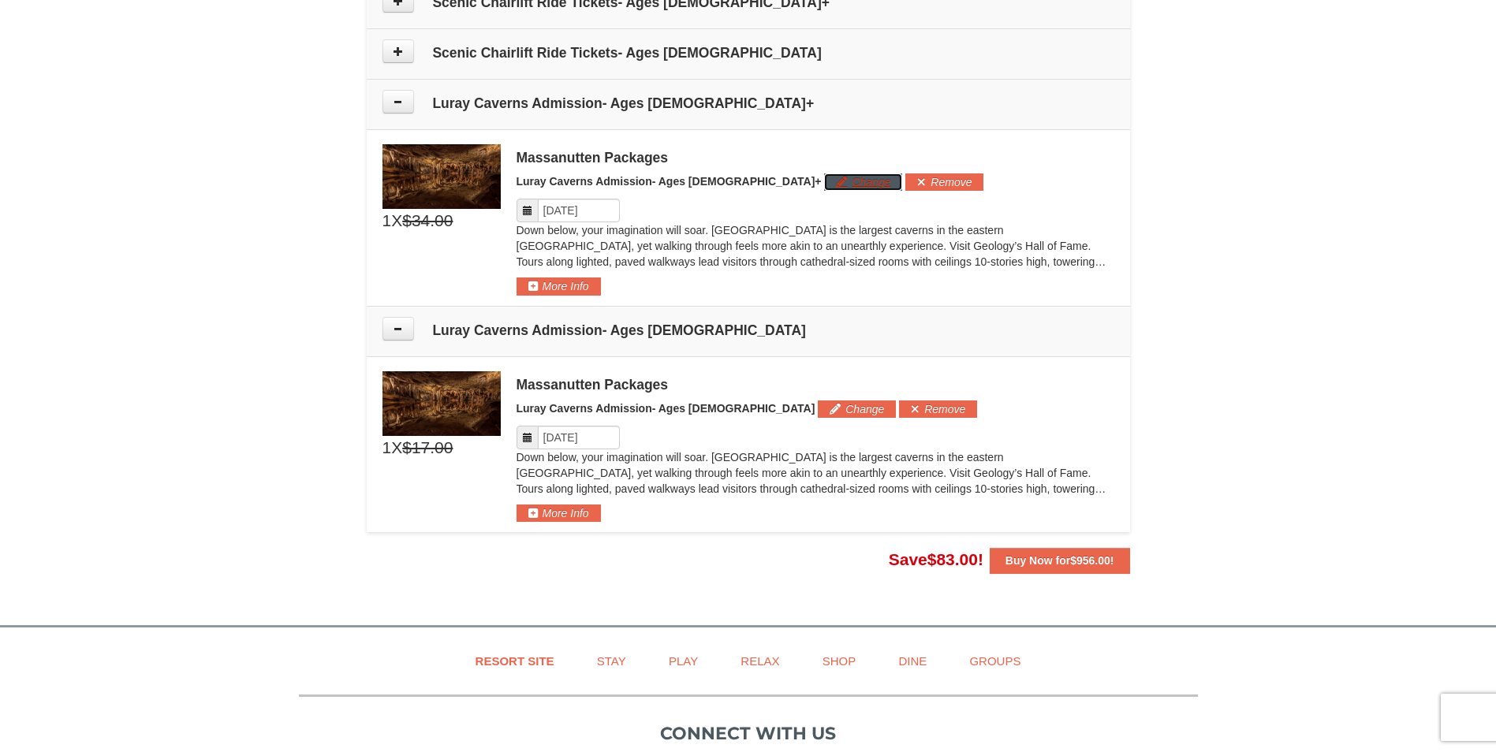
click at [824, 183] on button "Change" at bounding box center [863, 182] width 78 height 17
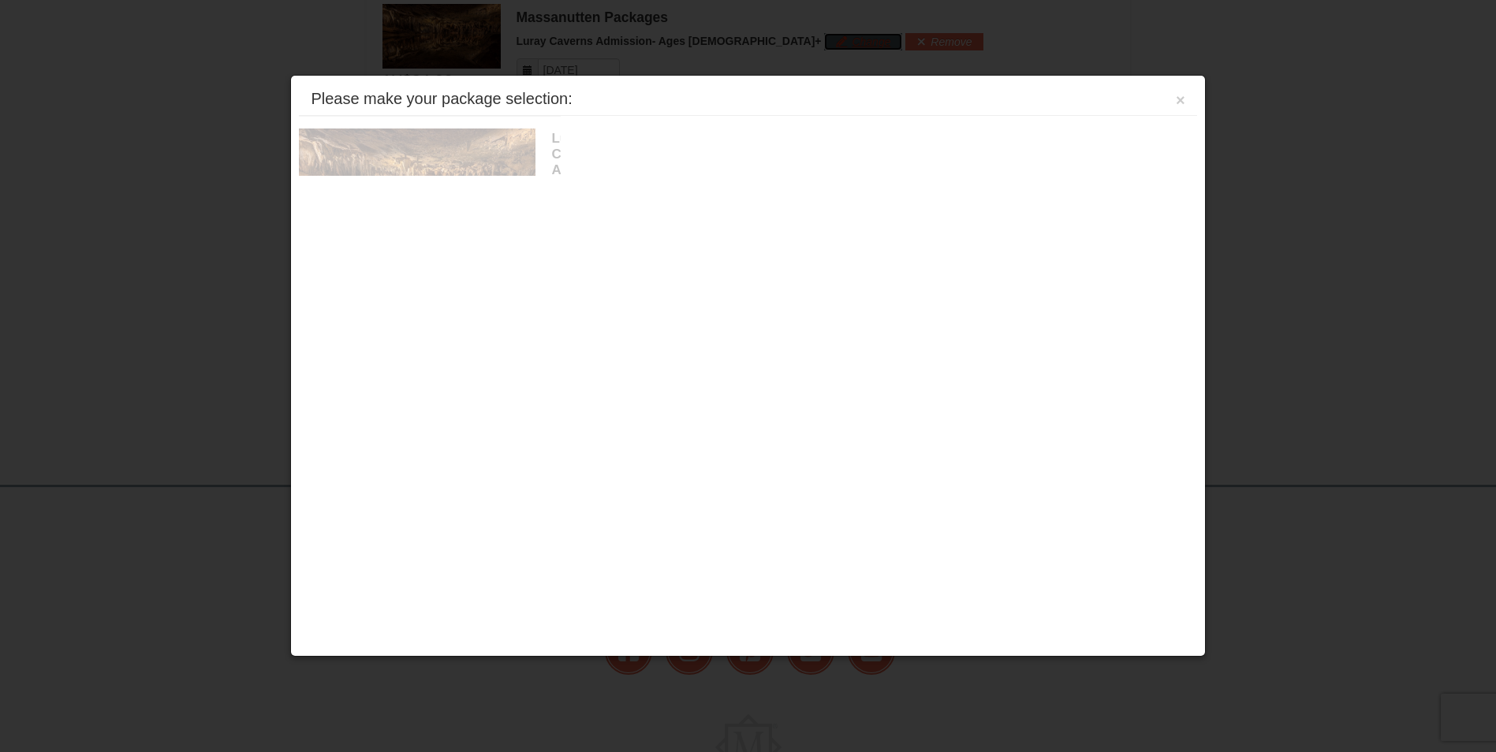
scroll to position [1364, 0]
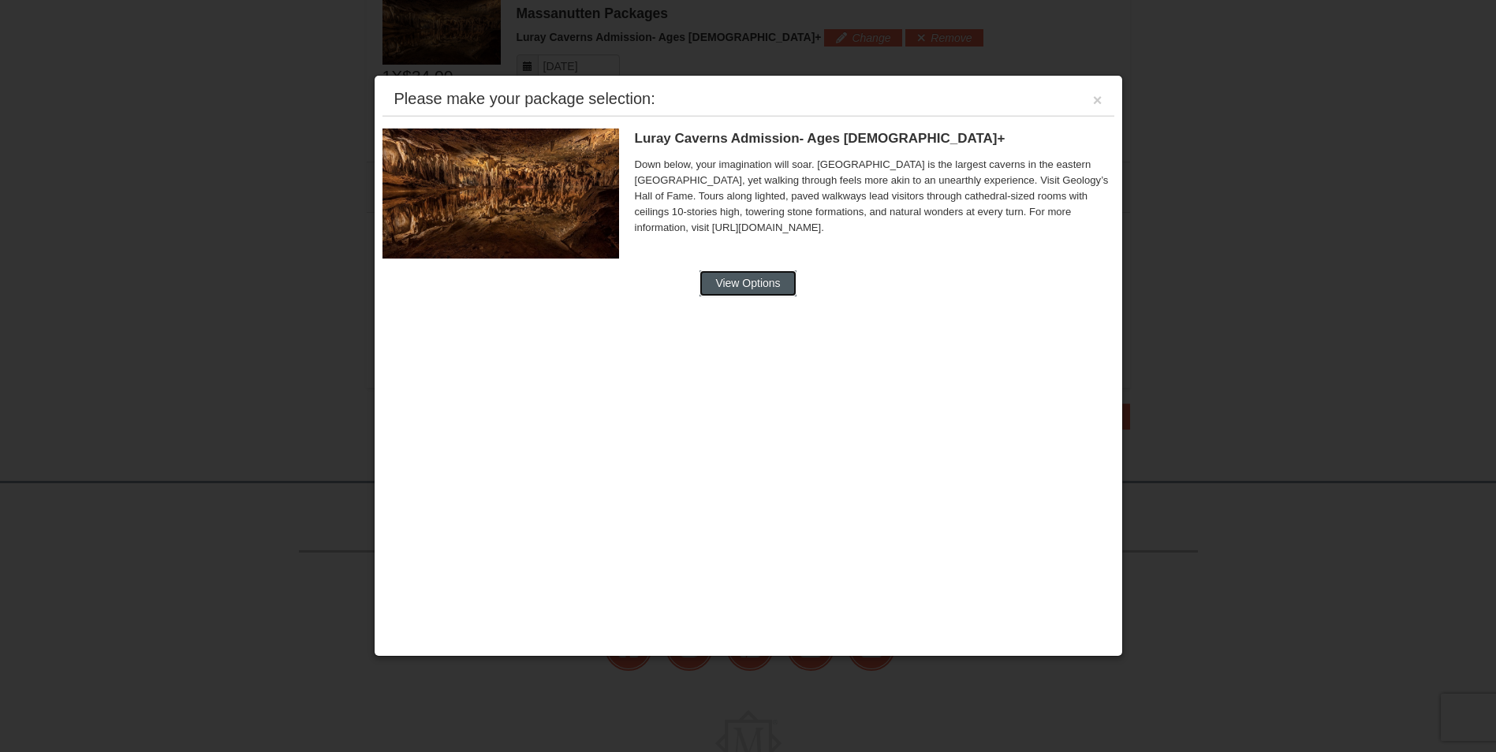
click at [737, 279] on button "View Options" at bounding box center [748, 283] width 96 height 25
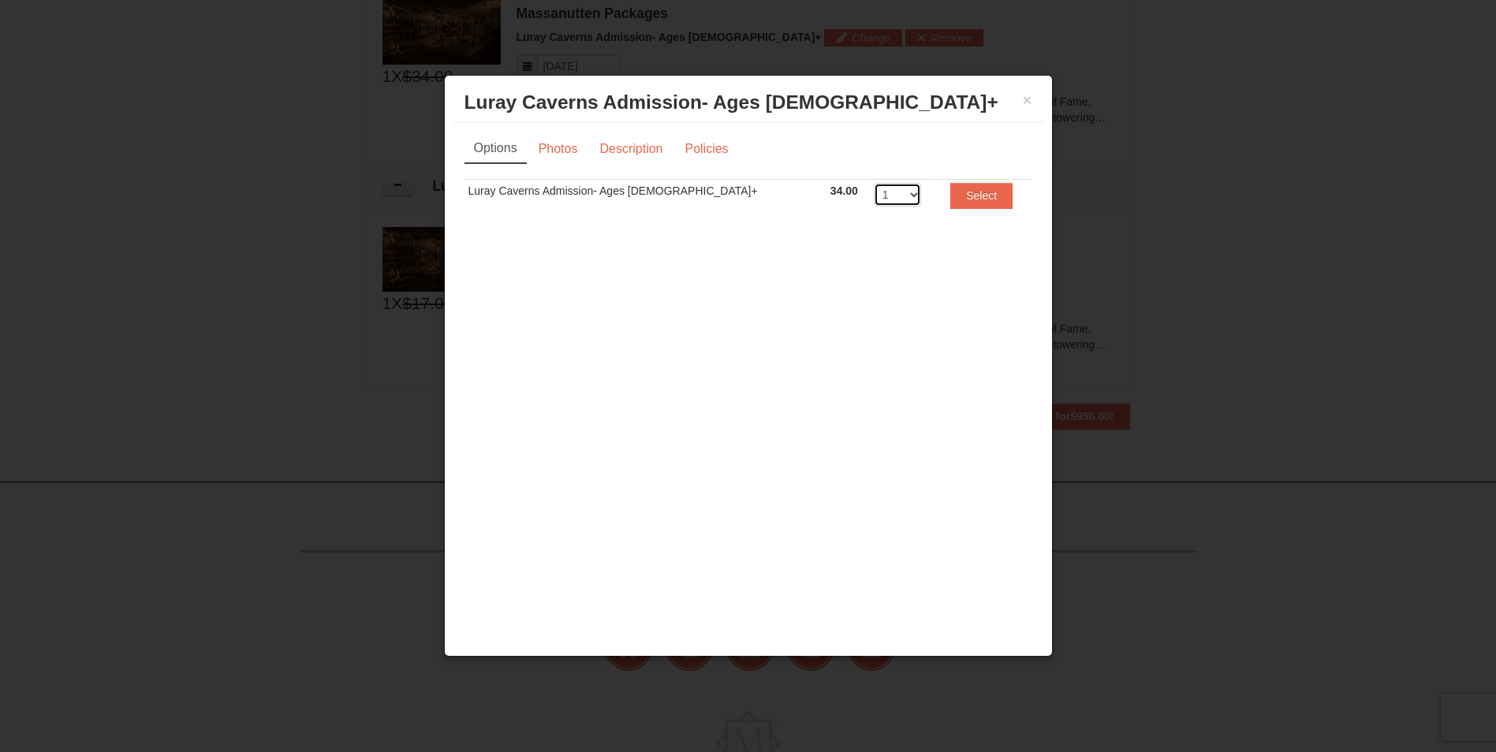
click at [874, 192] on select "1 2 3 4 5 6 7 8 9 10 11 12 13 14 15 16 17 18 19 20" at bounding box center [897, 195] width 47 height 24
select select "3"
click at [874, 183] on select "1 2 3 4 5 6 7 8 9 10 11 12 13 14 15 16 17 18 19 20" at bounding box center [897, 195] width 47 height 24
click at [963, 192] on button "Select" at bounding box center [981, 195] width 62 height 25
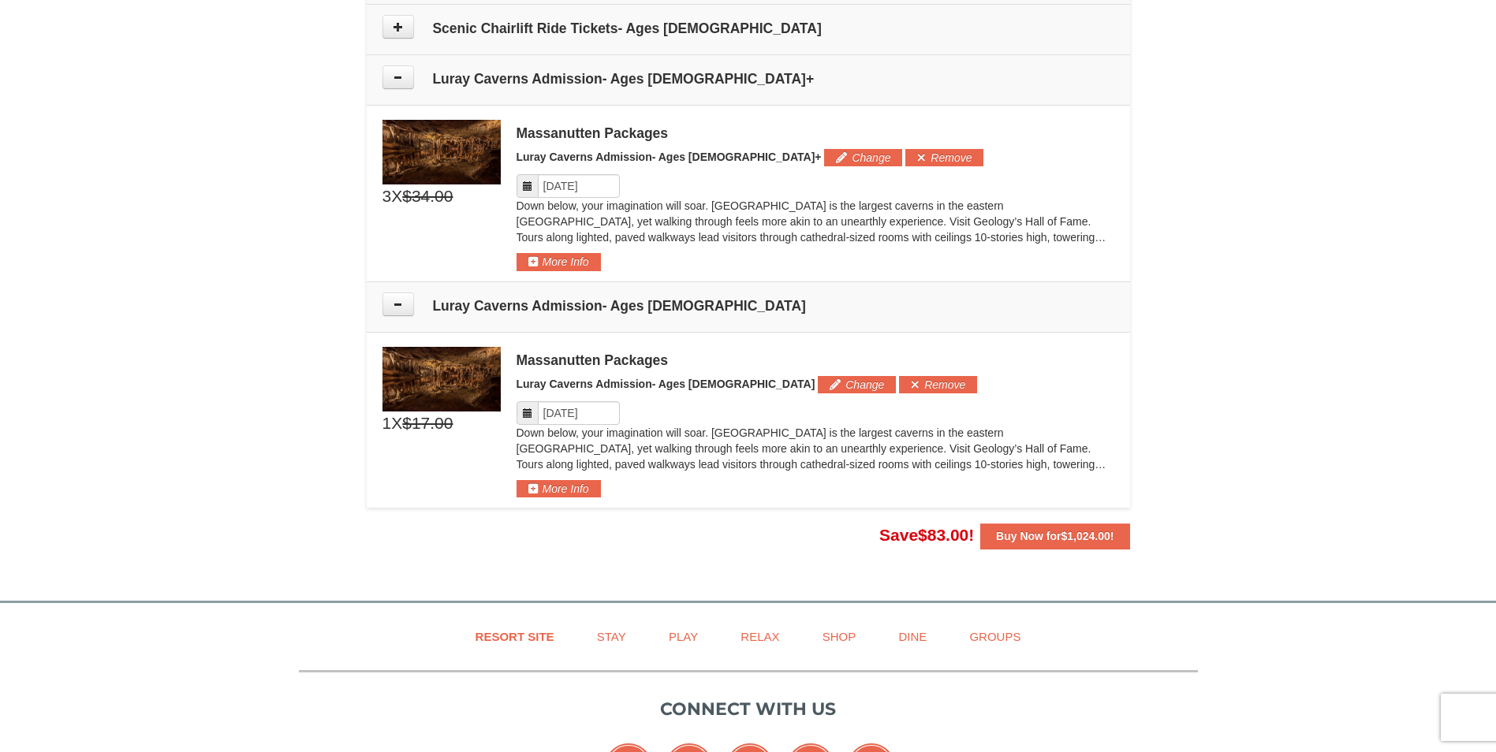
scroll to position [1207, 0]
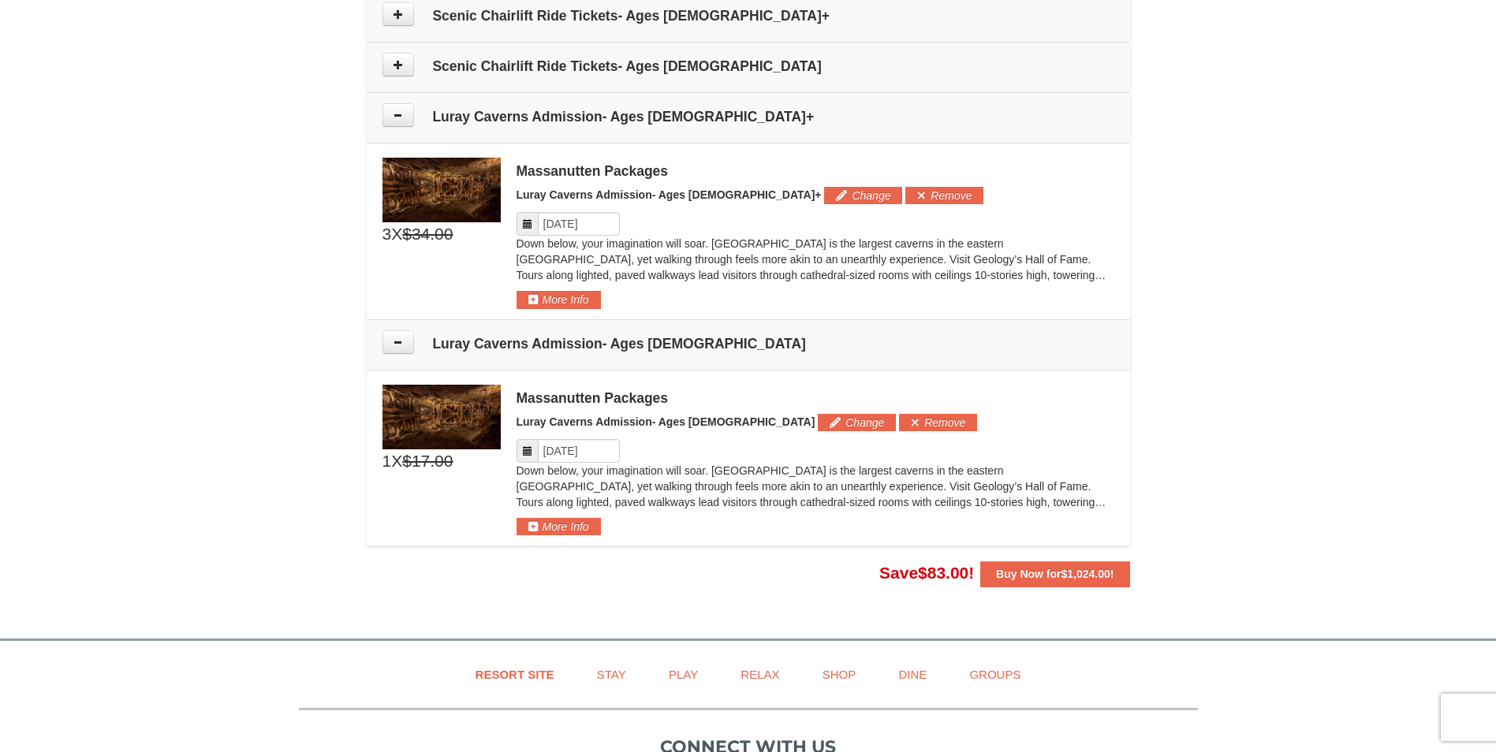
click at [524, 226] on icon at bounding box center [527, 223] width 11 height 11
click at [580, 222] on input "Please format dates MM/DD/YYYY" at bounding box center [579, 224] width 82 height 24
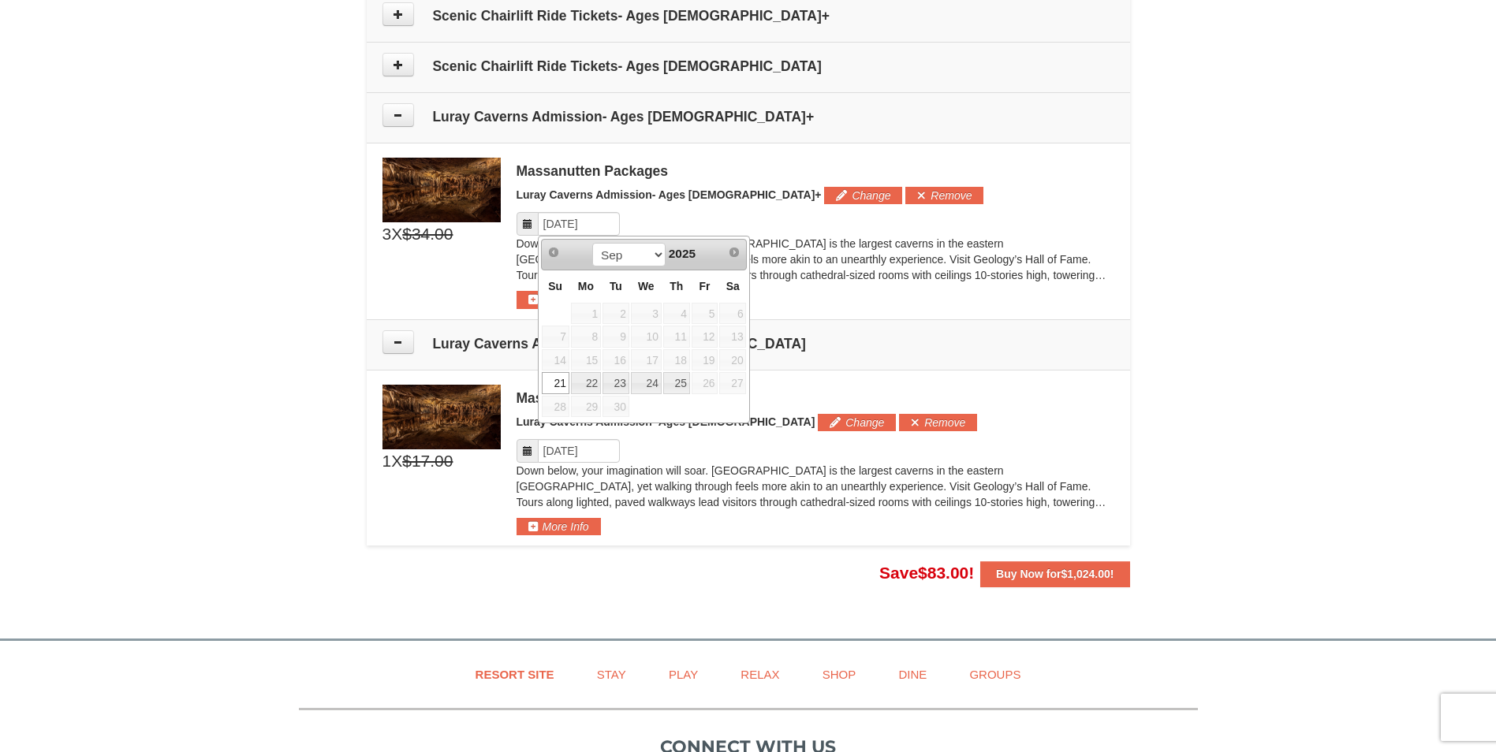
click at [891, 294] on div "Massanutten Packages Luray Caverns Admission- Ages [DEMOGRAPHIC_DATA]+ Change A…" at bounding box center [816, 233] width 598 height 151
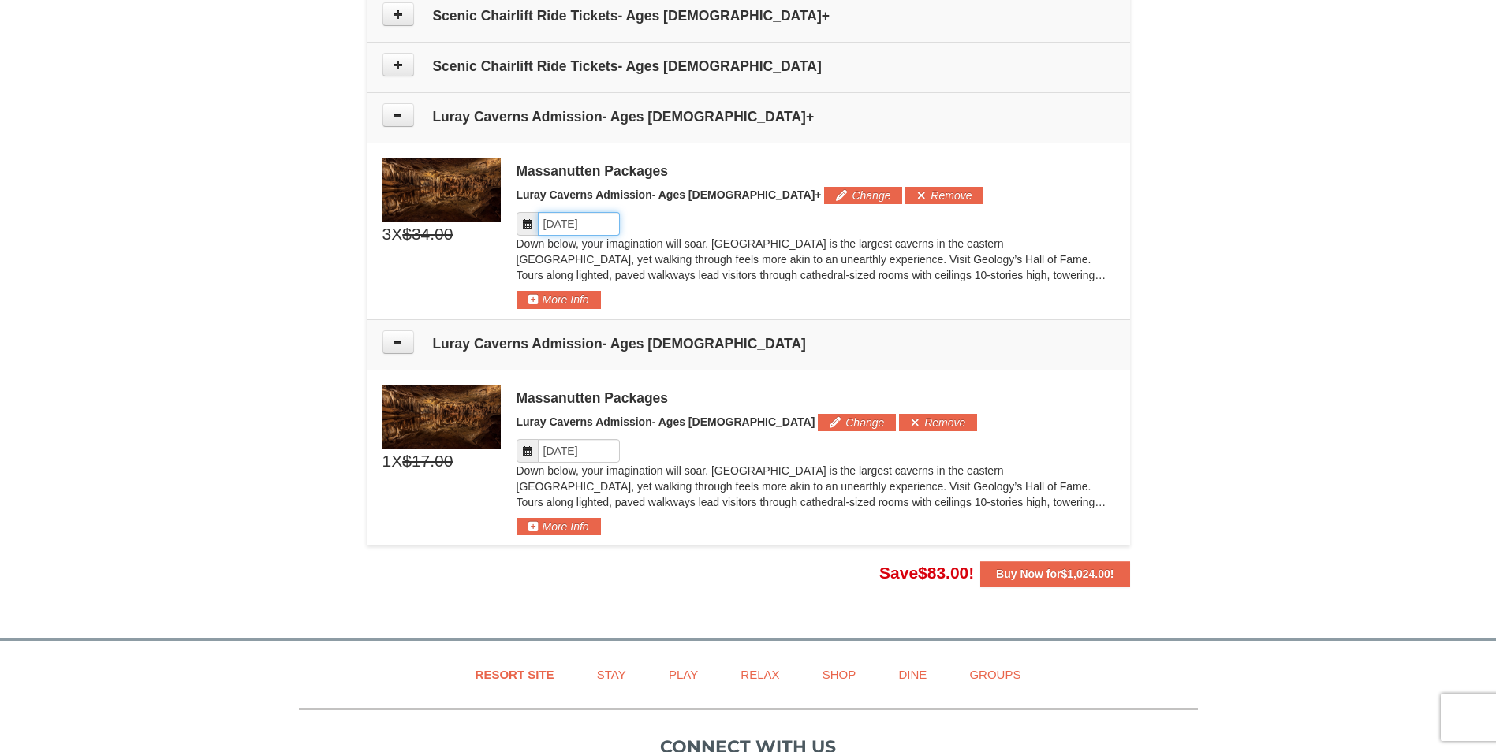
click at [609, 226] on input "Please format dates MM/DD/YYYY" at bounding box center [579, 224] width 82 height 24
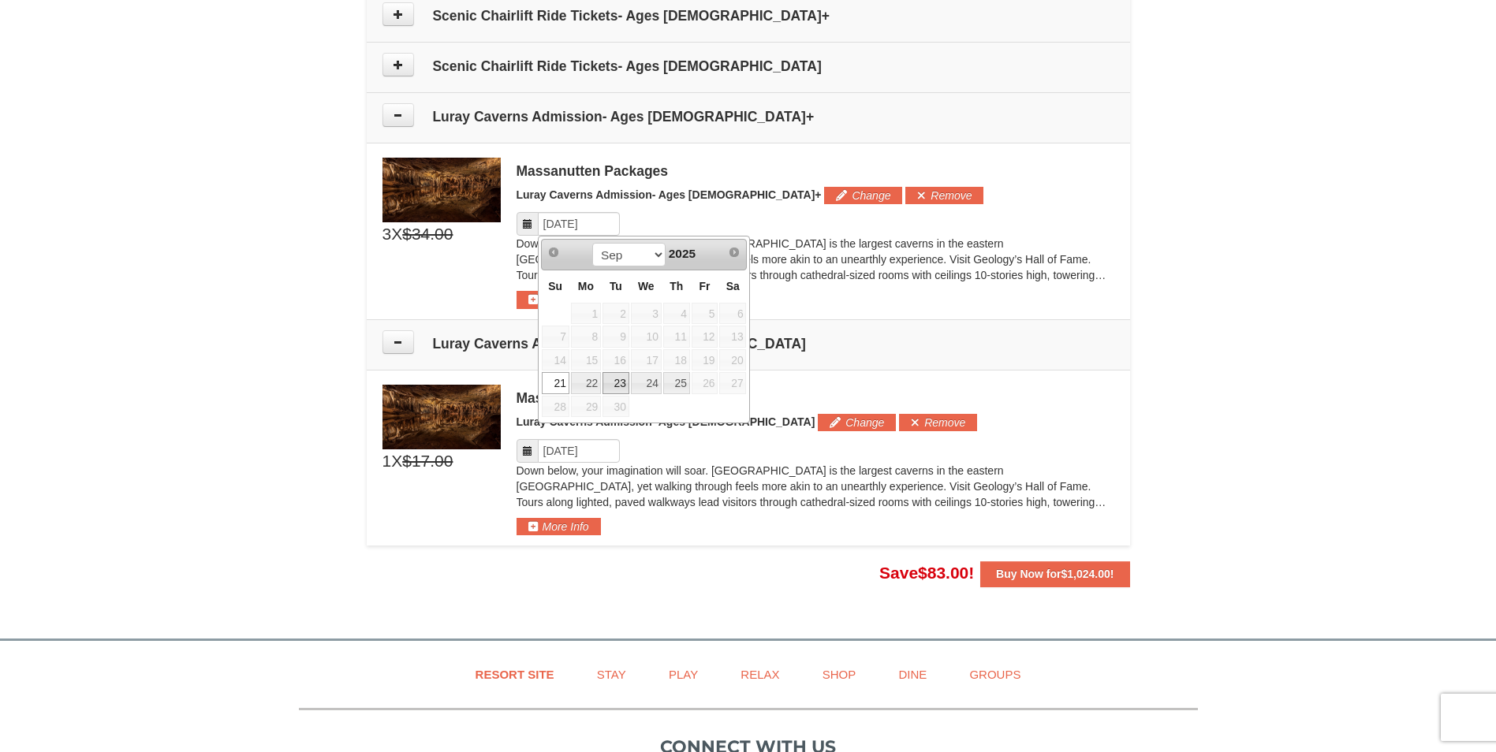
click at [621, 384] on link "23" at bounding box center [616, 383] width 27 height 22
type input "[DATE]"
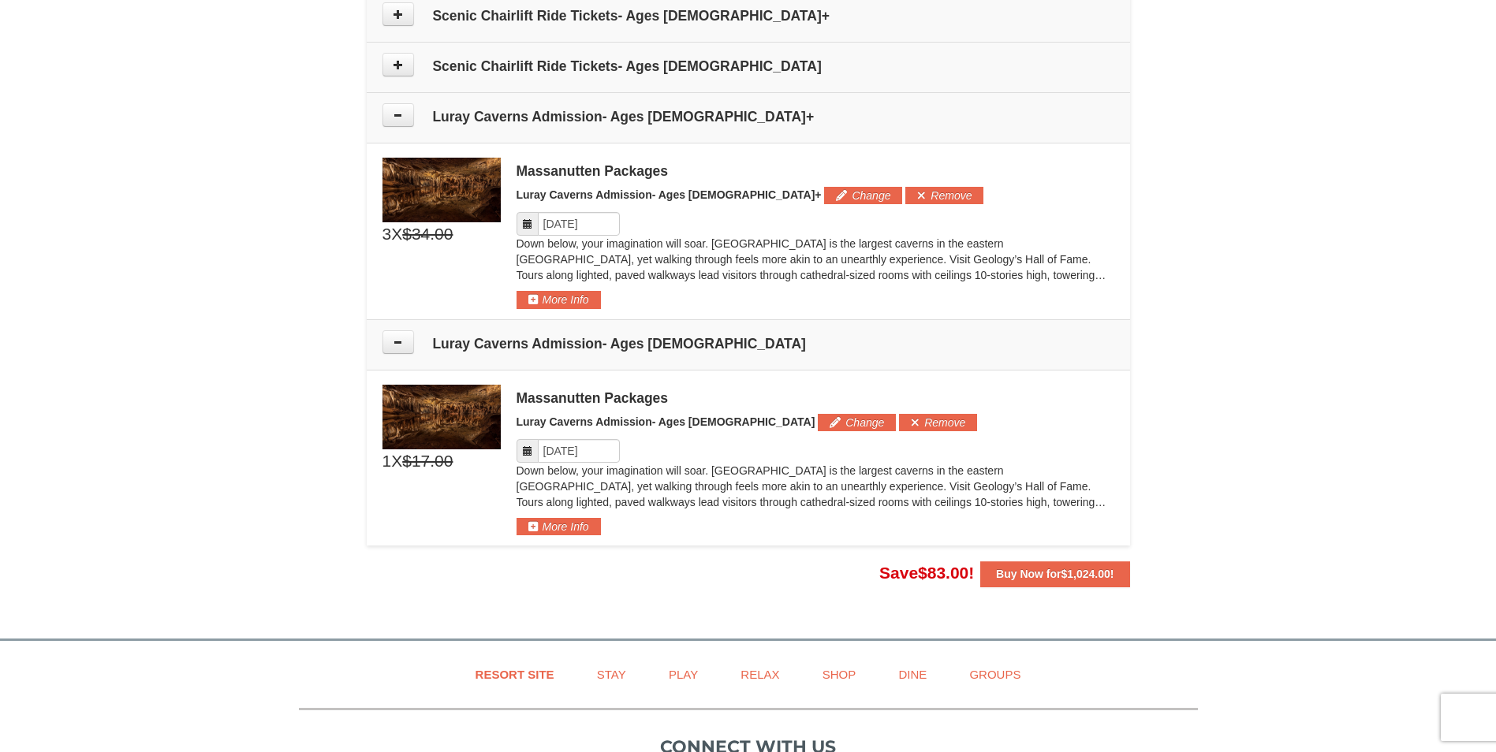
click at [523, 446] on icon at bounding box center [527, 451] width 11 height 11
click at [526, 453] on icon at bounding box center [527, 451] width 11 height 11
click at [578, 447] on input "Please format dates MM/DD/YYYY" at bounding box center [579, 451] width 82 height 24
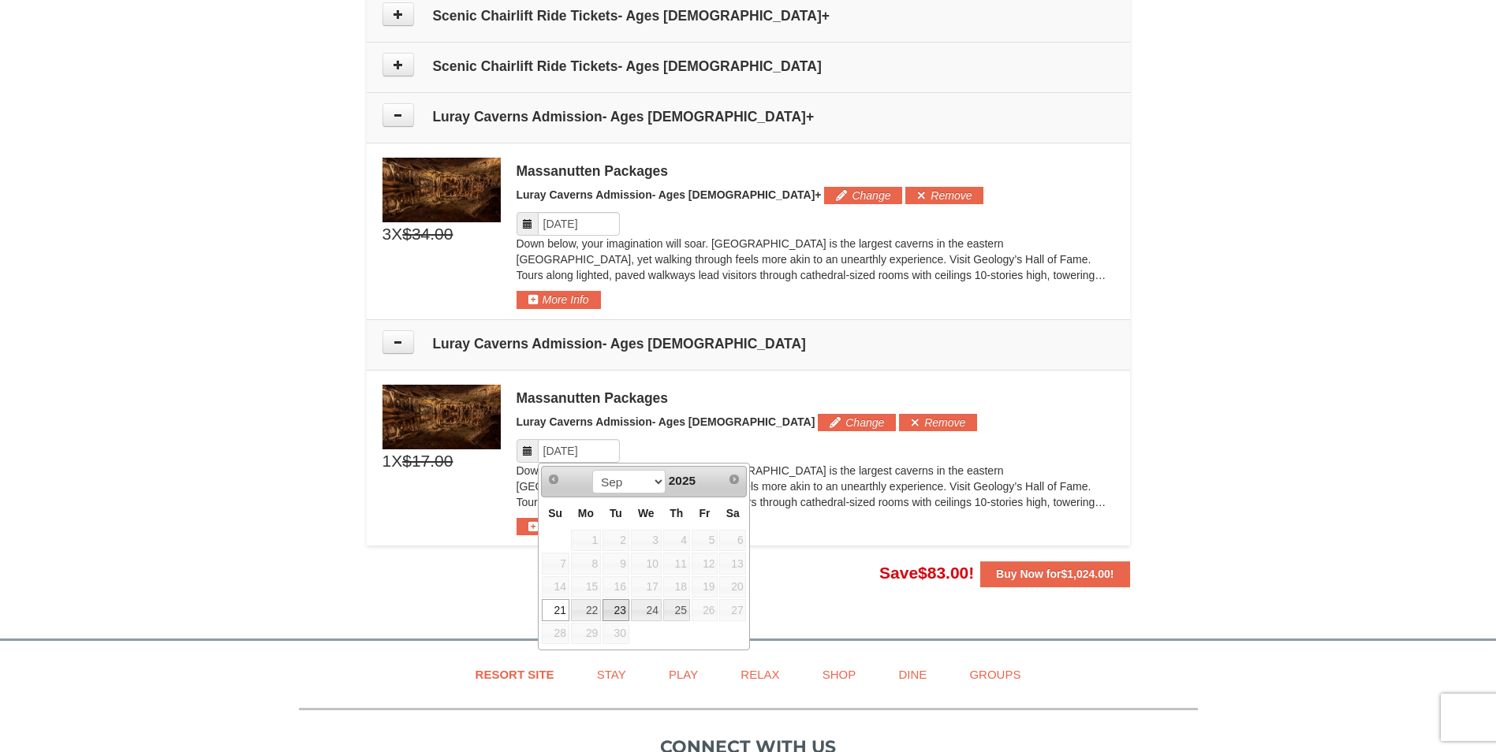
click at [618, 613] on link "23" at bounding box center [616, 610] width 27 height 22
type input "[DATE]"
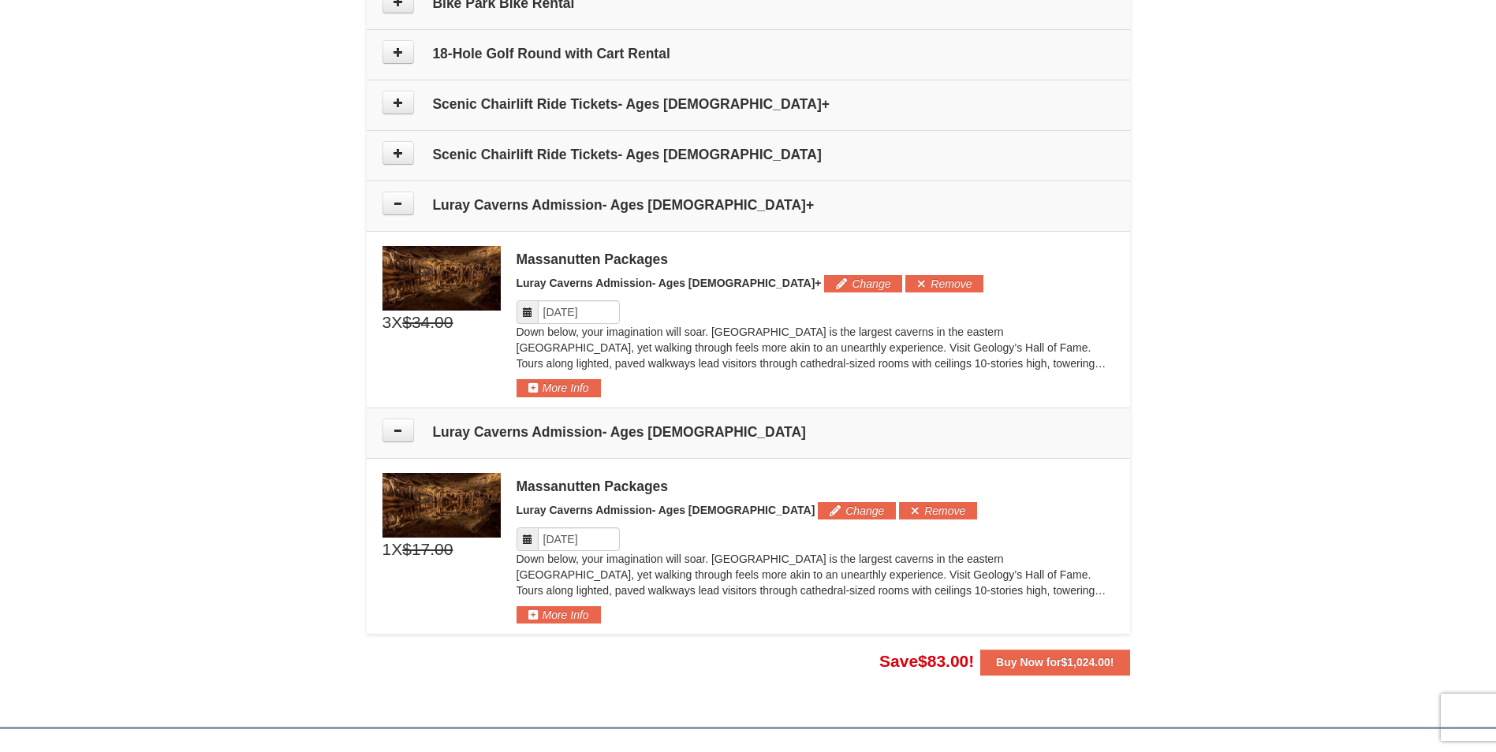
scroll to position [1128, 0]
